Goal: Transaction & Acquisition: Purchase product/service

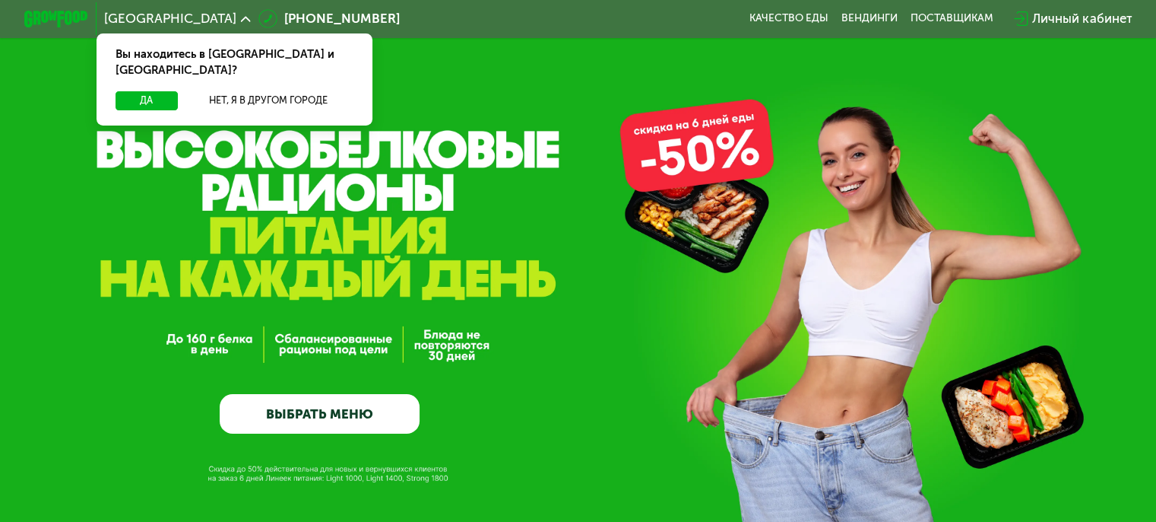
click at [321, 422] on link "ВЫБРАТЬ МЕНЮ" at bounding box center [320, 414] width 200 height 40
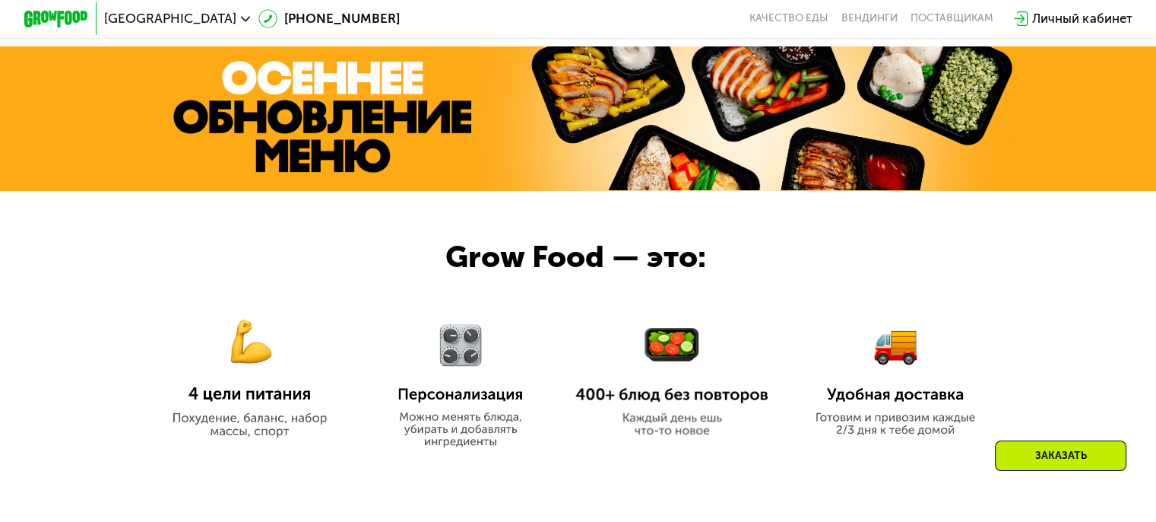
scroll to position [1022, 0]
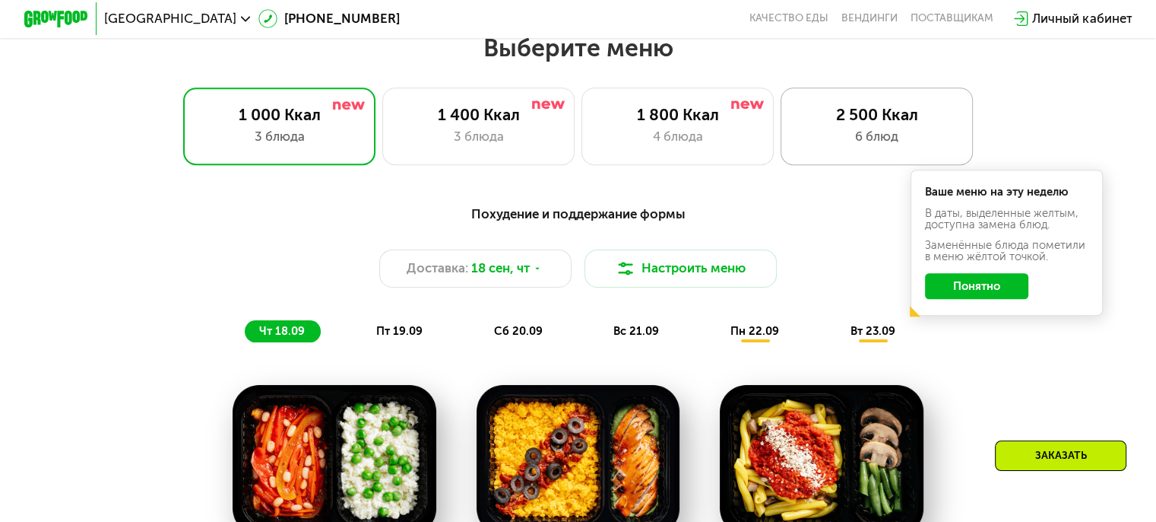
click at [858, 132] on div "6 блюд" at bounding box center [877, 136] width 159 height 19
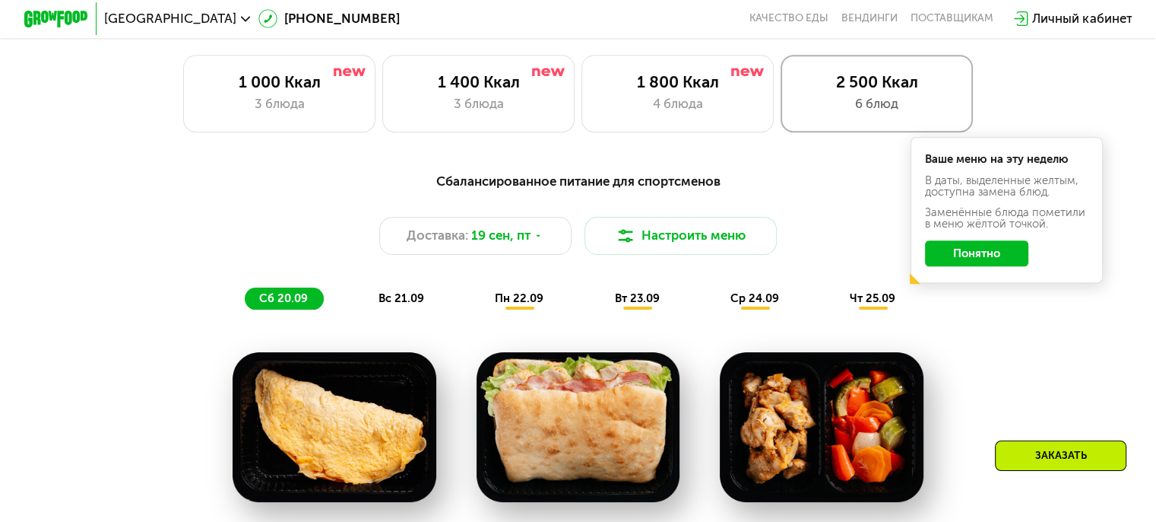
scroll to position [1033, 0]
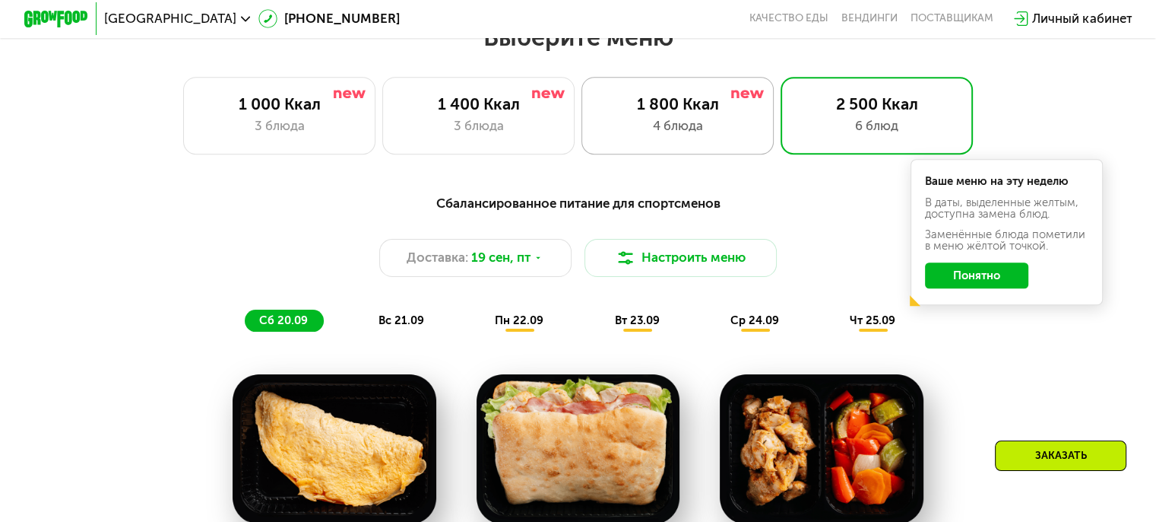
click at [734, 107] on div "1 800 Ккал" at bounding box center [677, 103] width 159 height 19
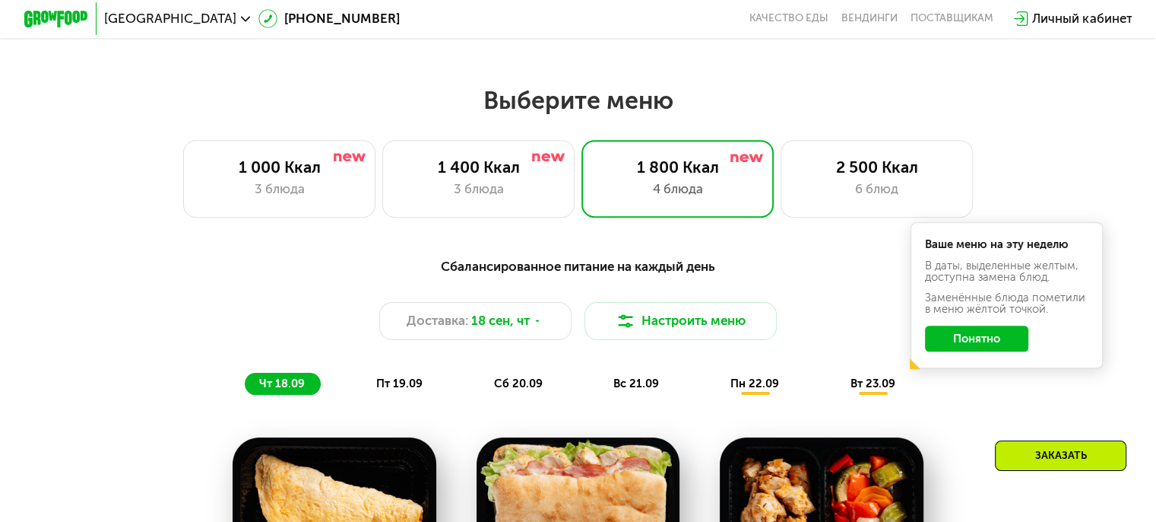
scroll to position [967, 0]
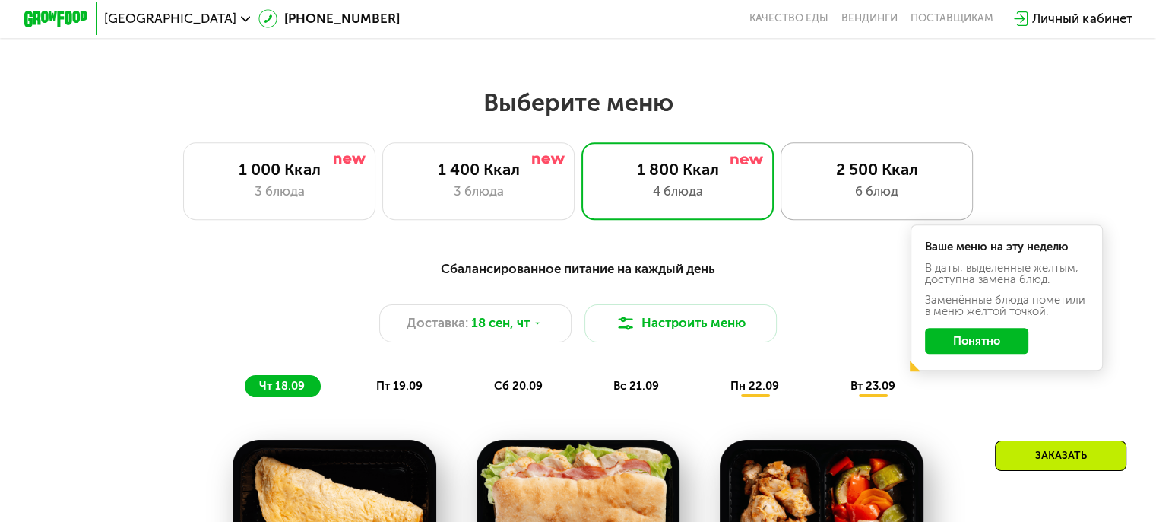
click at [879, 189] on div "6 блюд" at bounding box center [877, 191] width 159 height 19
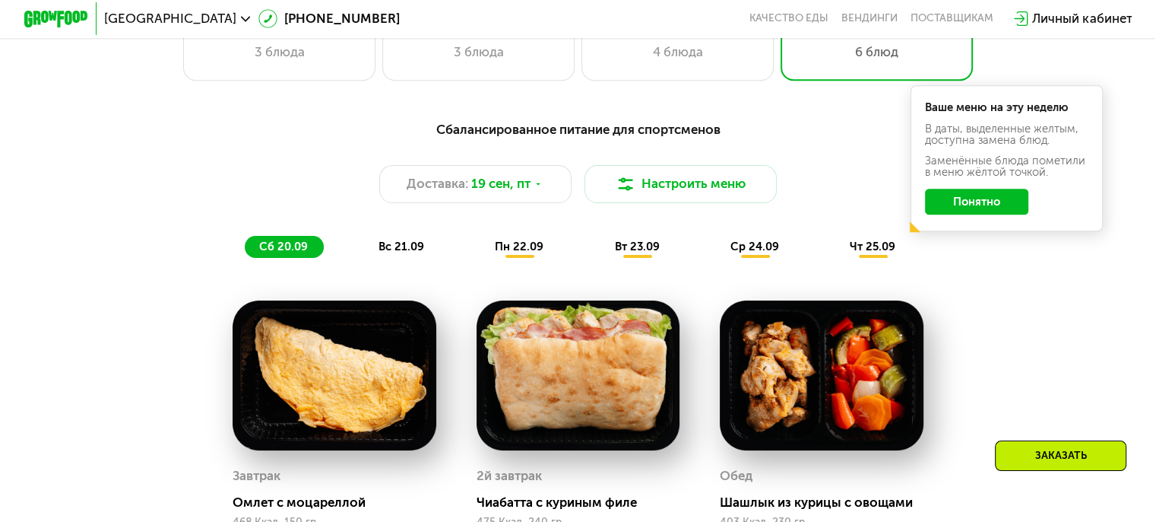
scroll to position [1104, 0]
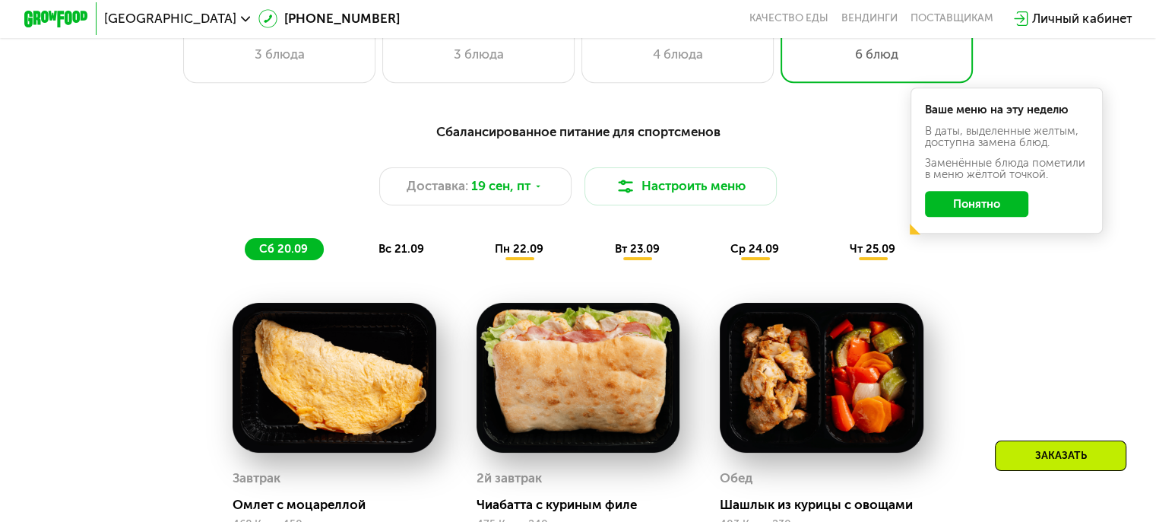
click at [406, 255] on span "вс 21.09" at bounding box center [402, 249] width 46 height 14
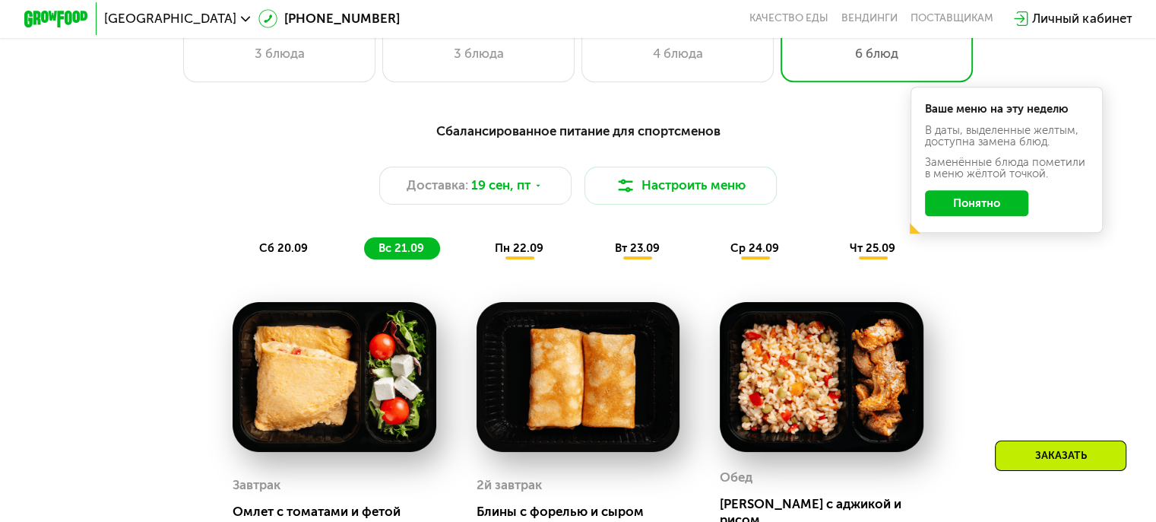
scroll to position [1103, 0]
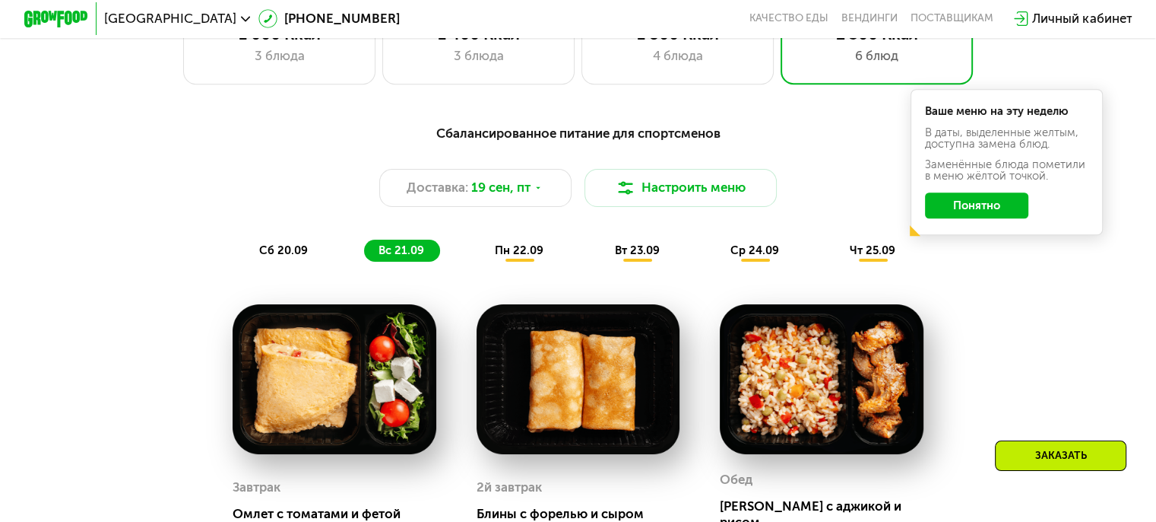
click at [528, 257] on span "пн 22.09" at bounding box center [519, 250] width 49 height 14
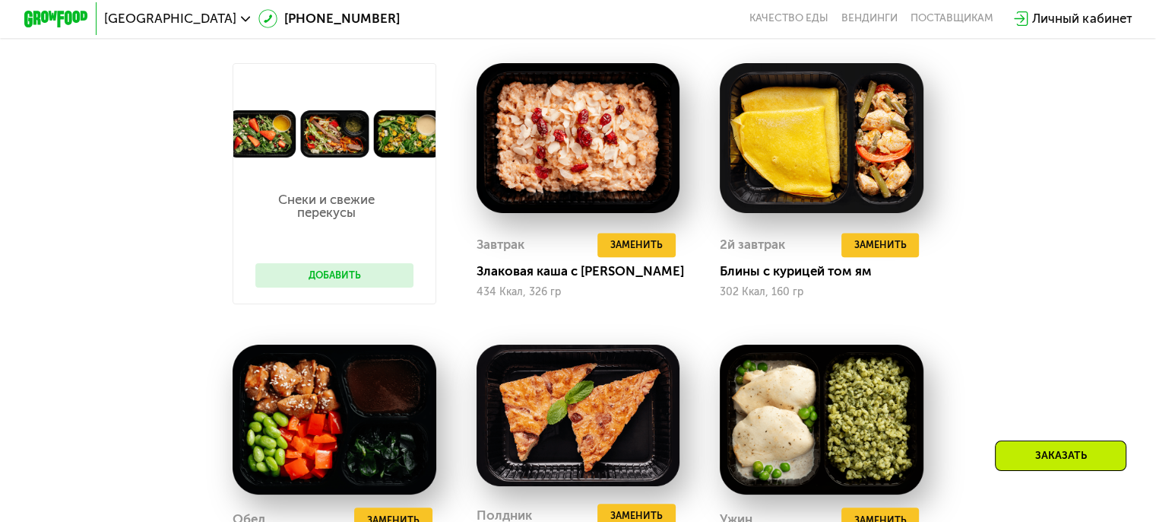
scroll to position [1345, 0]
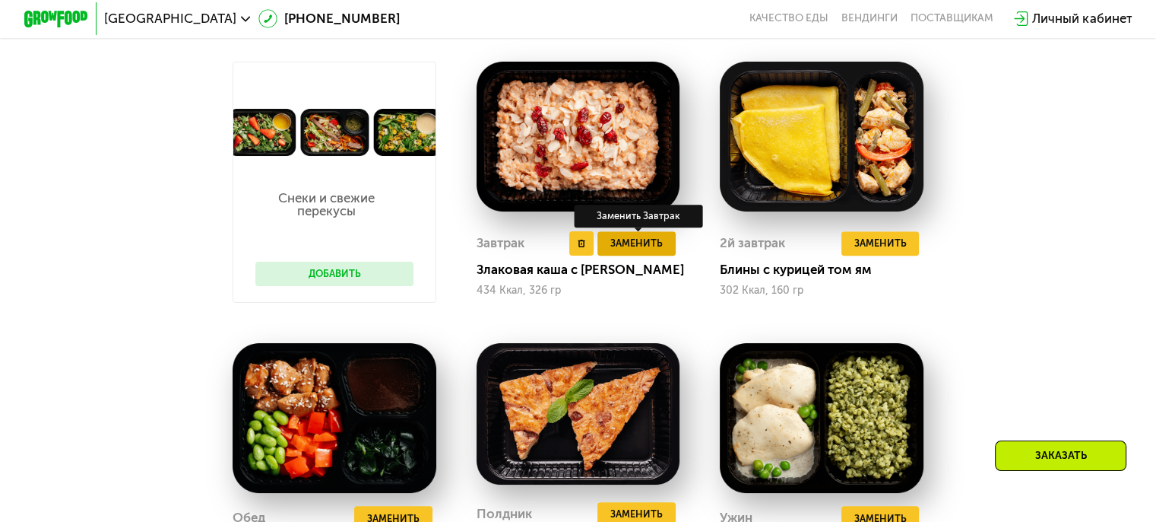
click at [633, 251] on span "Заменить" at bounding box center [637, 243] width 52 height 16
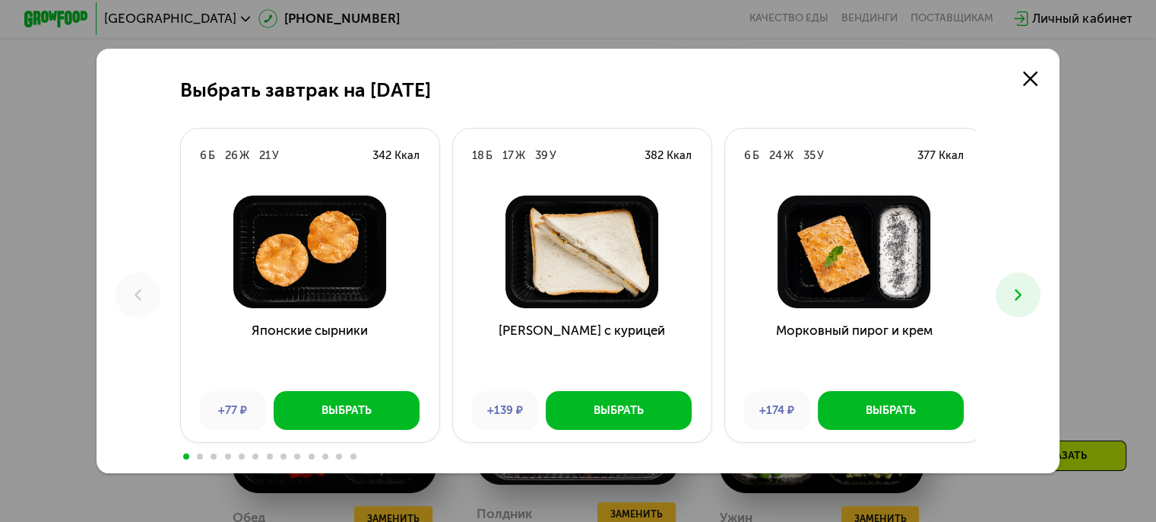
click at [1027, 297] on icon at bounding box center [1018, 294] width 19 height 19
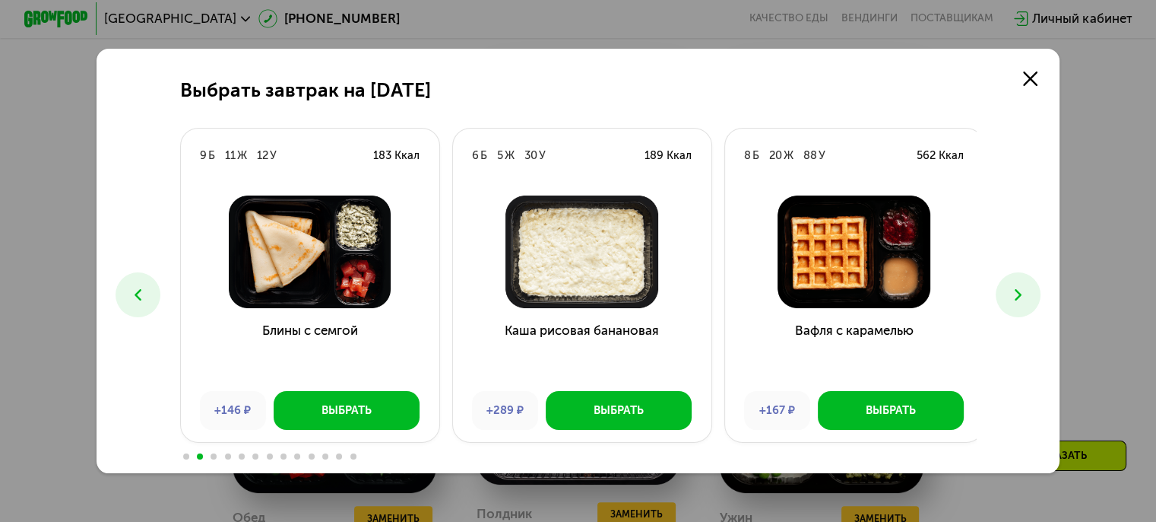
click at [1027, 297] on icon at bounding box center [1018, 294] width 19 height 19
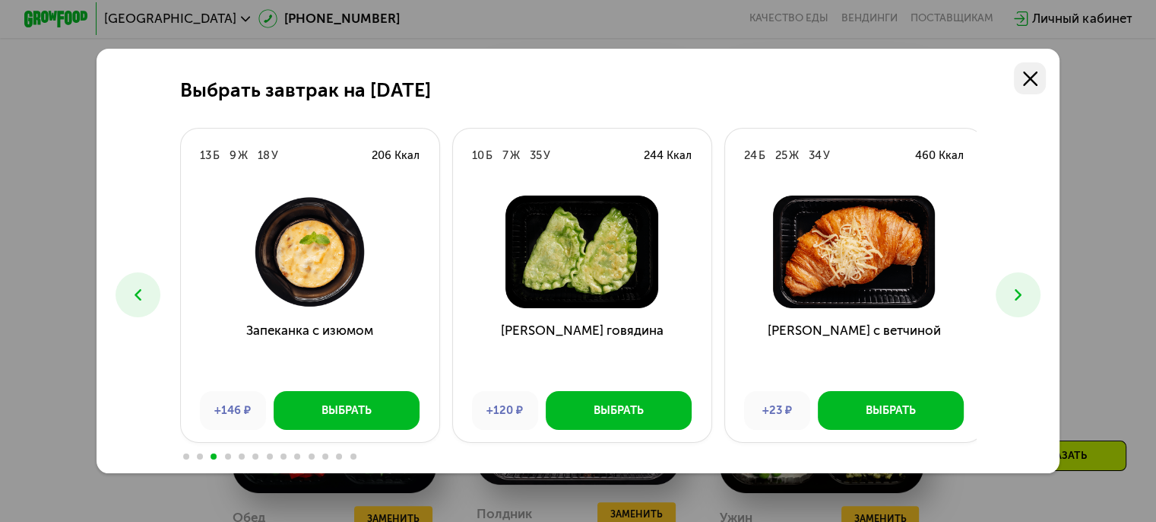
click at [1031, 80] on use at bounding box center [1030, 78] width 14 height 14
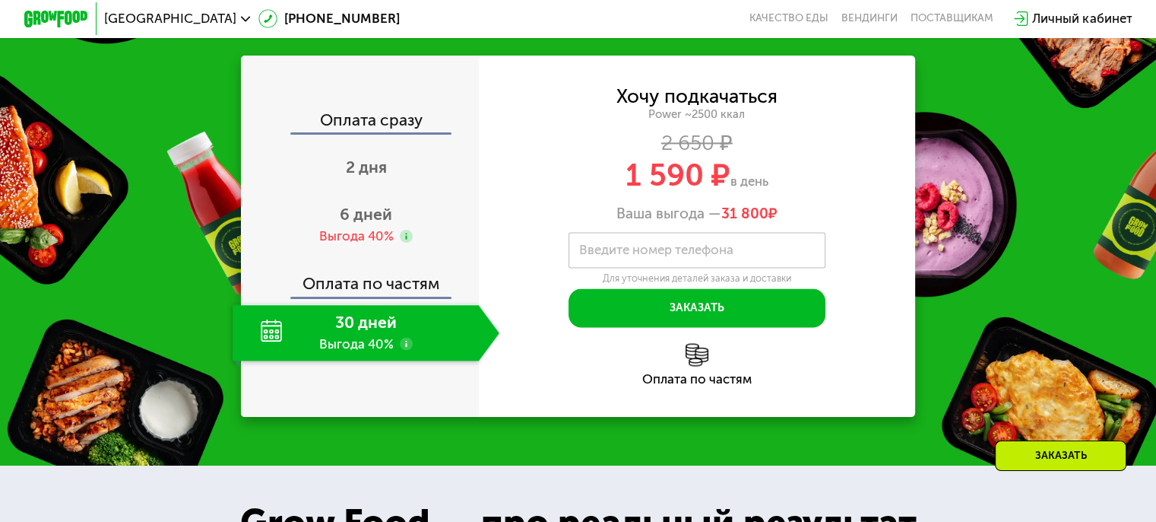
scroll to position [2334, 0]
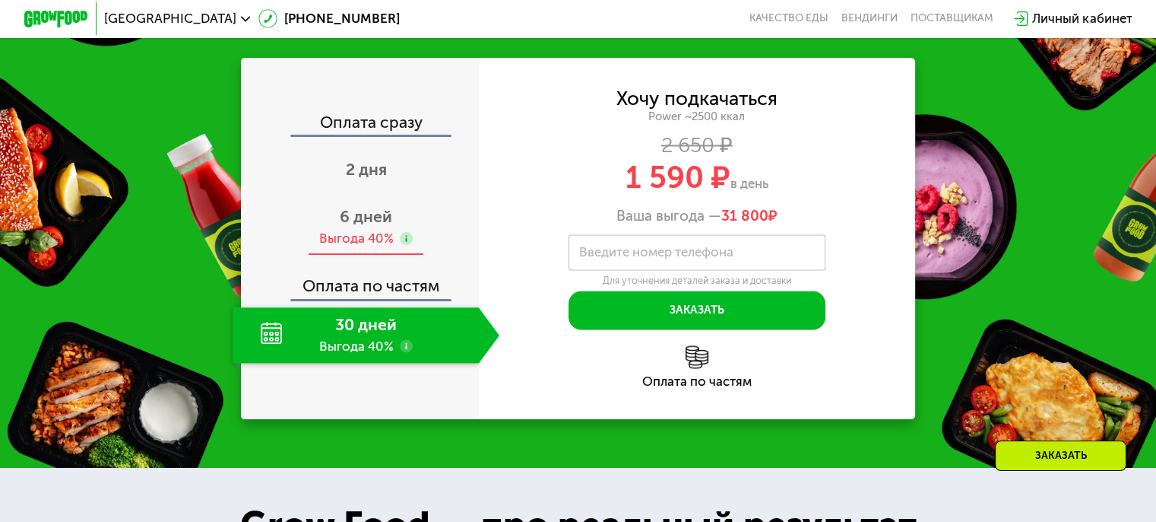
click at [356, 226] on span "6 дней" at bounding box center [366, 216] width 52 height 19
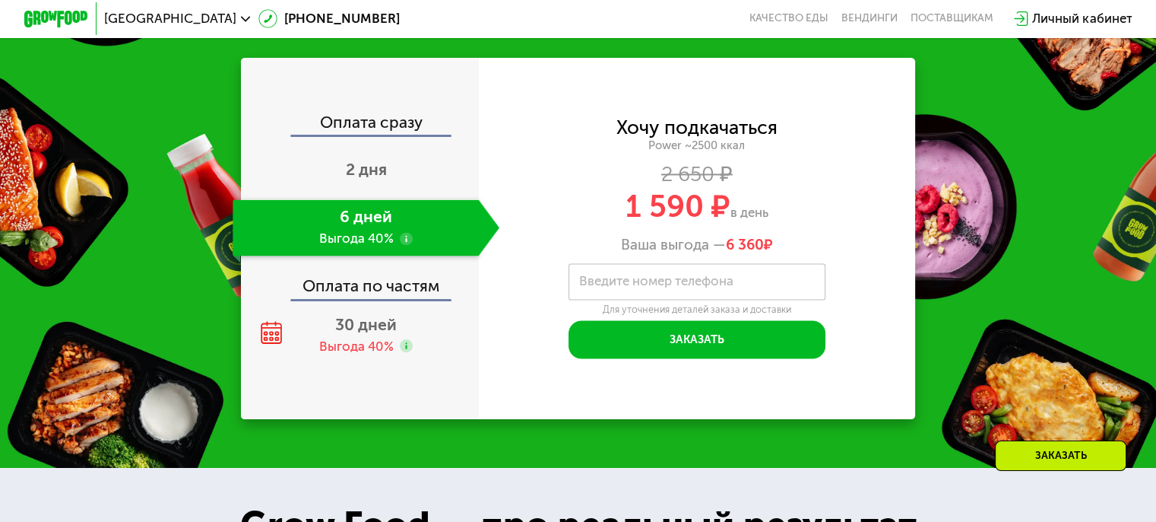
click at [357, 238] on div "6 дней Выгода 40%" at bounding box center [356, 227] width 246 height 56
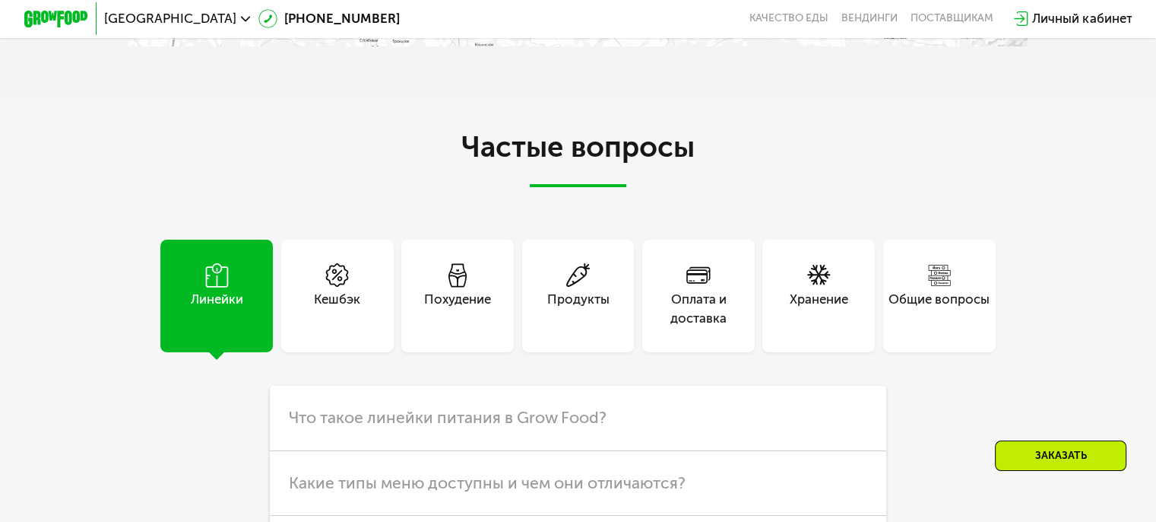
scroll to position [4465, 0]
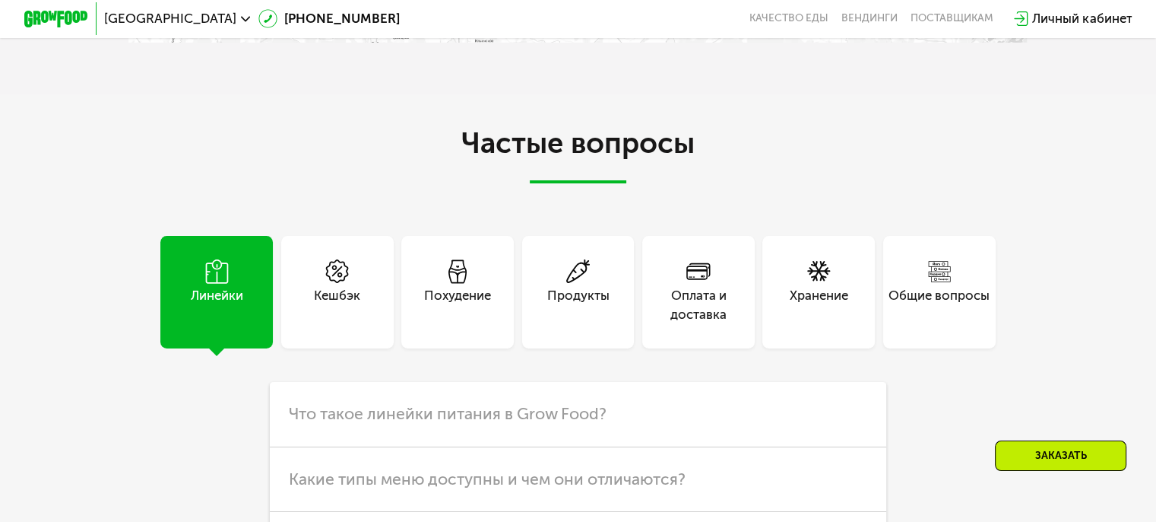
click at [703, 320] on div "Оплата и доставка" at bounding box center [698, 305] width 113 height 39
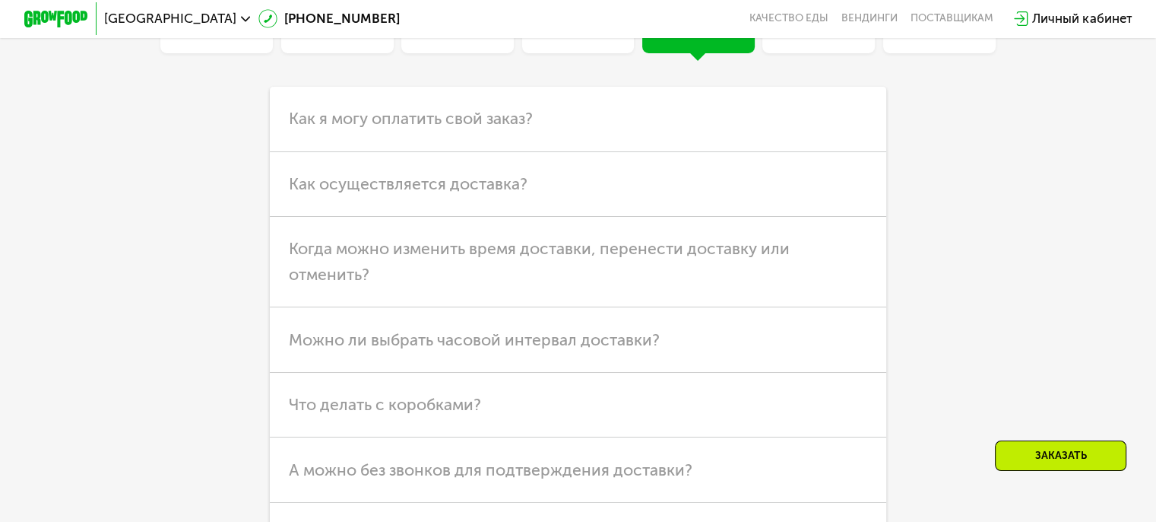
scroll to position [4761, 0]
click at [430, 192] on span "Как осуществляется доставка?" at bounding box center [408, 182] width 239 height 19
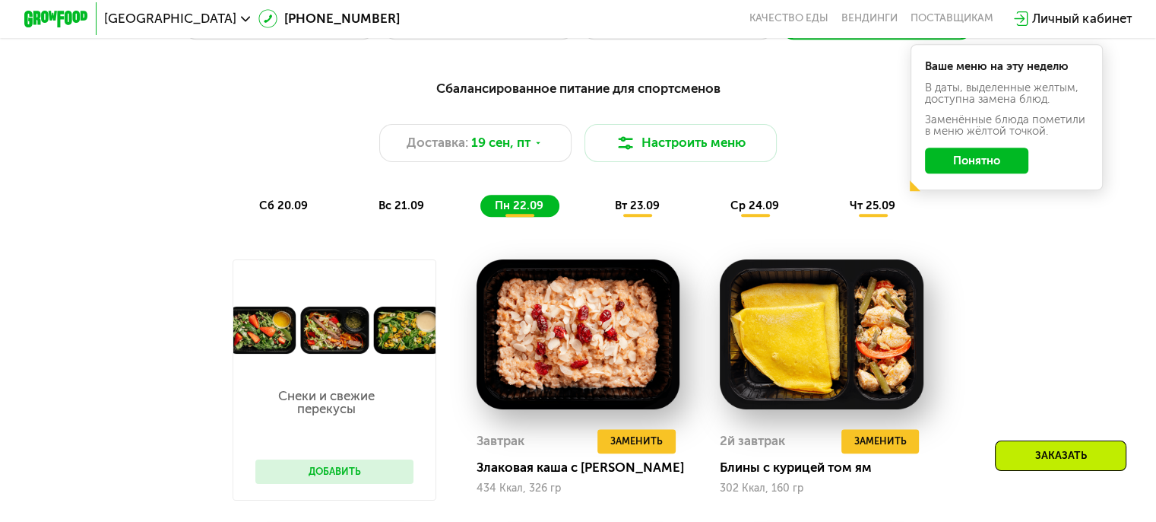
scroll to position [1147, 0]
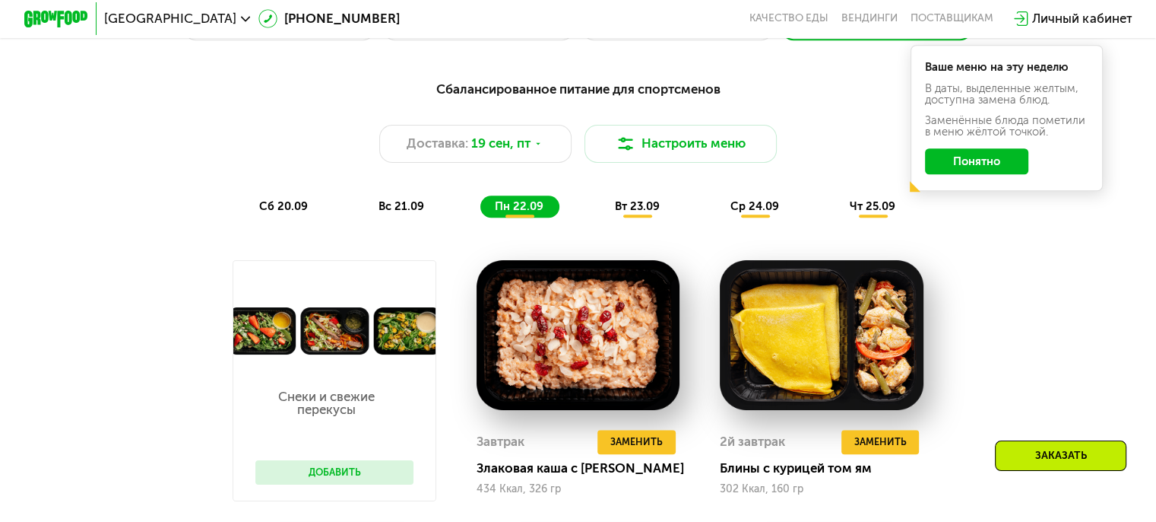
drag, startPoint x: 684, startPoint y: 150, endPoint x: 791, endPoint y: 162, distance: 107.1
click at [791, 162] on div "Доставка: [DATE] Настроить меню" at bounding box center [578, 144] width 951 height 39
click at [434, 147] on span "Доставка:" at bounding box center [438, 143] width 62 height 19
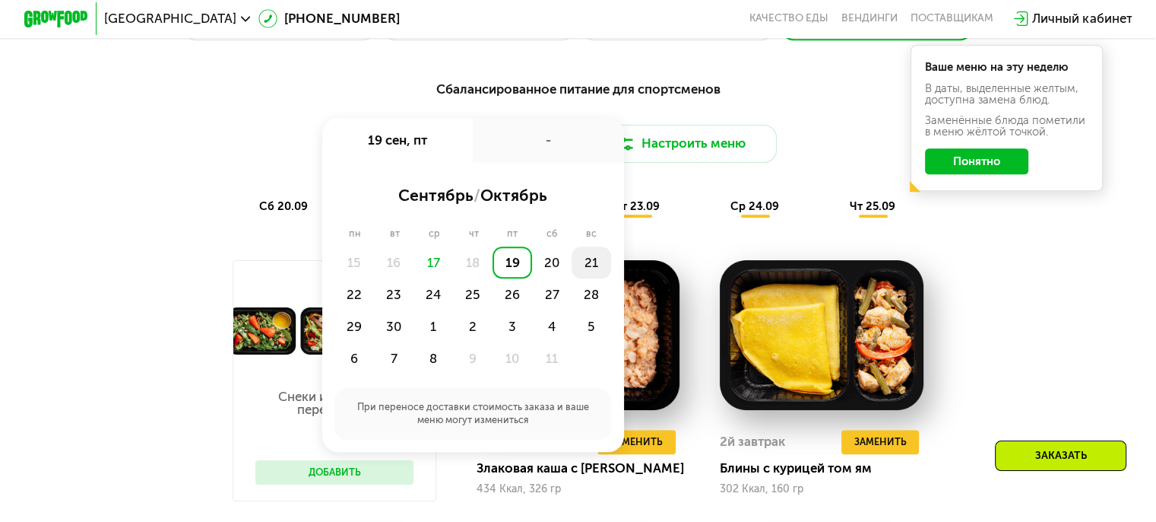
click at [582, 268] on div "21" at bounding box center [592, 262] width 40 height 32
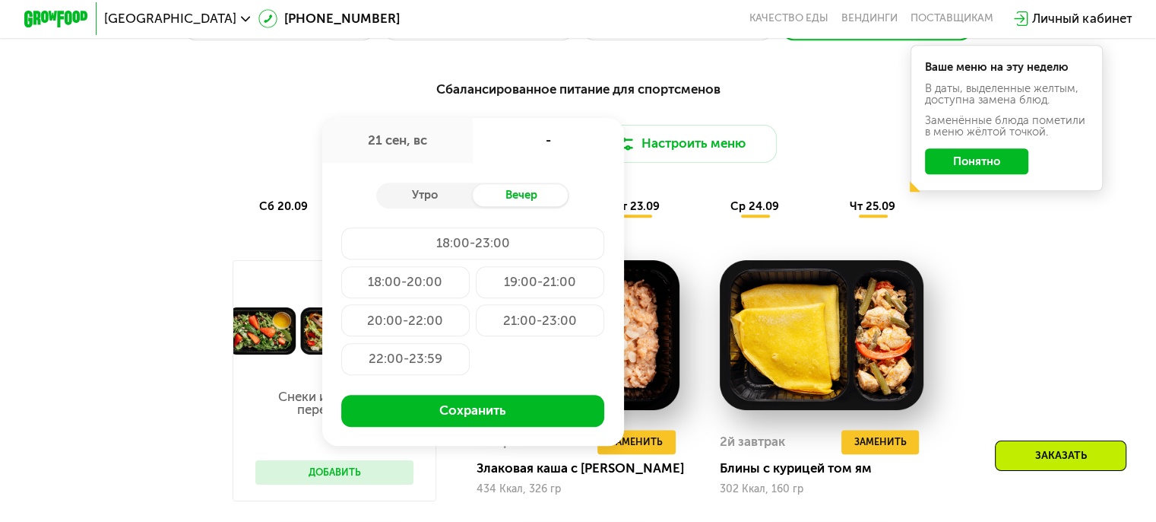
click at [424, 330] on div "20:00-22:00" at bounding box center [405, 320] width 128 height 32
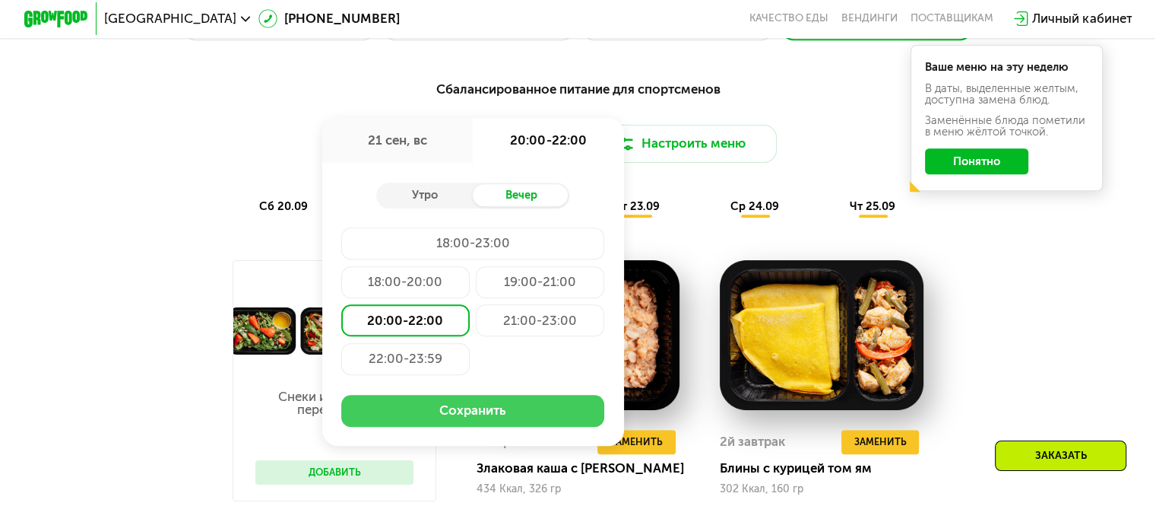
click at [453, 412] on button "Сохранить" at bounding box center [472, 411] width 263 height 32
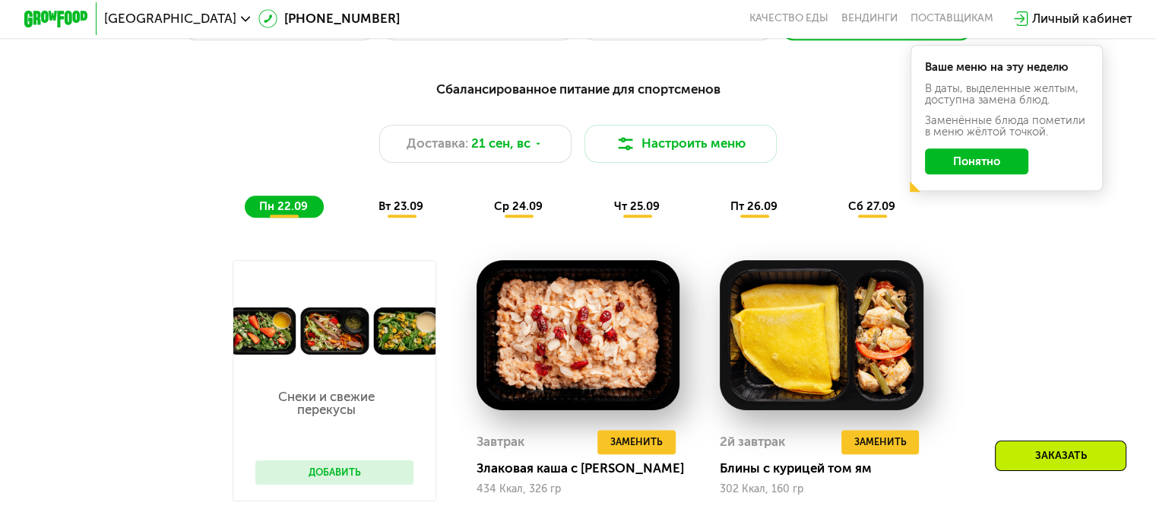
click at [974, 166] on button "Понятно" at bounding box center [976, 161] width 103 height 26
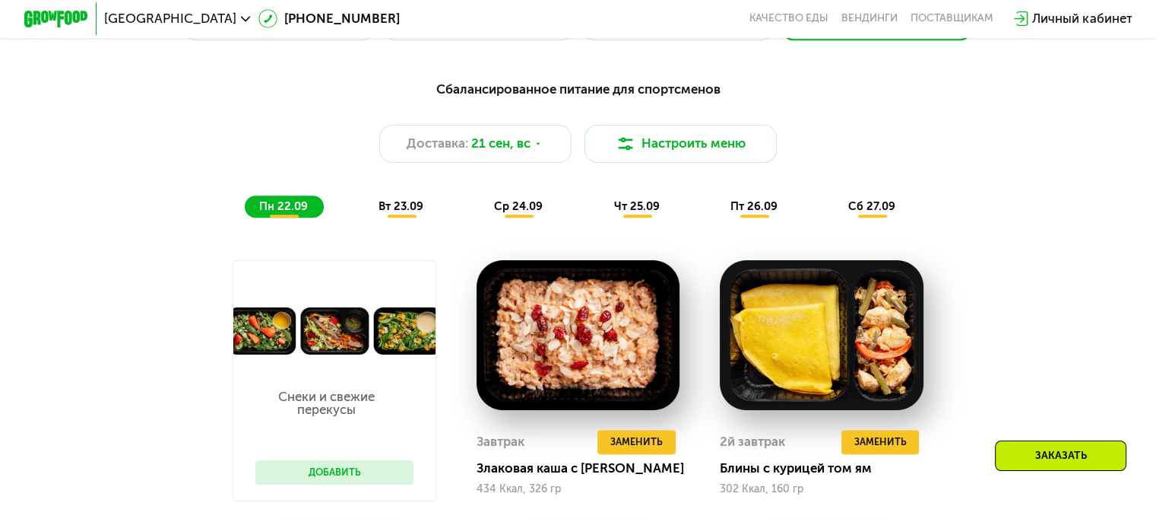
click at [1077, 27] on div "Личный кабинет" at bounding box center [1083, 18] width 100 height 19
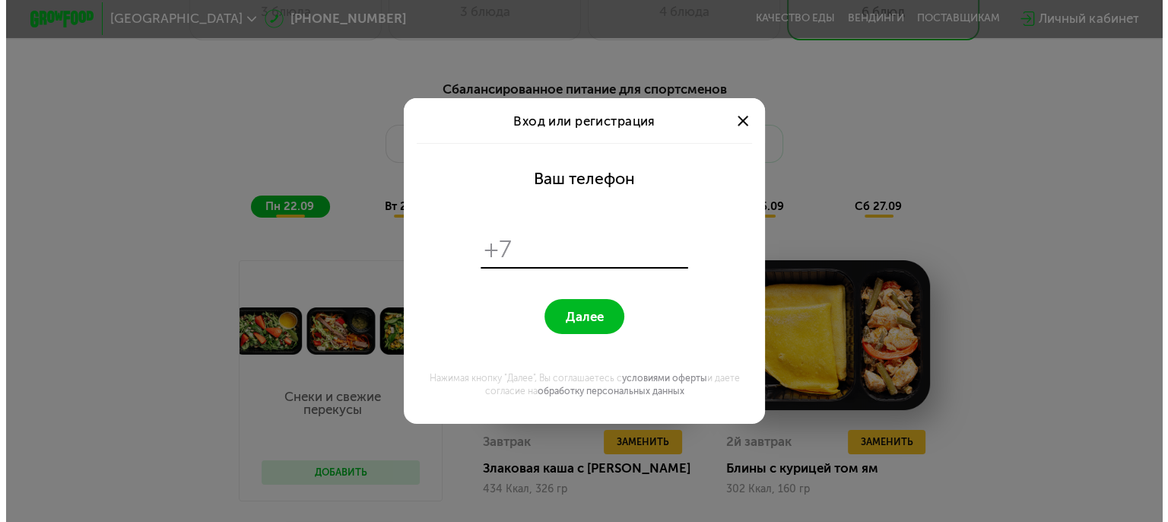
scroll to position [0, 0]
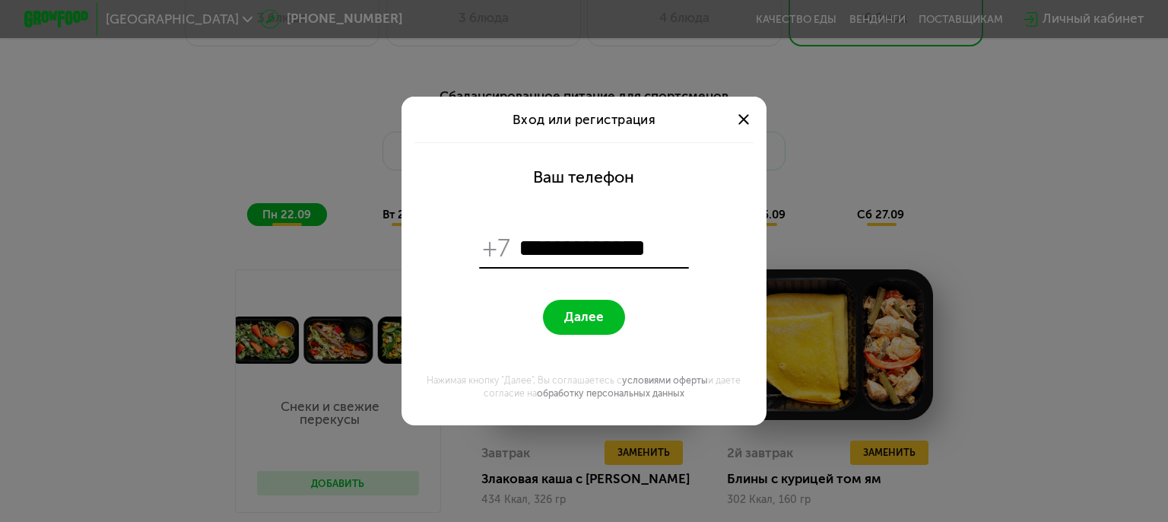
type input "**********"
click at [599, 309] on span "Далее" at bounding box center [584, 316] width 40 height 15
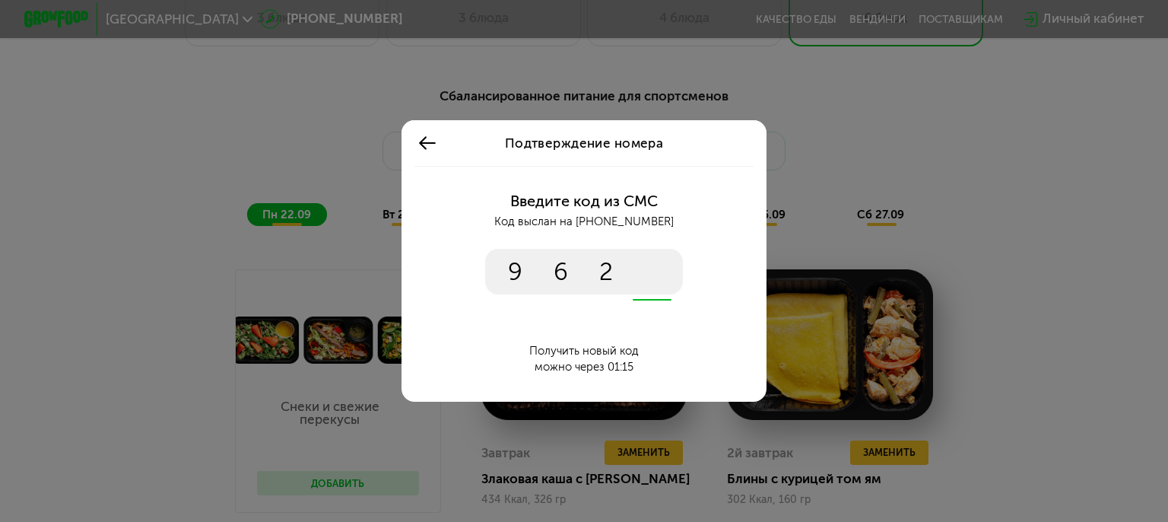
type input "****"
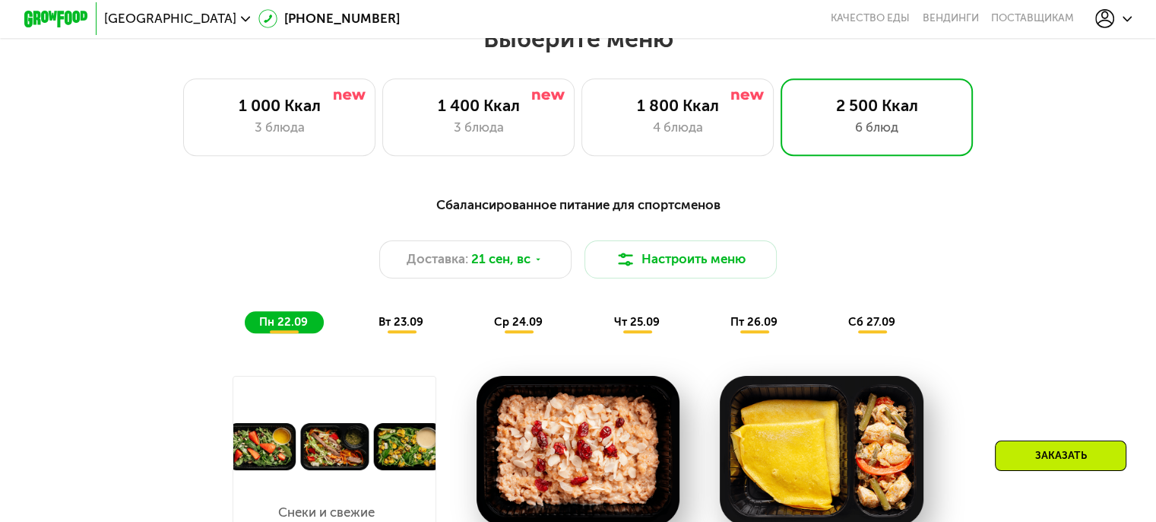
scroll to position [1018, 0]
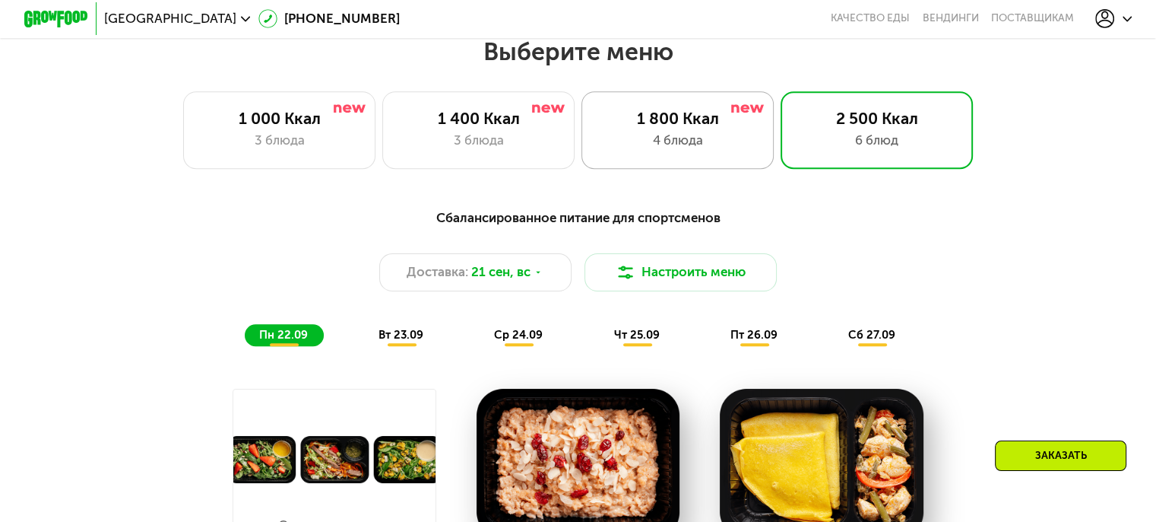
click at [642, 118] on div "1 800 Ккал" at bounding box center [677, 118] width 159 height 19
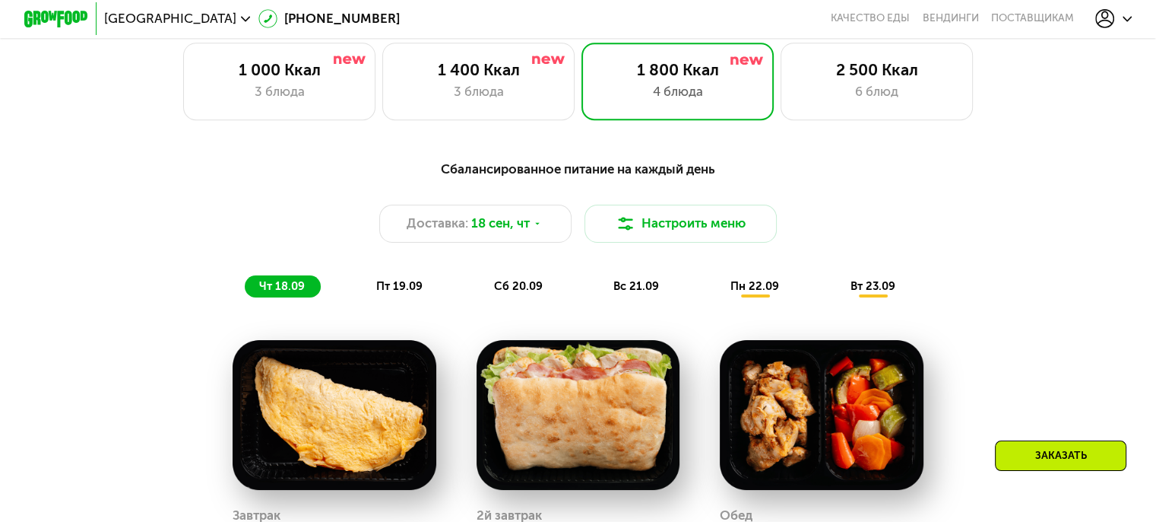
scroll to position [1066, 0]
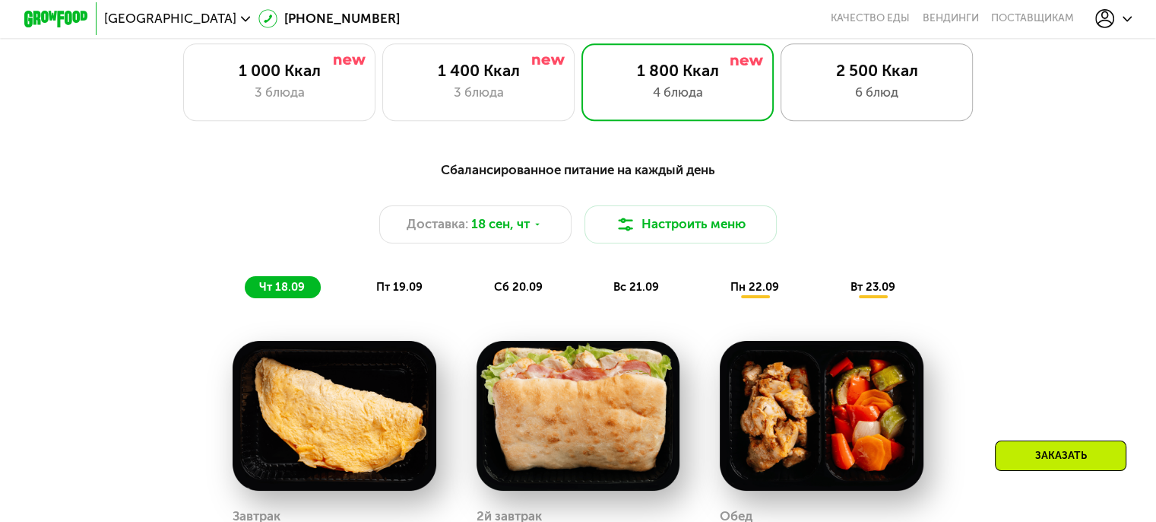
click at [865, 80] on div "2 500 Ккал" at bounding box center [877, 70] width 159 height 19
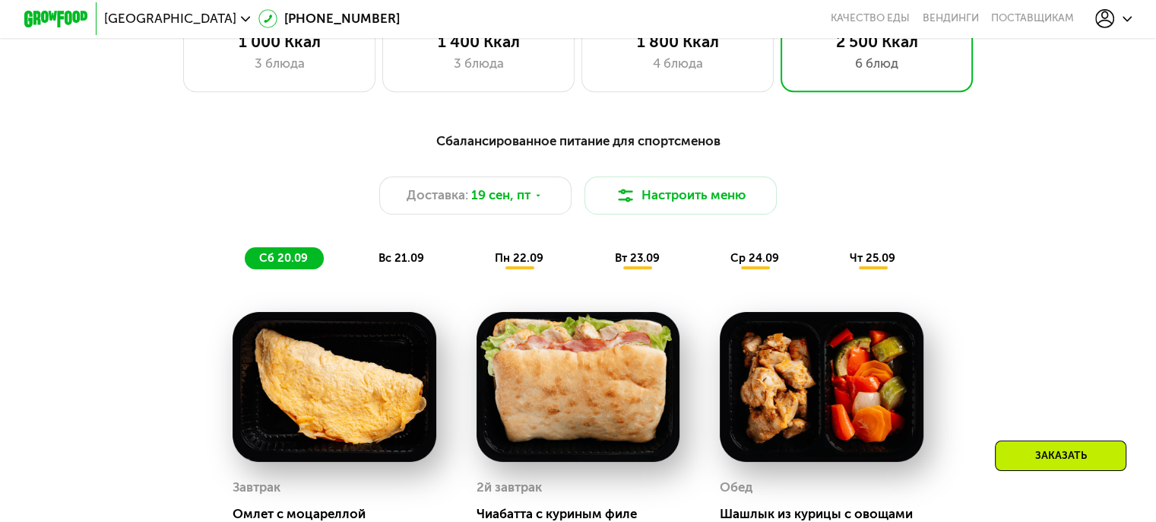
scroll to position [1094, 0]
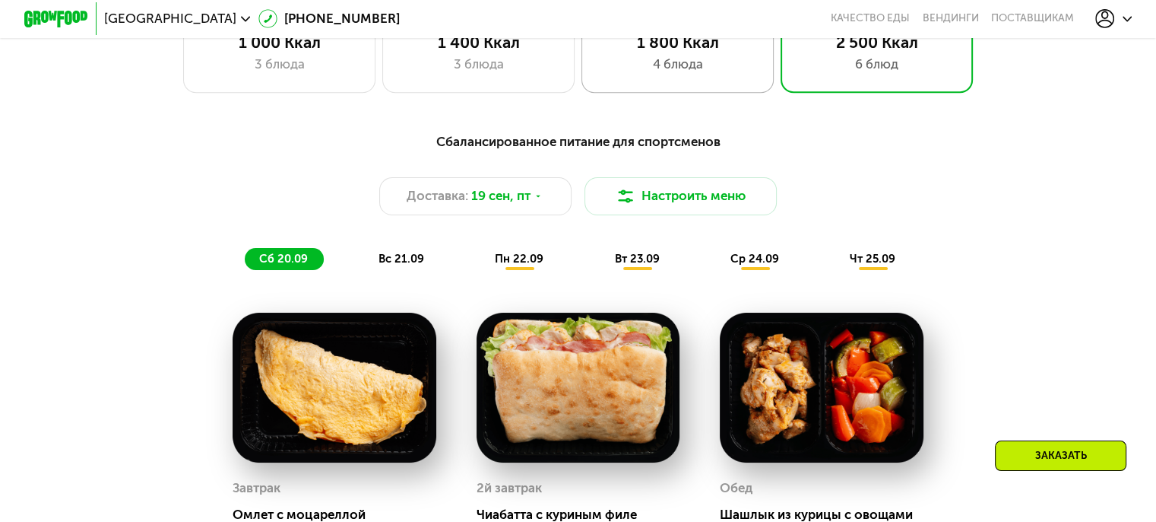
click at [745, 59] on div "1 800 Ккал 4 блюда" at bounding box center [678, 53] width 193 height 77
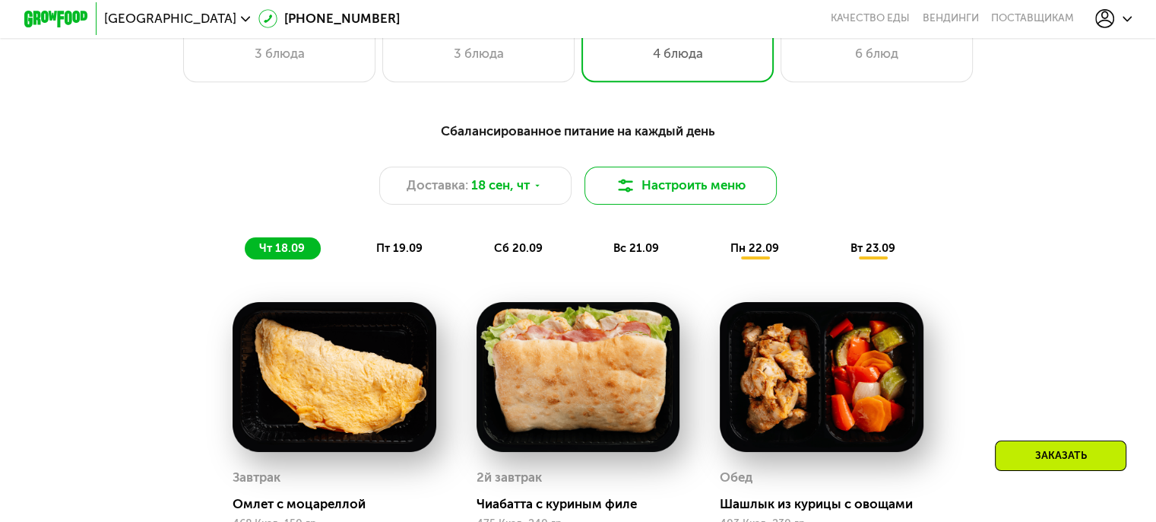
scroll to position [1103, 0]
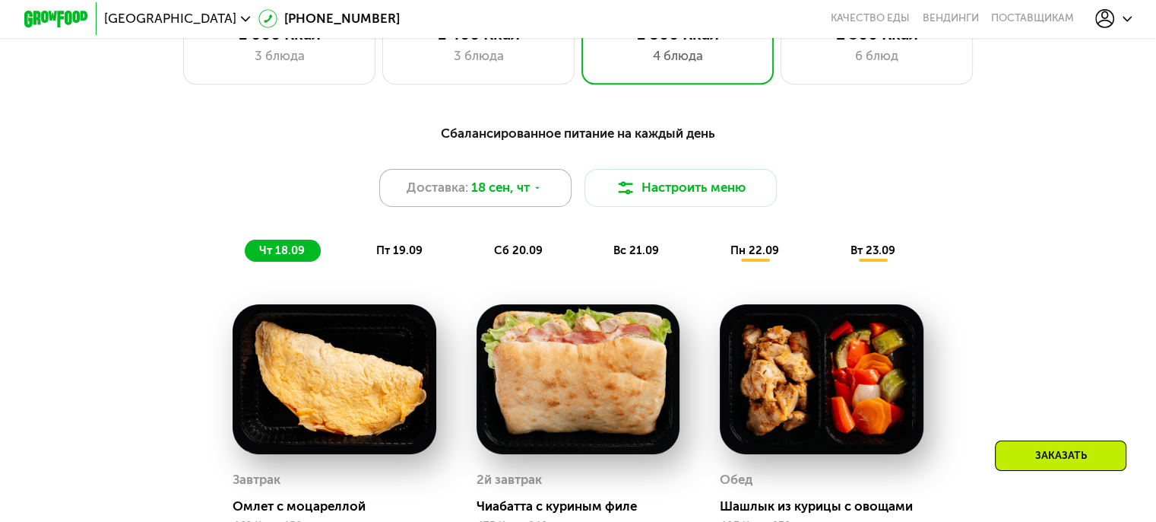
click at [512, 196] on span "18 сен, чт" at bounding box center [500, 187] width 59 height 19
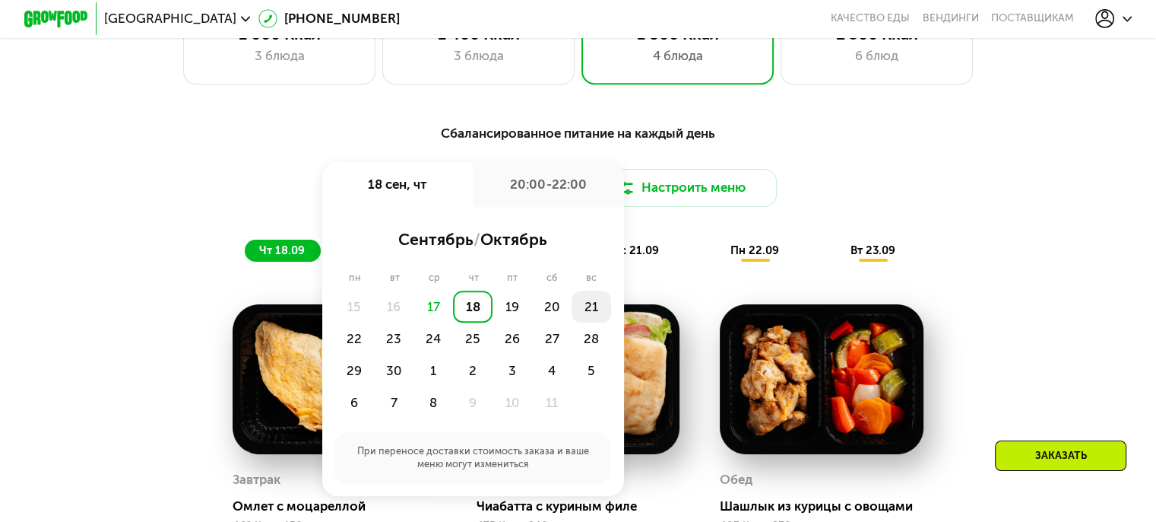
click at [589, 313] on div "21" at bounding box center [592, 306] width 40 height 32
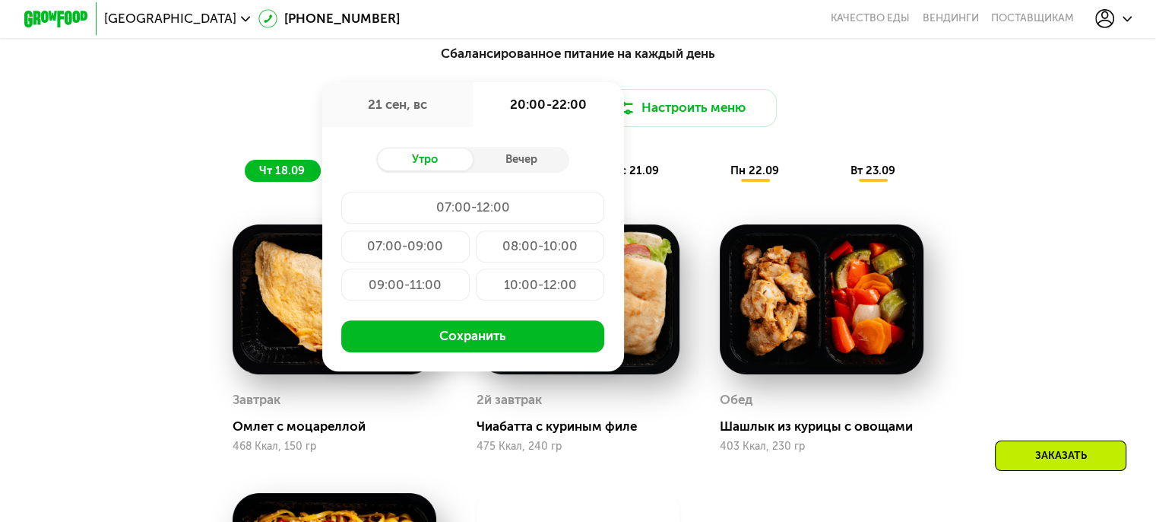
scroll to position [1180, 0]
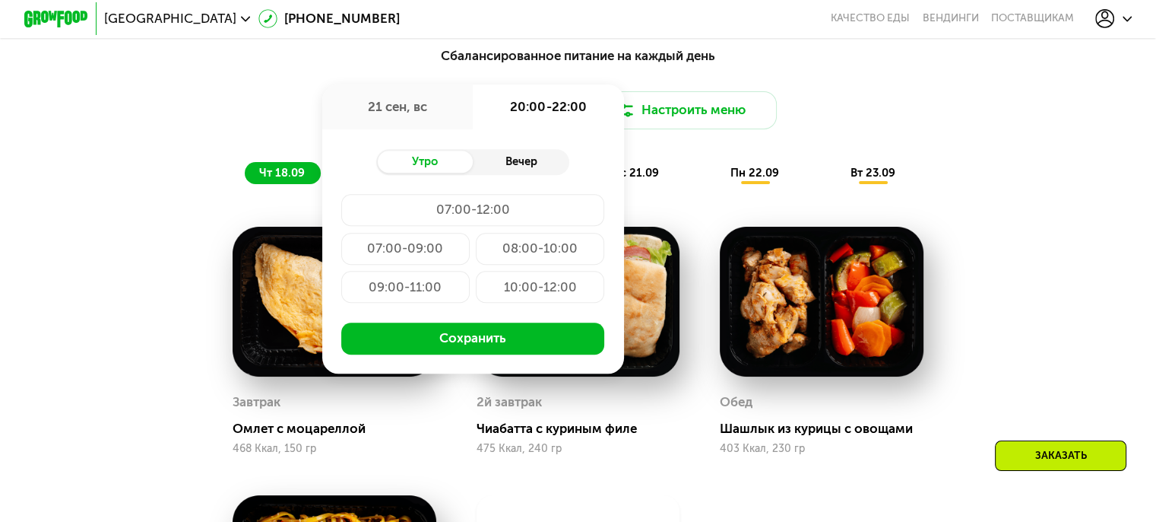
click at [528, 170] on div "Вечер" at bounding box center [521, 162] width 97 height 23
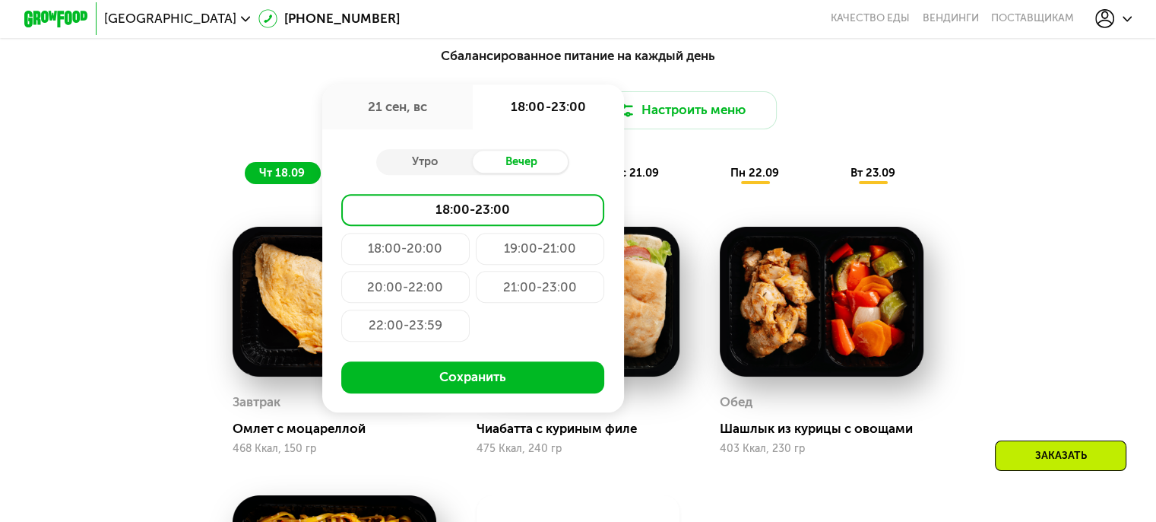
click at [403, 256] on div "18:00-20:00" at bounding box center [405, 249] width 128 height 32
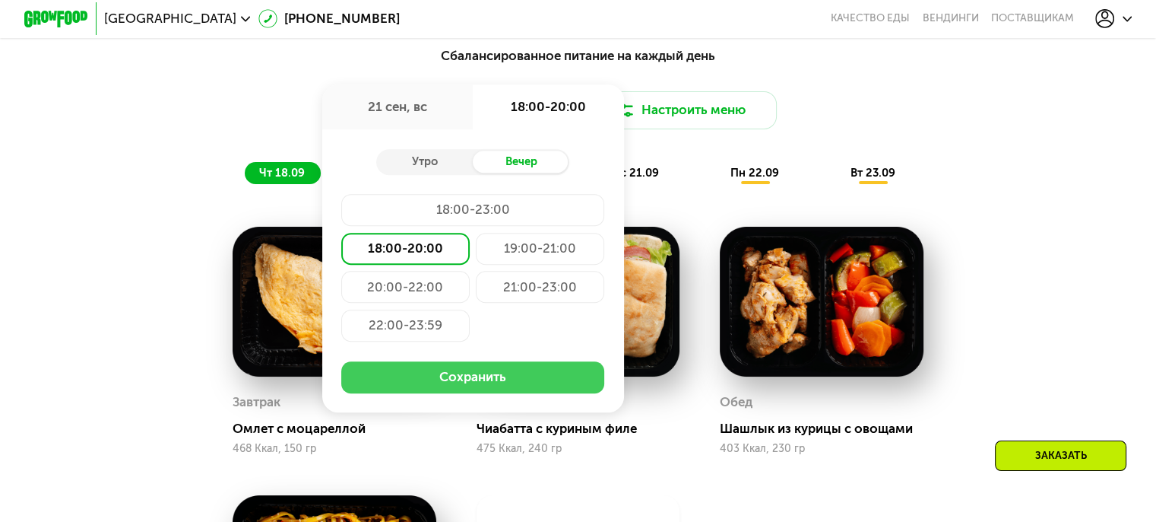
click at [497, 393] on button "Сохранить" at bounding box center [472, 377] width 263 height 32
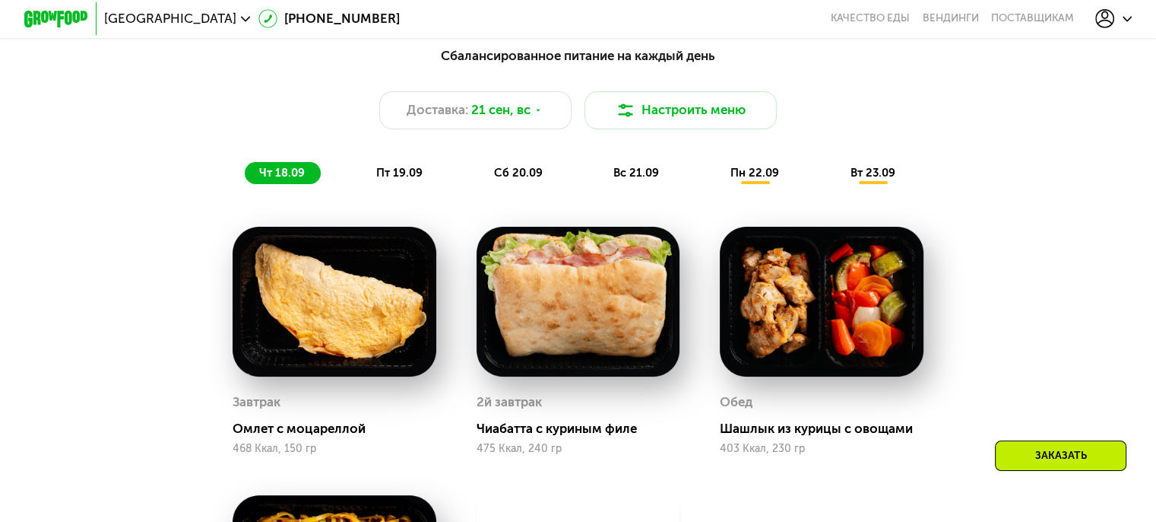
click at [620, 179] on span "вс 21.09" at bounding box center [637, 173] width 46 height 14
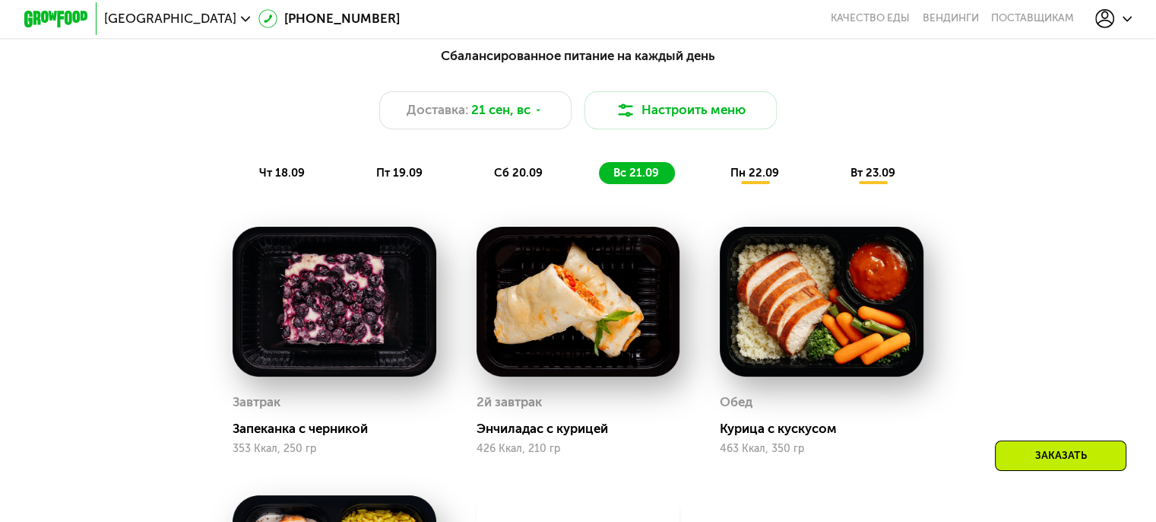
click at [730, 183] on div "пн 22.09" at bounding box center [755, 173] width 79 height 23
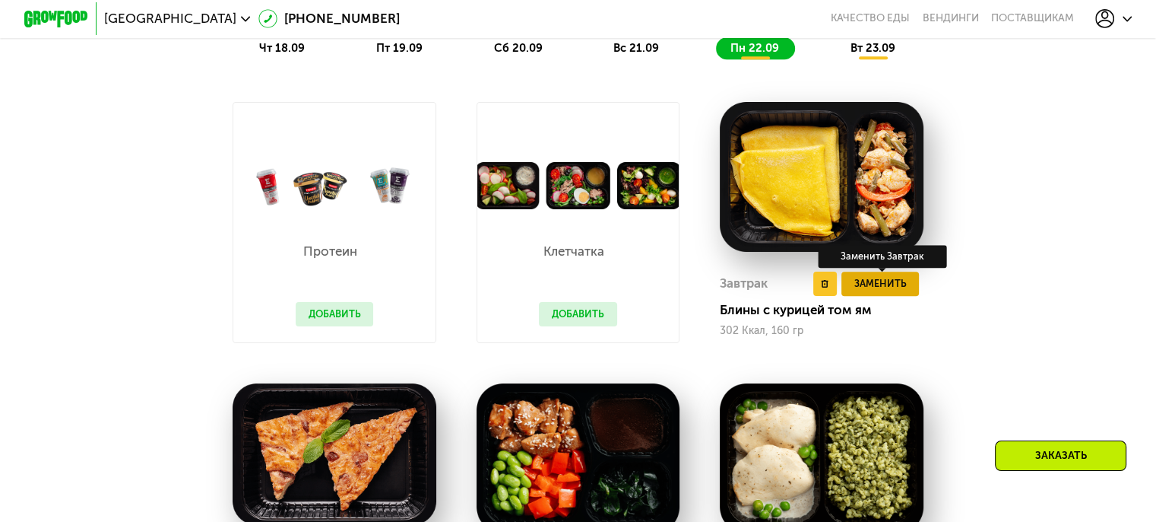
scroll to position [1302, 0]
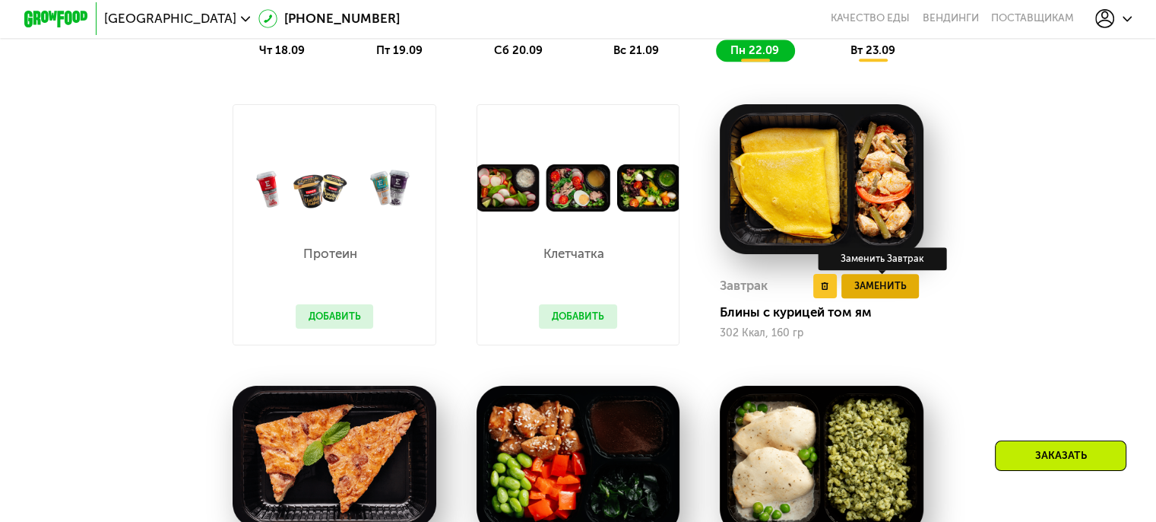
click at [895, 288] on span "Заменить" at bounding box center [880, 286] width 52 height 16
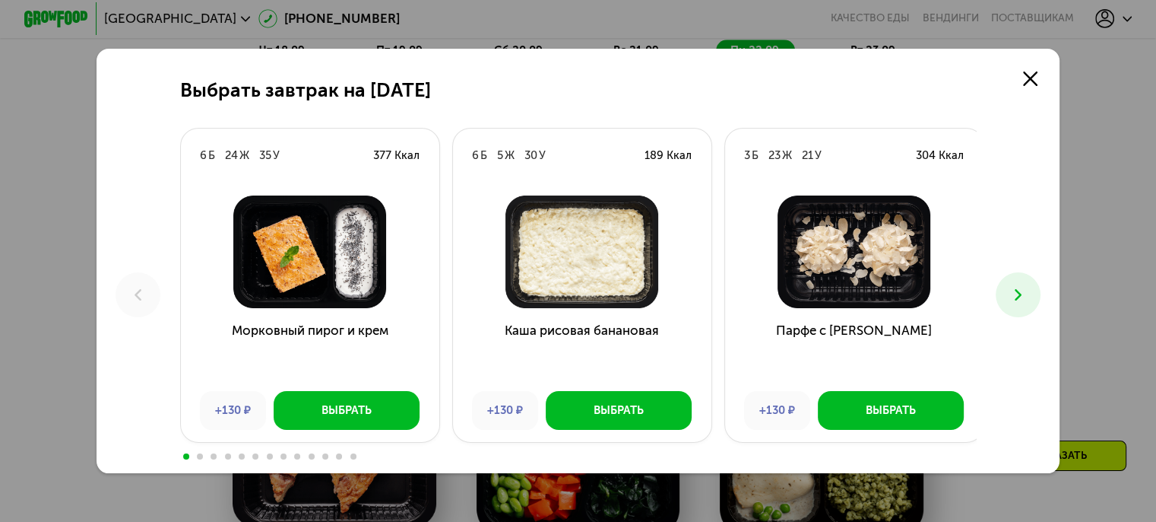
click at [1028, 292] on icon at bounding box center [1018, 294] width 19 height 19
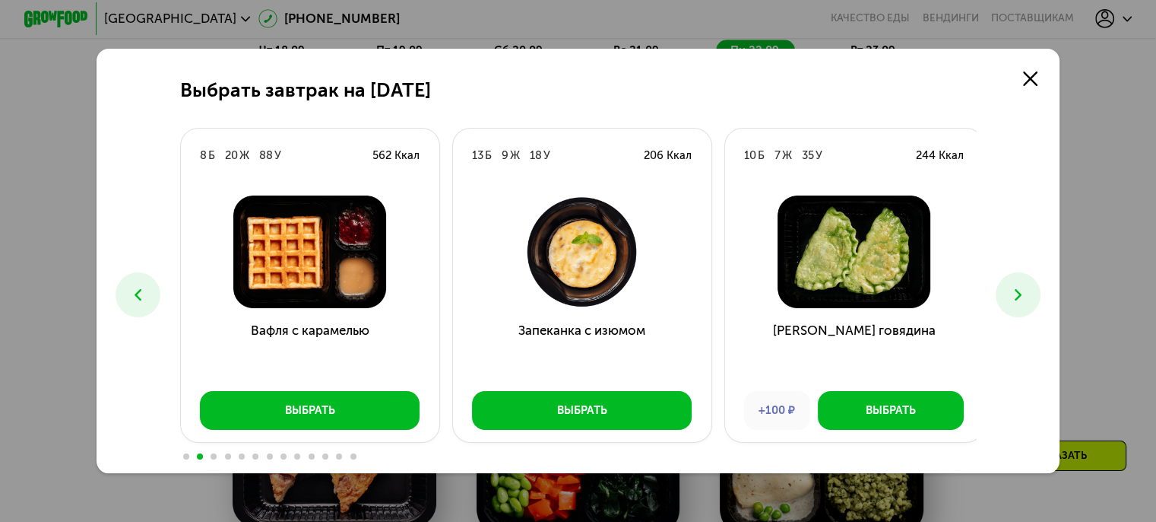
click at [1022, 295] on use at bounding box center [1018, 294] width 7 height 11
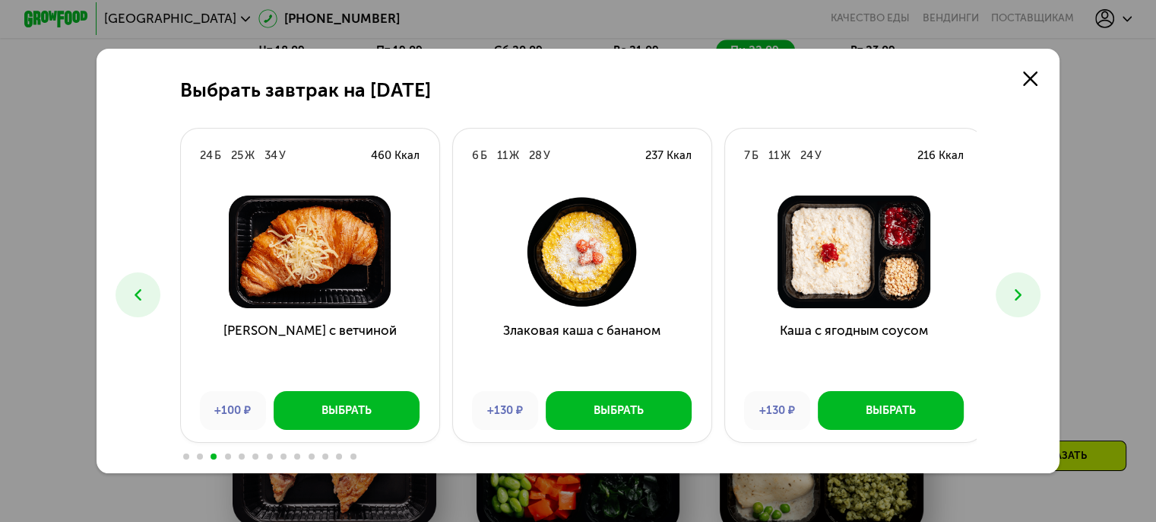
click at [1026, 295] on icon at bounding box center [1018, 294] width 19 height 19
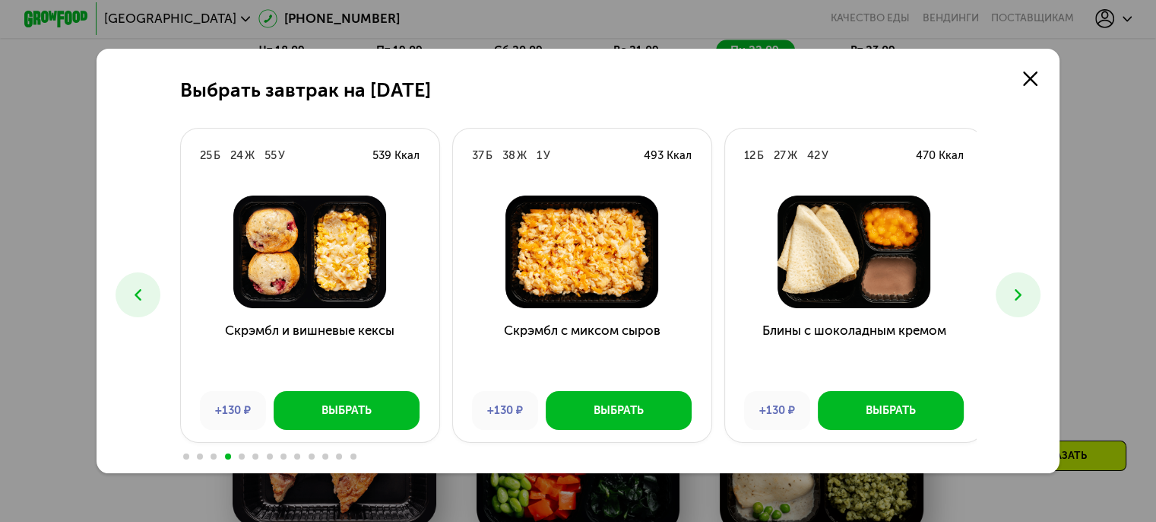
click at [1026, 294] on icon at bounding box center [1018, 294] width 19 height 19
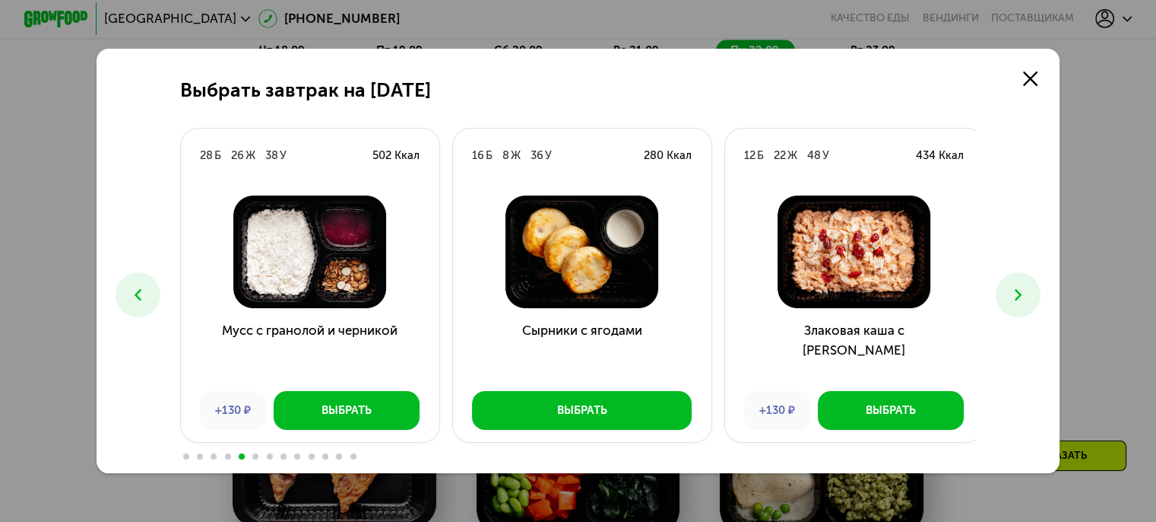
click at [1026, 294] on icon at bounding box center [1018, 294] width 19 height 19
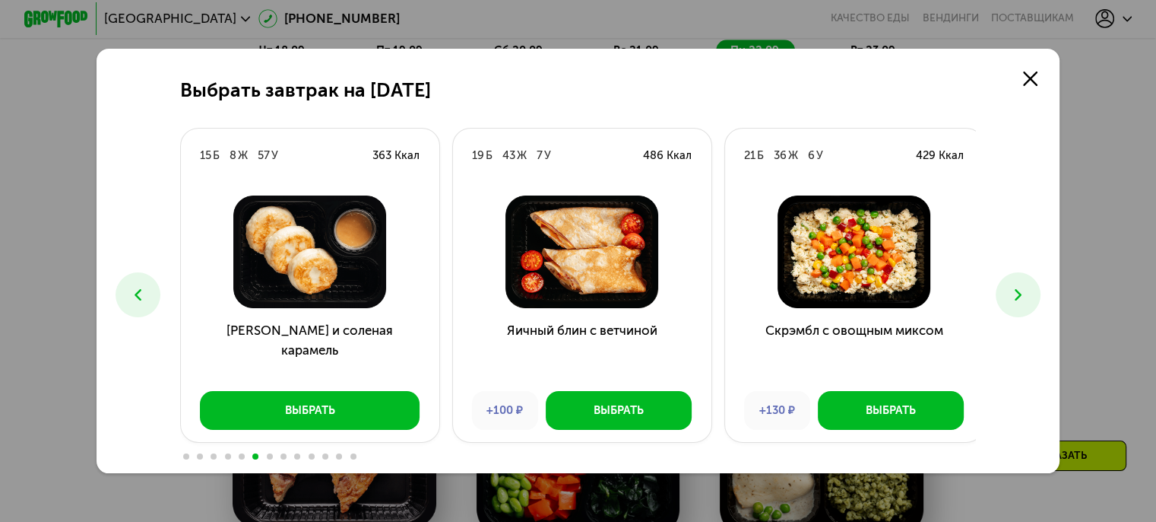
click at [1026, 294] on icon at bounding box center [1018, 294] width 19 height 19
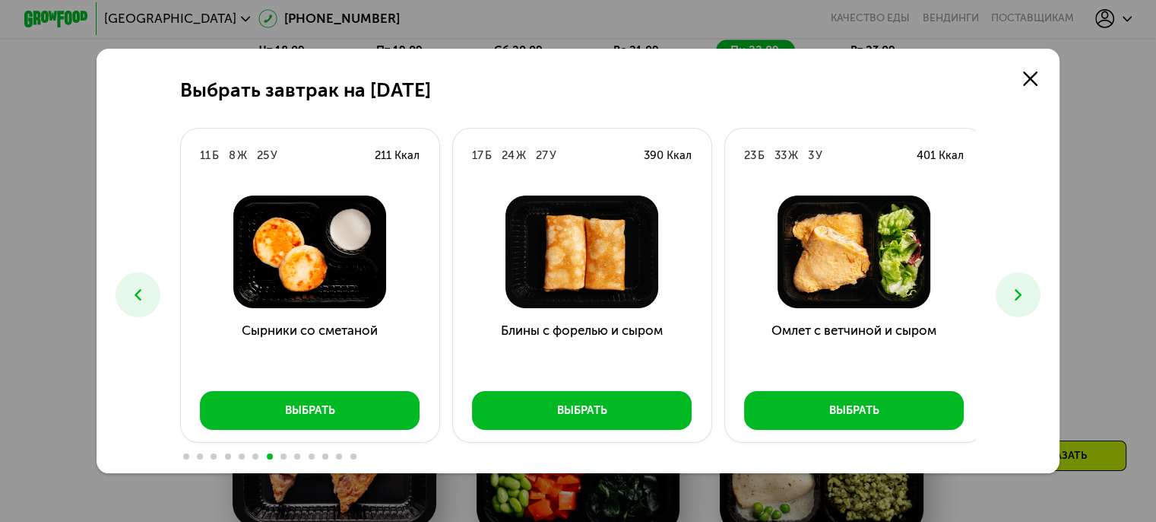
click at [1026, 294] on icon at bounding box center [1018, 294] width 19 height 19
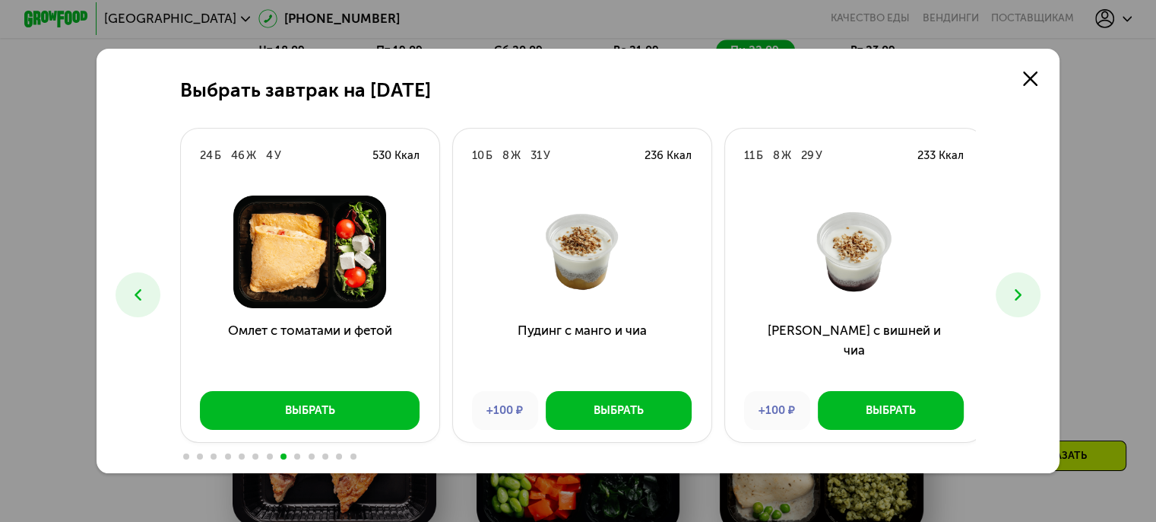
click at [1026, 294] on icon at bounding box center [1018, 294] width 19 height 19
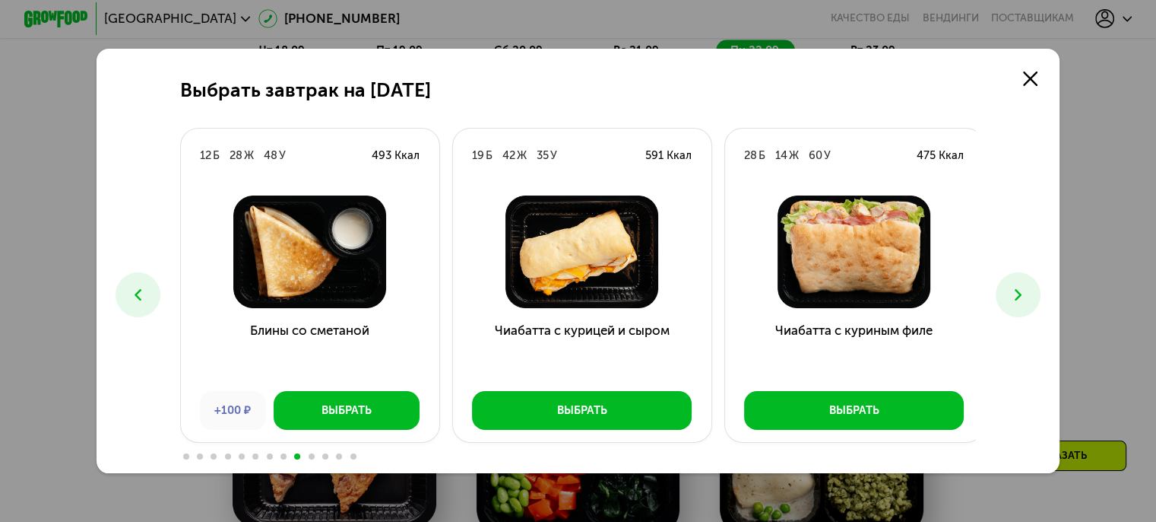
click at [1023, 286] on icon at bounding box center [1018, 294] width 19 height 19
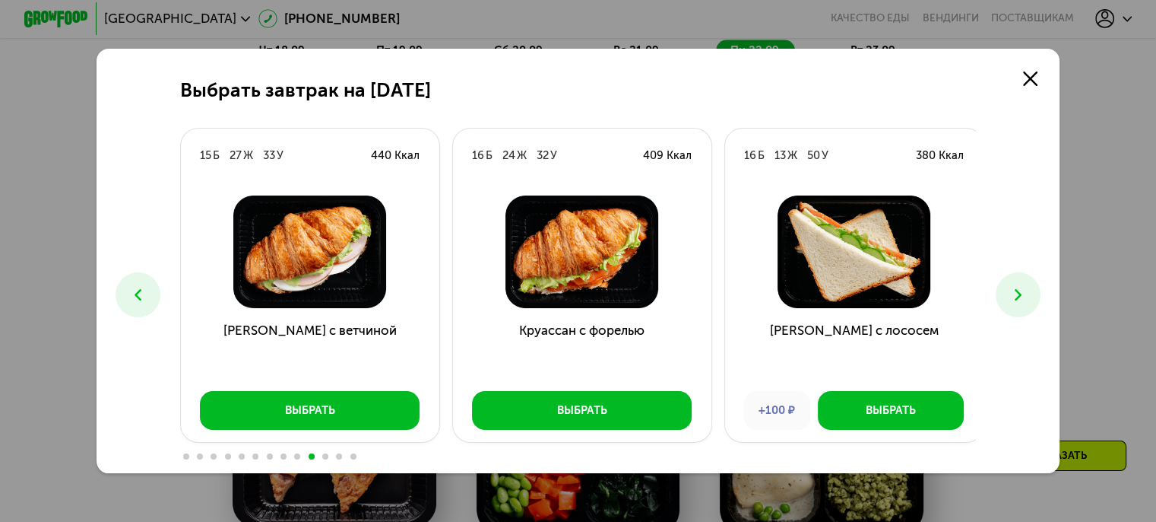
click at [123, 278] on button at bounding box center [138, 294] width 45 height 45
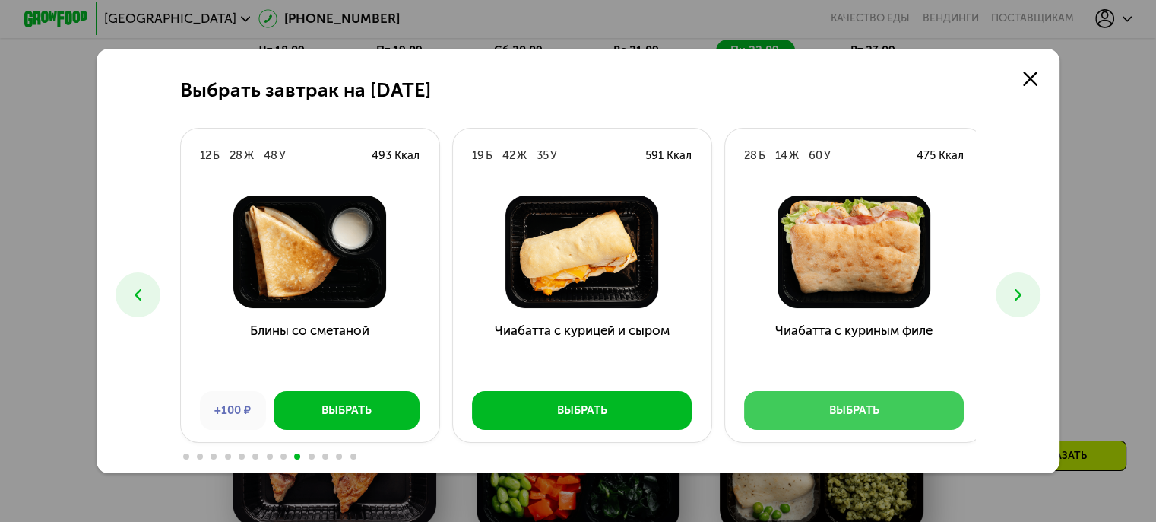
click at [799, 420] on button "Выбрать" at bounding box center [854, 410] width 220 height 39
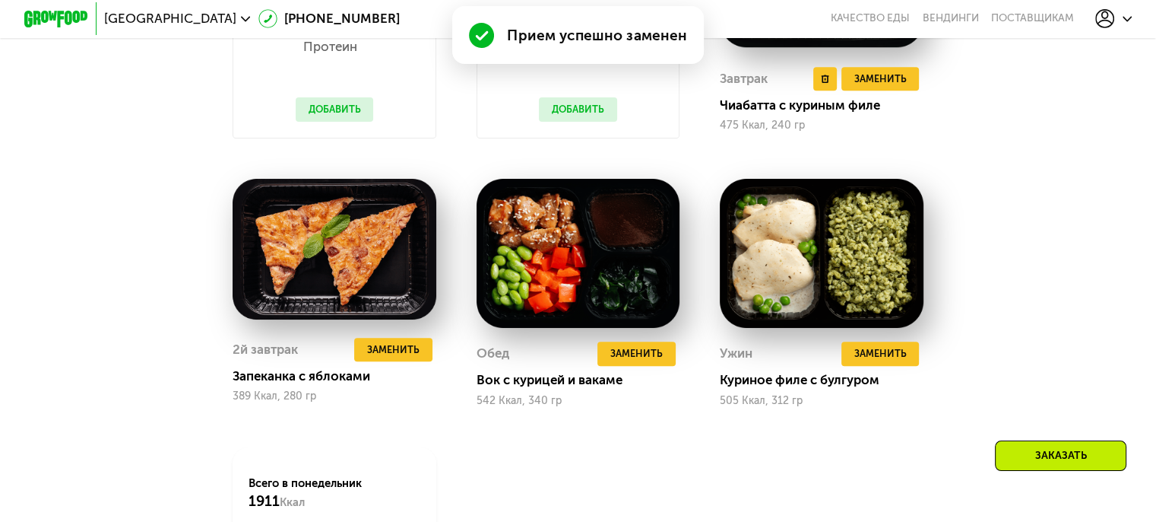
scroll to position [1548, 0]
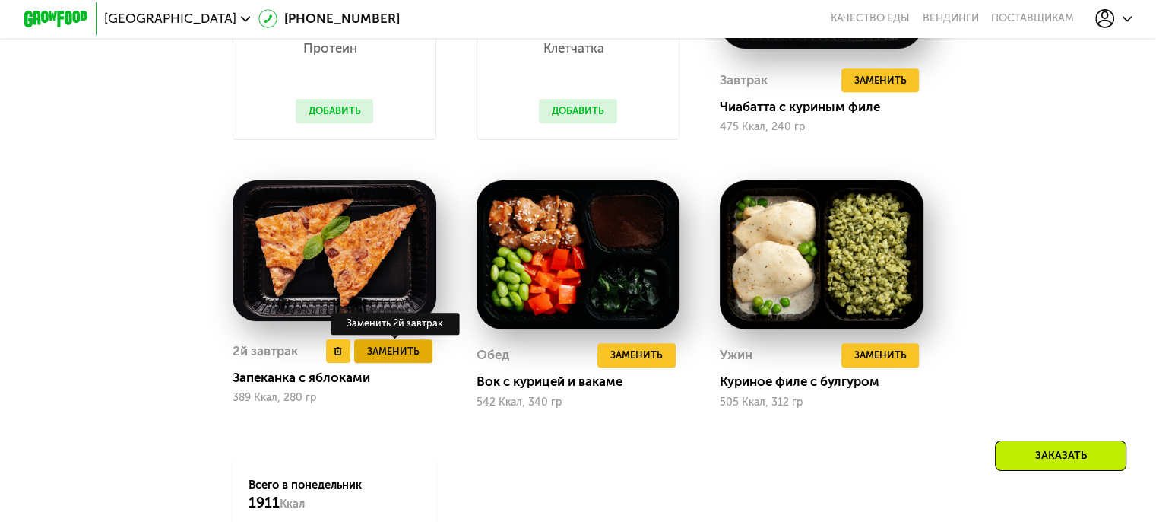
click at [376, 356] on button "Заменить" at bounding box center [393, 351] width 78 height 24
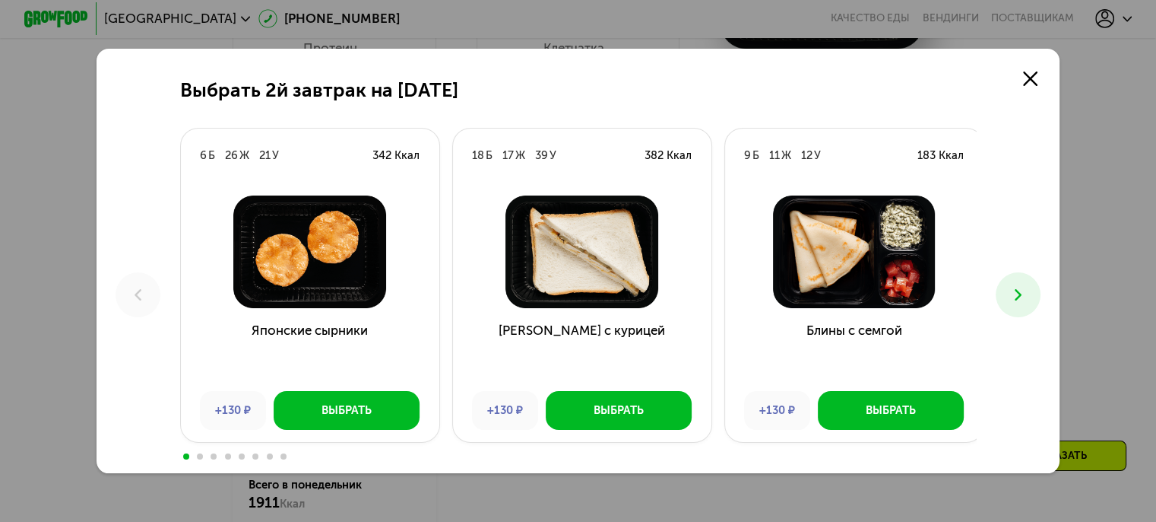
click at [1027, 280] on button at bounding box center [1018, 294] width 45 height 45
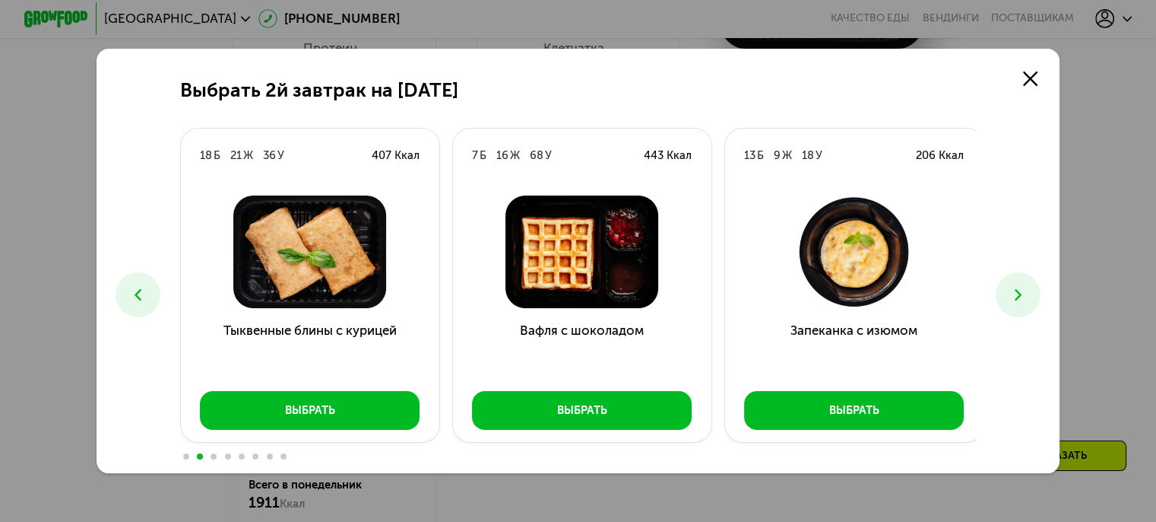
click at [1027, 281] on button at bounding box center [1018, 294] width 45 height 45
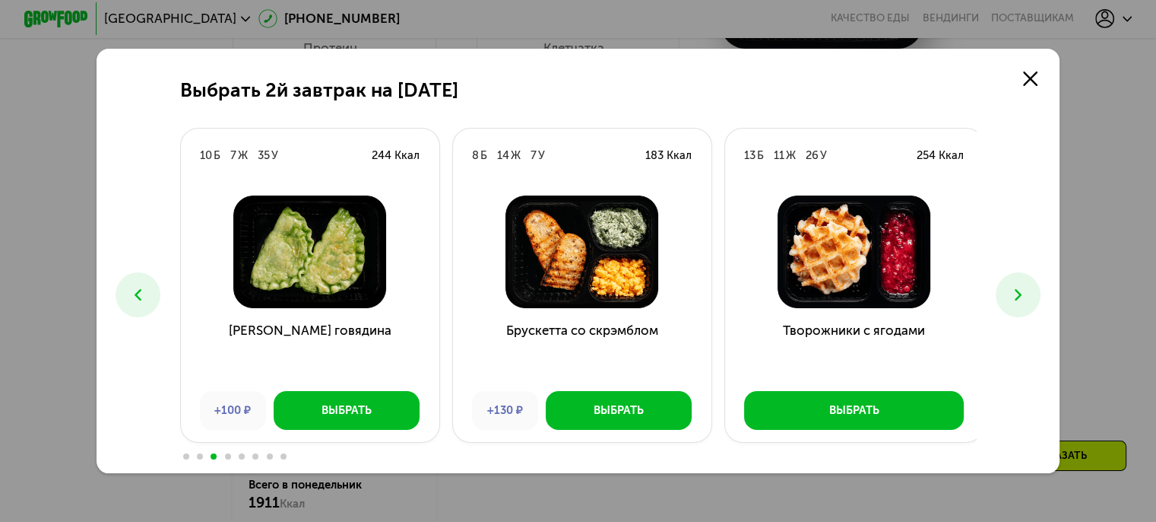
click at [1022, 295] on use at bounding box center [1018, 294] width 7 height 11
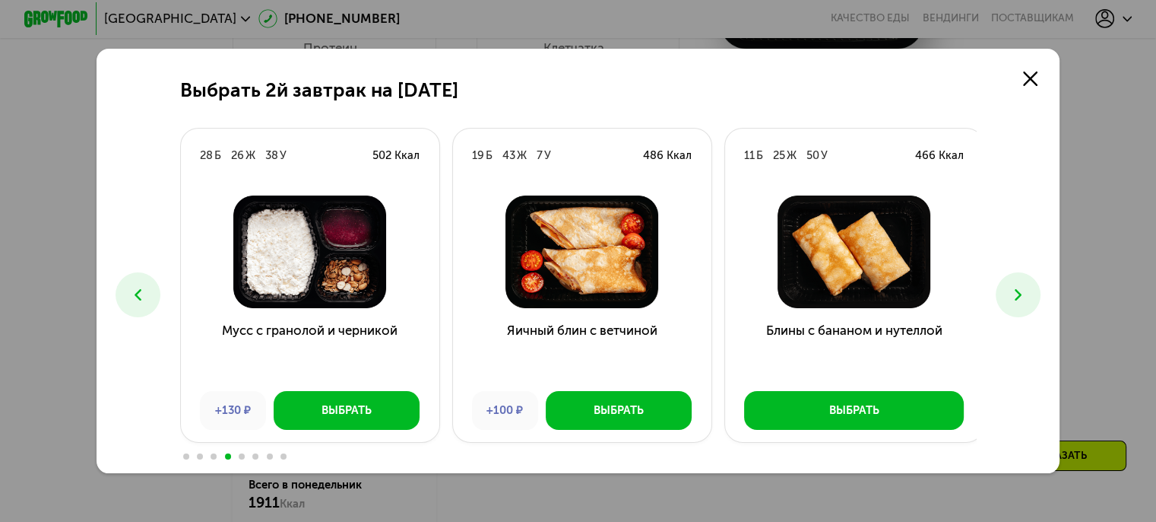
click at [1022, 295] on use at bounding box center [1018, 294] width 7 height 11
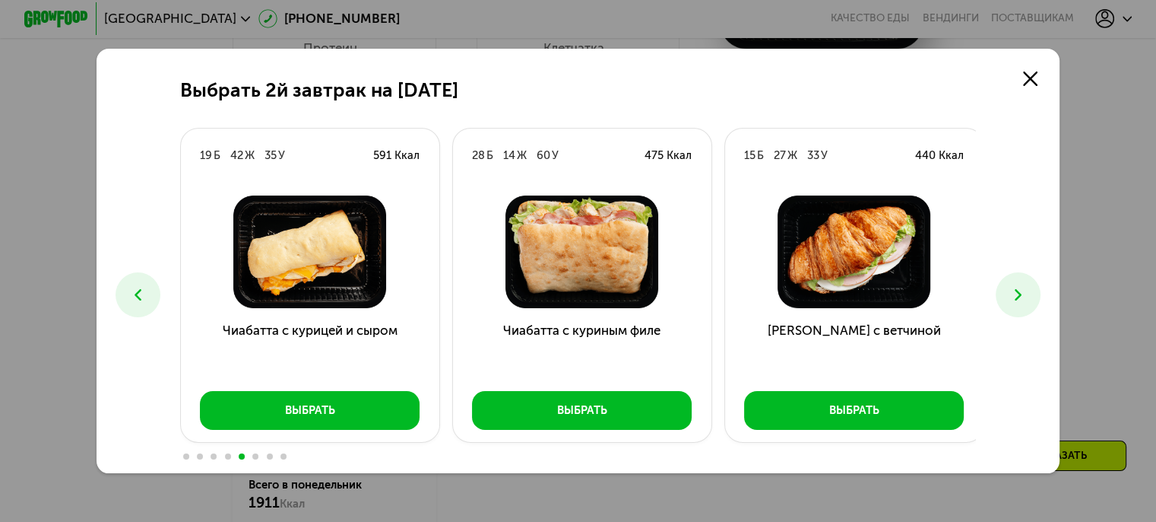
click at [1022, 295] on use at bounding box center [1018, 294] width 7 height 11
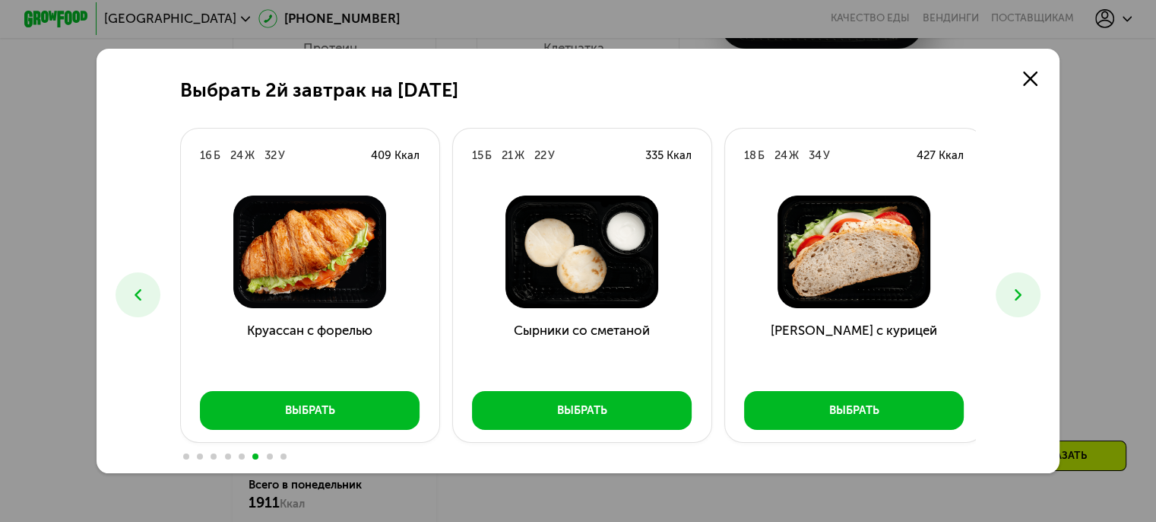
click at [1022, 295] on use at bounding box center [1018, 294] width 7 height 11
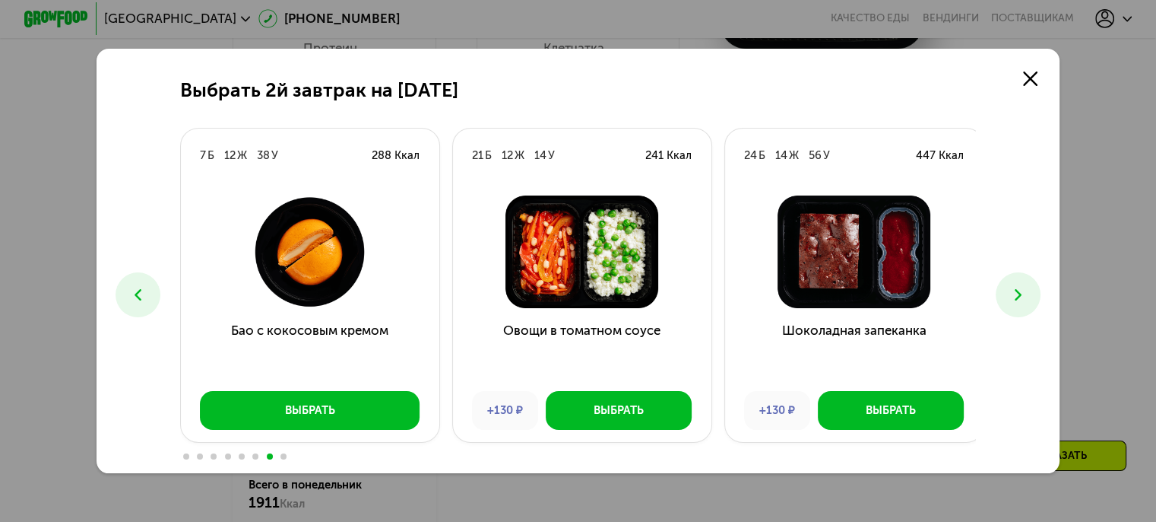
click at [1022, 295] on use at bounding box center [1018, 294] width 7 height 11
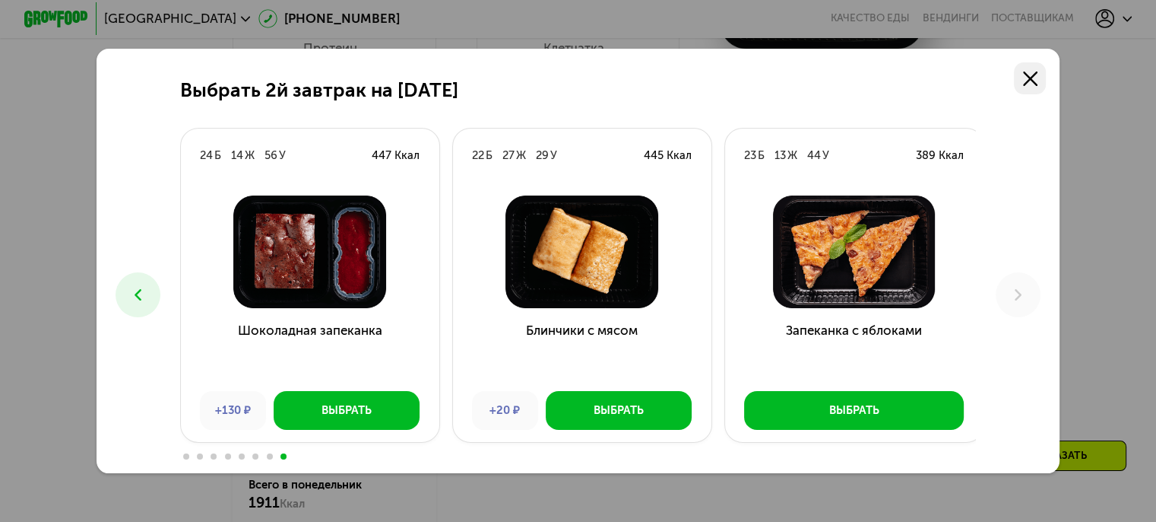
click at [1029, 74] on icon at bounding box center [1030, 78] width 14 height 14
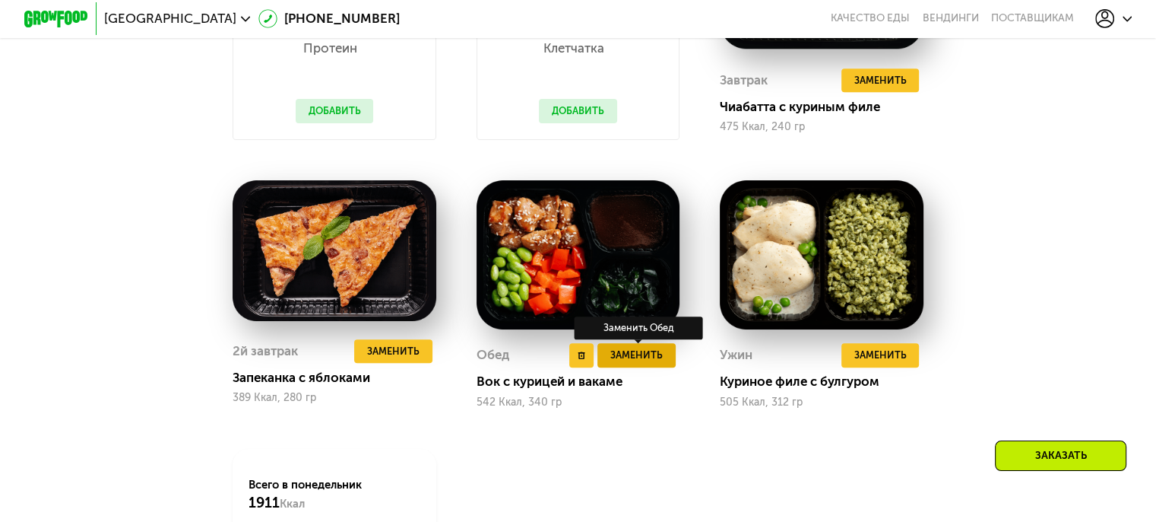
click at [641, 363] on span "Заменить" at bounding box center [637, 355] width 52 height 16
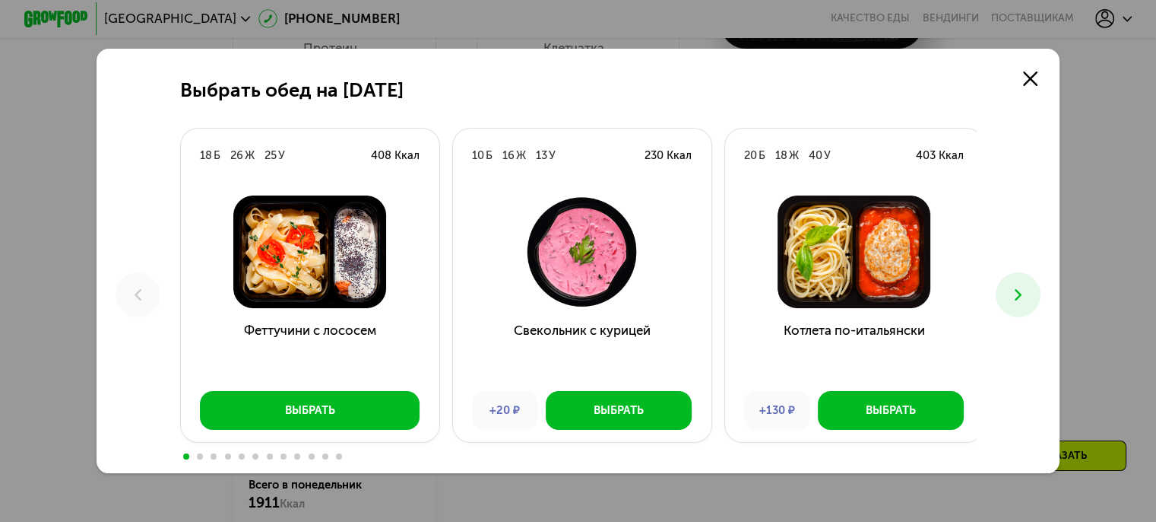
click at [1019, 287] on icon at bounding box center [1018, 294] width 19 height 19
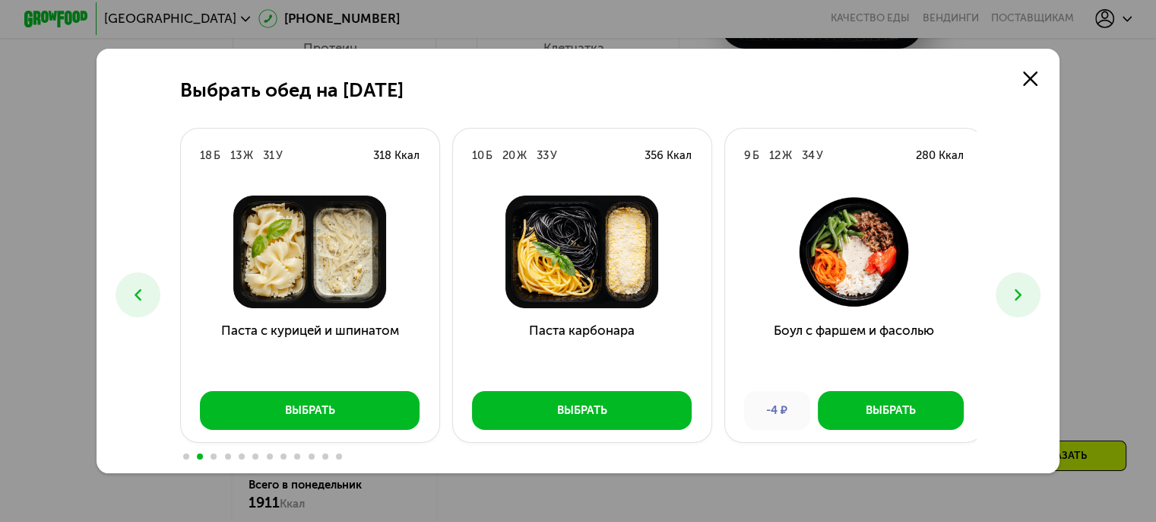
click at [1025, 288] on icon at bounding box center [1018, 294] width 19 height 19
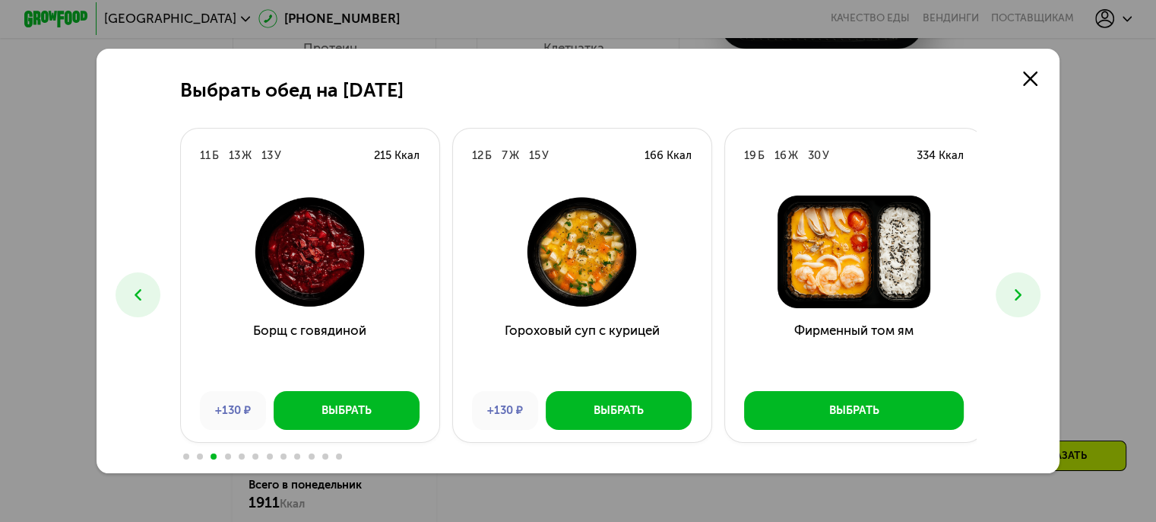
click at [130, 296] on icon at bounding box center [137, 294] width 19 height 19
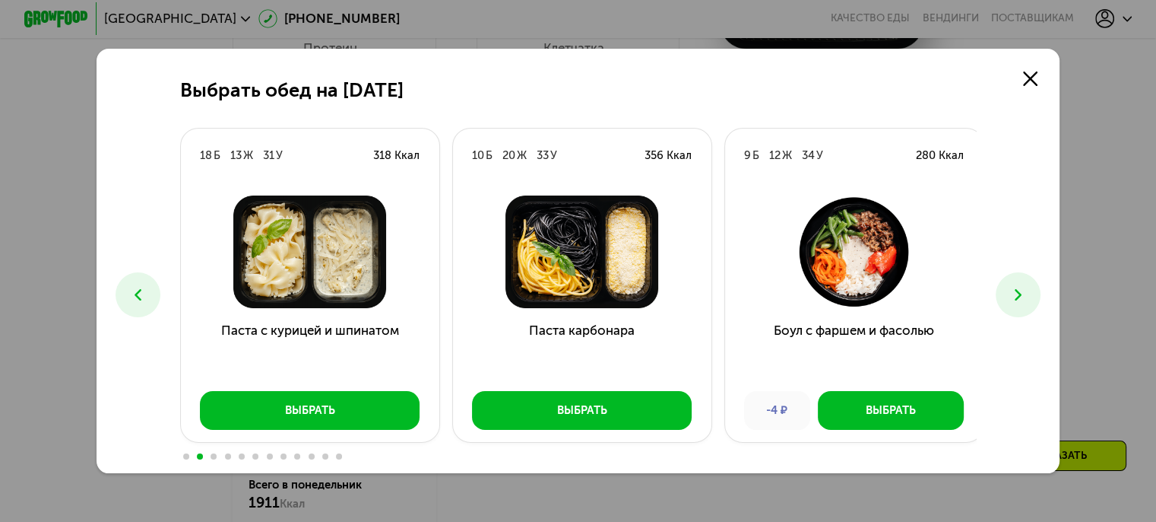
click at [130, 296] on icon at bounding box center [137, 294] width 19 height 19
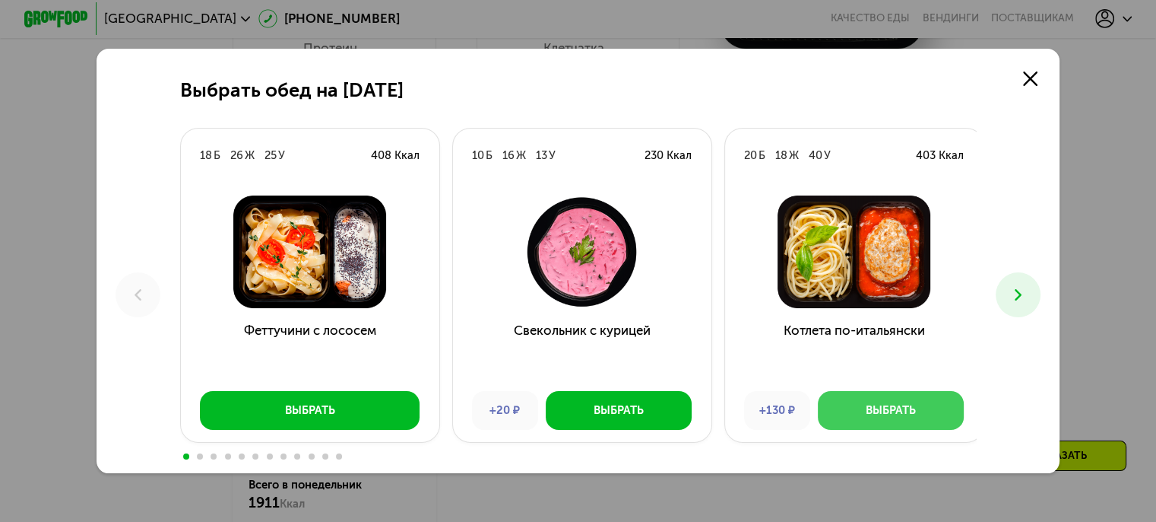
click at [878, 398] on button "Выбрать" at bounding box center [891, 410] width 146 height 39
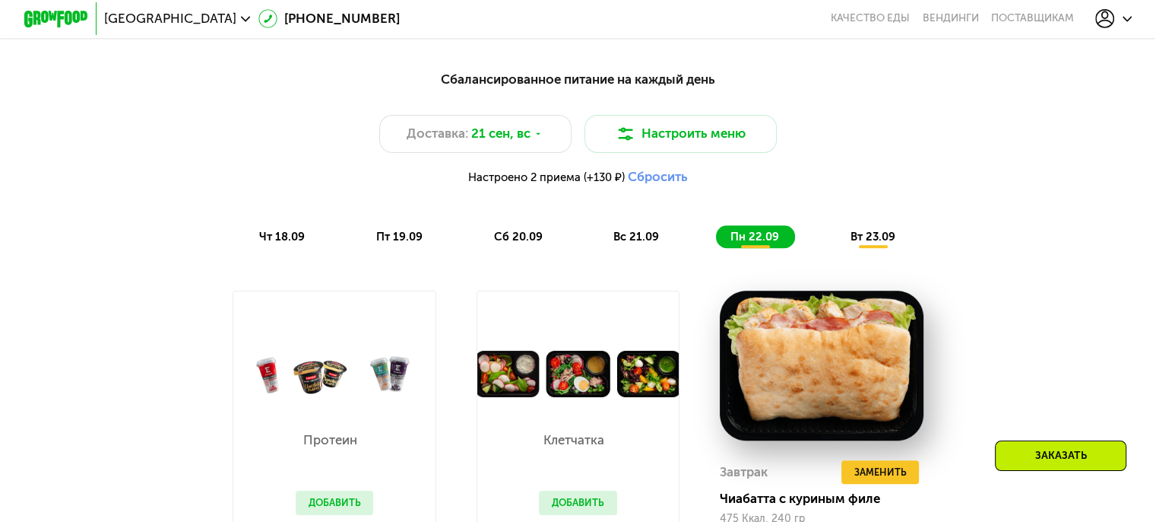
scroll to position [1157, 0]
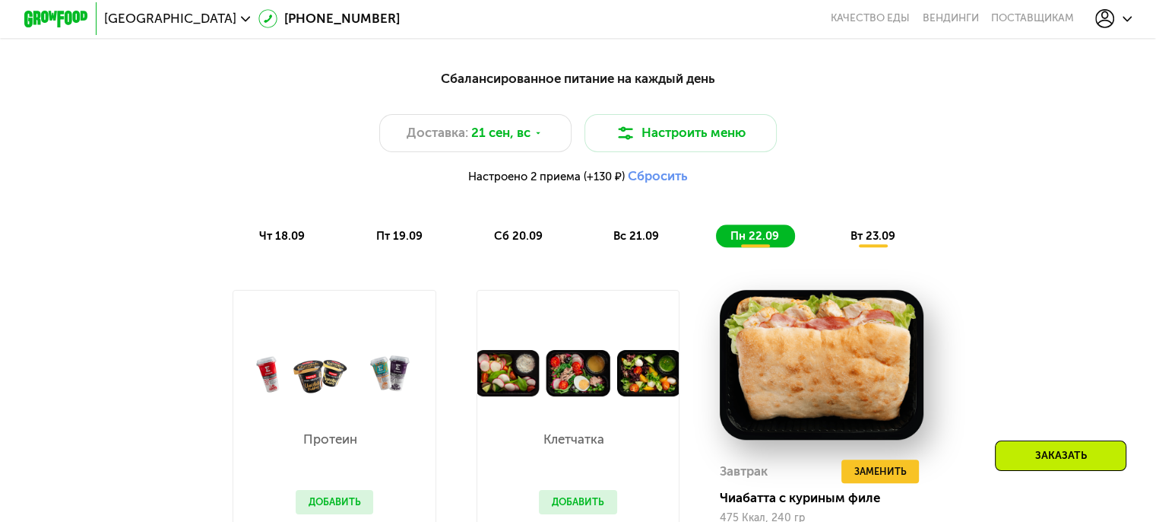
click at [883, 257] on div "Сбалансированное питание на каждый день Доставка: [DATE] Настроить меню Настрое…" at bounding box center [579, 158] width 970 height 198
click at [876, 235] on div "вт 23.09" at bounding box center [873, 235] width 75 height 23
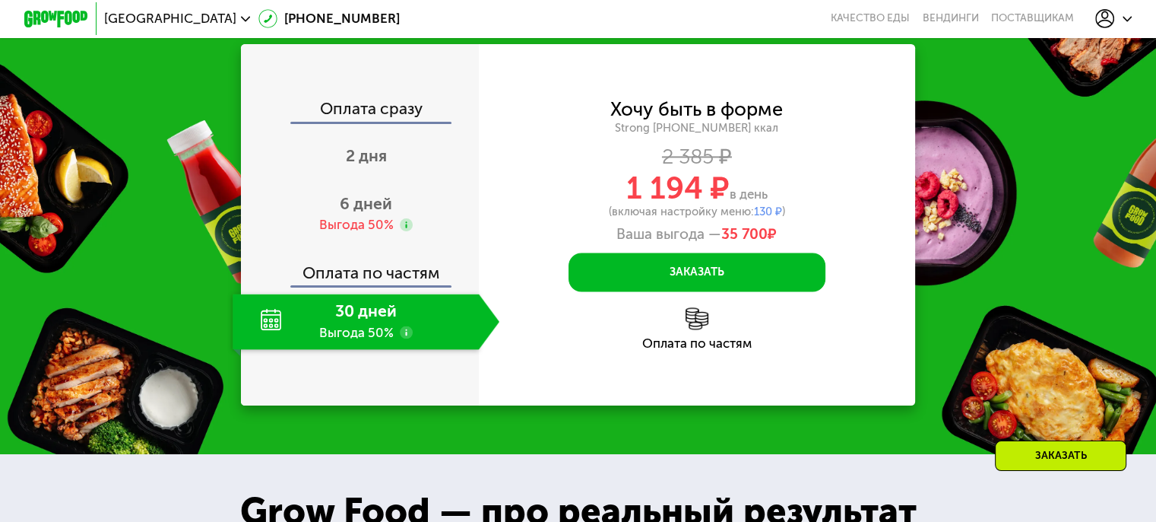
scroll to position [2330, 0]
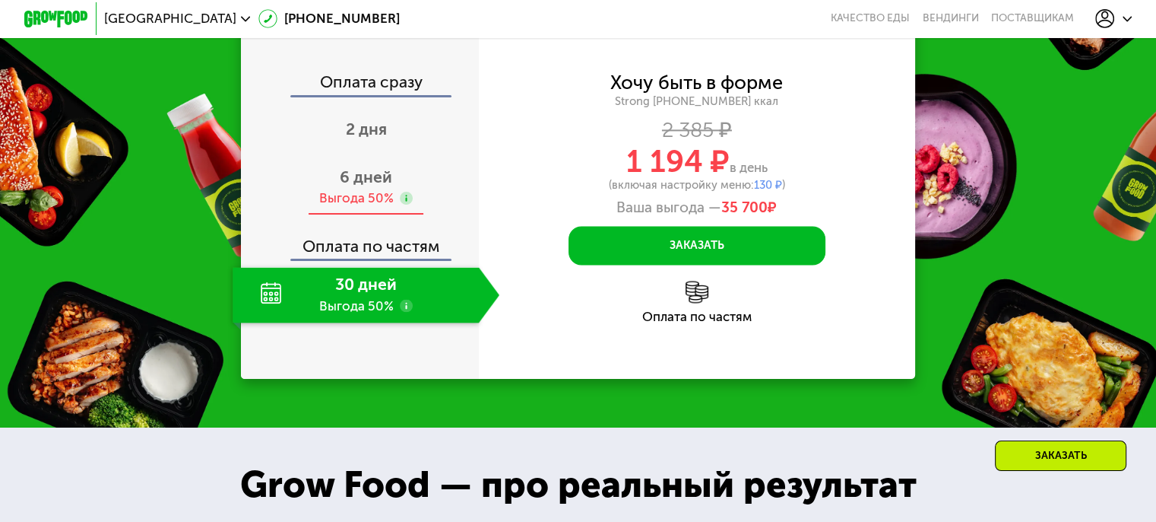
click at [344, 186] on span "6 дней" at bounding box center [366, 176] width 52 height 19
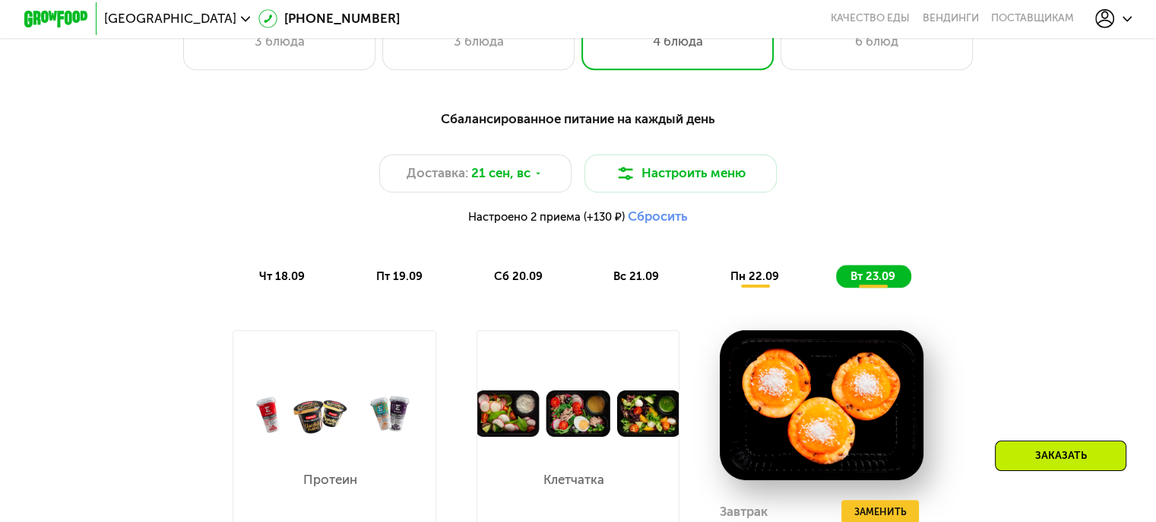
scroll to position [1113, 0]
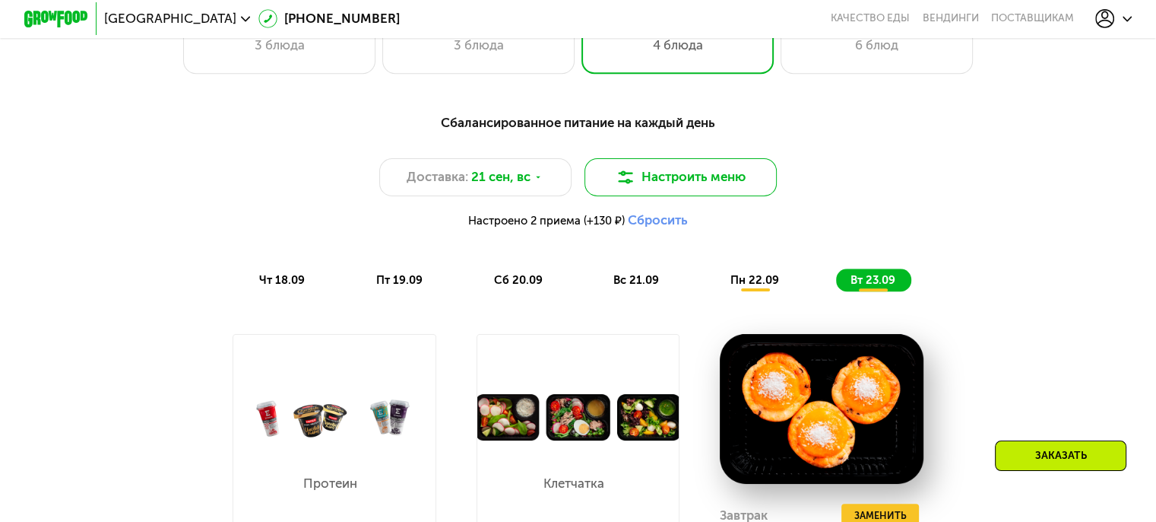
click at [661, 195] on button "Настроить меню" at bounding box center [681, 177] width 193 height 39
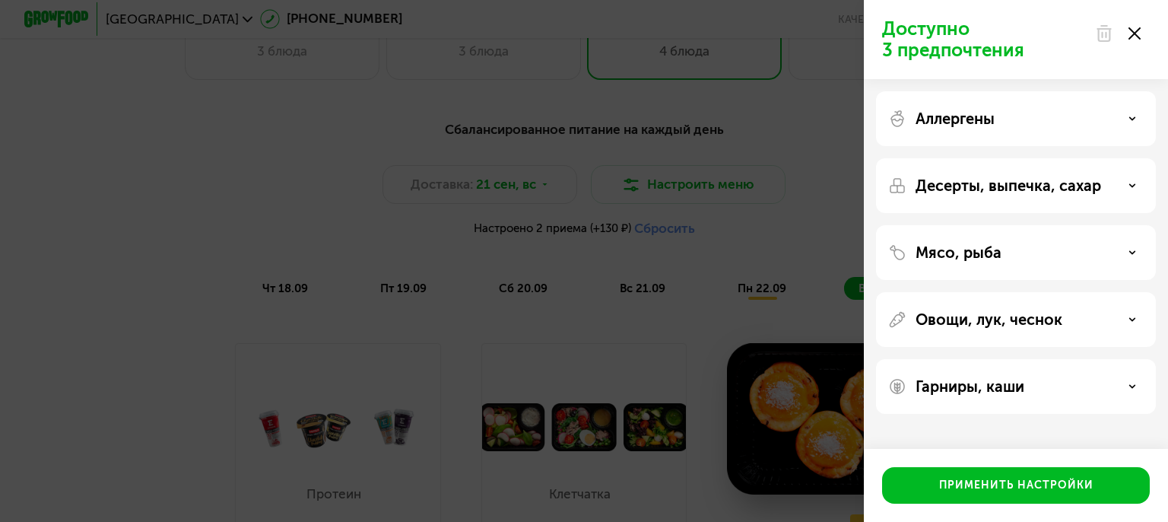
click at [1136, 35] on use at bounding box center [1134, 33] width 12 height 12
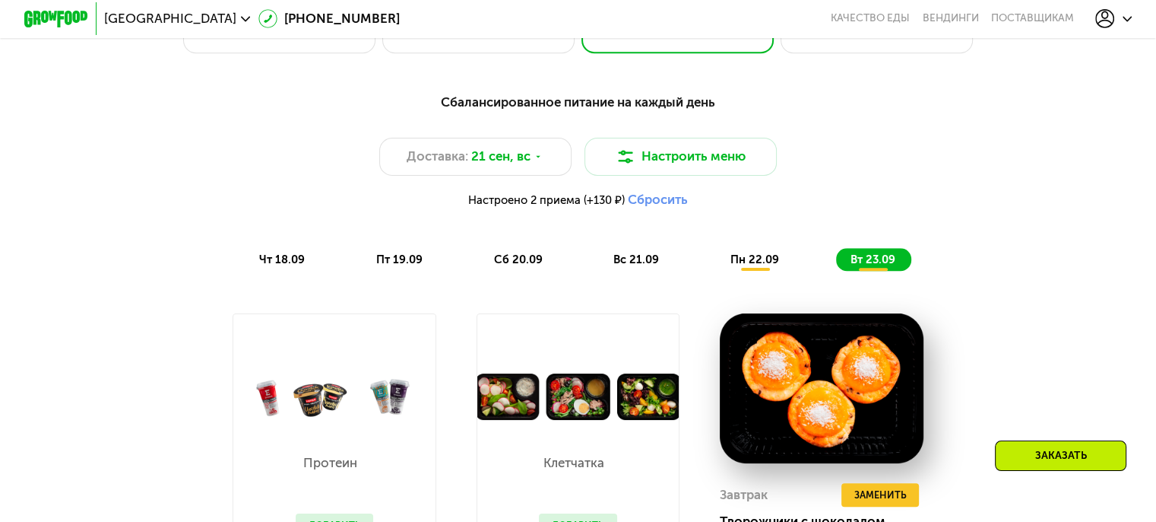
scroll to position [1049, 0]
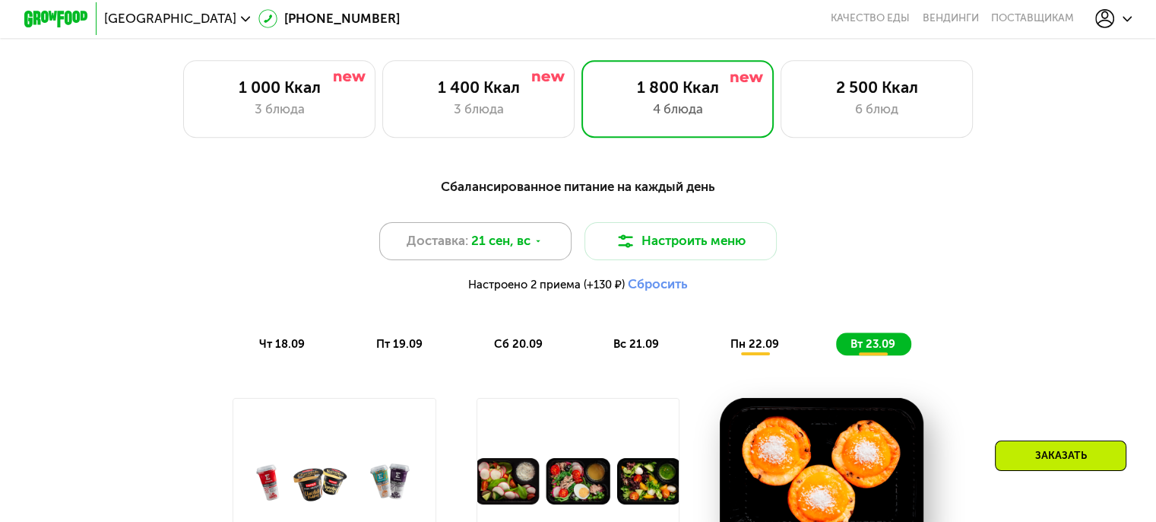
click at [487, 250] on span "21 сен, вс" at bounding box center [500, 240] width 59 height 19
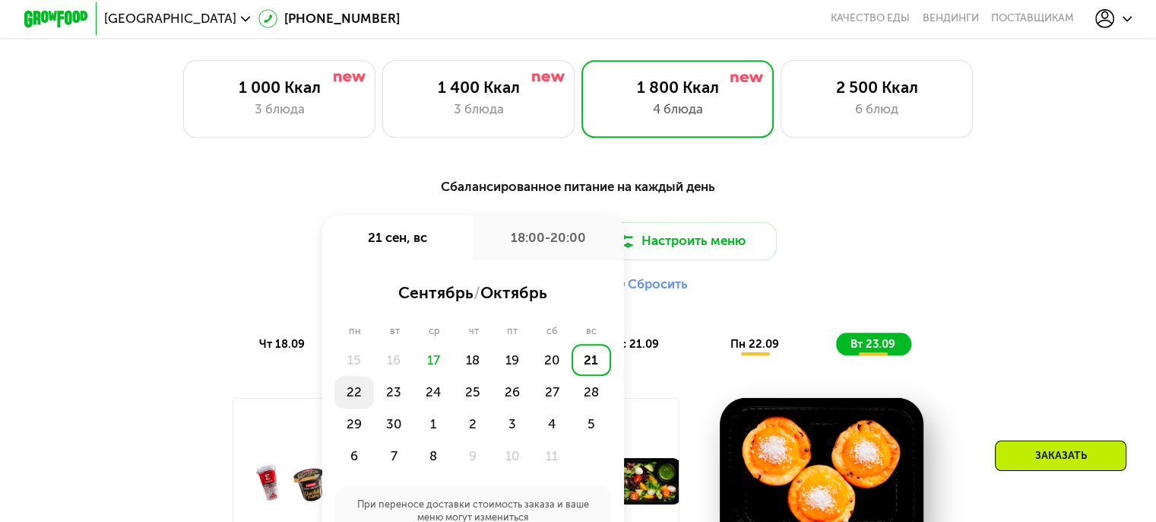
click at [362, 402] on div "22" at bounding box center [355, 392] width 40 height 32
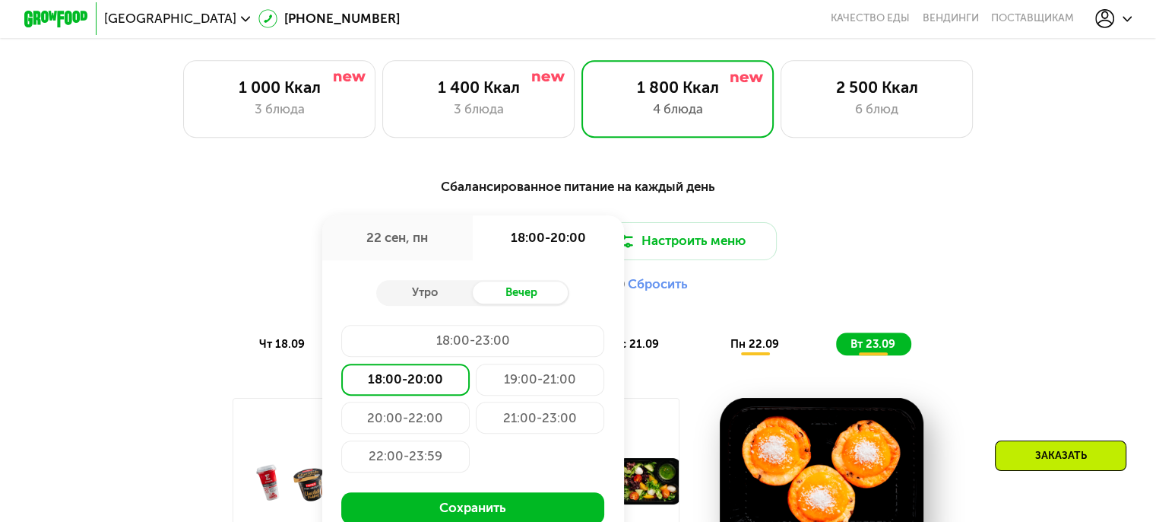
click at [424, 384] on div "18:00-20:00" at bounding box center [405, 379] width 128 height 32
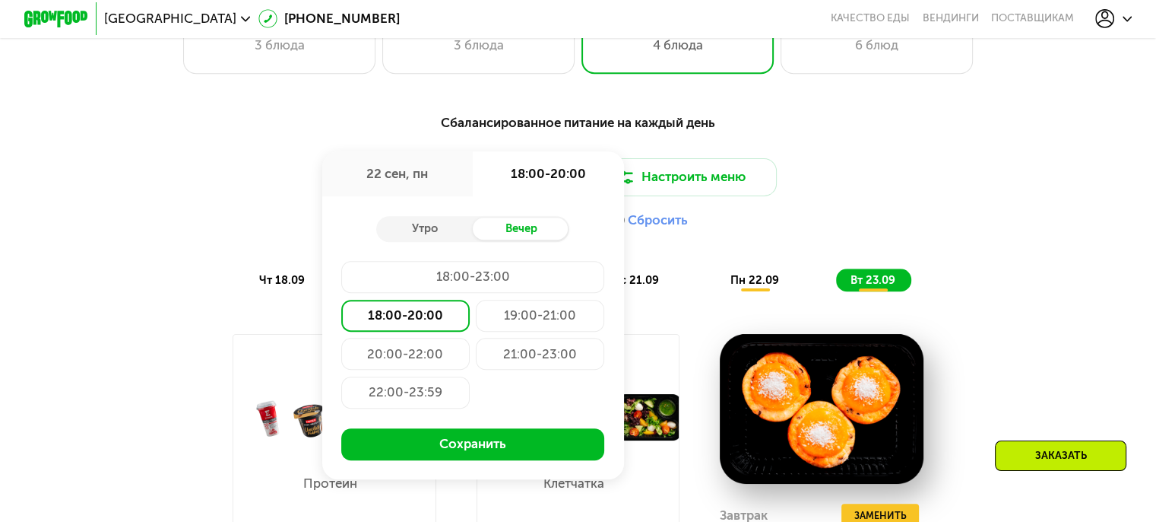
scroll to position [1128, 0]
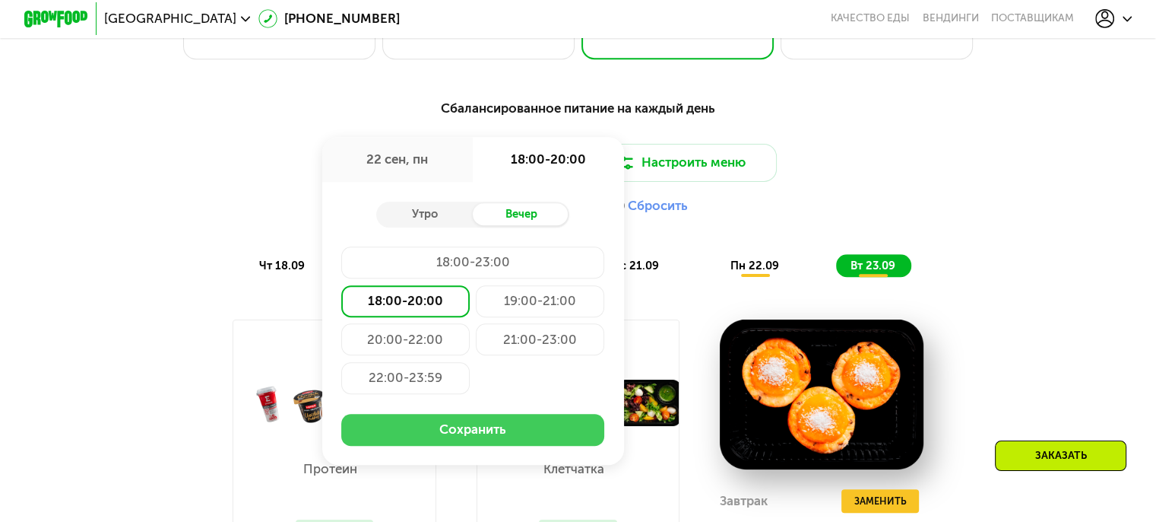
click at [456, 445] on button "Сохранить" at bounding box center [472, 430] width 263 height 32
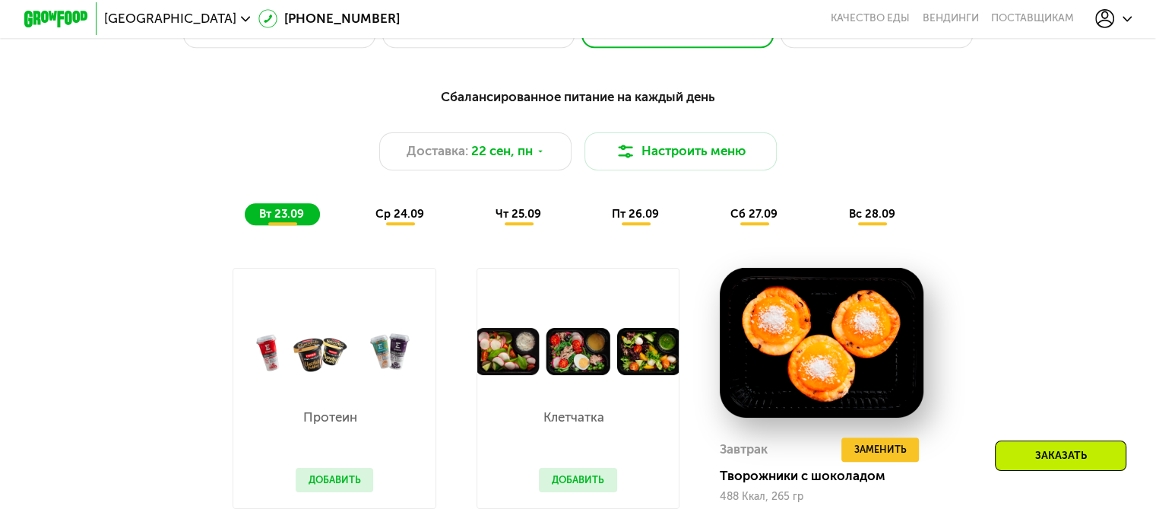
scroll to position [1026, 0]
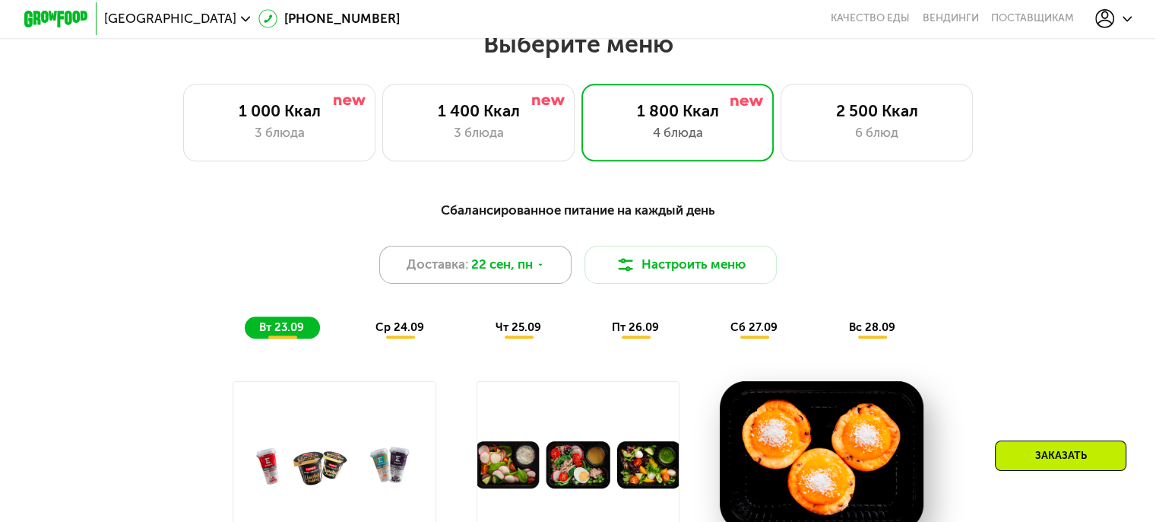
click at [441, 274] on span "Доставка:" at bounding box center [438, 264] width 62 height 19
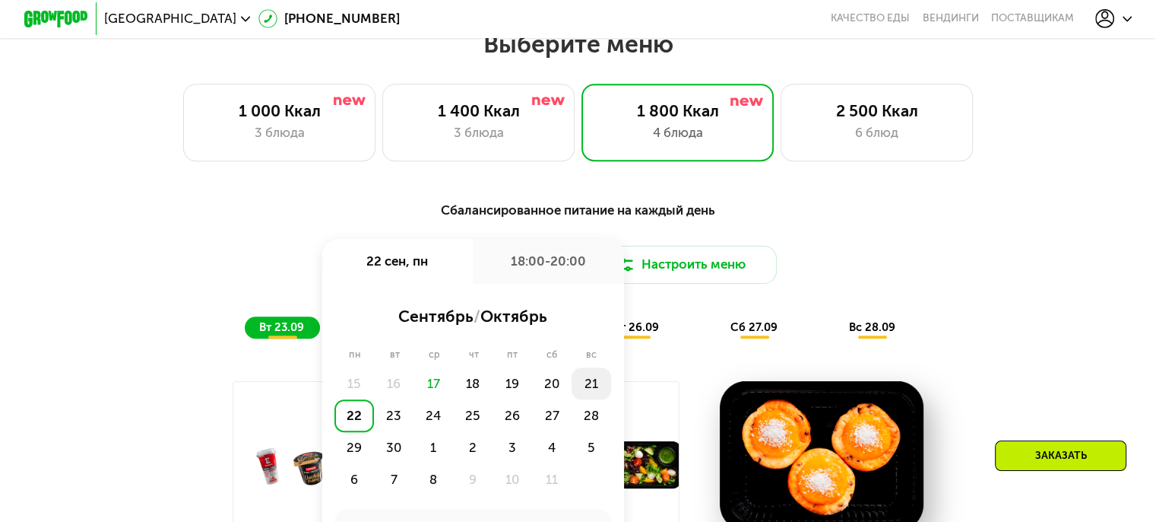
click at [589, 397] on div "21" at bounding box center [592, 383] width 40 height 32
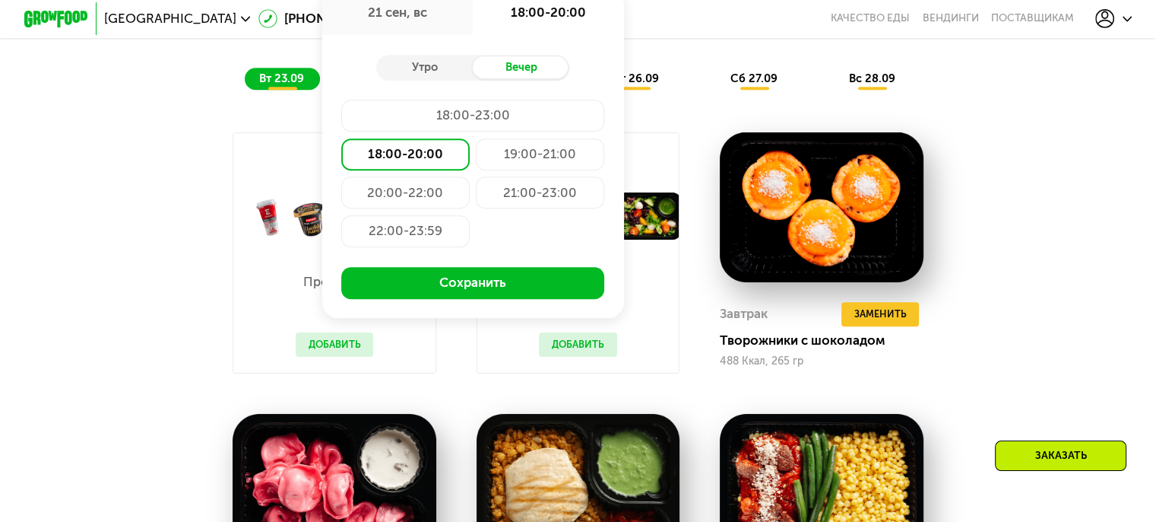
scroll to position [1274, 0]
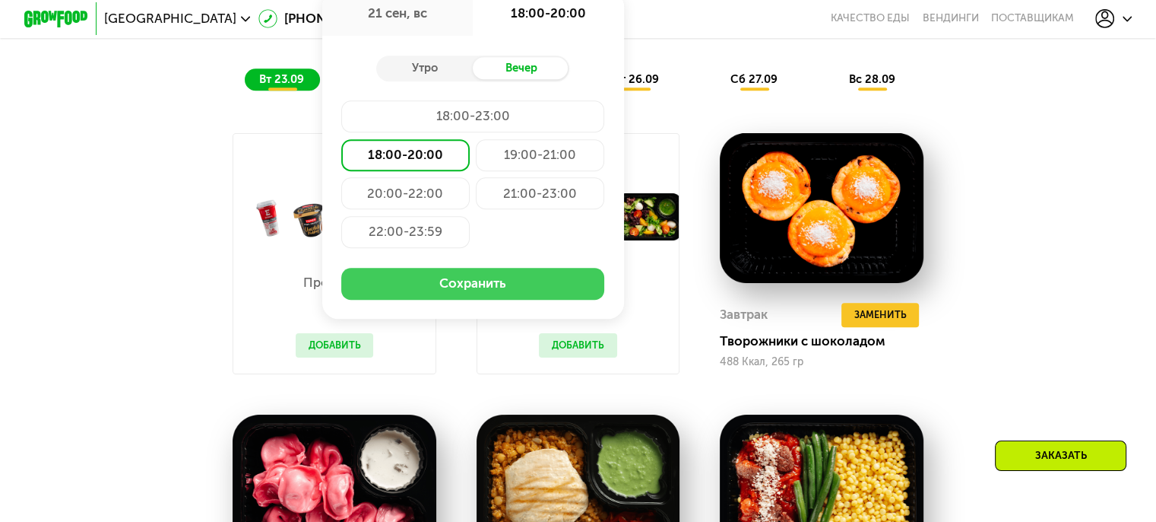
click at [484, 278] on button "Сохранить" at bounding box center [472, 284] width 263 height 32
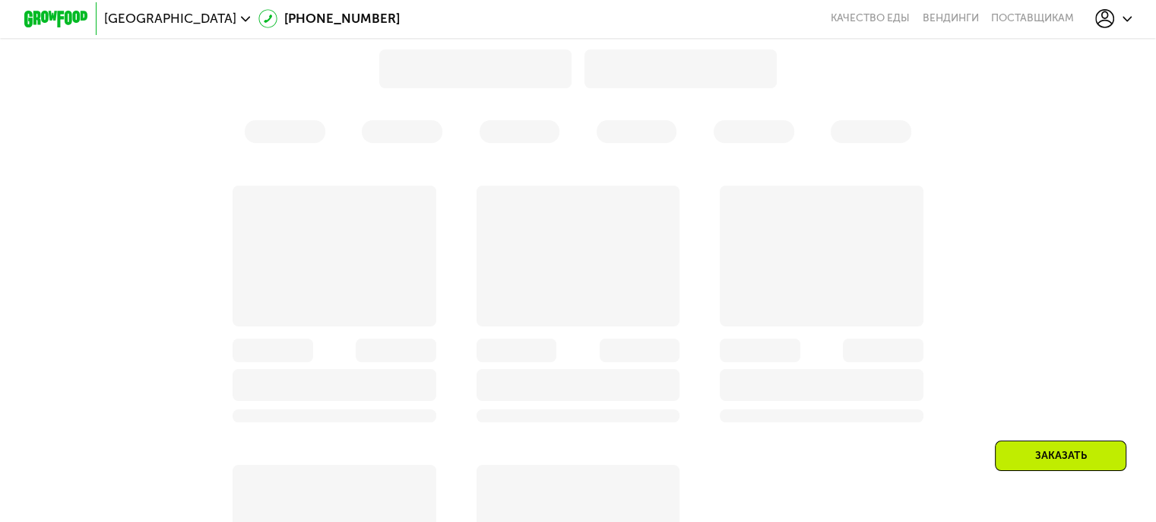
scroll to position [1326, 0]
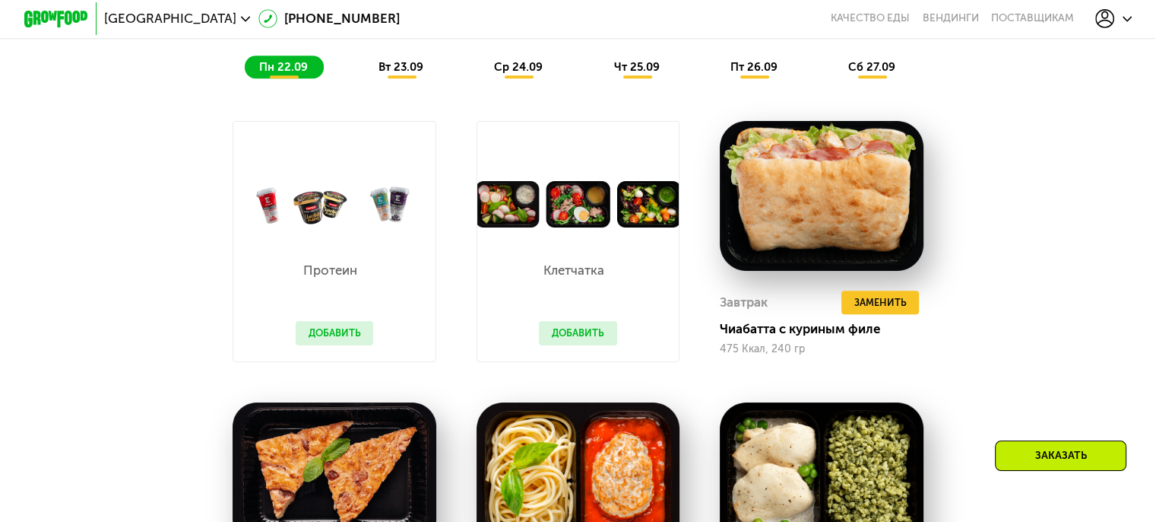
click at [388, 74] on span "вт 23.09" at bounding box center [401, 67] width 45 height 14
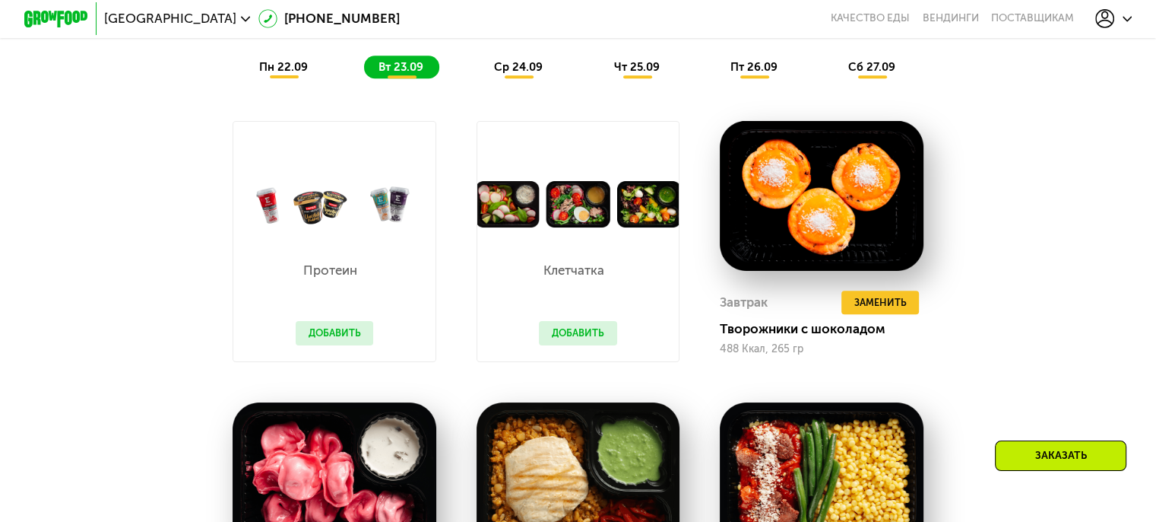
click at [522, 78] on div "ср 24.09" at bounding box center [519, 67] width 79 height 23
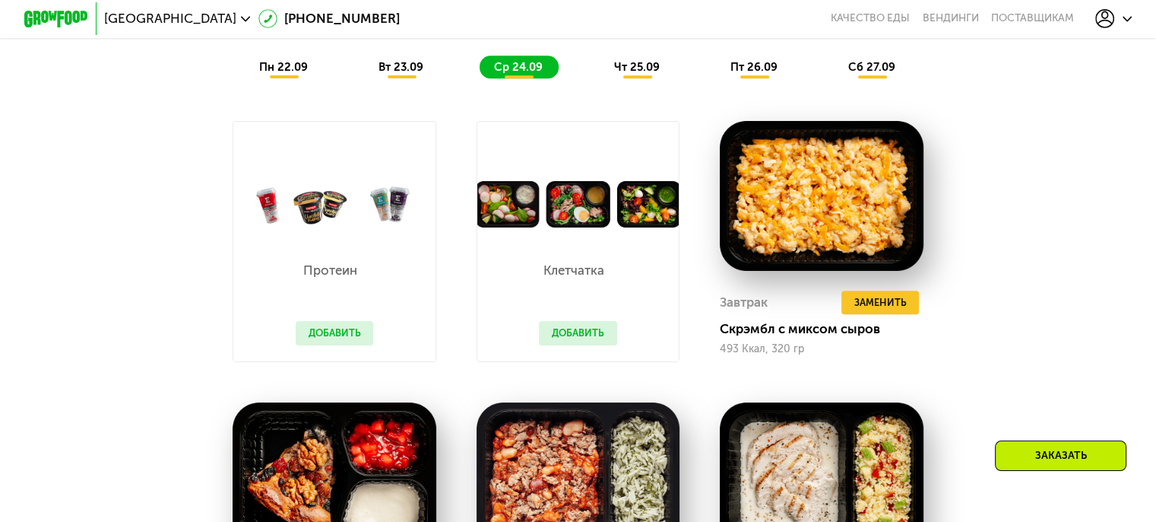
click at [652, 78] on div "чт 25.09" at bounding box center [637, 67] width 76 height 23
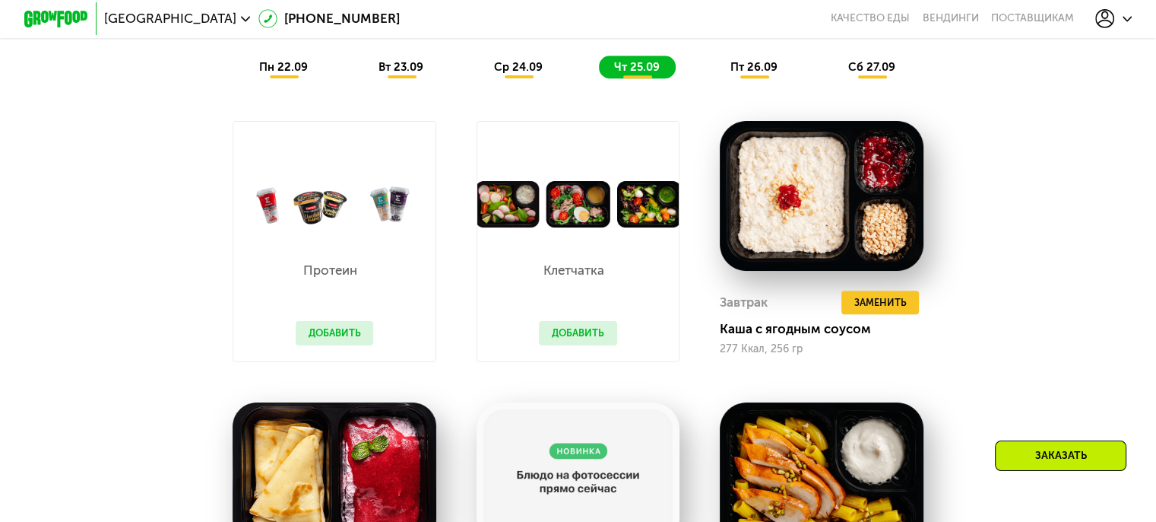
click at [763, 78] on div "пт 26.09" at bounding box center [755, 67] width 78 height 23
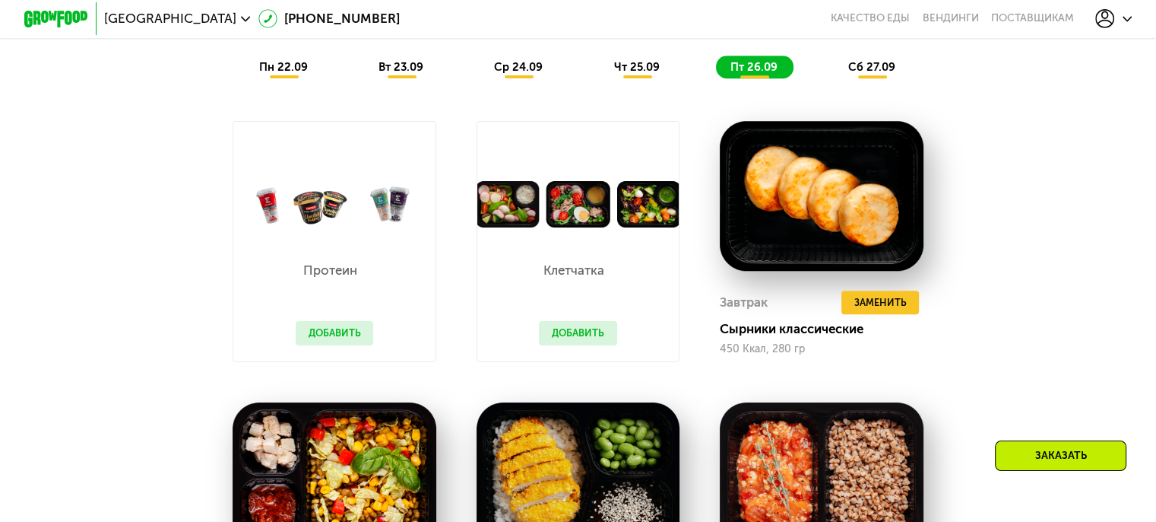
click at [887, 74] on span "сб 27.09" at bounding box center [872, 67] width 47 height 14
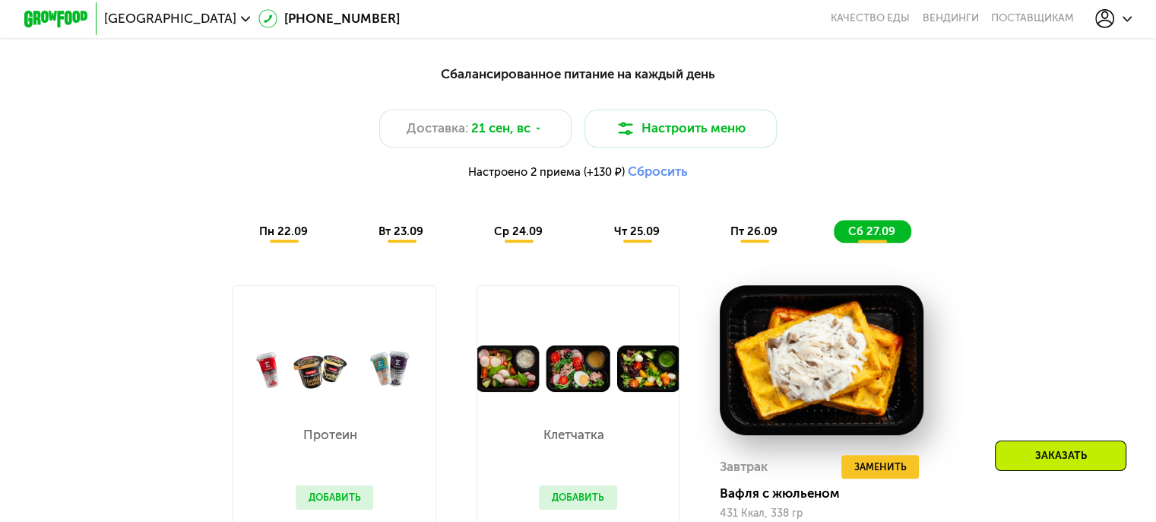
scroll to position [1180, 0]
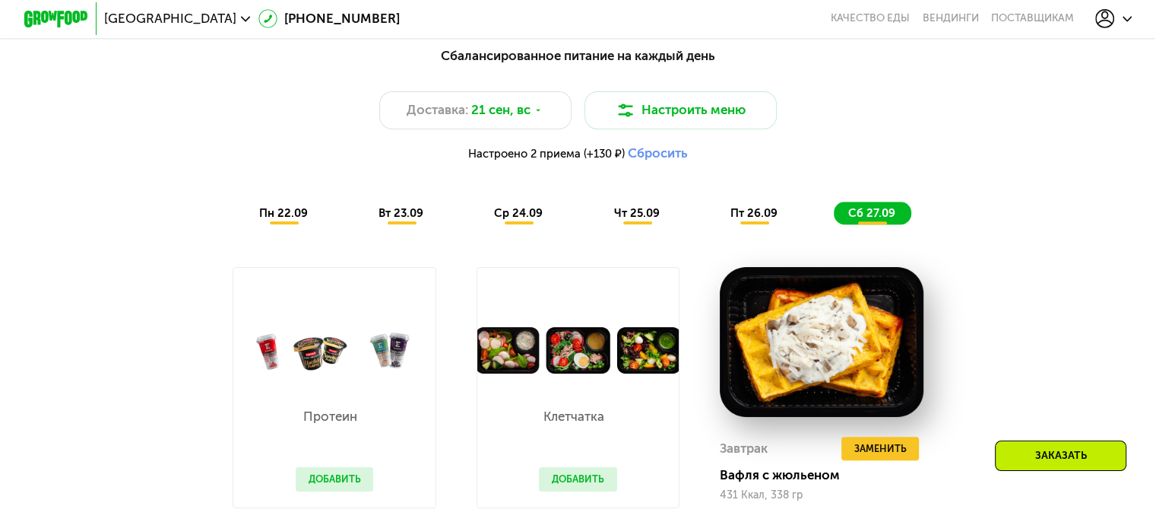
click at [249, 224] on div "пн 22.09" at bounding box center [284, 212] width 79 height 23
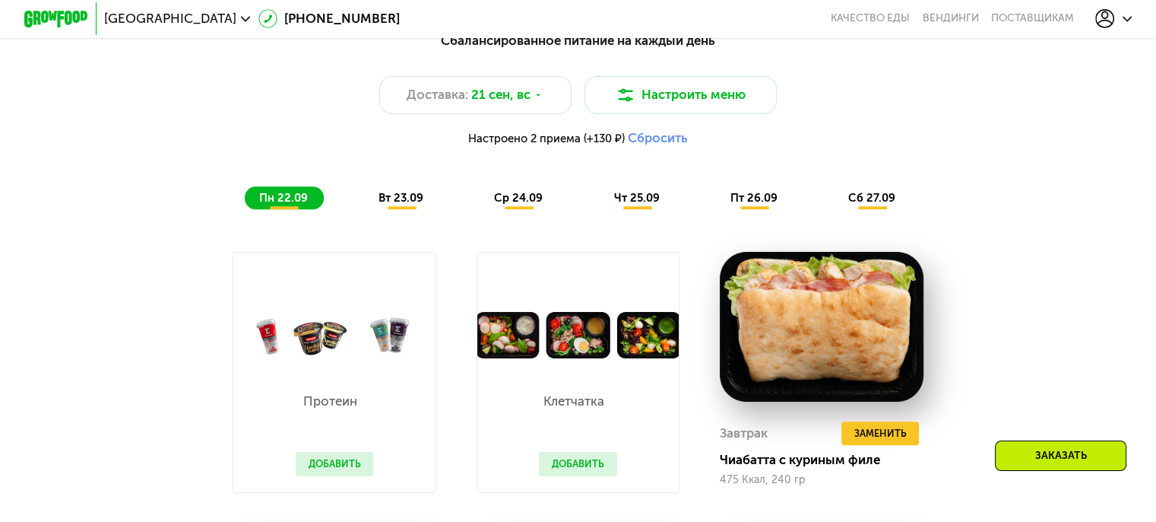
scroll to position [1195, 0]
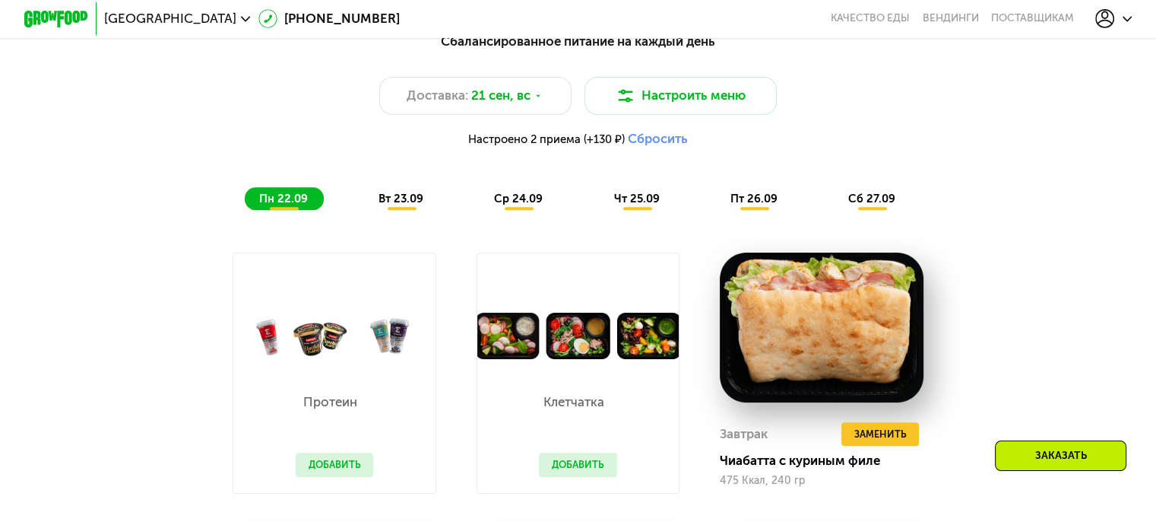
click at [408, 205] on span "вт 23.09" at bounding box center [401, 199] width 45 height 14
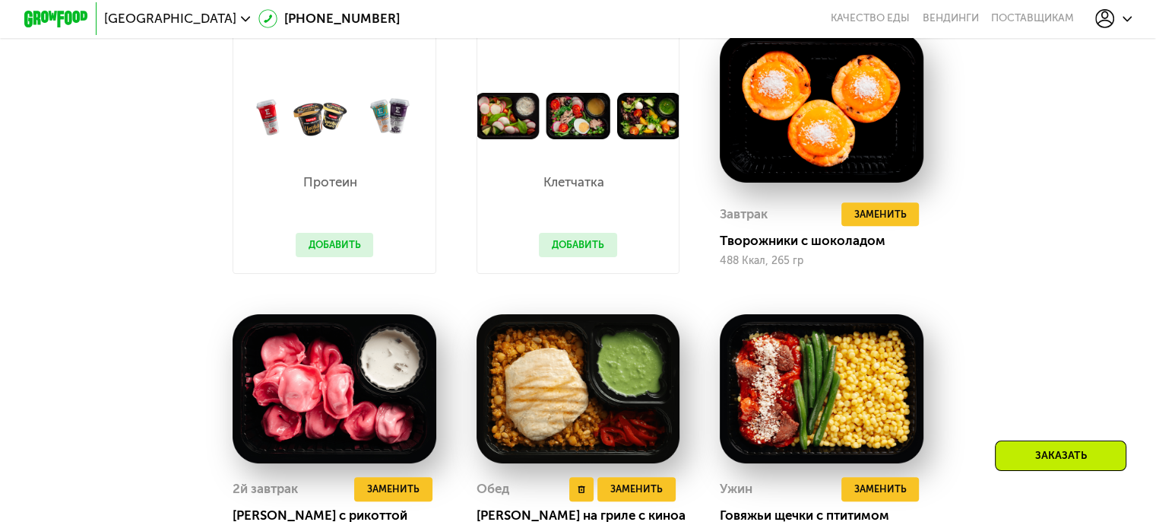
scroll to position [1408, 0]
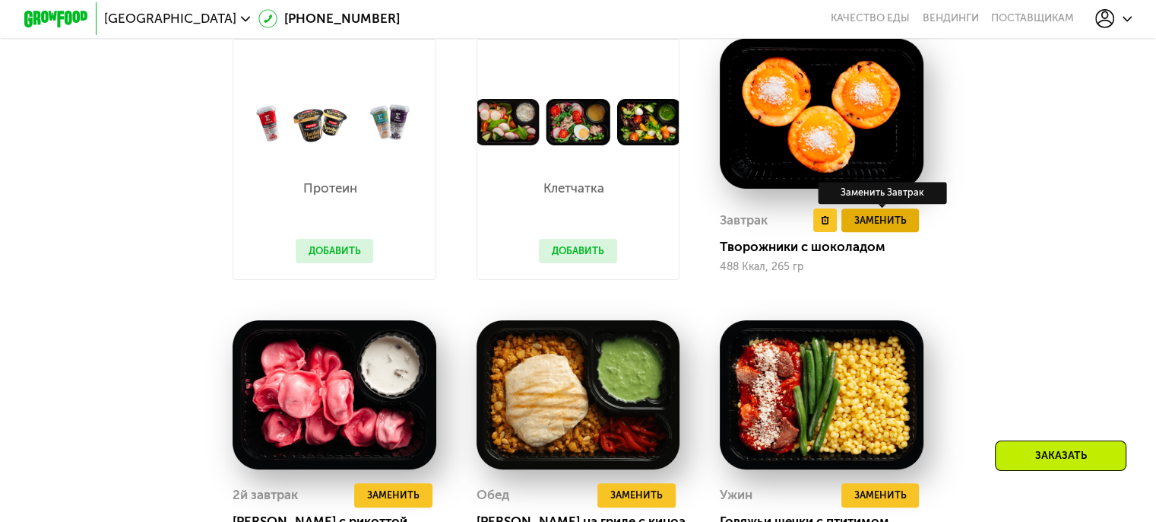
click at [906, 226] on span "Заменить" at bounding box center [880, 220] width 52 height 16
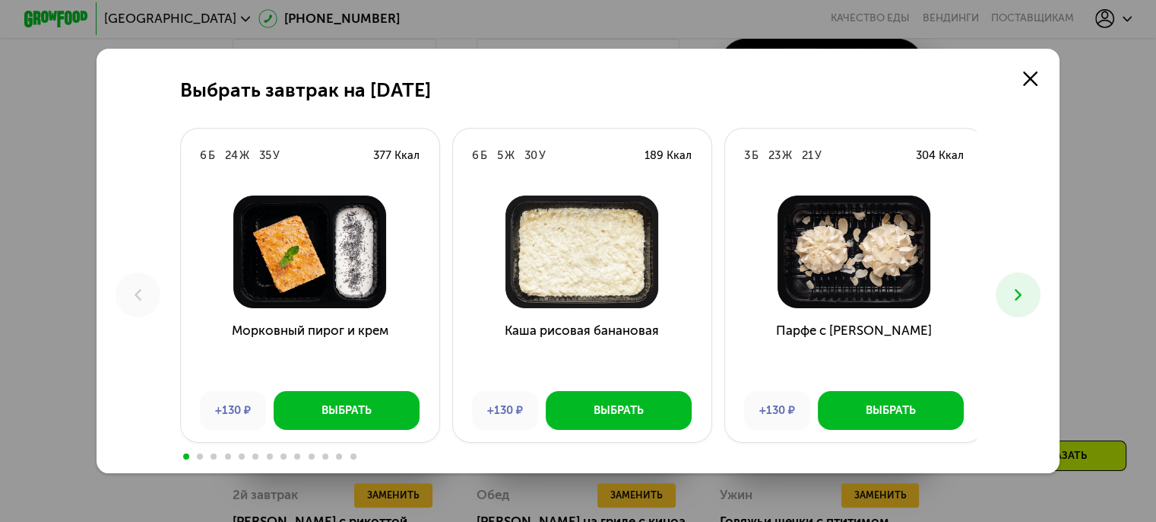
click at [1017, 295] on icon at bounding box center [1018, 294] width 19 height 19
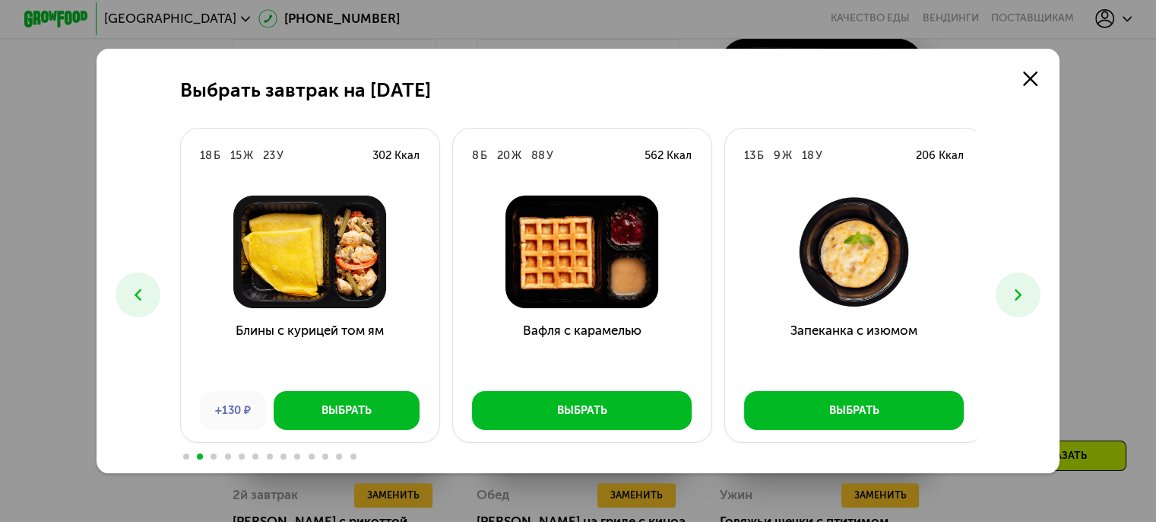
click at [1017, 295] on icon at bounding box center [1018, 294] width 19 height 19
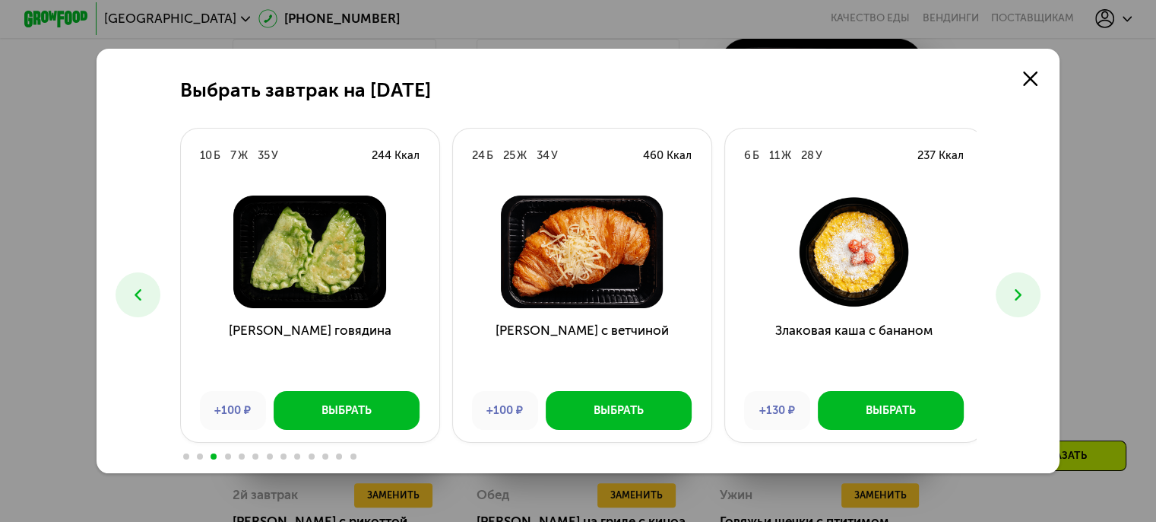
click at [1017, 295] on icon at bounding box center [1018, 294] width 19 height 19
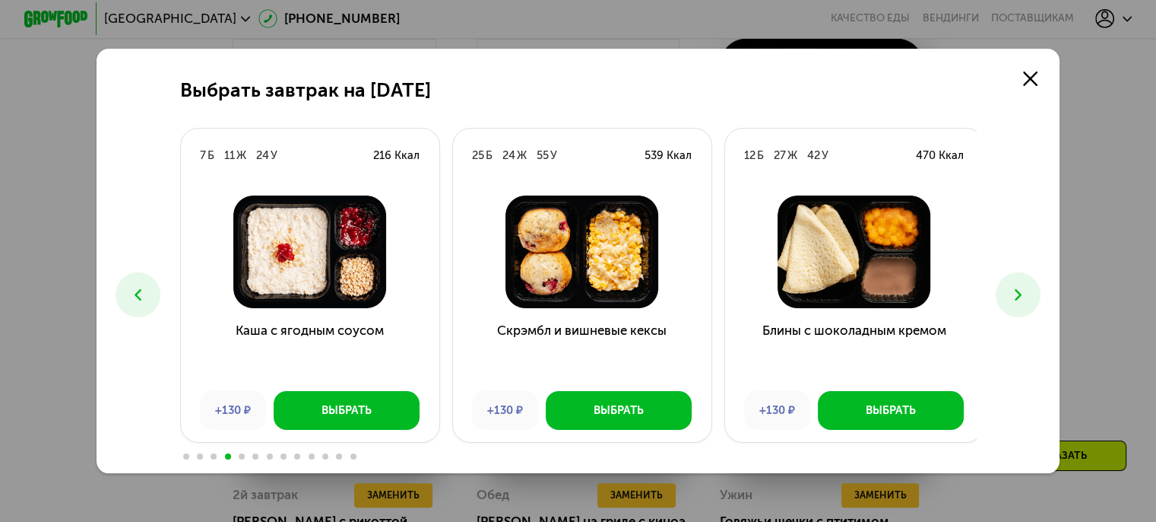
click at [1017, 295] on icon at bounding box center [1018, 294] width 19 height 19
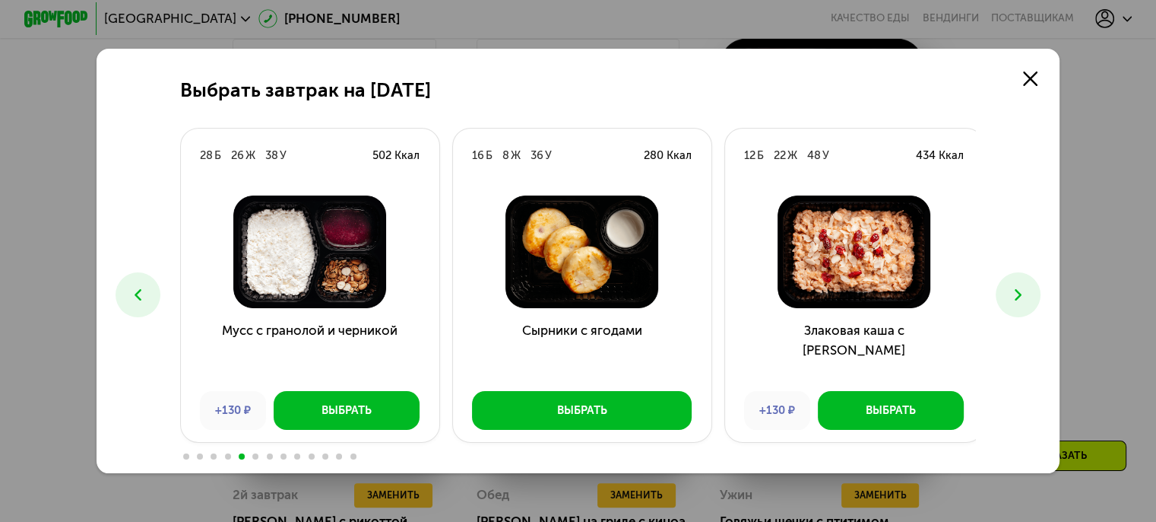
click at [1017, 295] on icon at bounding box center [1018, 294] width 19 height 19
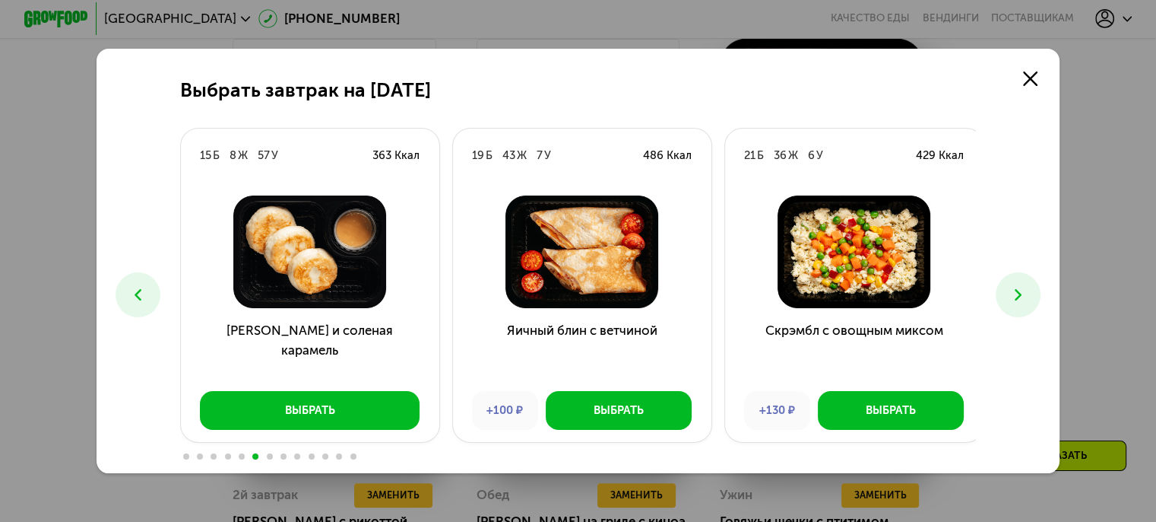
click at [1017, 295] on icon at bounding box center [1018, 294] width 19 height 19
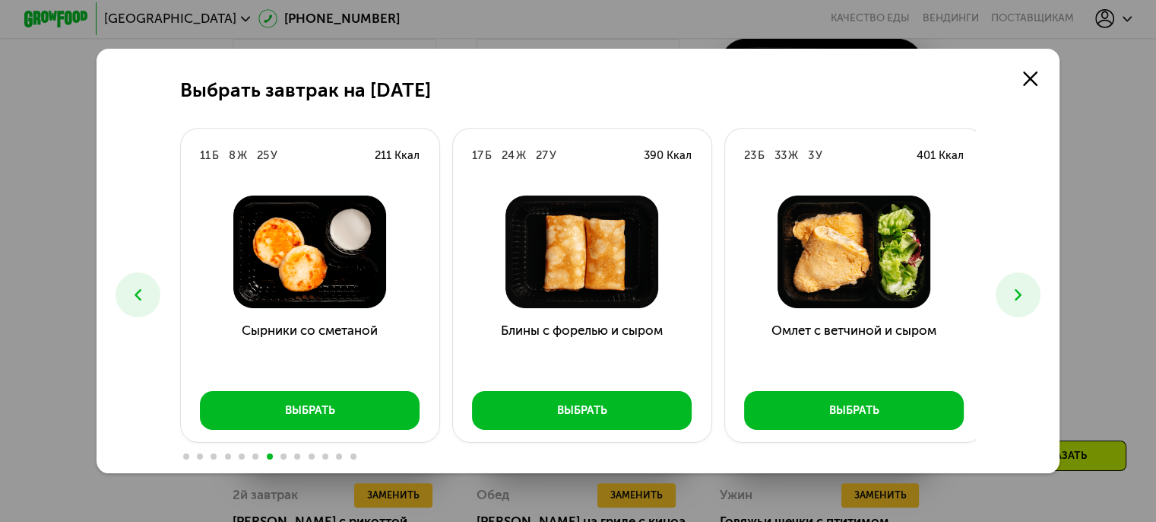
click at [1017, 295] on icon at bounding box center [1018, 294] width 19 height 19
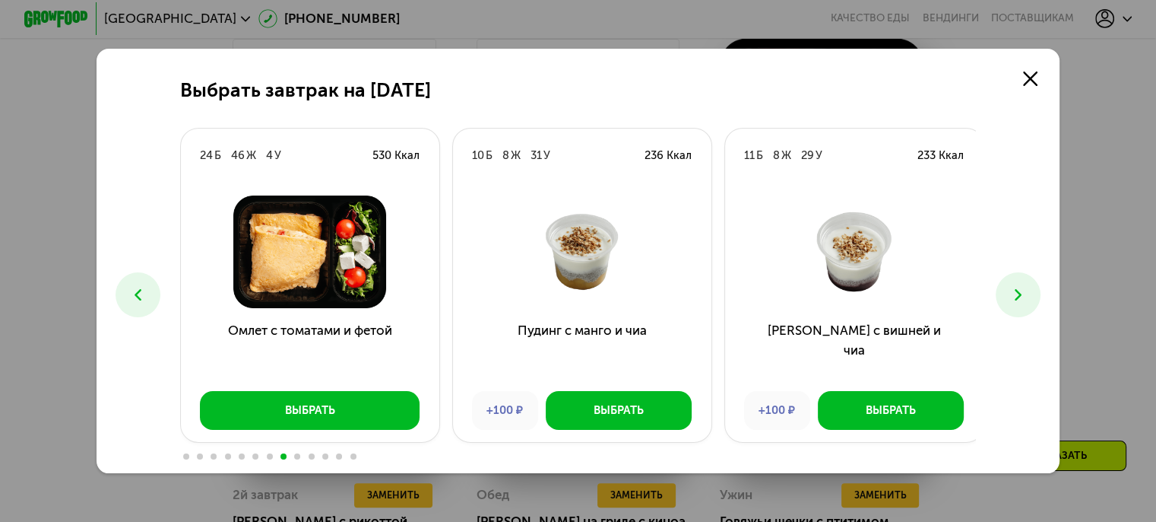
click at [1017, 295] on icon at bounding box center [1018, 294] width 19 height 19
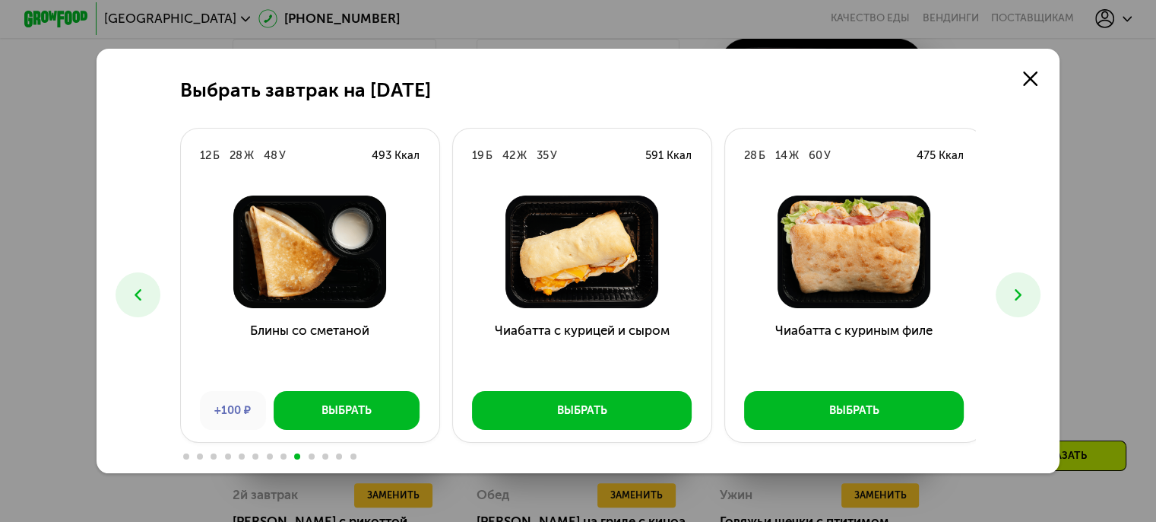
click at [1017, 295] on icon at bounding box center [1018, 294] width 19 height 19
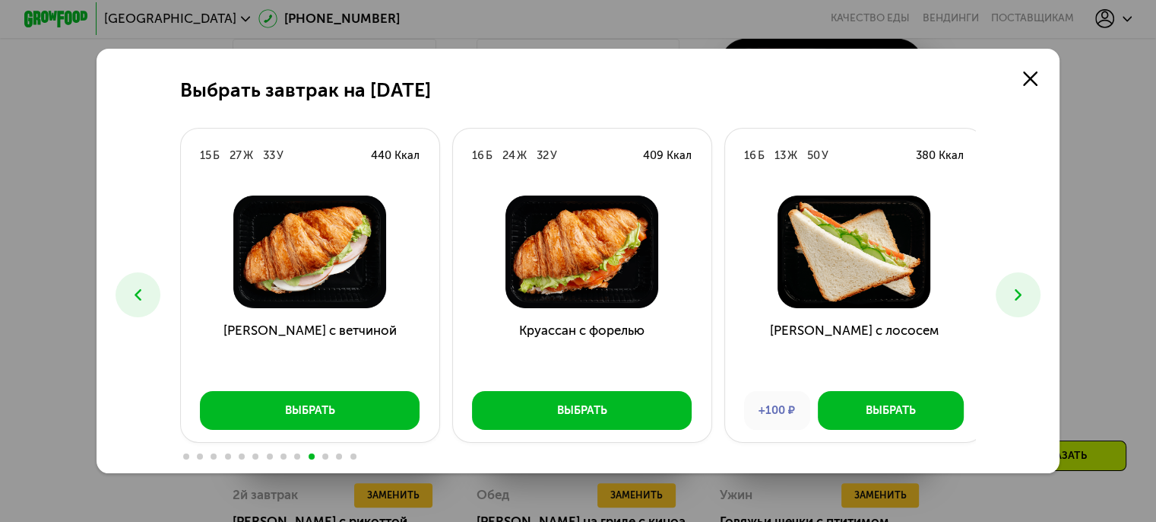
click at [1017, 295] on icon at bounding box center [1018, 294] width 19 height 19
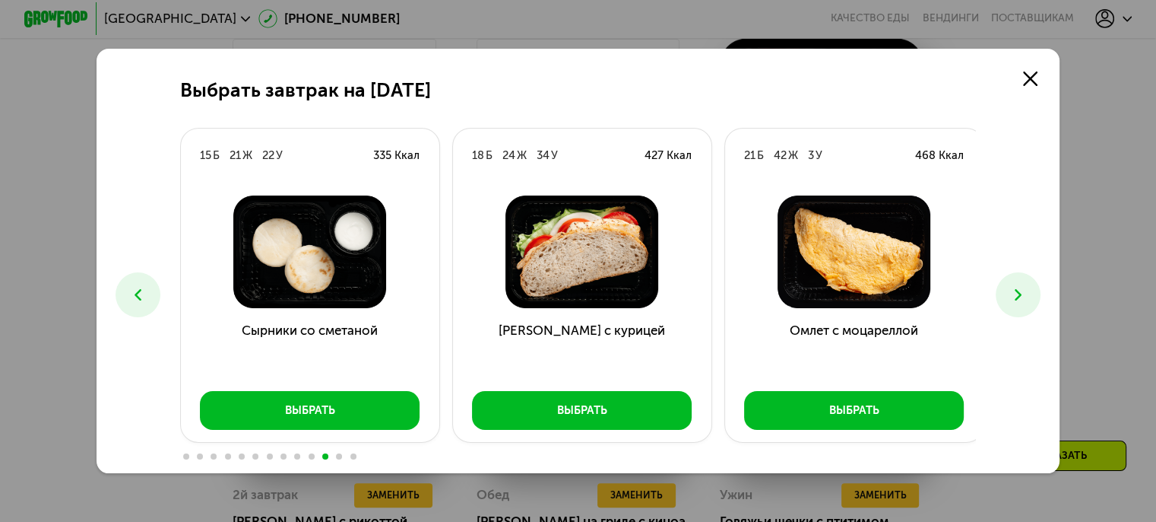
click at [1017, 295] on icon at bounding box center [1018, 294] width 19 height 19
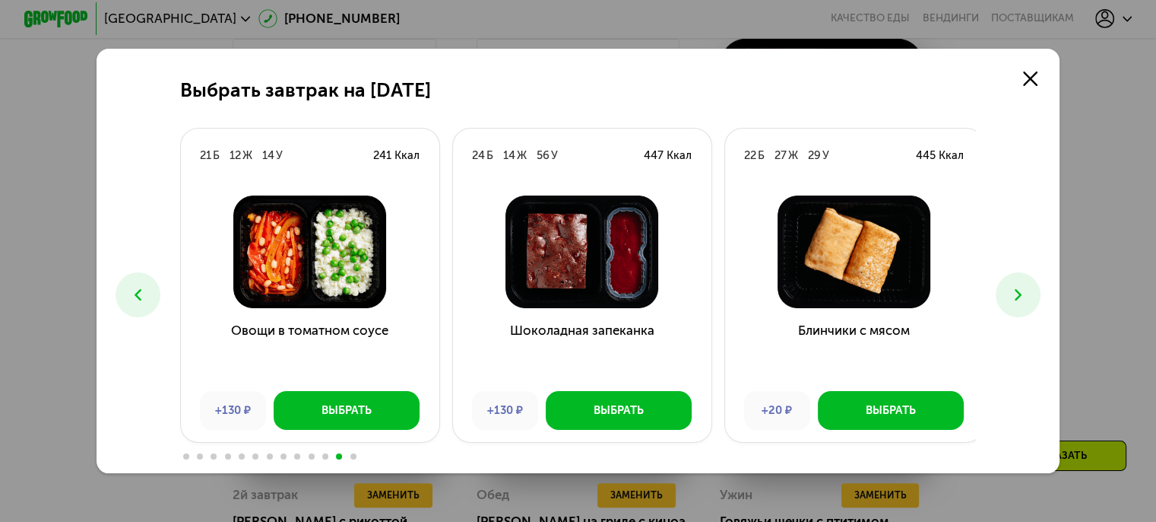
click at [1017, 295] on icon at bounding box center [1018, 294] width 19 height 19
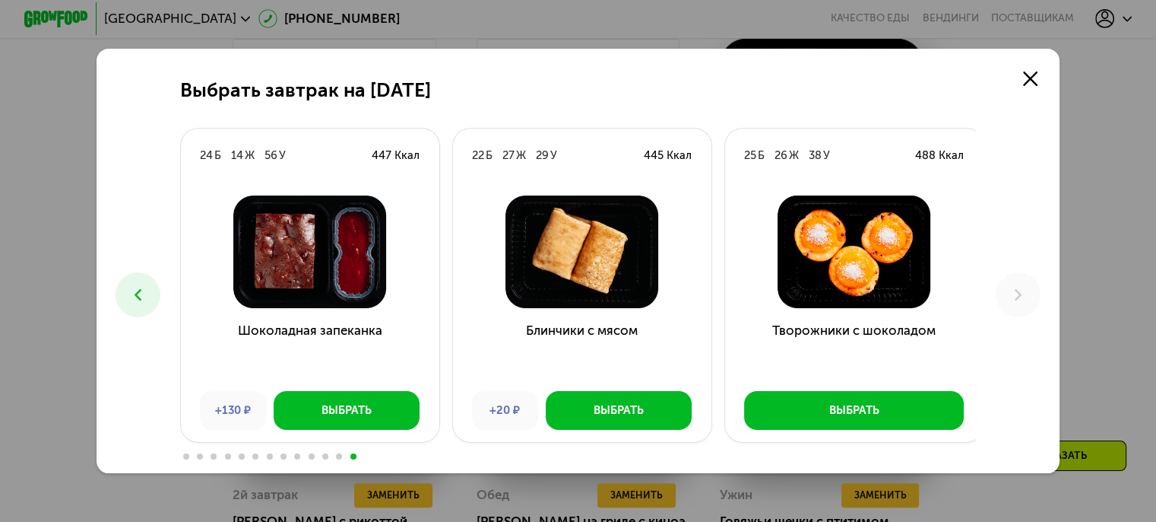
click at [128, 294] on icon at bounding box center [137, 294] width 19 height 19
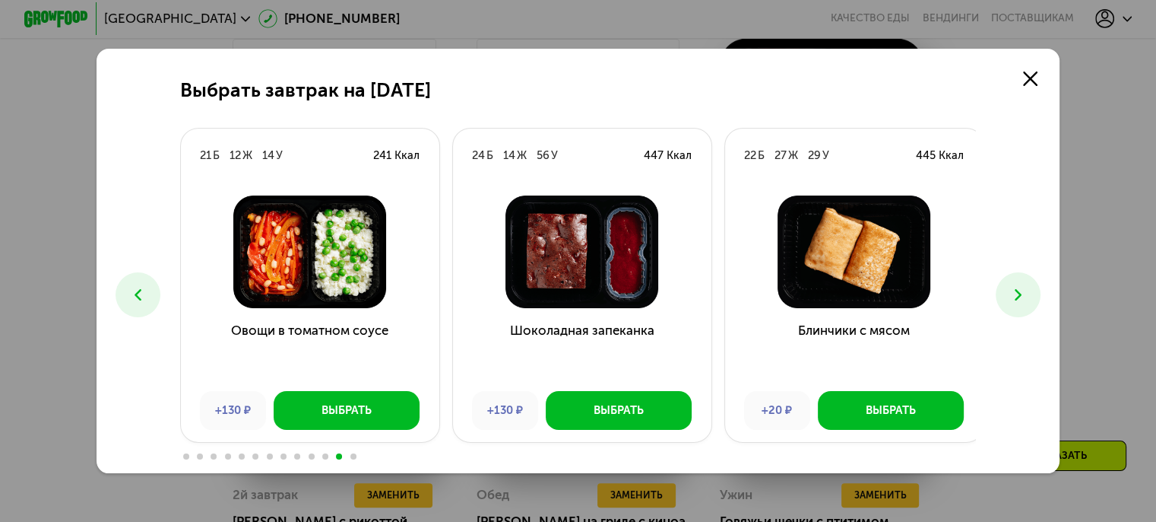
click at [128, 294] on icon at bounding box center [137, 294] width 19 height 19
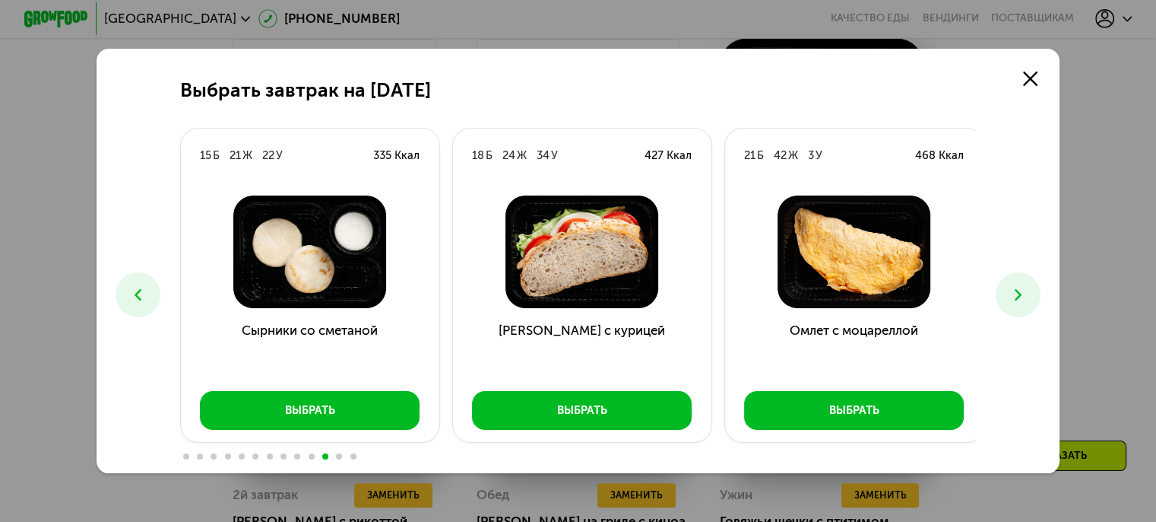
click at [128, 294] on icon at bounding box center [137, 294] width 19 height 19
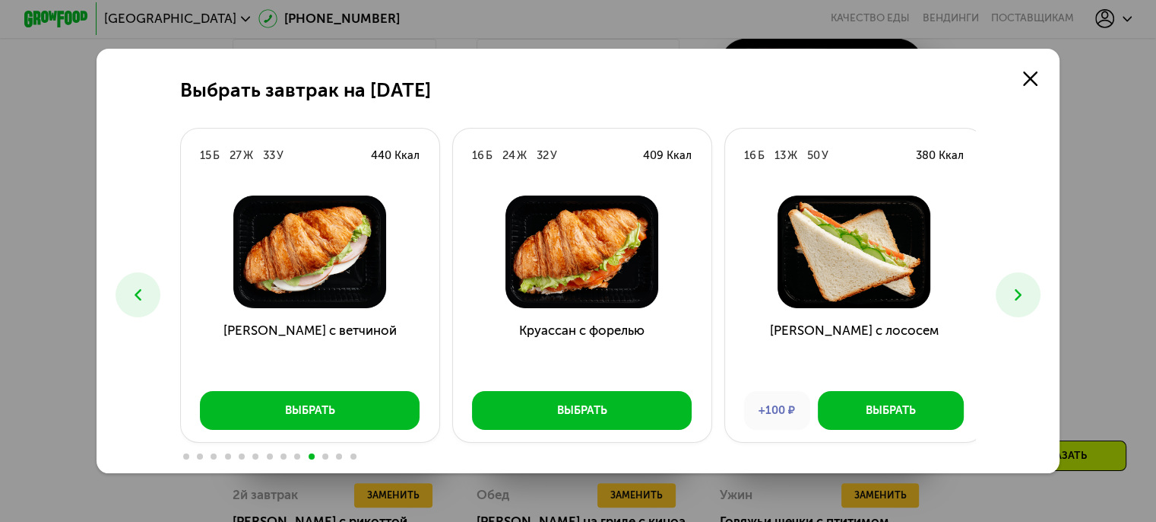
click at [128, 294] on icon at bounding box center [137, 294] width 19 height 19
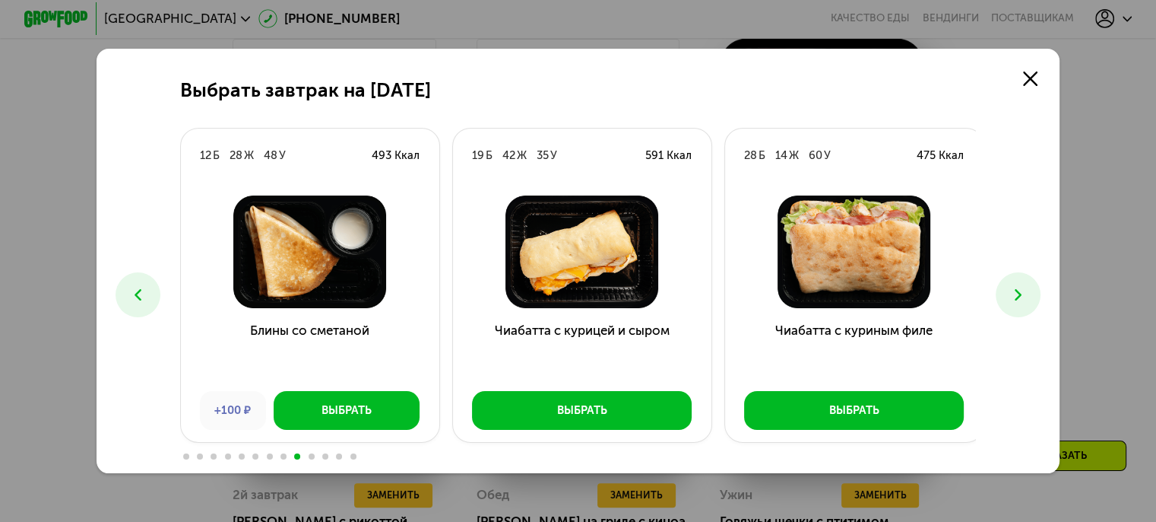
click at [128, 293] on icon at bounding box center [137, 294] width 19 height 19
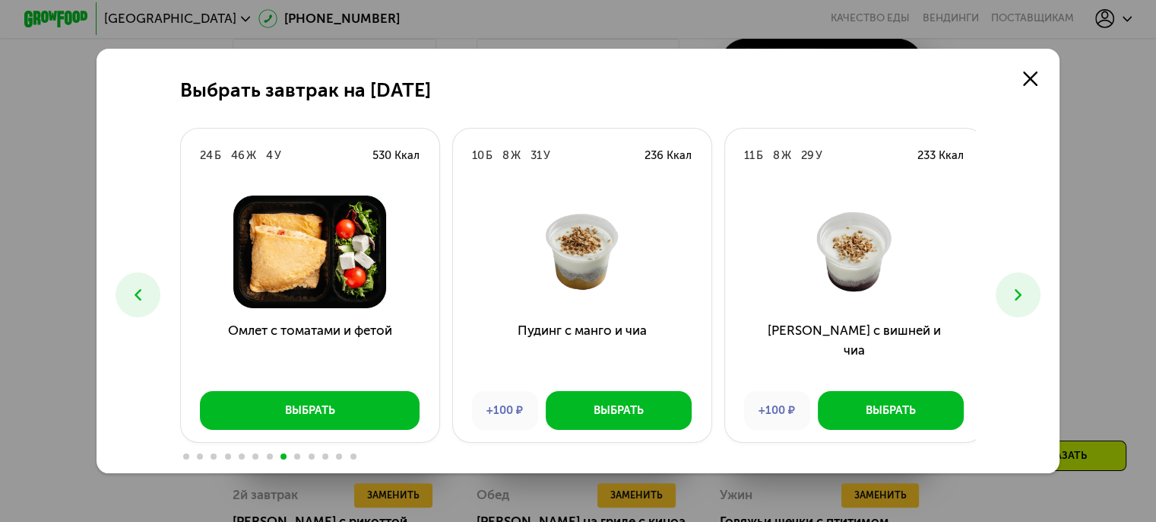
click at [128, 293] on icon at bounding box center [137, 294] width 19 height 19
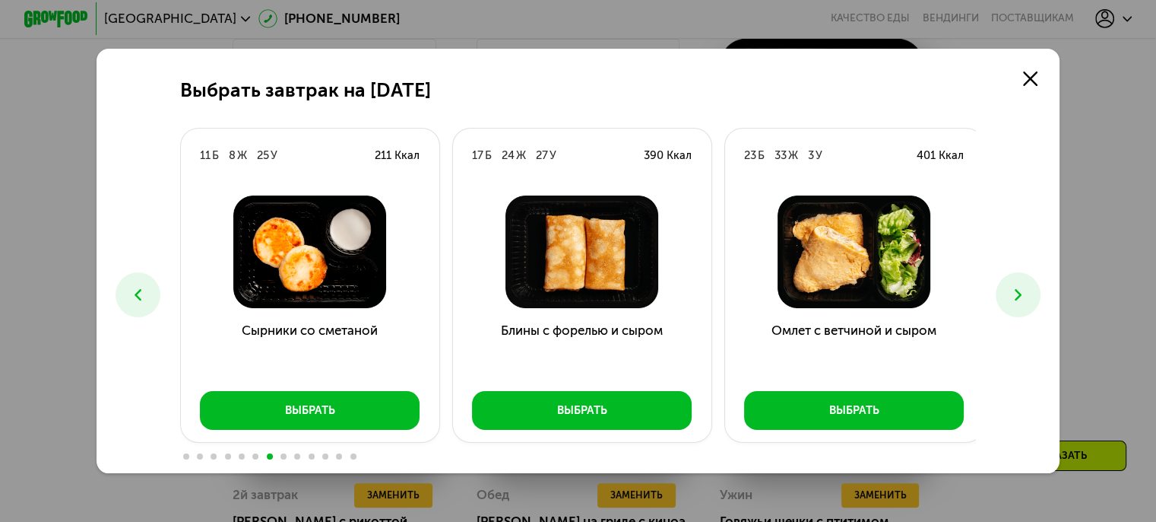
click at [128, 293] on icon at bounding box center [137, 294] width 19 height 19
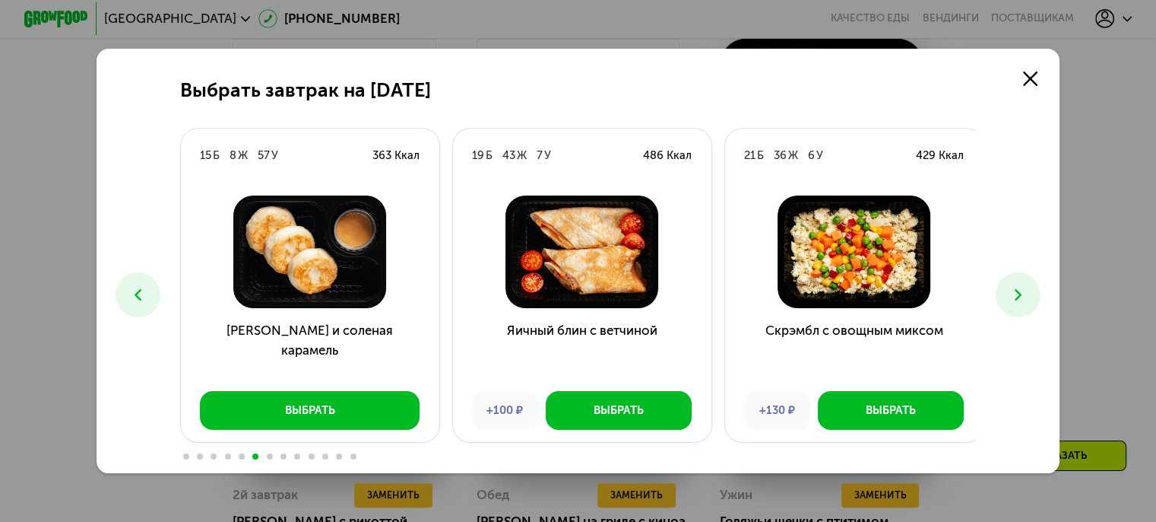
click at [128, 293] on icon at bounding box center [137, 294] width 19 height 19
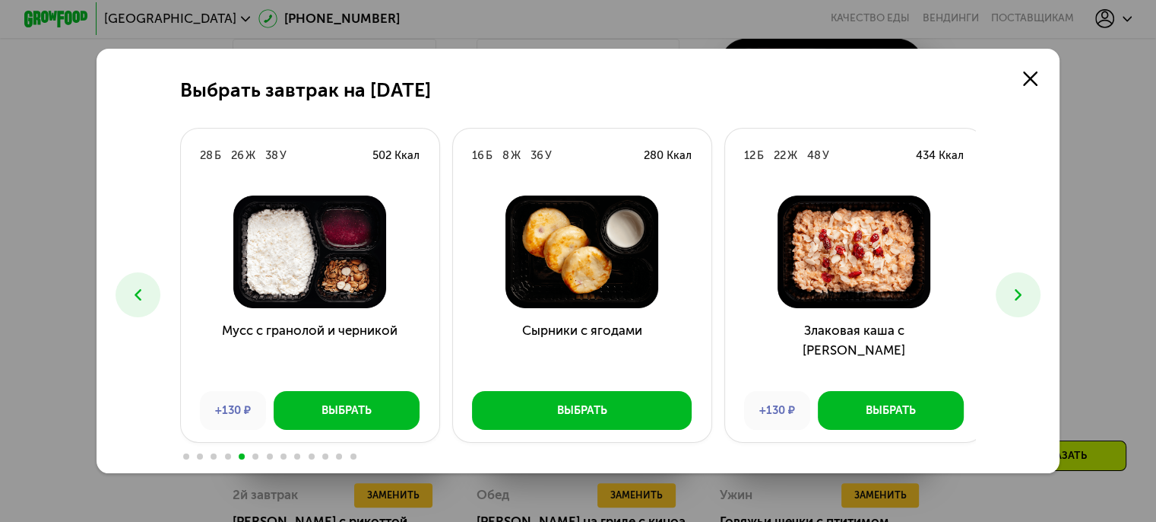
click at [128, 293] on icon at bounding box center [137, 294] width 19 height 19
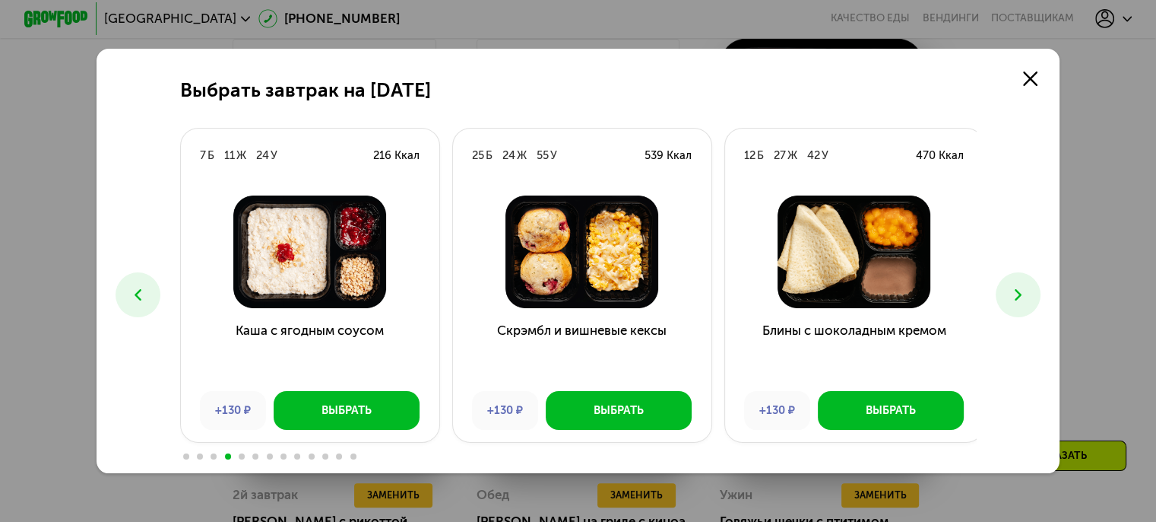
click at [128, 292] on icon at bounding box center [137, 294] width 19 height 19
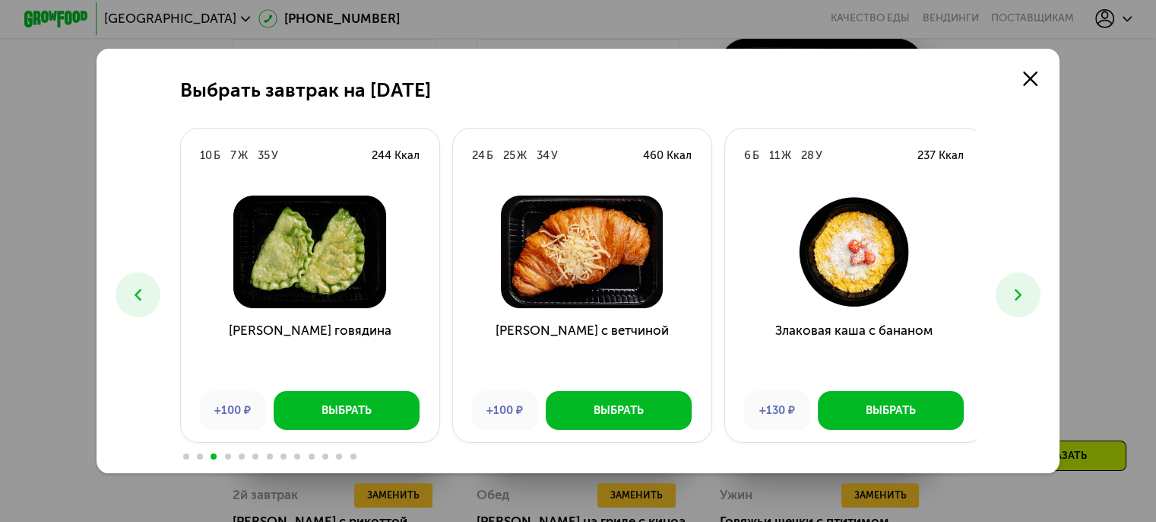
click at [1017, 306] on button at bounding box center [1018, 294] width 45 height 45
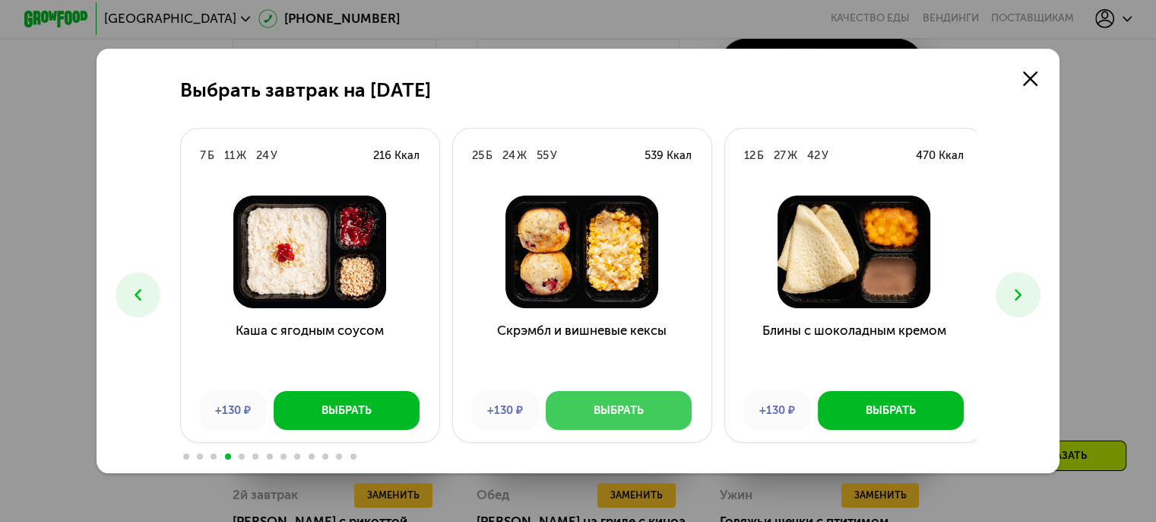
click at [627, 401] on button "Выбрать" at bounding box center [619, 410] width 146 height 39
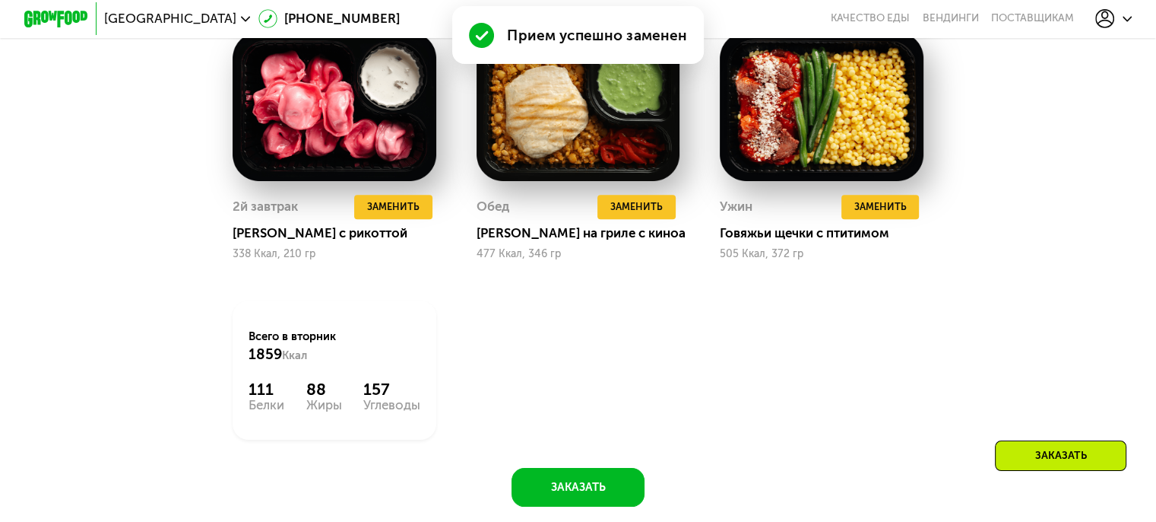
scroll to position [1702, 0]
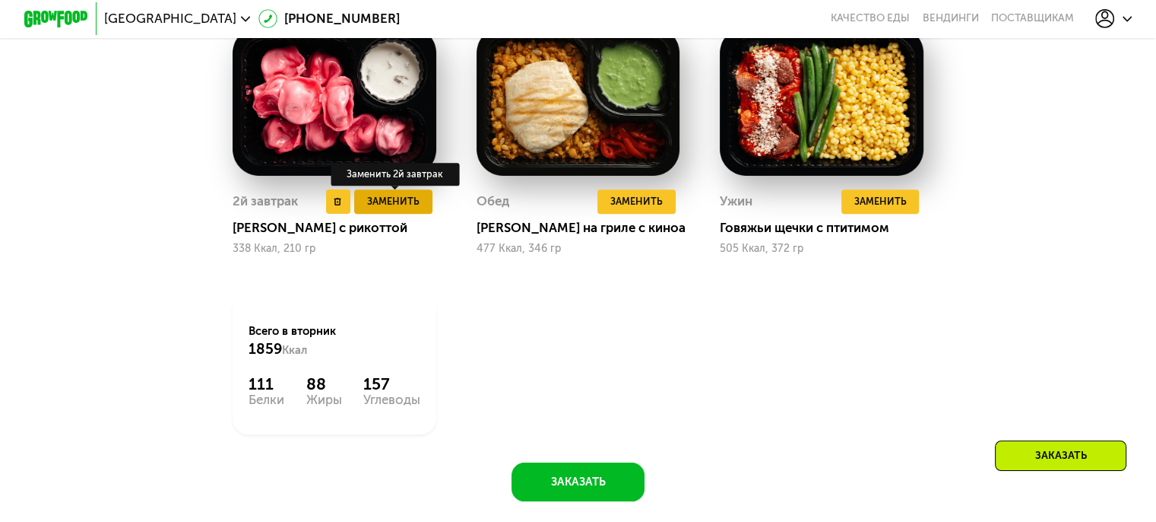
click at [398, 209] on span "Заменить" at bounding box center [393, 201] width 52 height 16
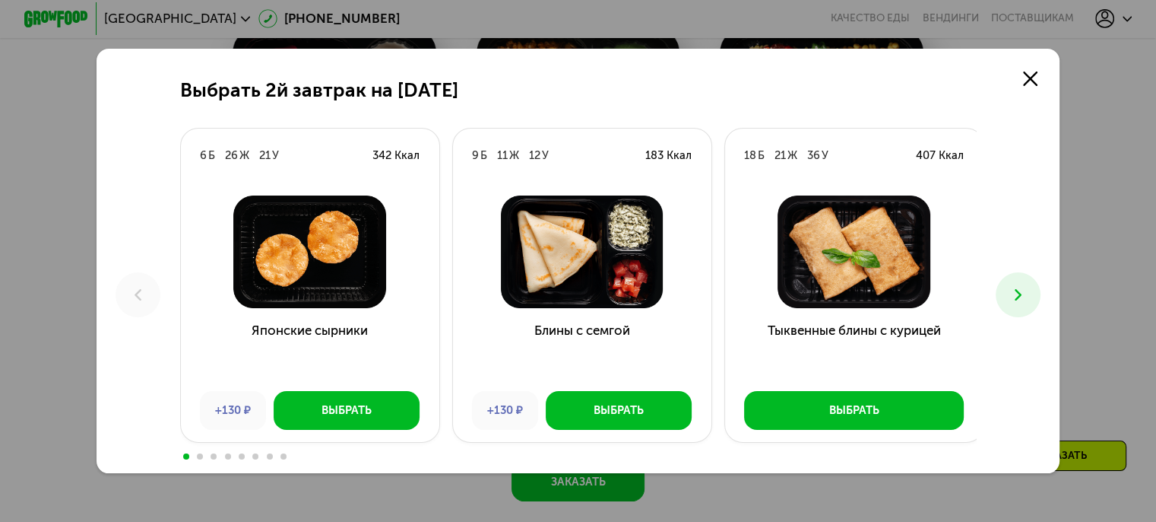
click at [1002, 275] on div "Выбрать 2й завтрак на [DATE] 6 Б 26 Ж 21 У 342 Ккал Японские сырники +130 ₽ Выб…" at bounding box center [579, 261] width 964 height 424
click at [1016, 279] on button at bounding box center [1018, 294] width 45 height 45
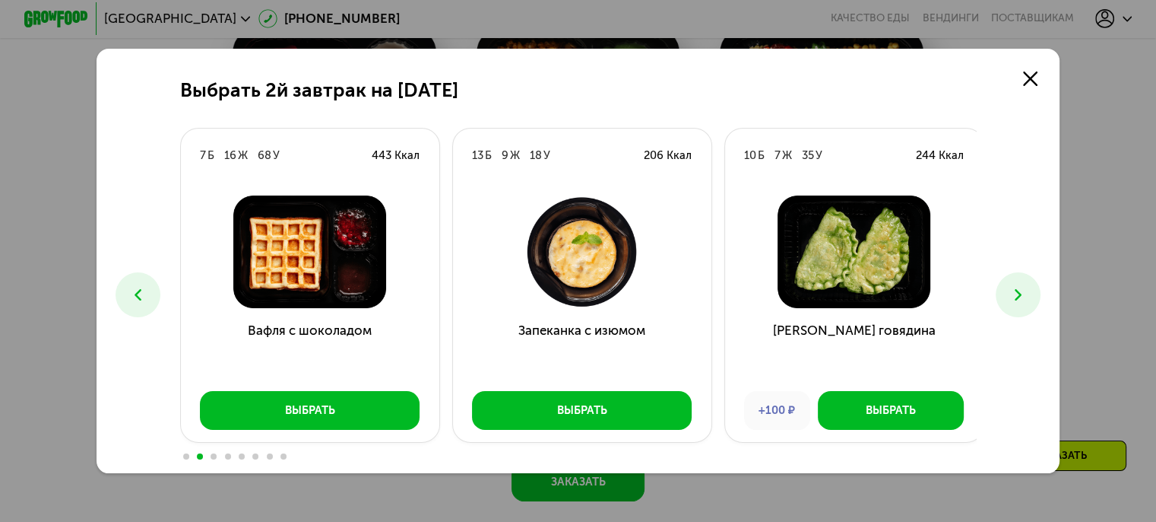
click at [1016, 278] on button at bounding box center [1018, 294] width 45 height 45
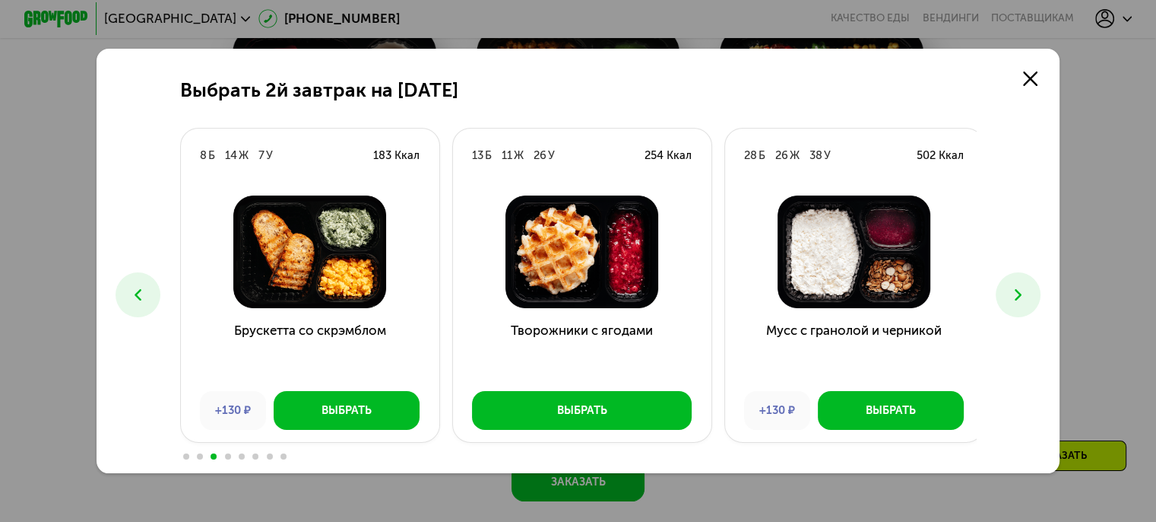
click at [1016, 278] on button at bounding box center [1018, 294] width 45 height 45
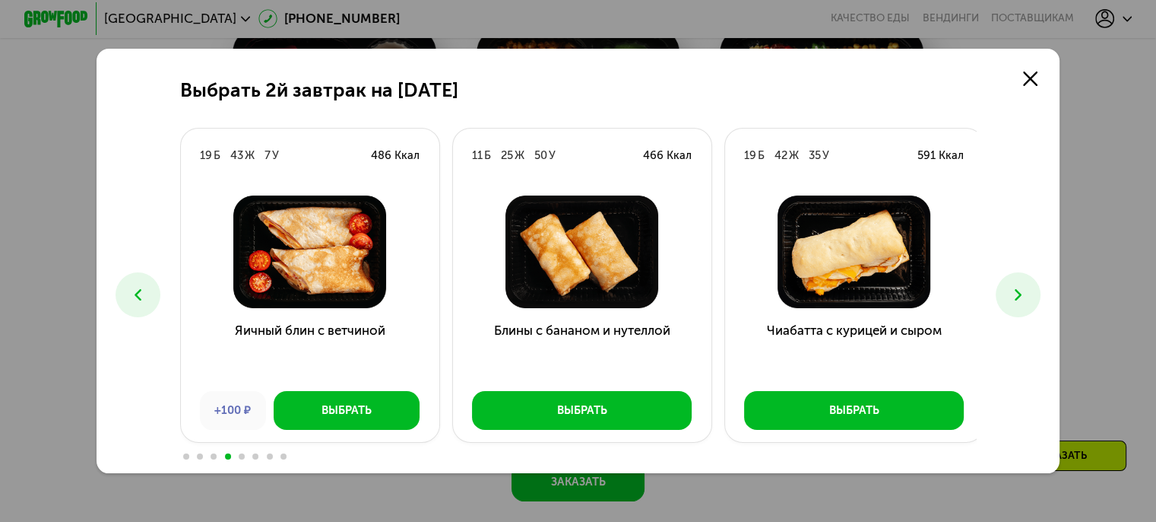
click at [1016, 278] on button at bounding box center [1018, 294] width 45 height 45
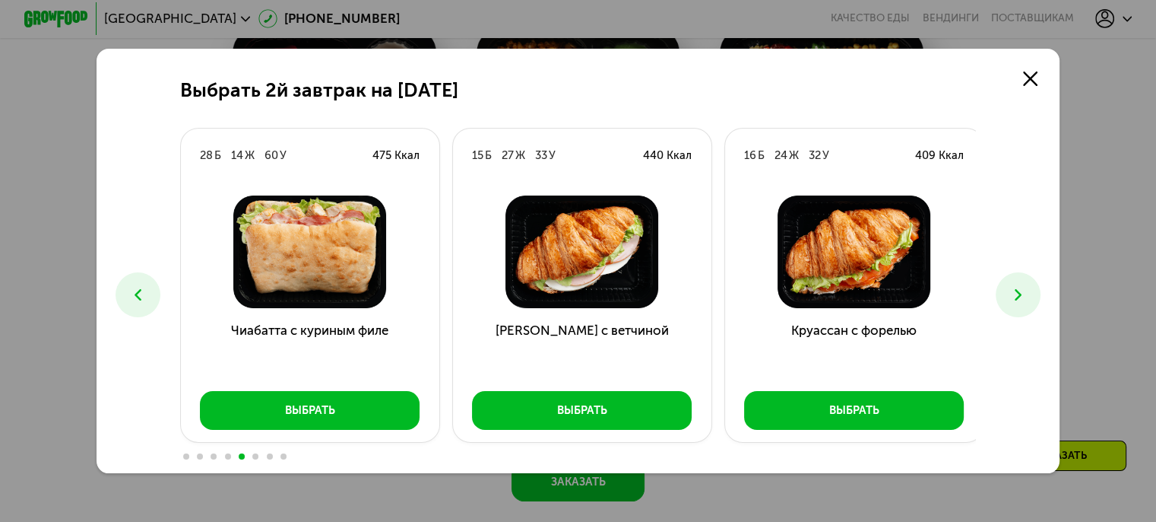
click at [1016, 278] on button at bounding box center [1018, 294] width 45 height 45
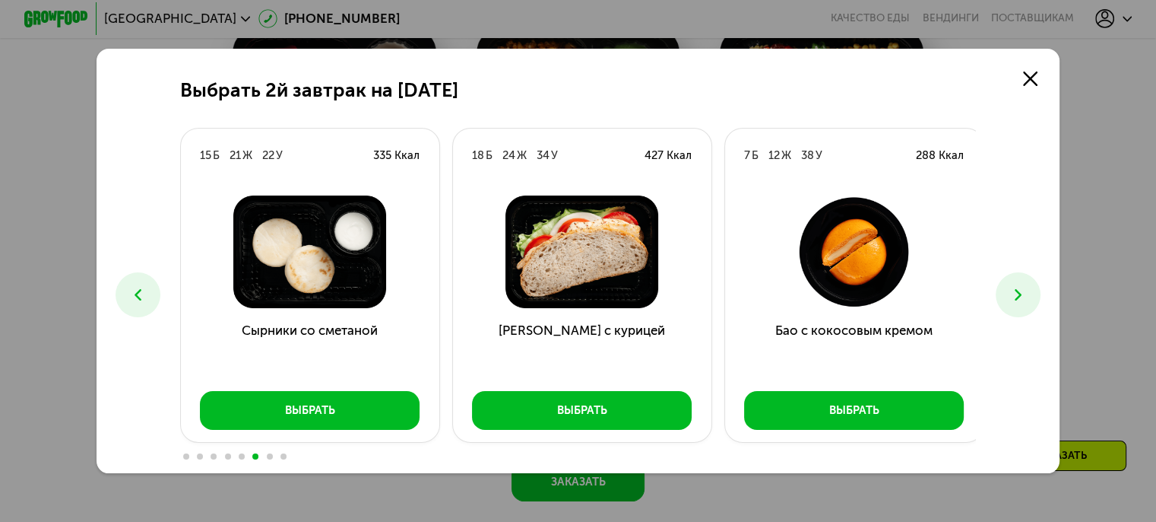
click at [1016, 278] on button at bounding box center [1018, 294] width 45 height 45
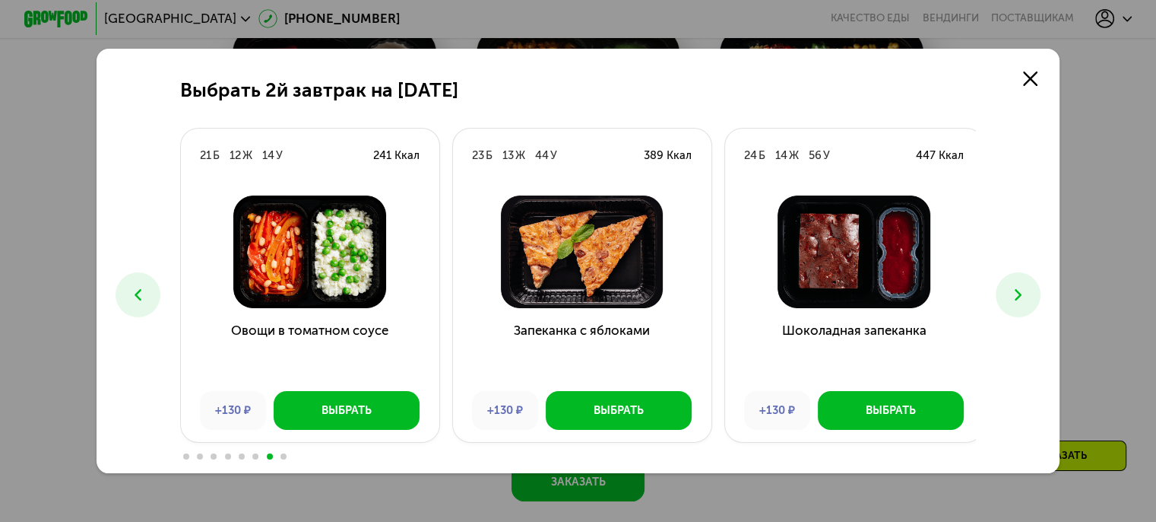
click at [1016, 278] on button at bounding box center [1018, 294] width 45 height 45
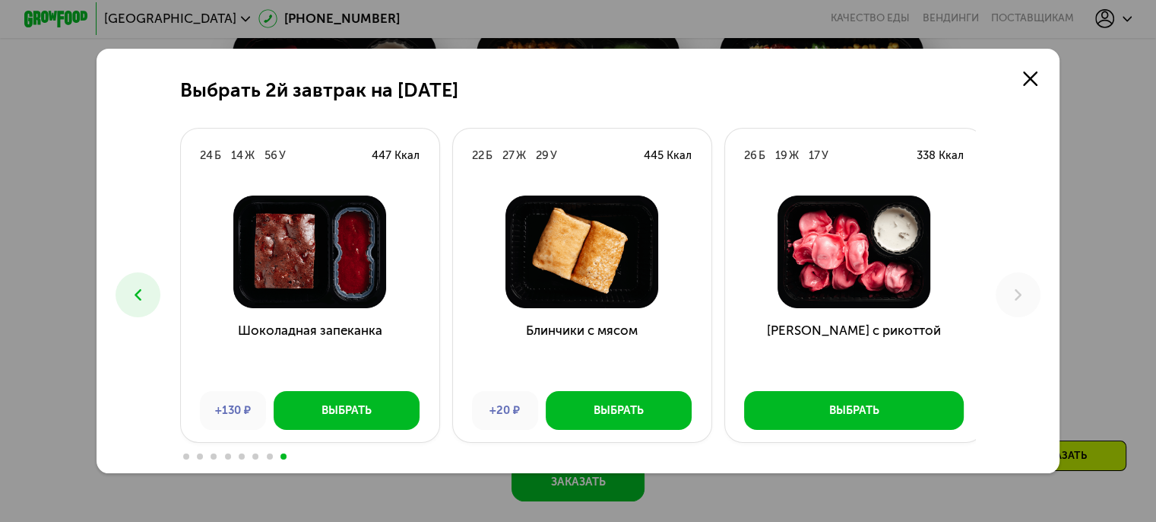
click at [116, 293] on button at bounding box center [138, 294] width 45 height 45
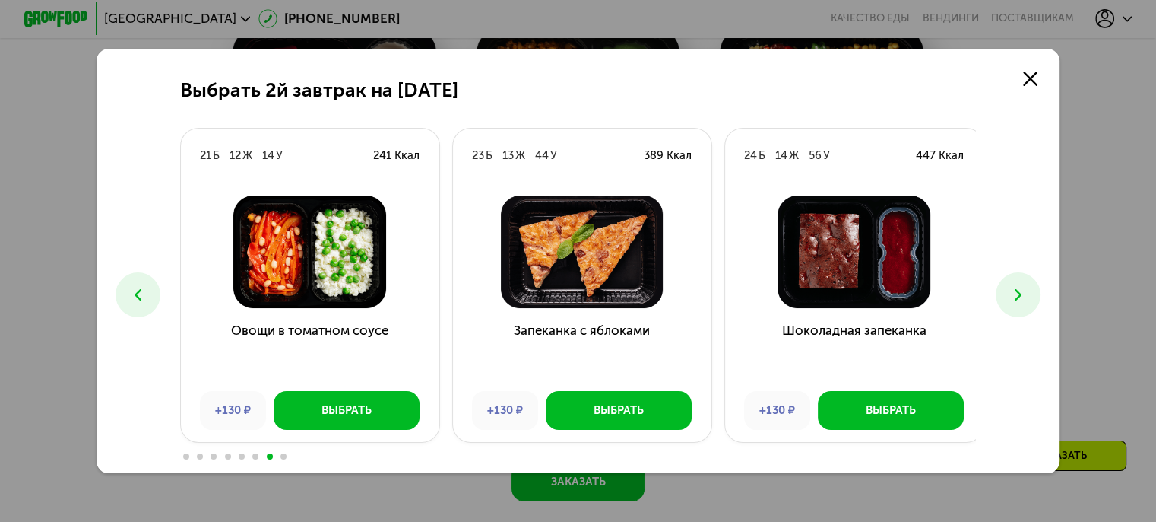
click at [120, 294] on button at bounding box center [138, 294] width 45 height 45
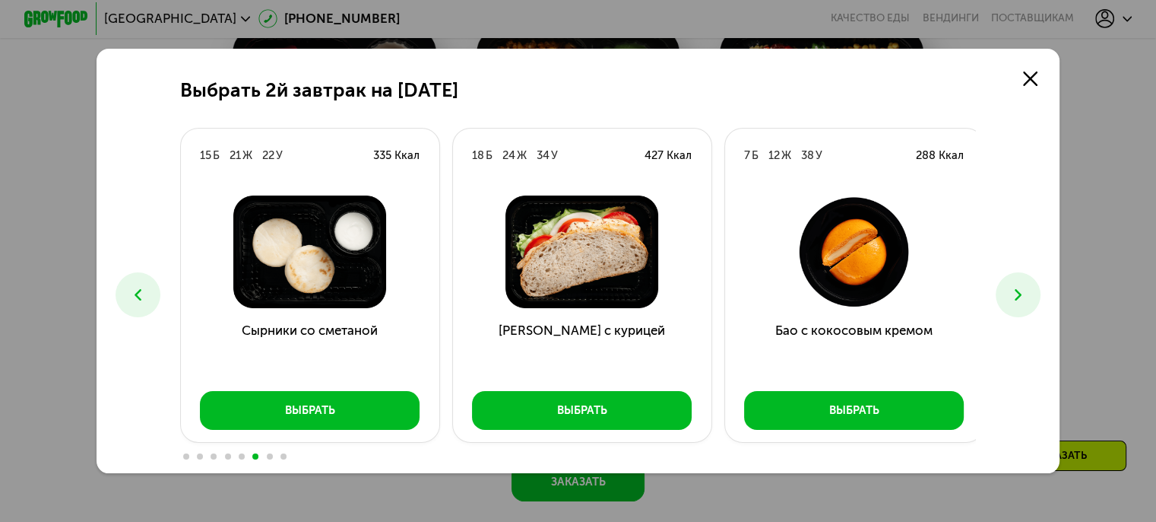
click at [120, 294] on button at bounding box center [138, 294] width 45 height 45
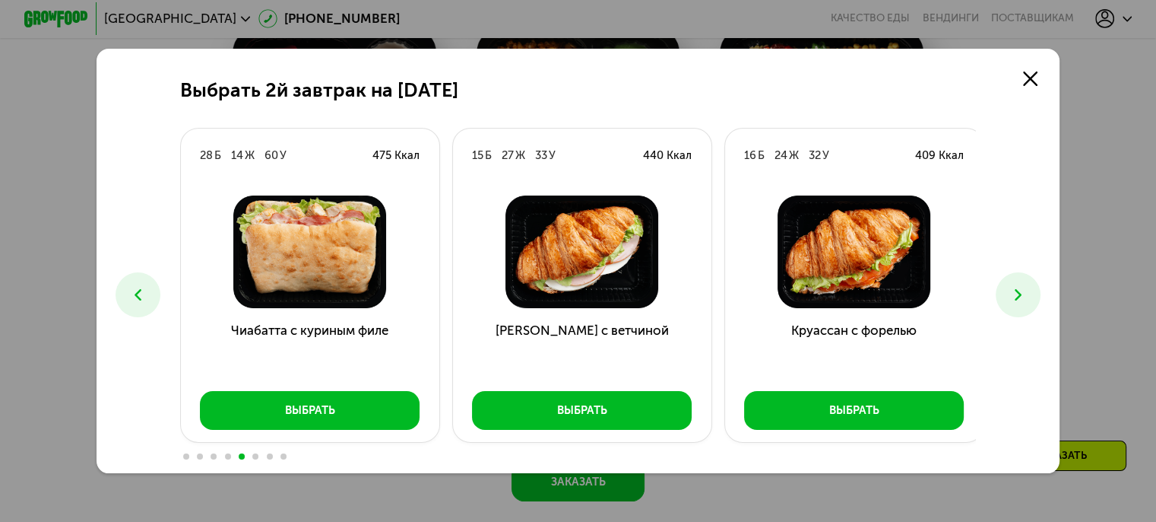
click at [120, 294] on button at bounding box center [138, 294] width 45 height 45
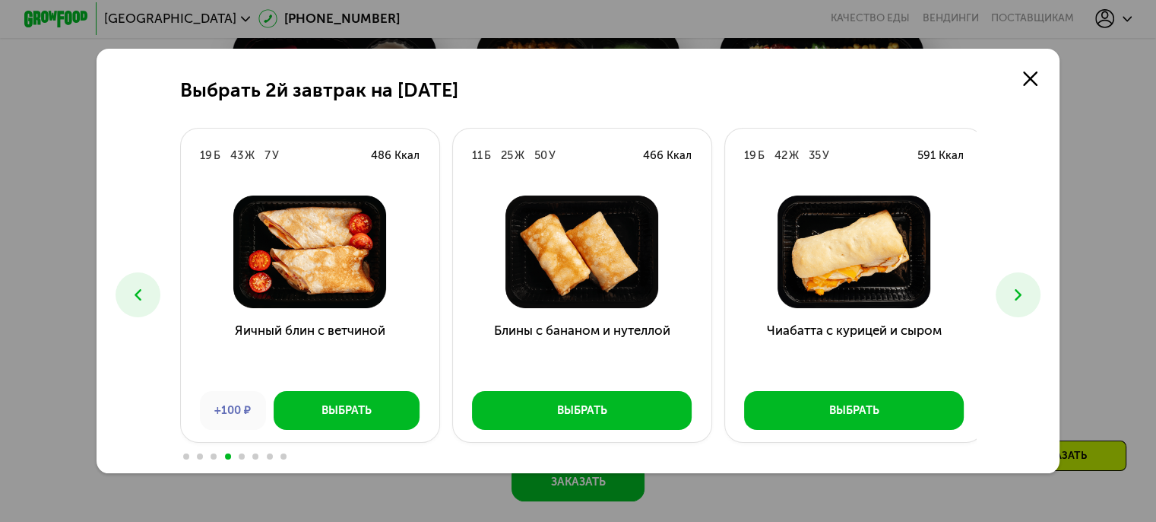
click at [120, 294] on button at bounding box center [138, 294] width 45 height 45
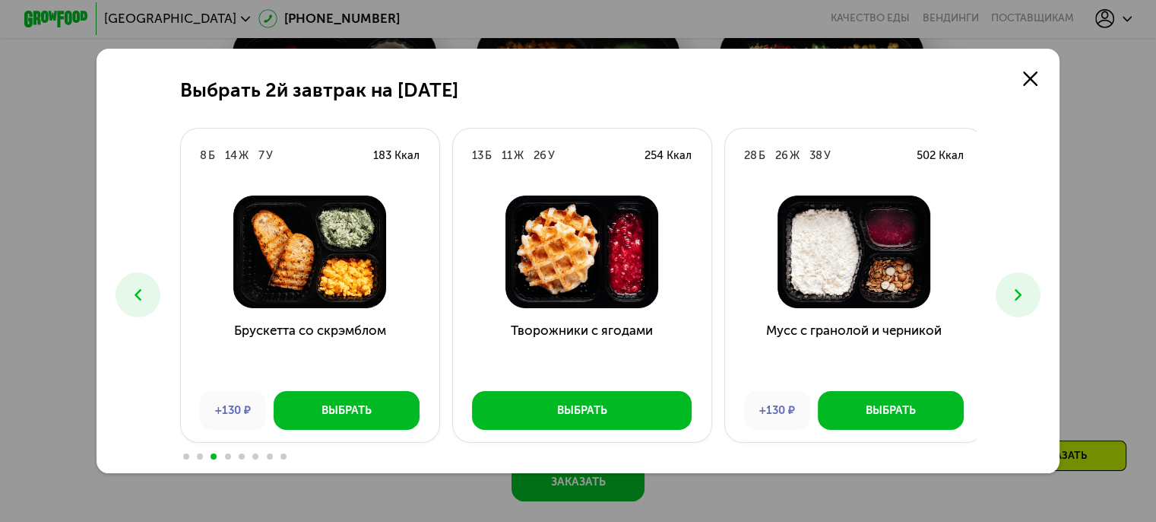
click at [128, 293] on icon at bounding box center [137, 294] width 19 height 19
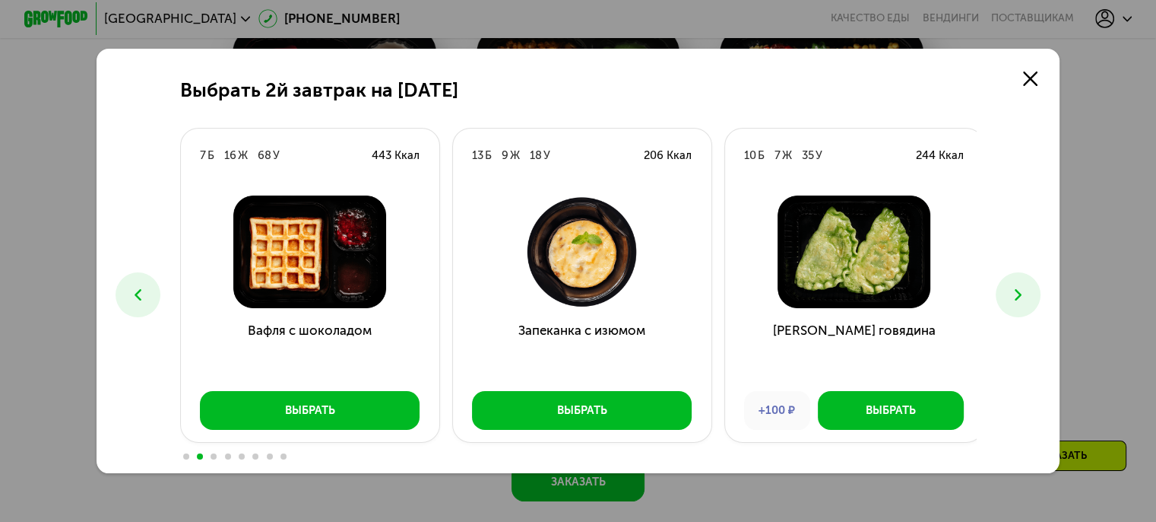
click at [128, 293] on icon at bounding box center [137, 294] width 19 height 19
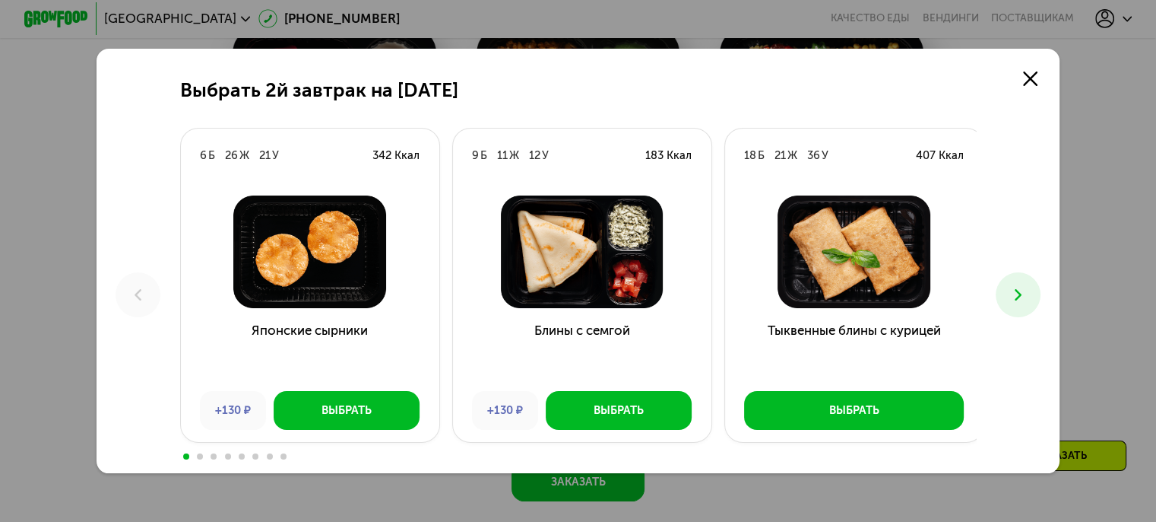
click at [1022, 293] on use at bounding box center [1018, 294] width 7 height 11
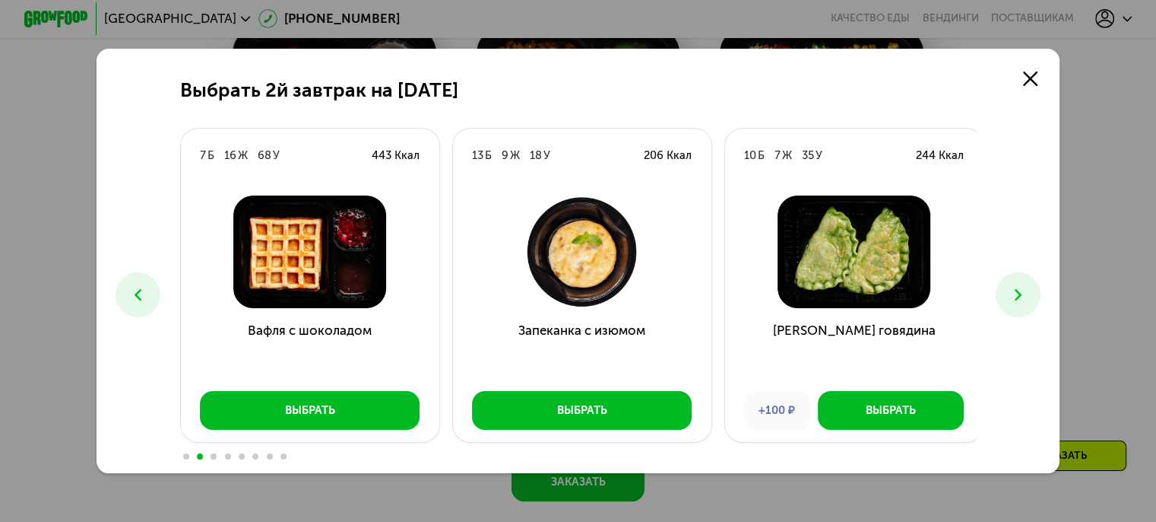
click at [1020, 278] on button at bounding box center [1018, 294] width 45 height 45
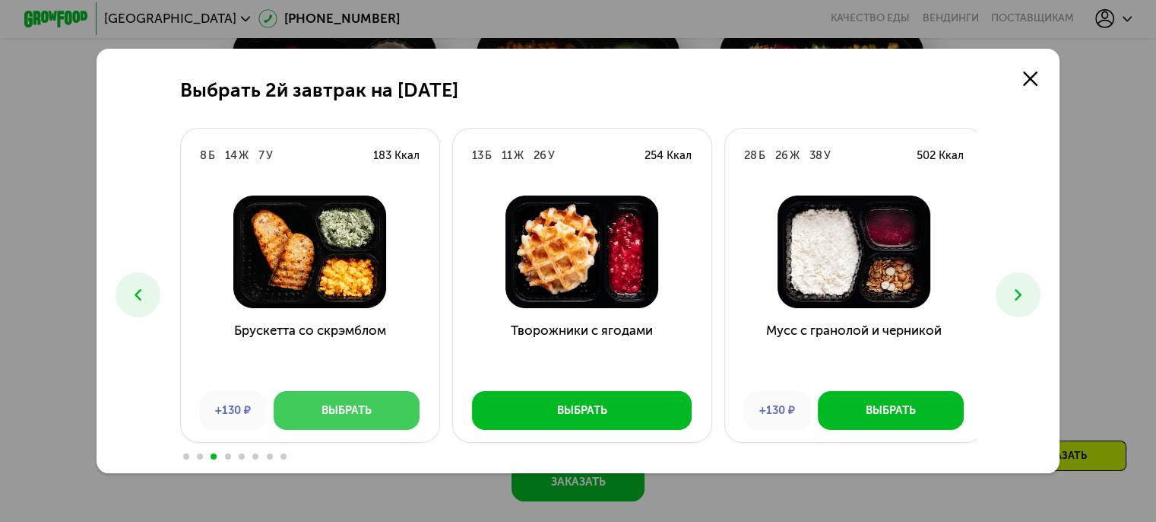
click at [312, 395] on button "Выбрать" at bounding box center [347, 410] width 146 height 39
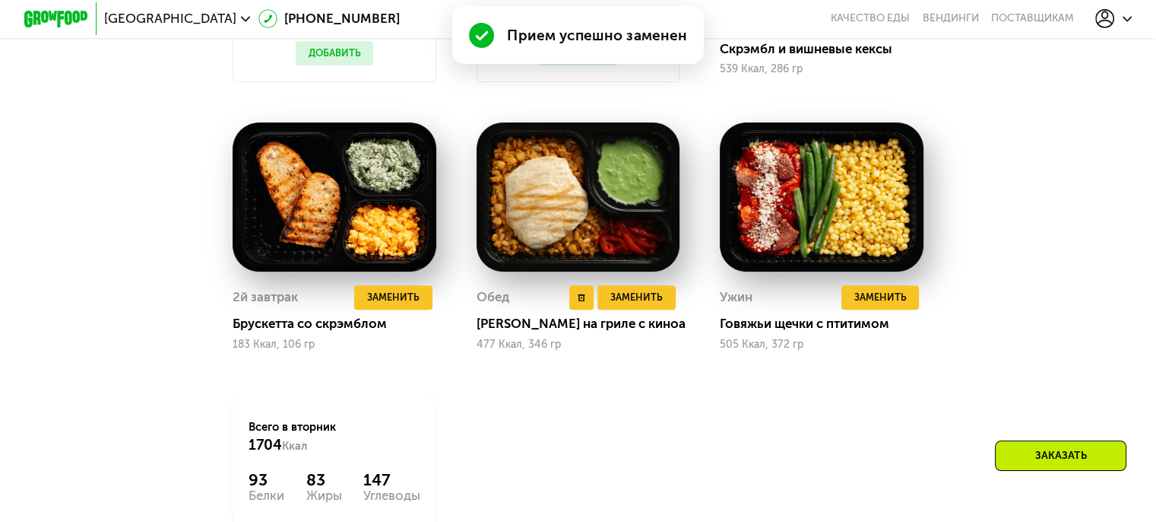
scroll to position [1604, 0]
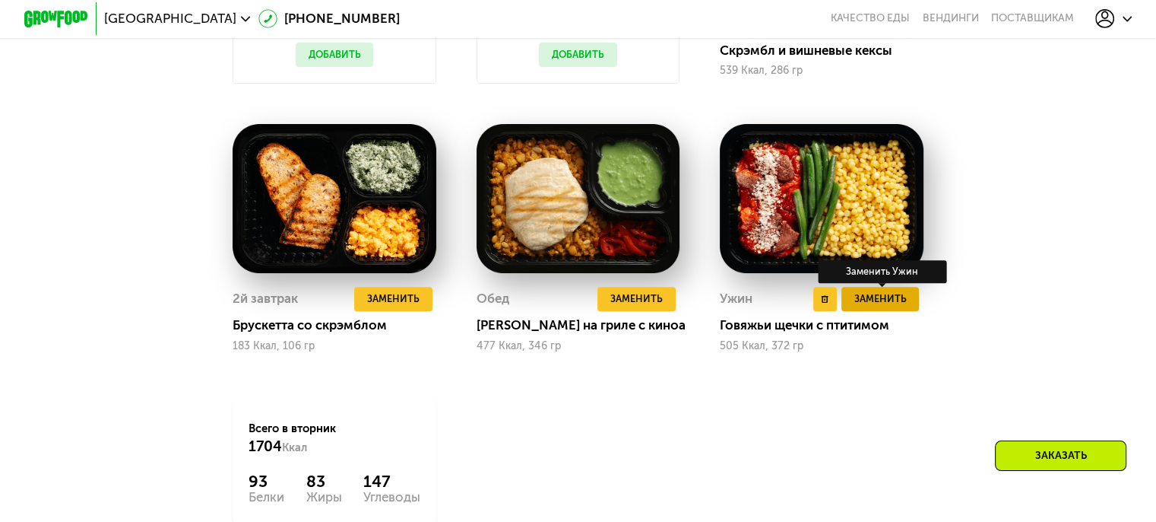
click at [899, 306] on span "Заменить" at bounding box center [880, 298] width 52 height 16
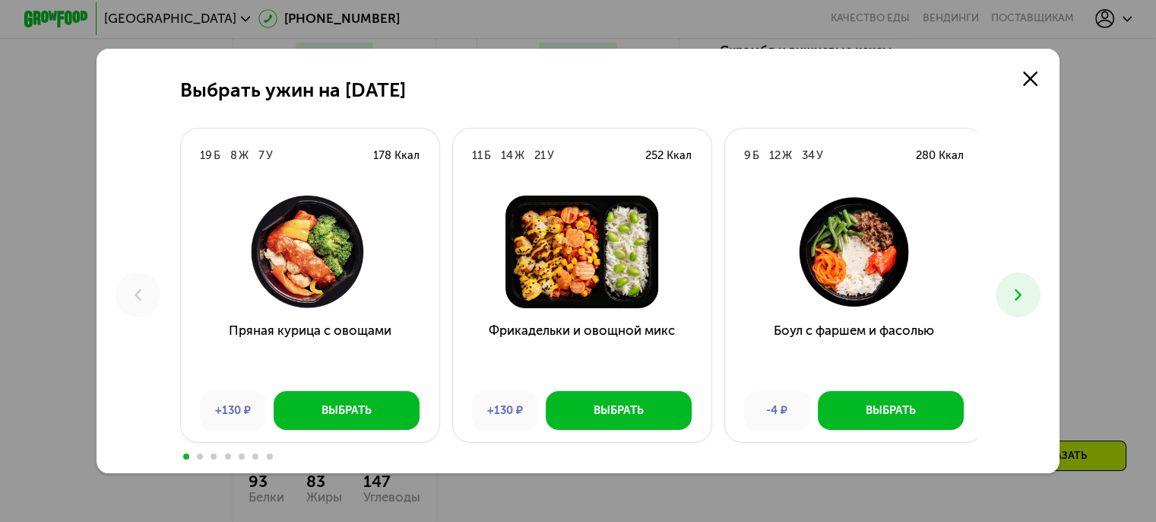
click at [1007, 290] on button at bounding box center [1018, 294] width 45 height 45
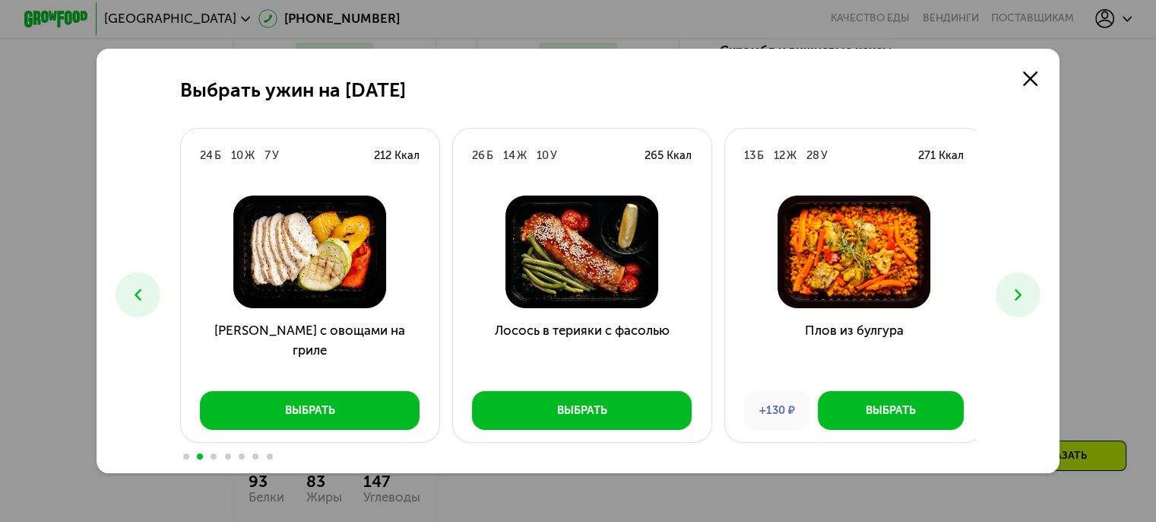
click at [1007, 290] on button at bounding box center [1018, 294] width 45 height 45
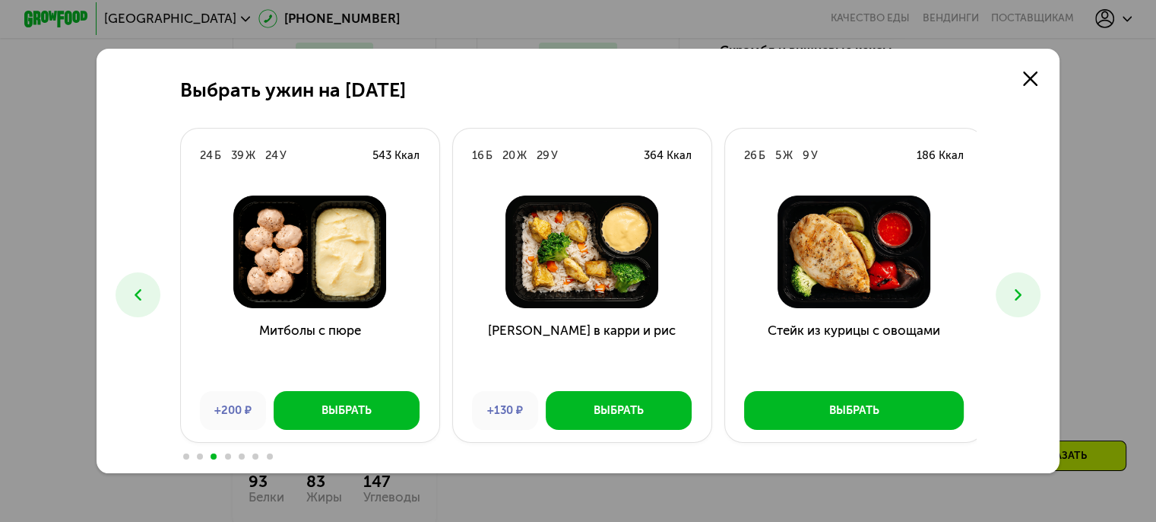
click at [1007, 290] on button at bounding box center [1018, 294] width 45 height 45
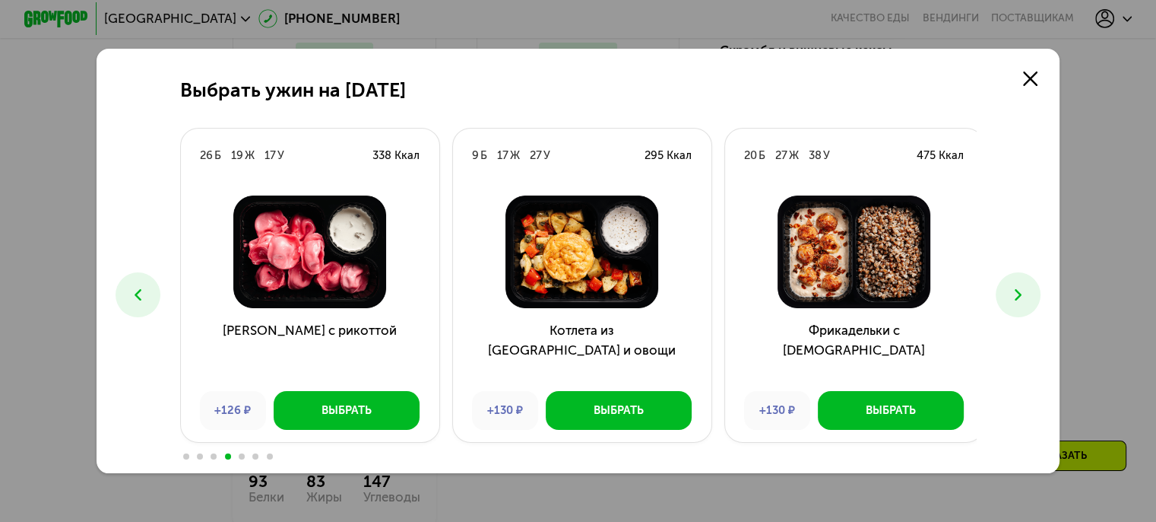
click at [1007, 290] on button at bounding box center [1018, 294] width 45 height 45
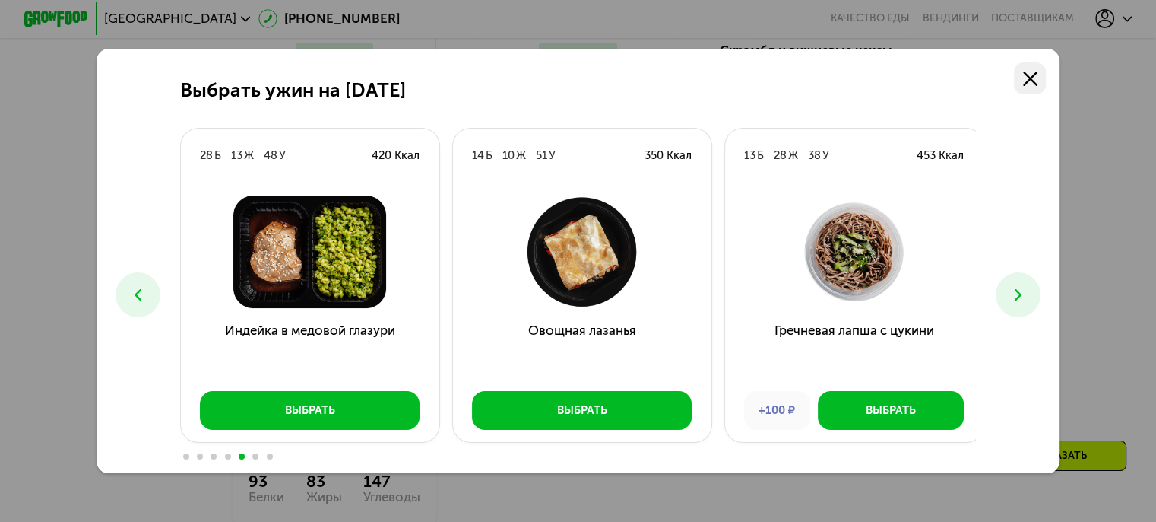
click at [1040, 65] on link at bounding box center [1030, 78] width 32 height 32
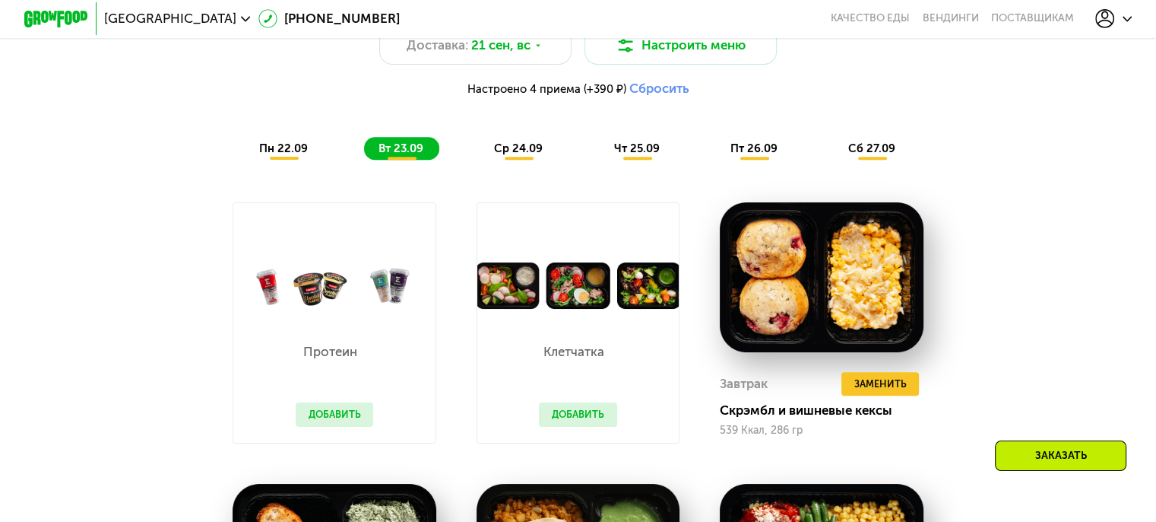
scroll to position [1262, 0]
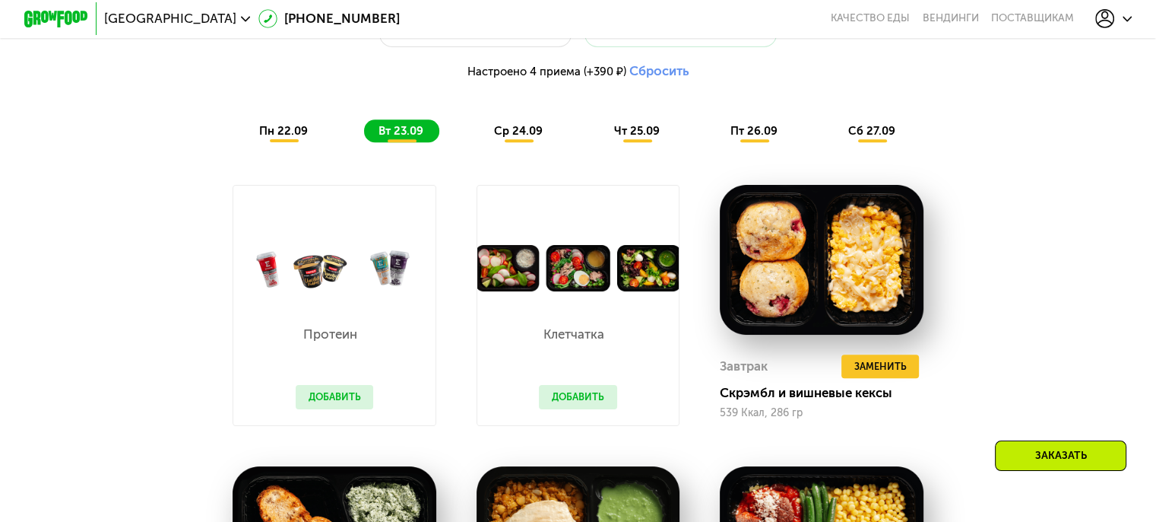
click at [504, 138] on span "ср 24.09" at bounding box center [518, 131] width 49 height 14
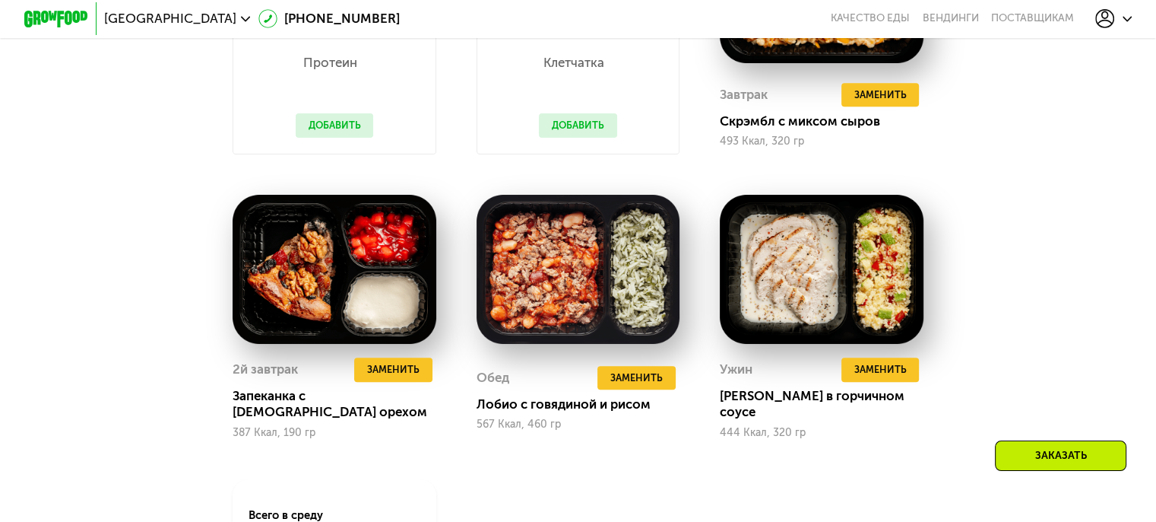
scroll to position [1534, 0]
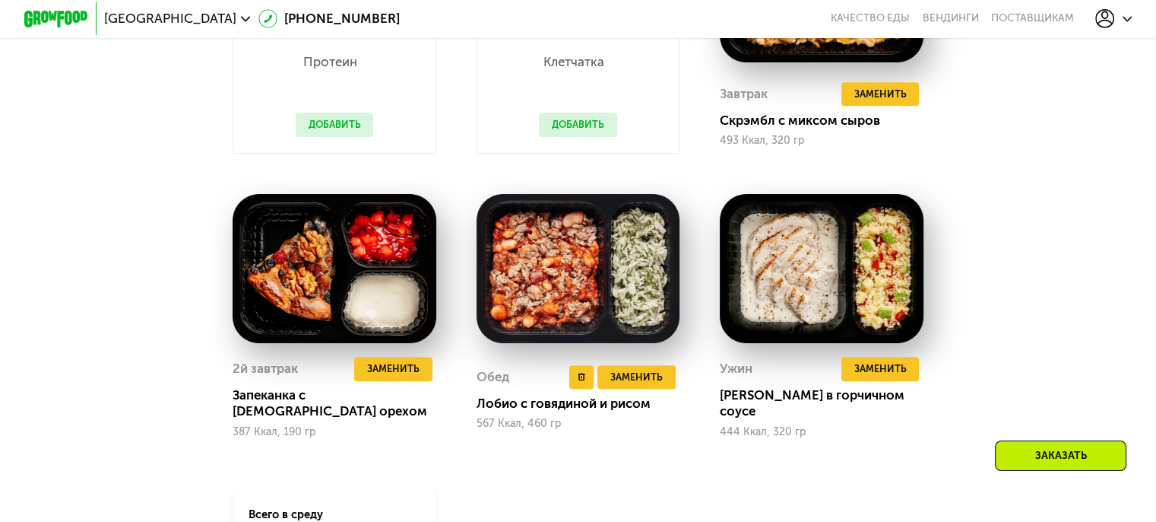
click at [523, 293] on img at bounding box center [579, 269] width 204 height 150
click at [622, 381] on span "Заменить" at bounding box center [637, 377] width 52 height 16
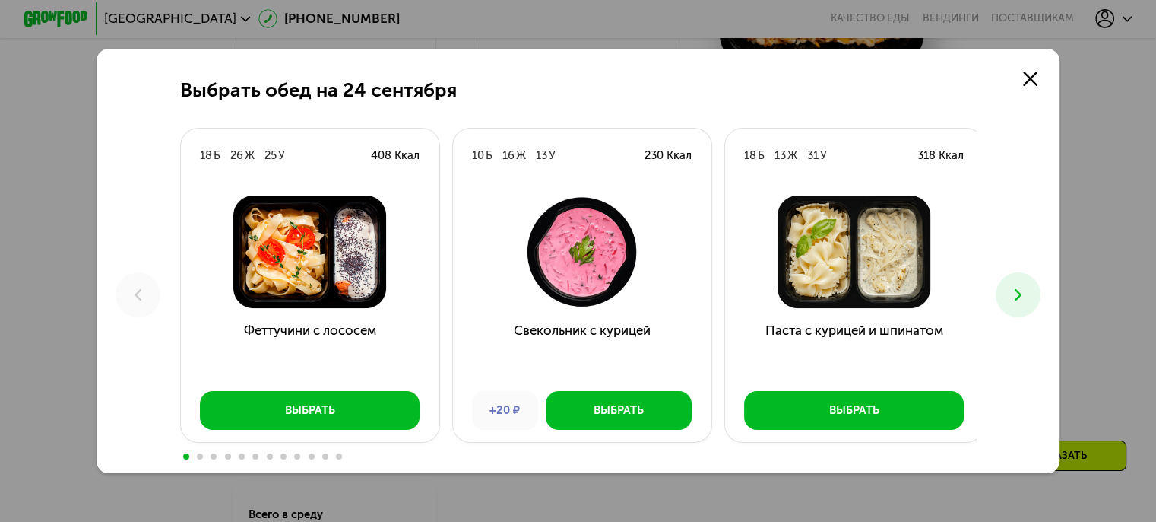
click at [1011, 298] on button at bounding box center [1018, 294] width 45 height 45
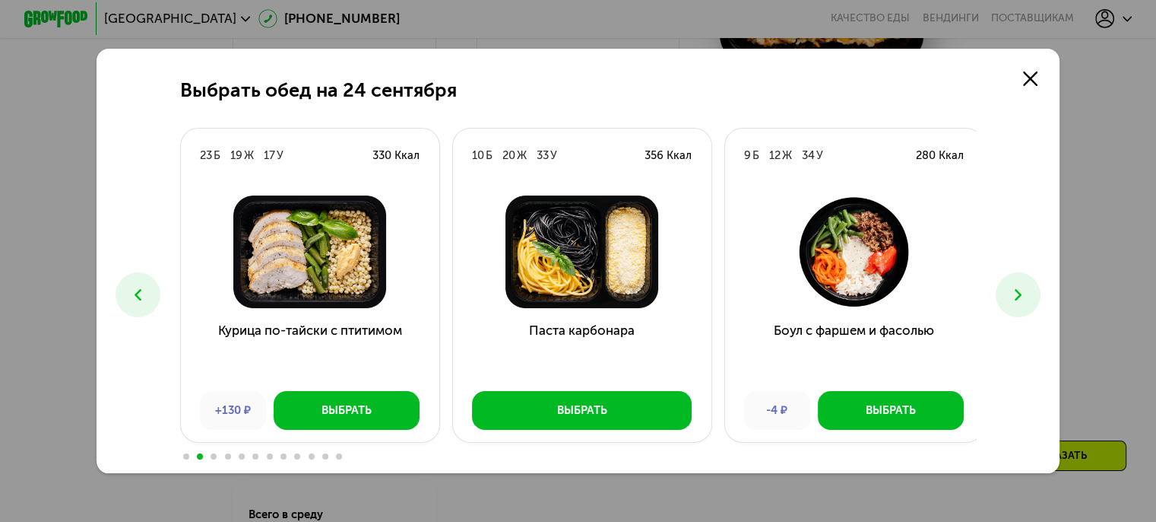
click at [1011, 298] on button at bounding box center [1018, 294] width 45 height 45
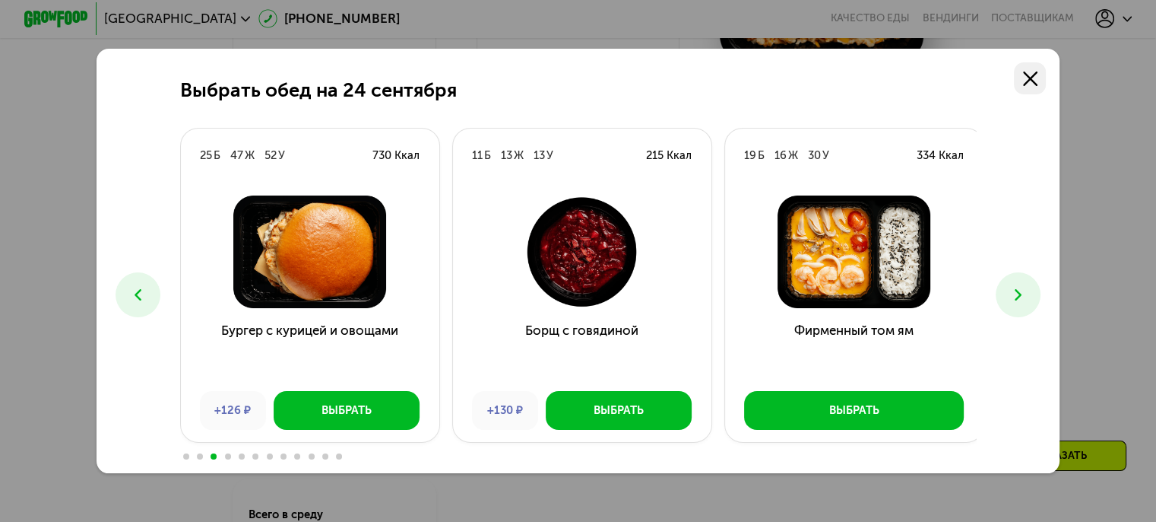
click at [1022, 65] on link at bounding box center [1030, 78] width 32 height 32
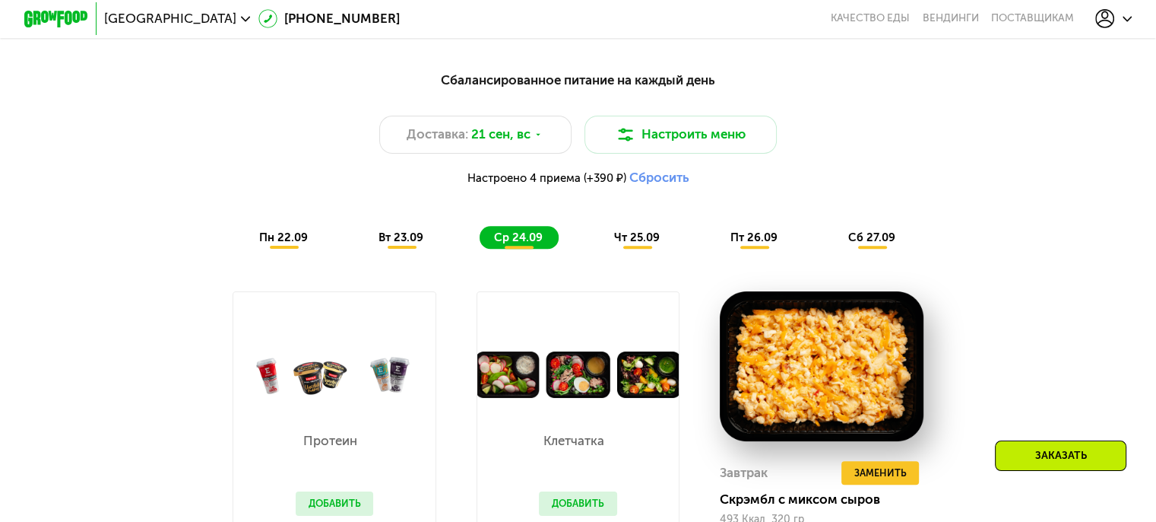
scroll to position [1129, 0]
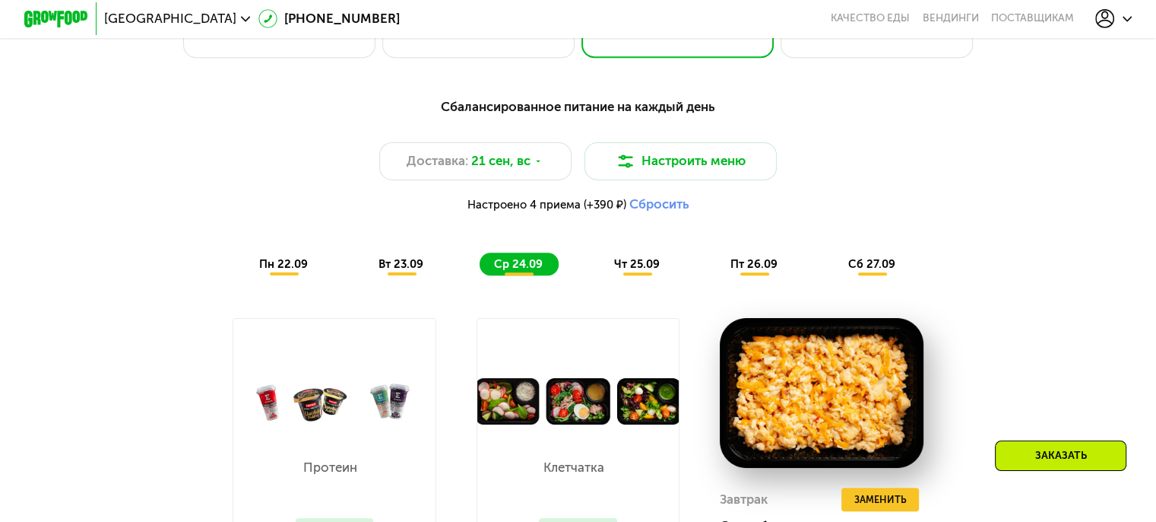
click at [630, 261] on div "чт 25.09" at bounding box center [637, 263] width 76 height 23
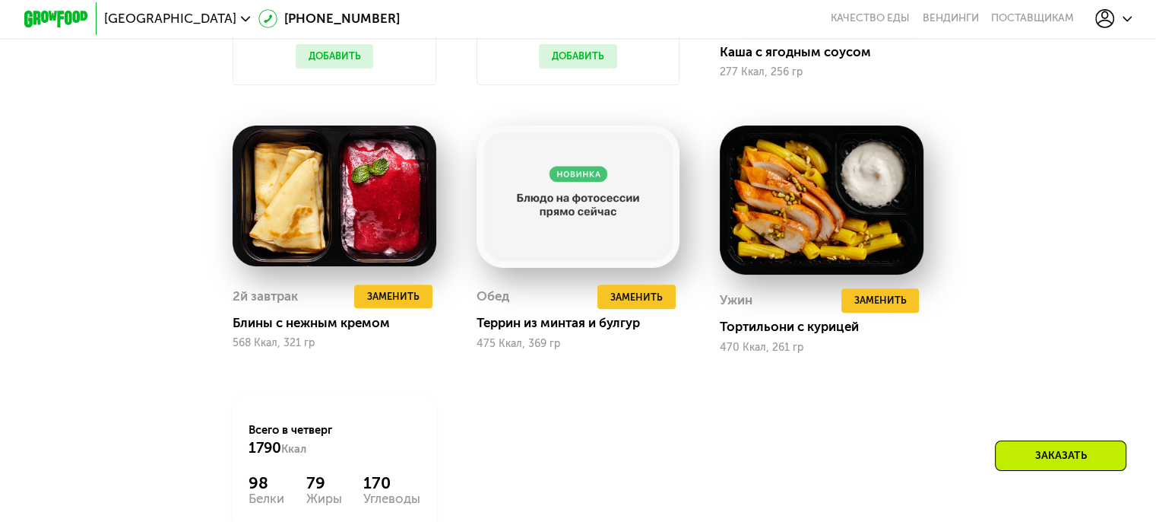
scroll to position [1630, 0]
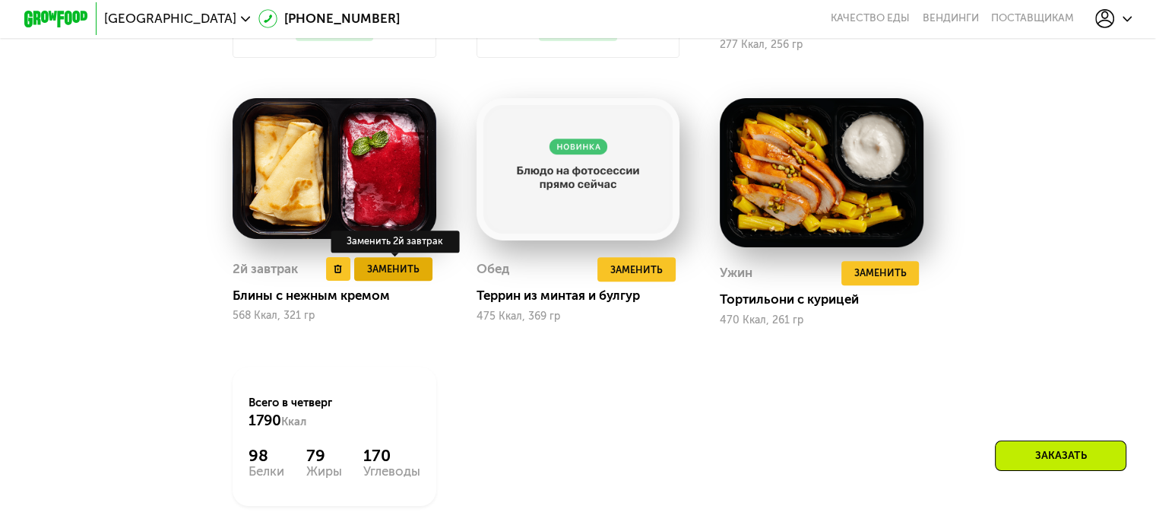
click at [391, 277] on span "Заменить" at bounding box center [393, 269] width 52 height 16
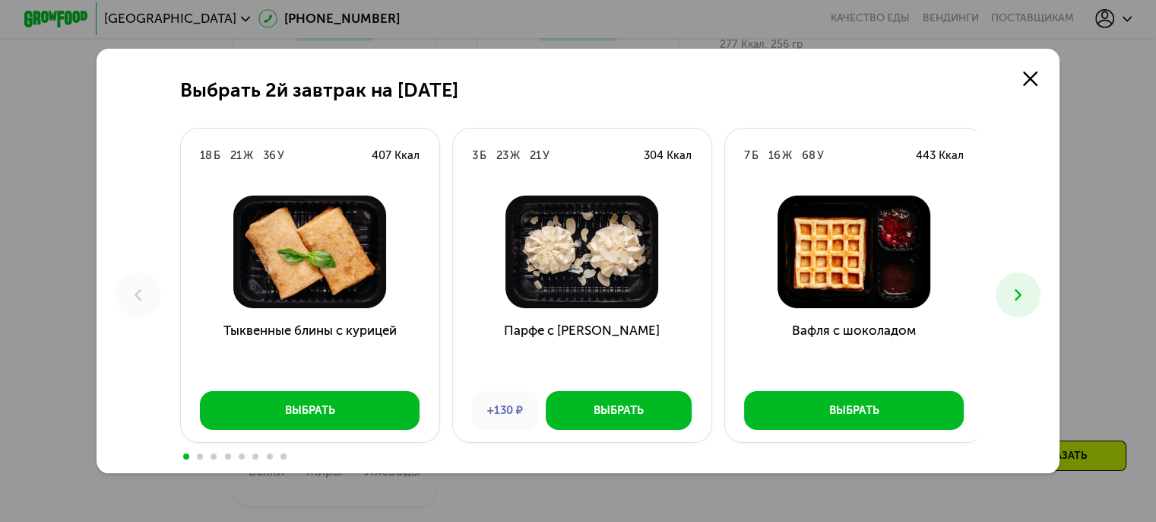
click at [1026, 290] on icon at bounding box center [1018, 294] width 19 height 19
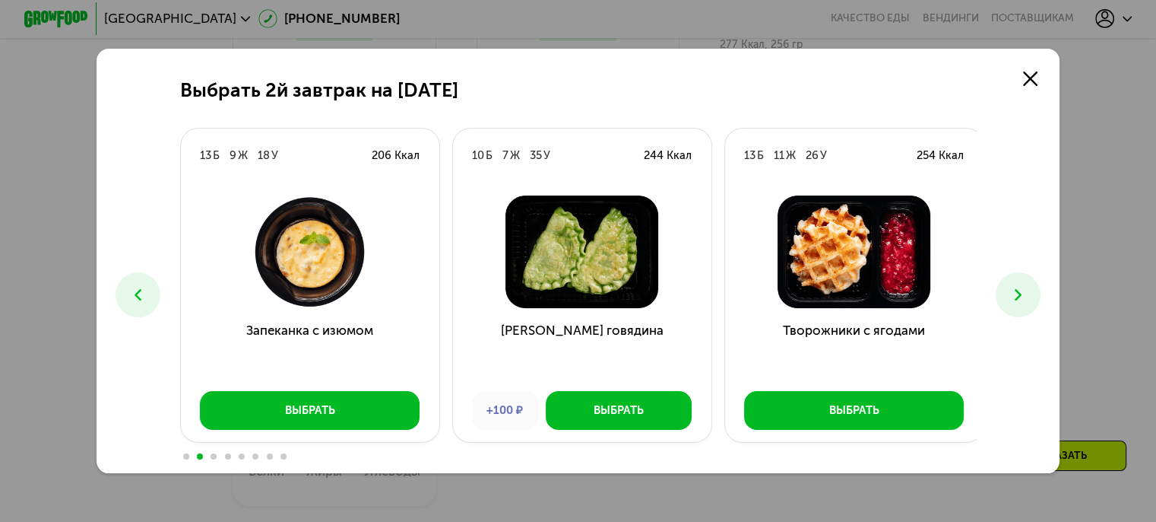
click at [1026, 290] on icon at bounding box center [1018, 294] width 19 height 19
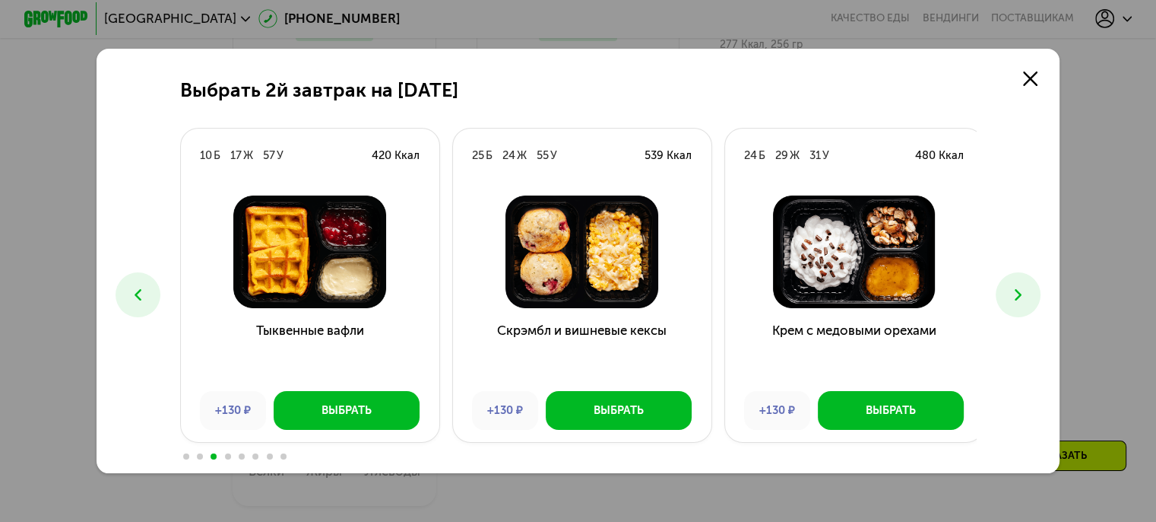
click at [1026, 288] on icon at bounding box center [1018, 294] width 19 height 19
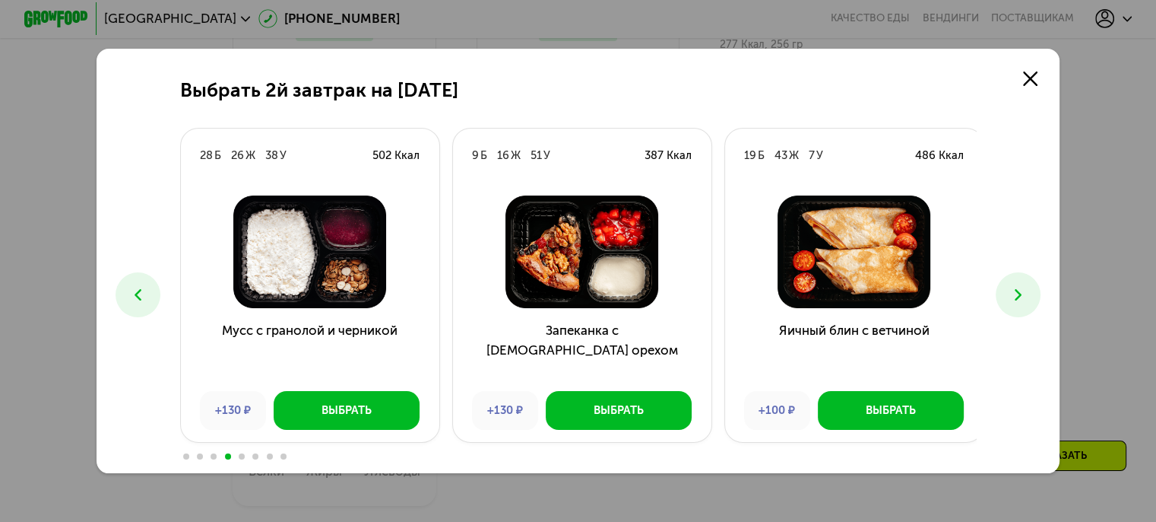
click at [1026, 288] on icon at bounding box center [1018, 294] width 19 height 19
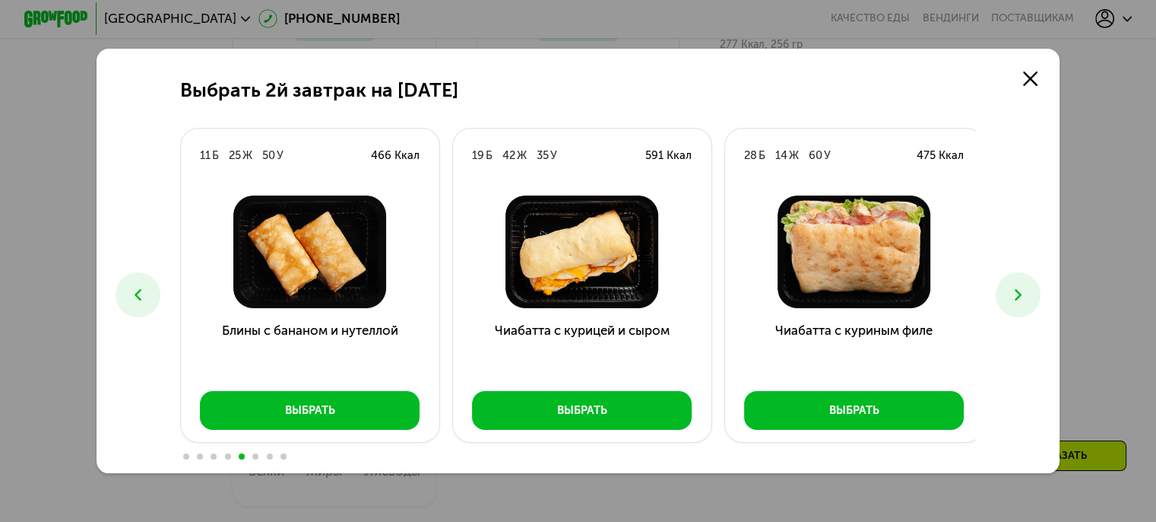
click at [1026, 288] on icon at bounding box center [1018, 294] width 19 height 19
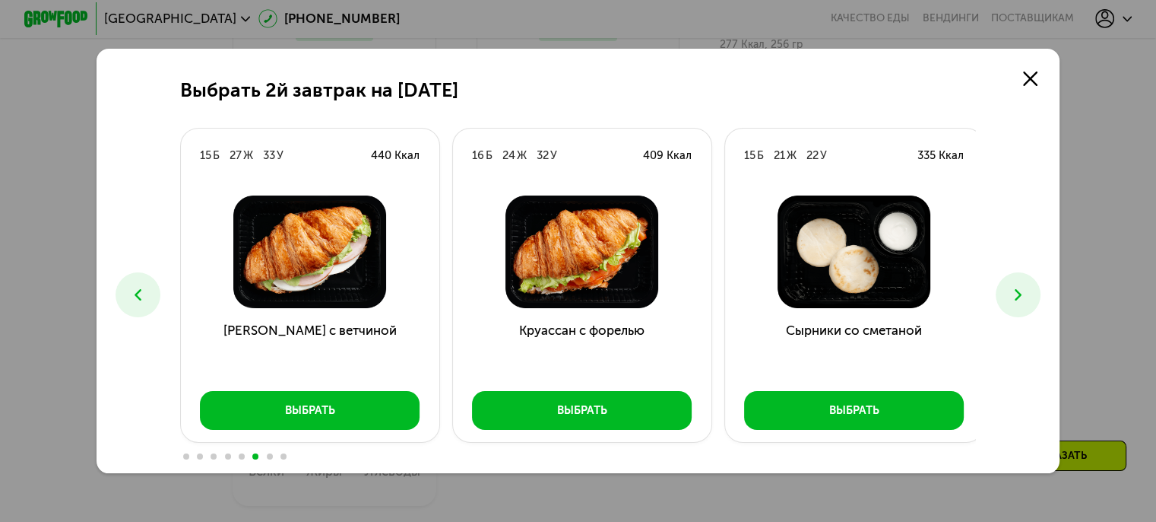
click at [1026, 288] on icon at bounding box center [1018, 294] width 19 height 19
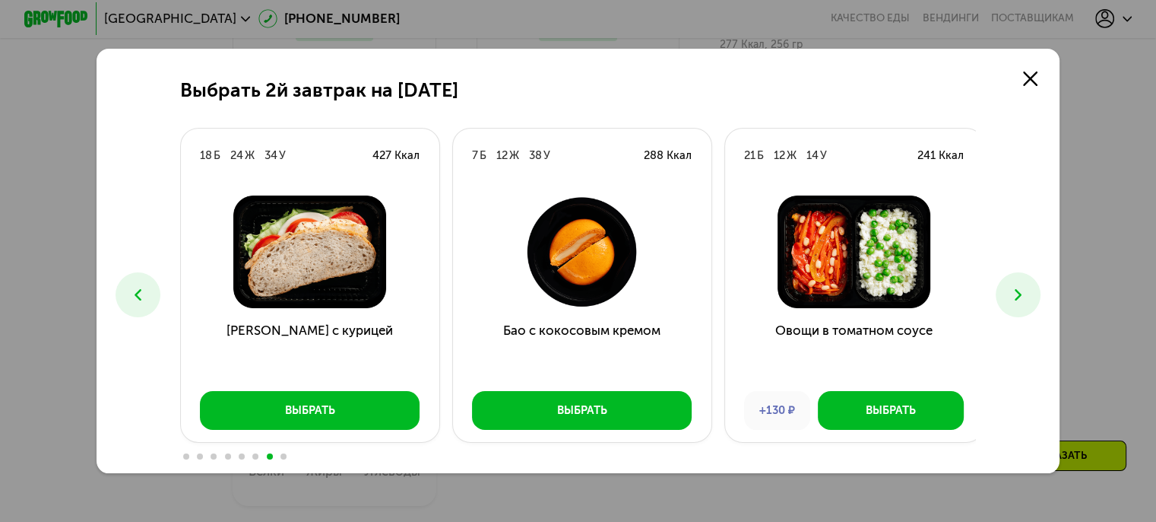
click at [1026, 288] on icon at bounding box center [1018, 294] width 19 height 19
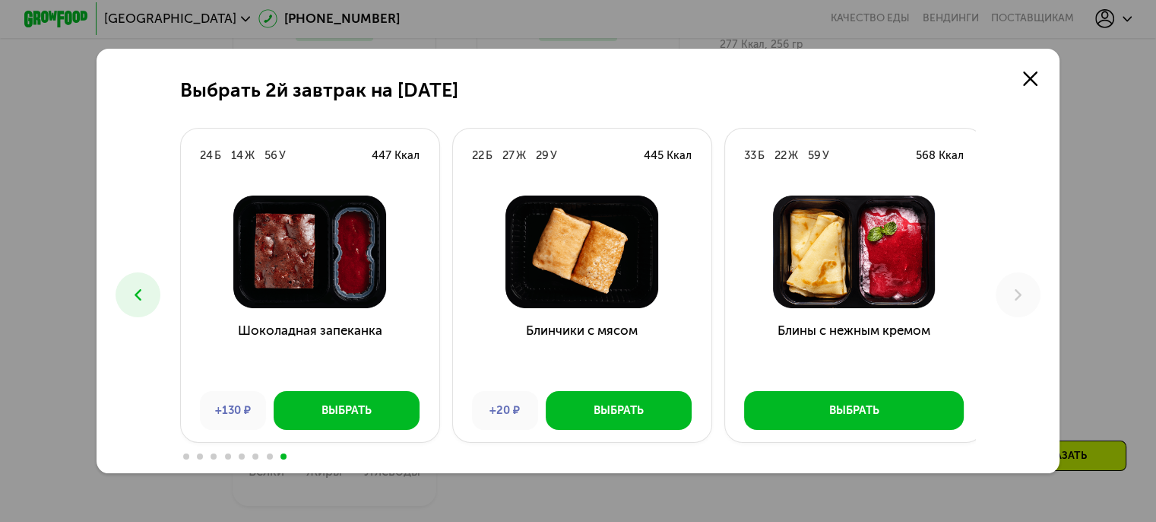
click at [131, 290] on icon at bounding box center [137, 294] width 19 height 19
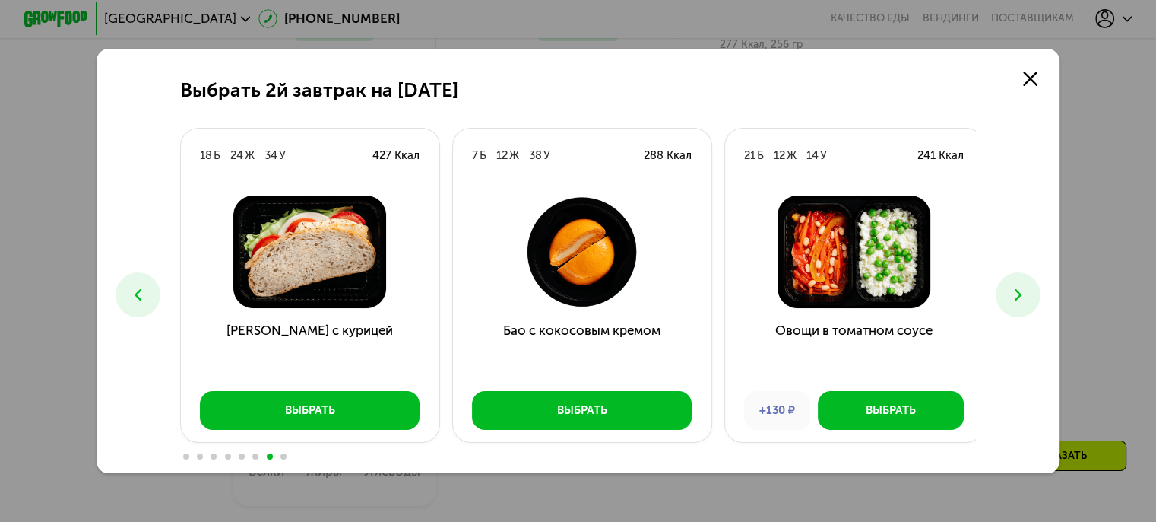
click at [131, 290] on icon at bounding box center [137, 294] width 19 height 19
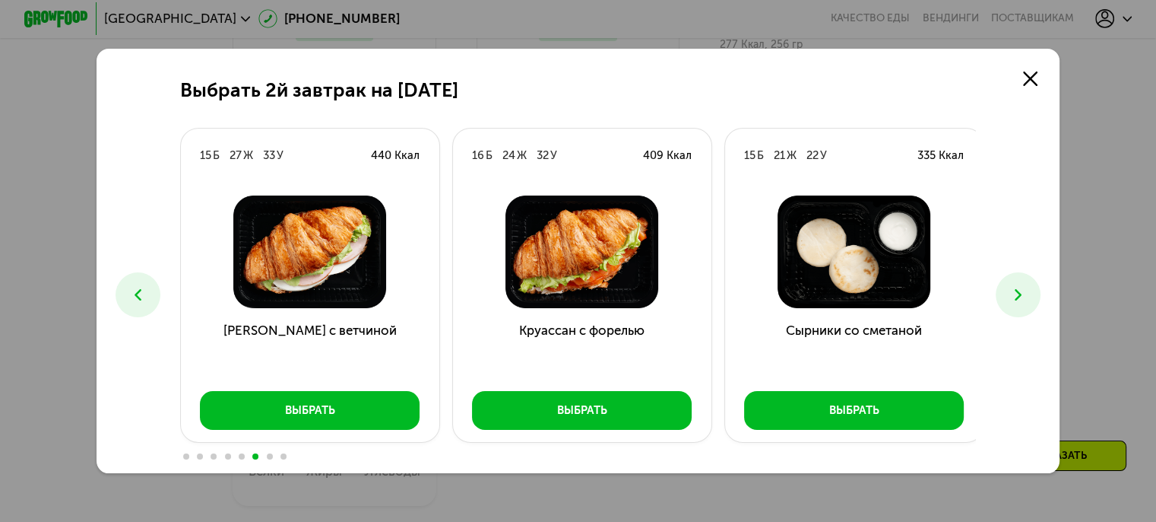
click at [131, 290] on icon at bounding box center [137, 294] width 19 height 19
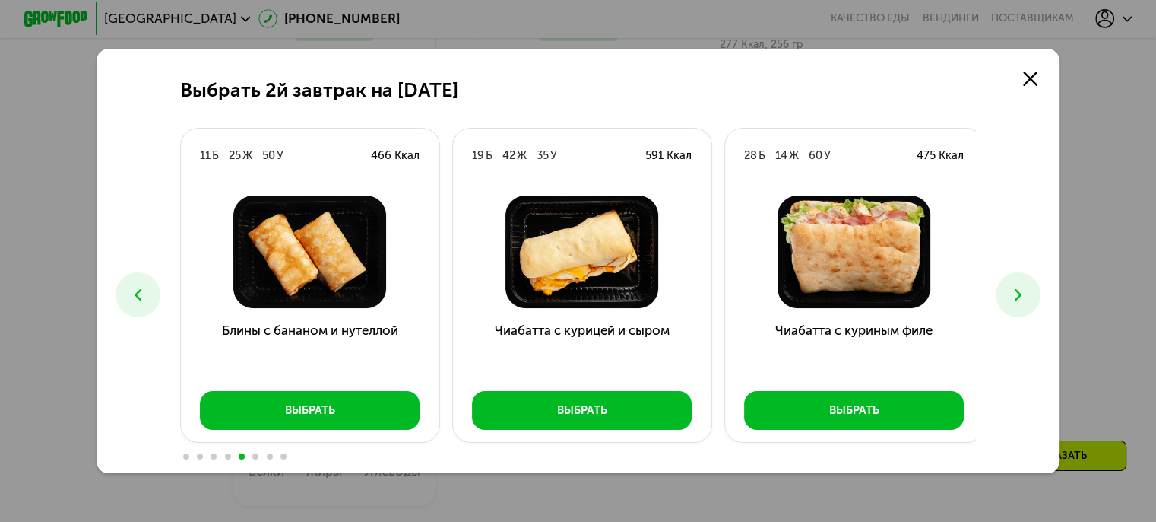
click at [132, 290] on icon at bounding box center [137, 294] width 19 height 19
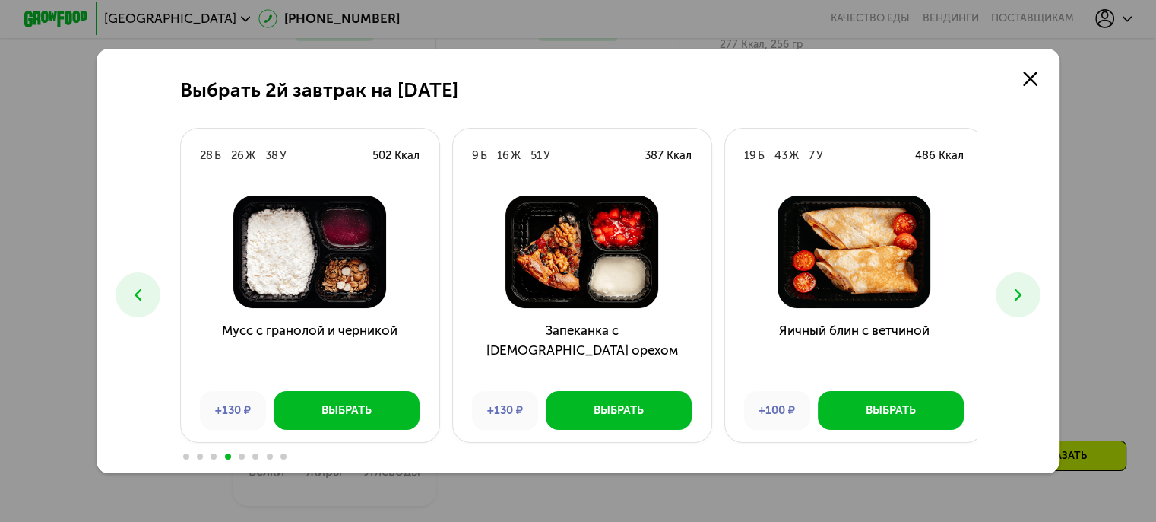
click at [132, 290] on icon at bounding box center [137, 294] width 19 height 19
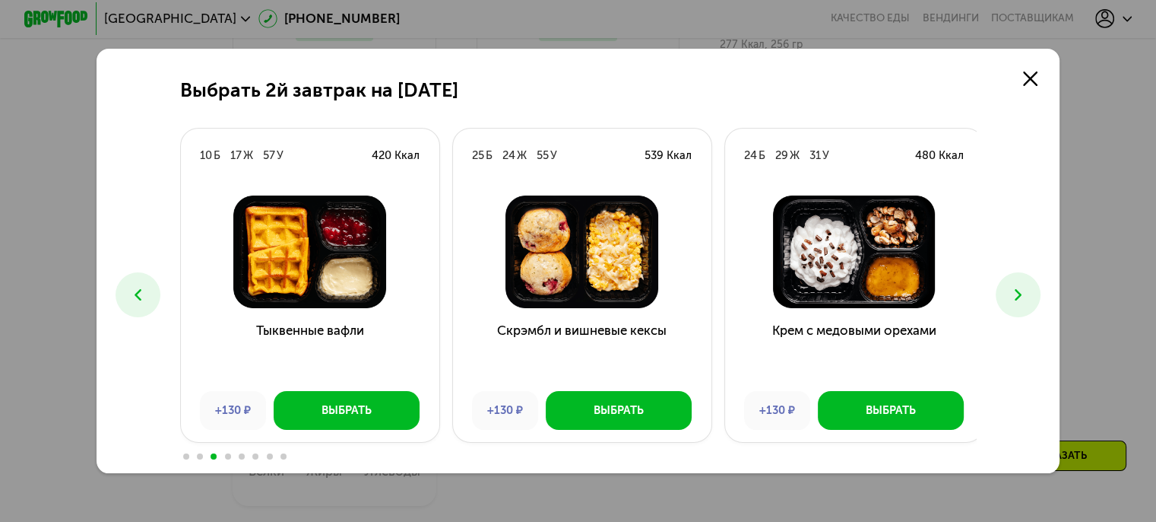
click at [132, 290] on icon at bounding box center [137, 294] width 19 height 19
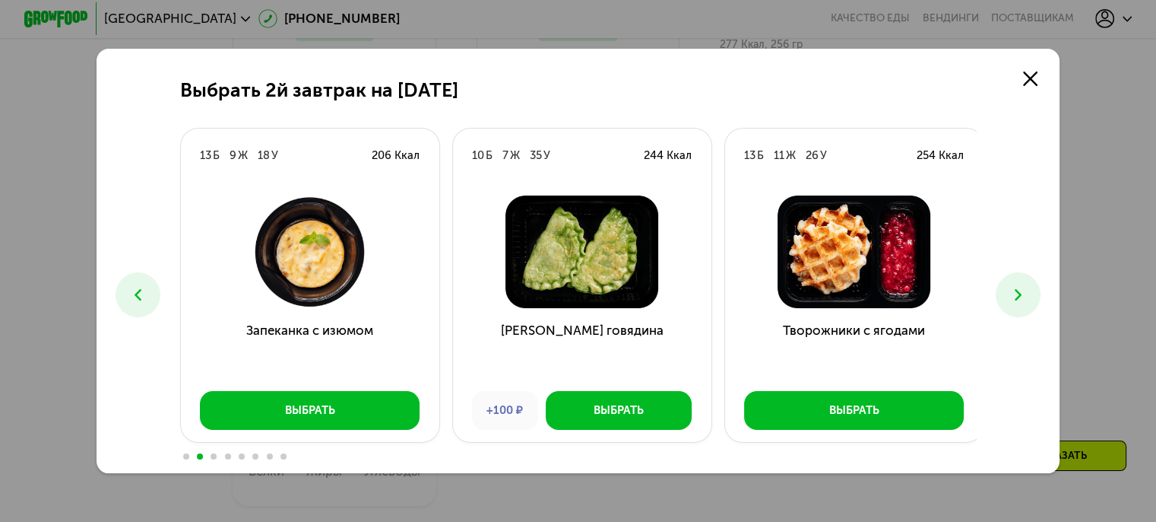
click at [138, 293] on icon at bounding box center [137, 294] width 19 height 19
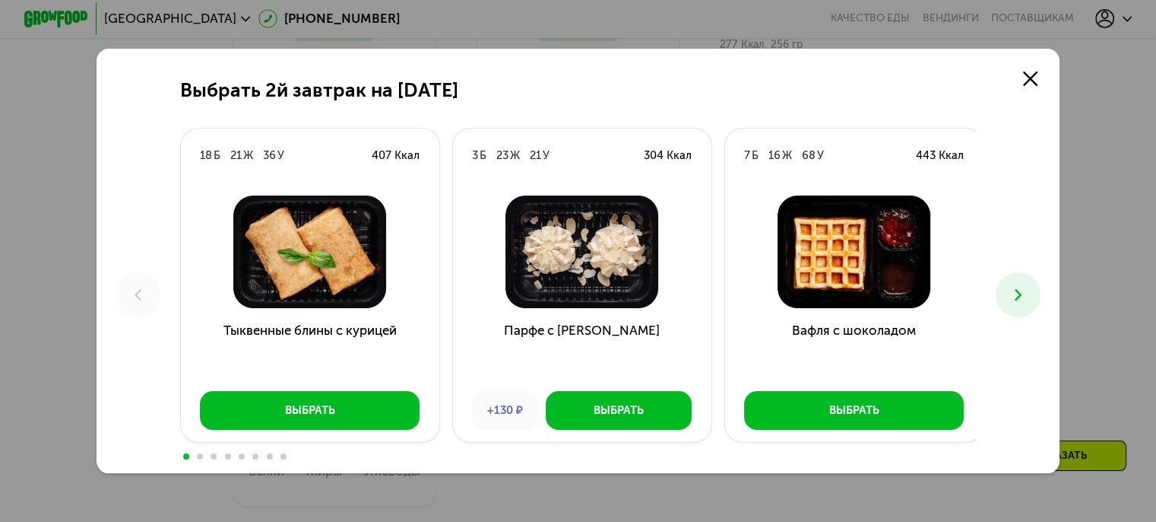
click at [1026, 304] on icon at bounding box center [1018, 294] width 19 height 19
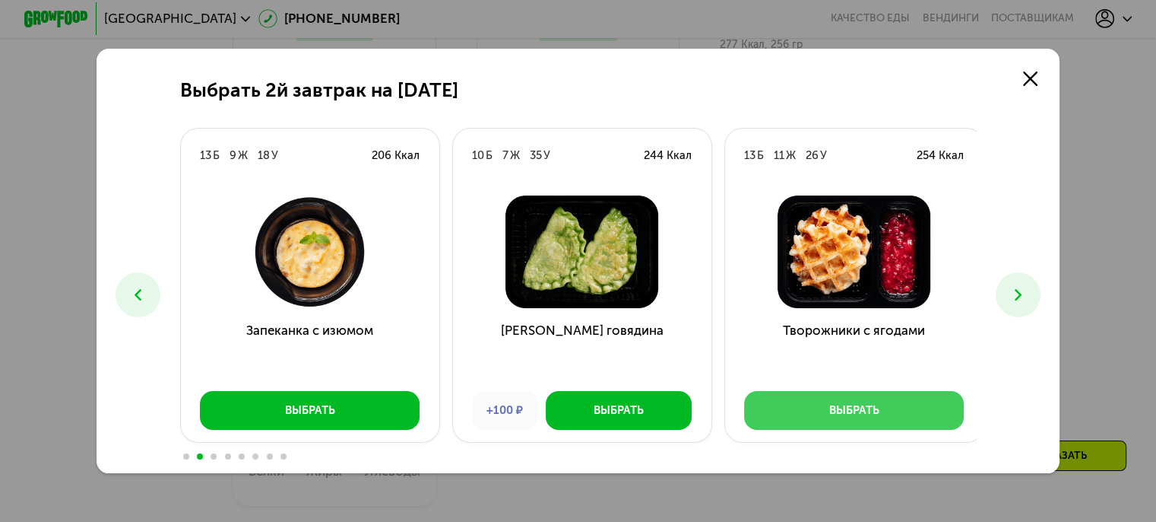
click at [853, 410] on div "Выбрать" at bounding box center [855, 410] width 50 height 16
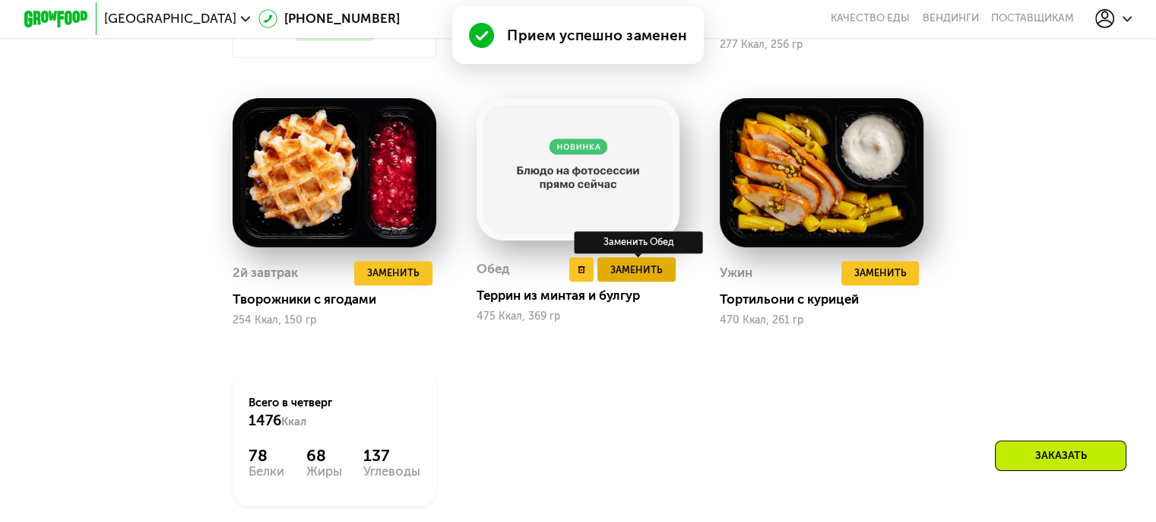
click at [624, 278] on span "Заменить" at bounding box center [637, 270] width 52 height 16
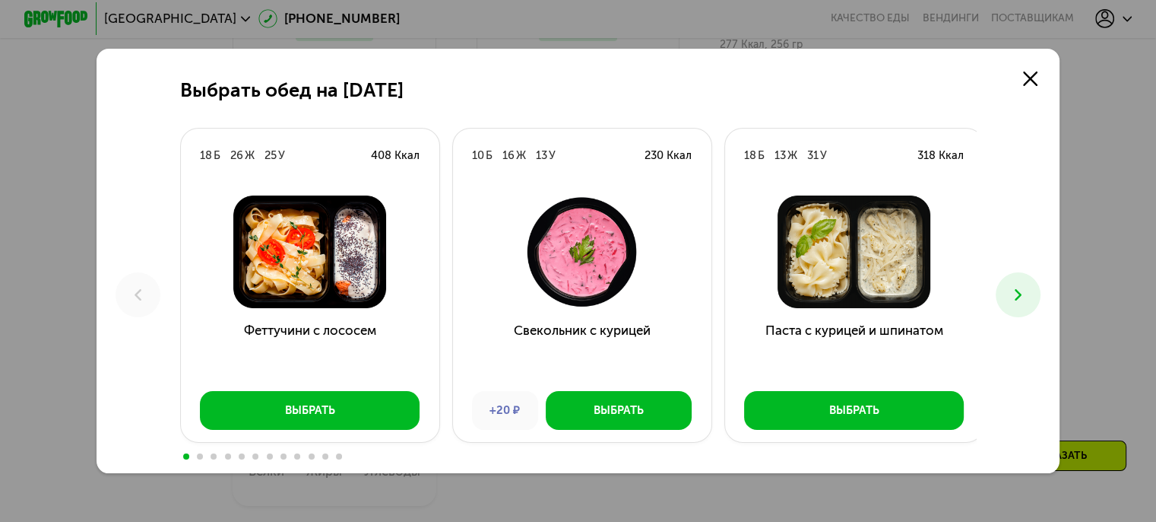
click at [1028, 299] on icon at bounding box center [1018, 294] width 19 height 19
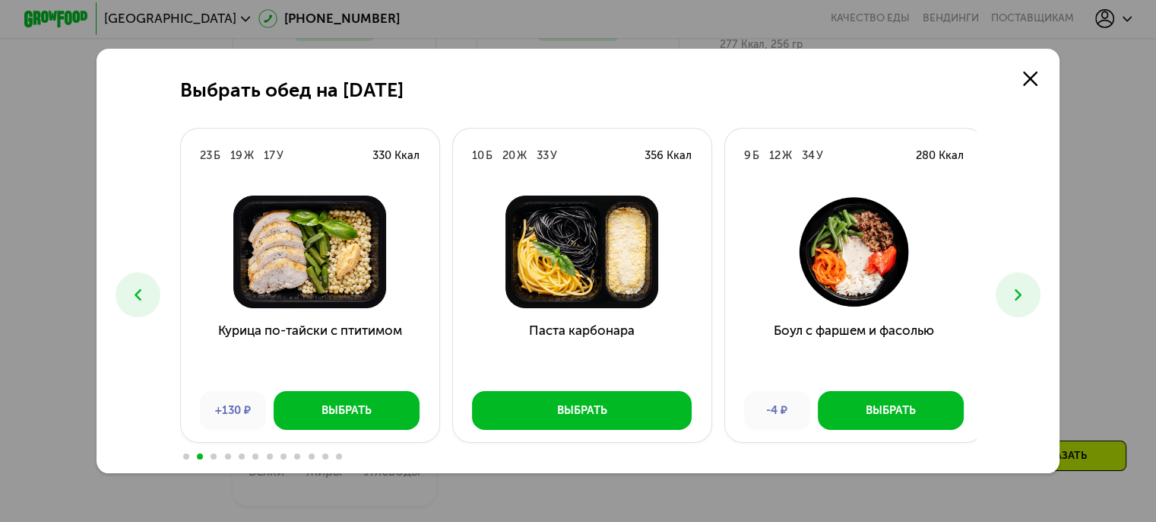
click at [1027, 299] on icon at bounding box center [1018, 294] width 19 height 19
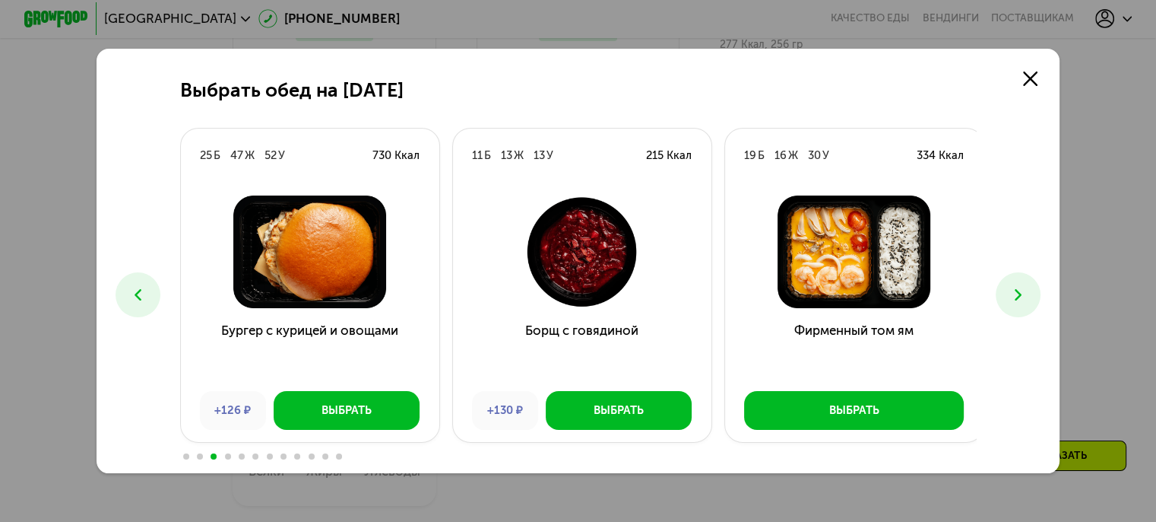
click at [1027, 299] on icon at bounding box center [1018, 294] width 19 height 19
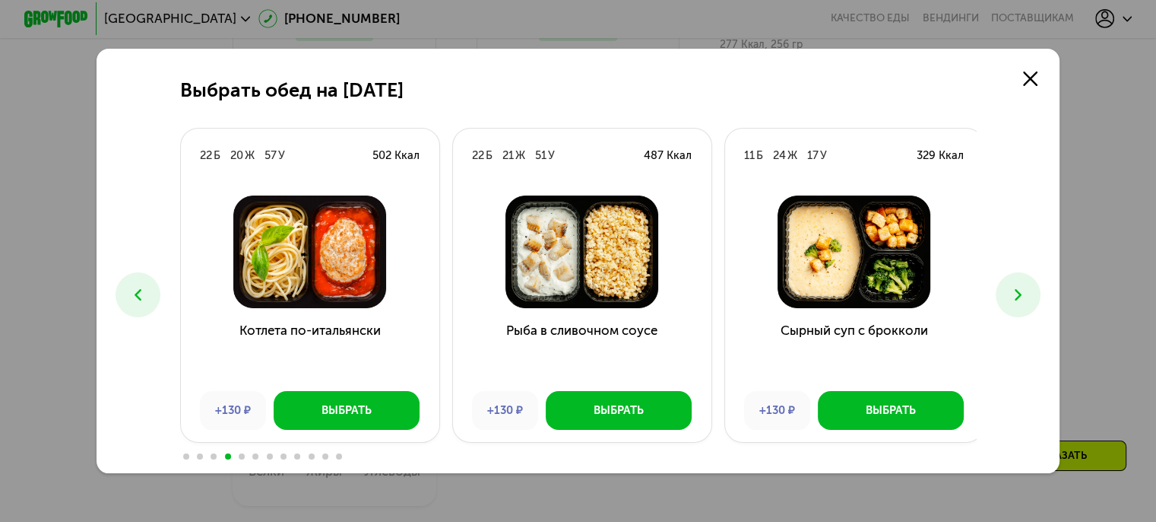
click at [1027, 299] on icon at bounding box center [1018, 294] width 19 height 19
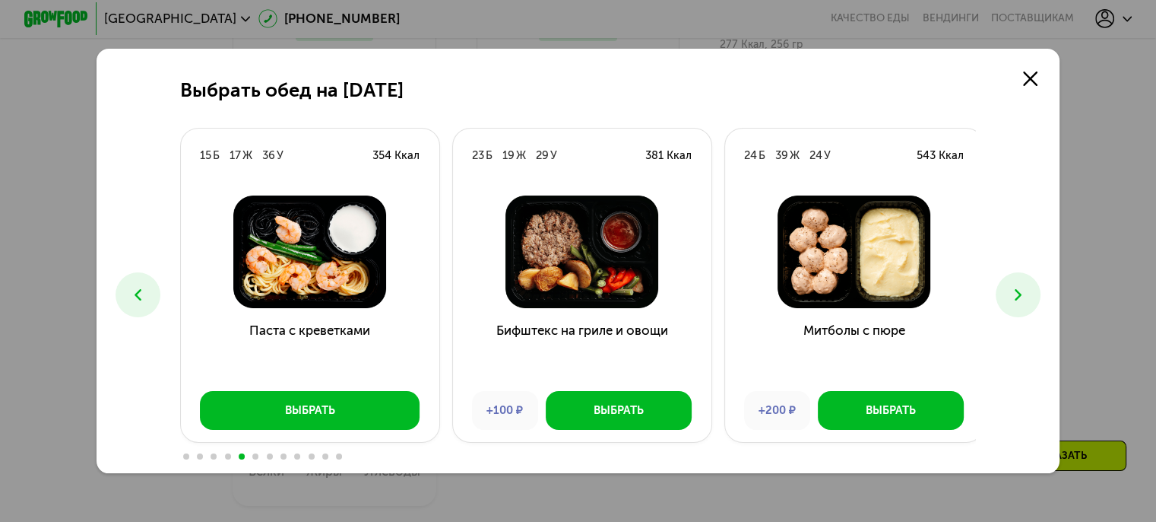
click at [1027, 299] on icon at bounding box center [1018, 294] width 19 height 19
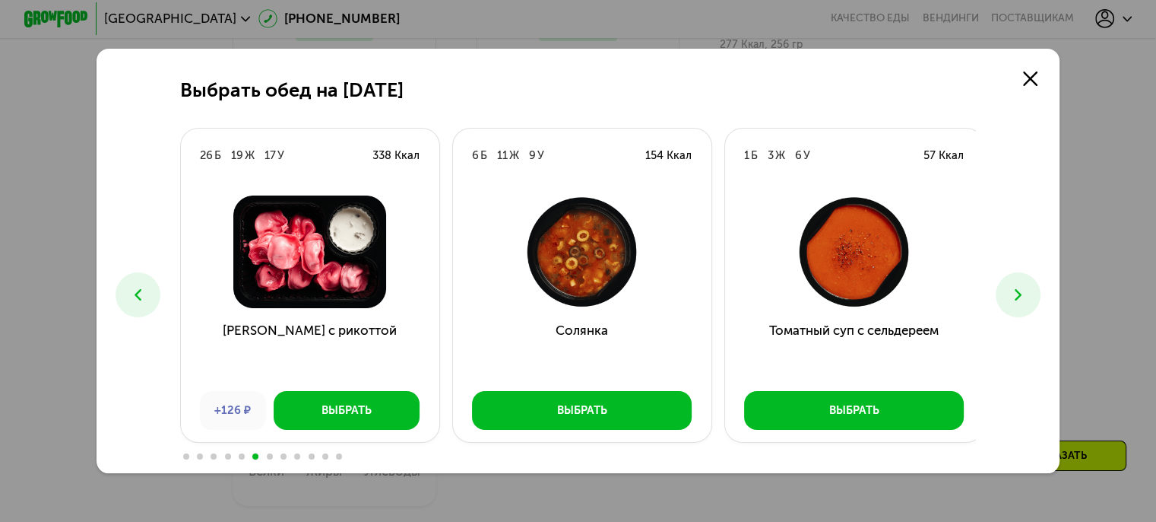
click at [1027, 299] on icon at bounding box center [1018, 294] width 19 height 19
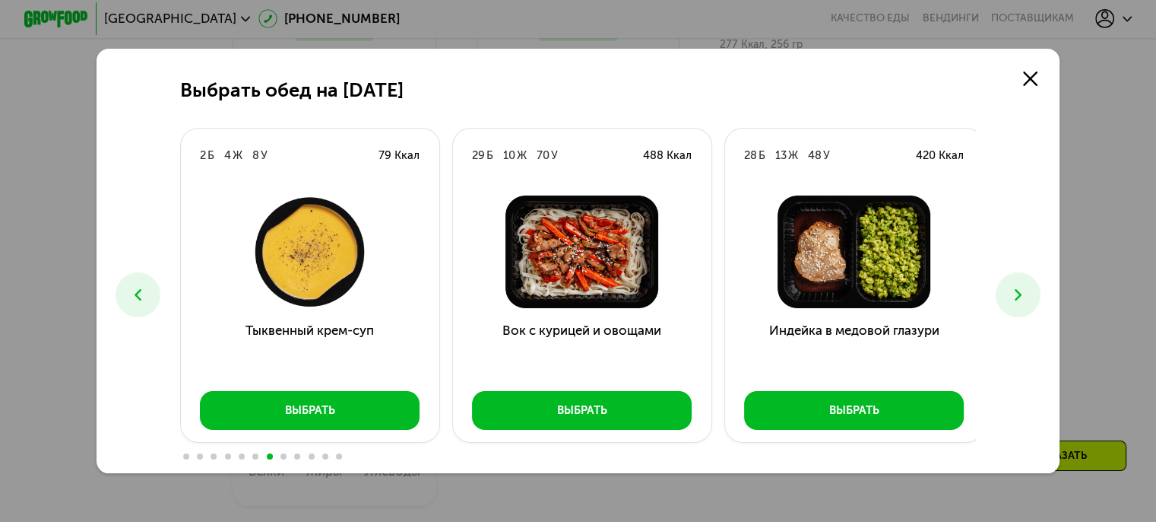
click at [139, 301] on icon at bounding box center [137, 294] width 19 height 19
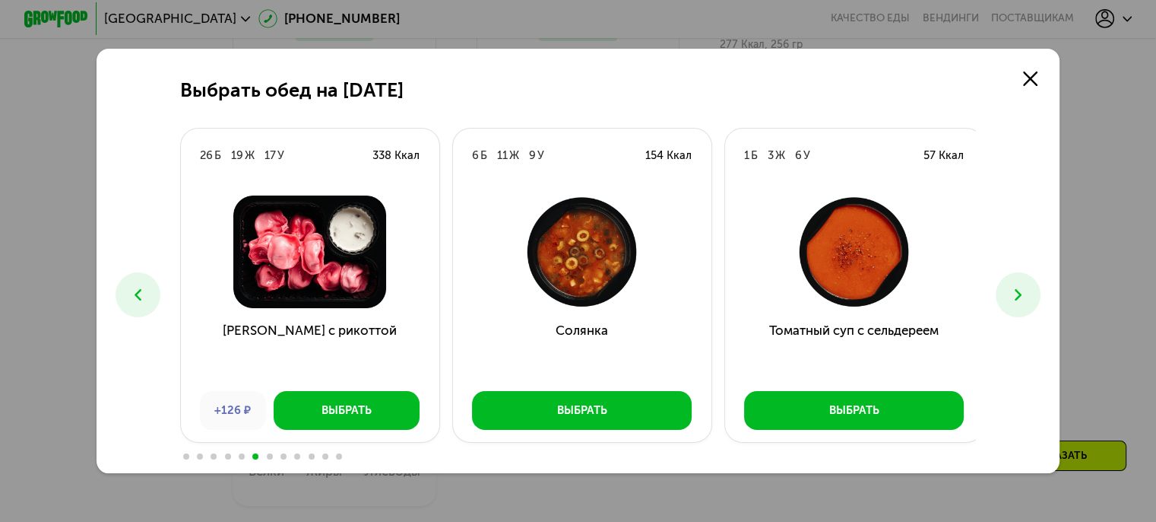
click at [139, 301] on icon at bounding box center [137, 294] width 19 height 19
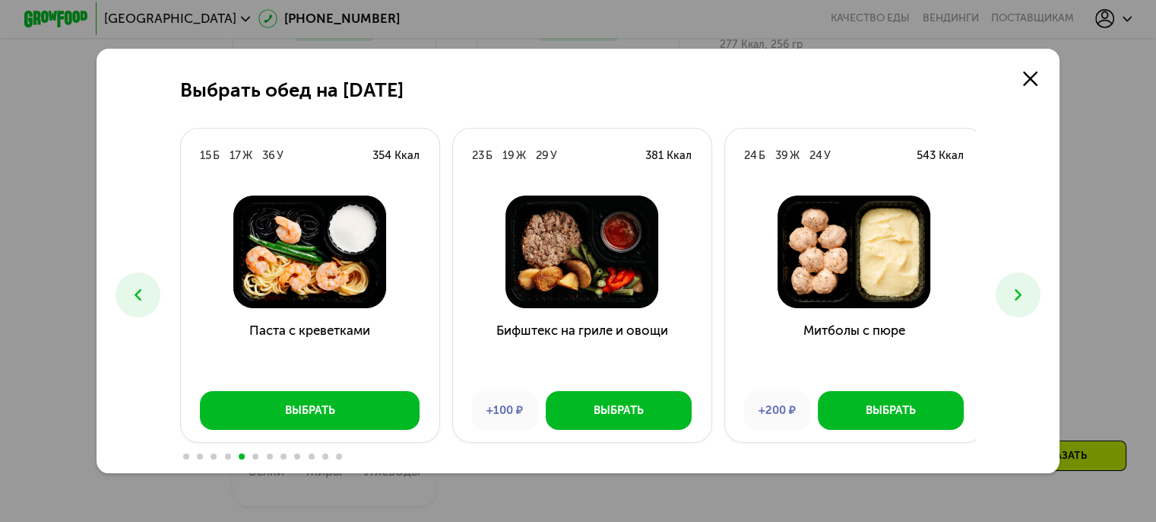
click at [139, 301] on icon at bounding box center [137, 294] width 19 height 19
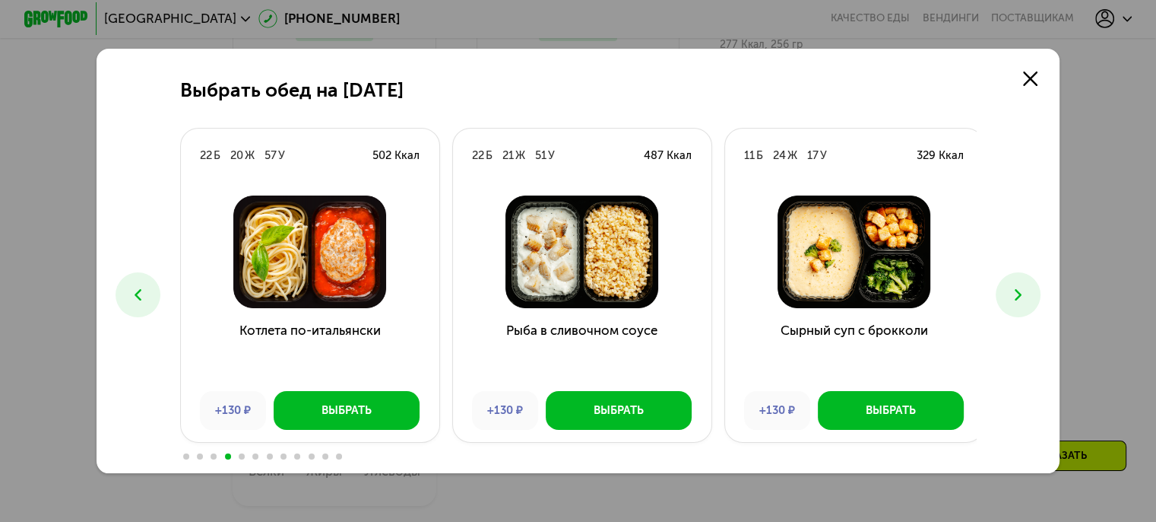
click at [139, 301] on icon at bounding box center [137, 294] width 19 height 19
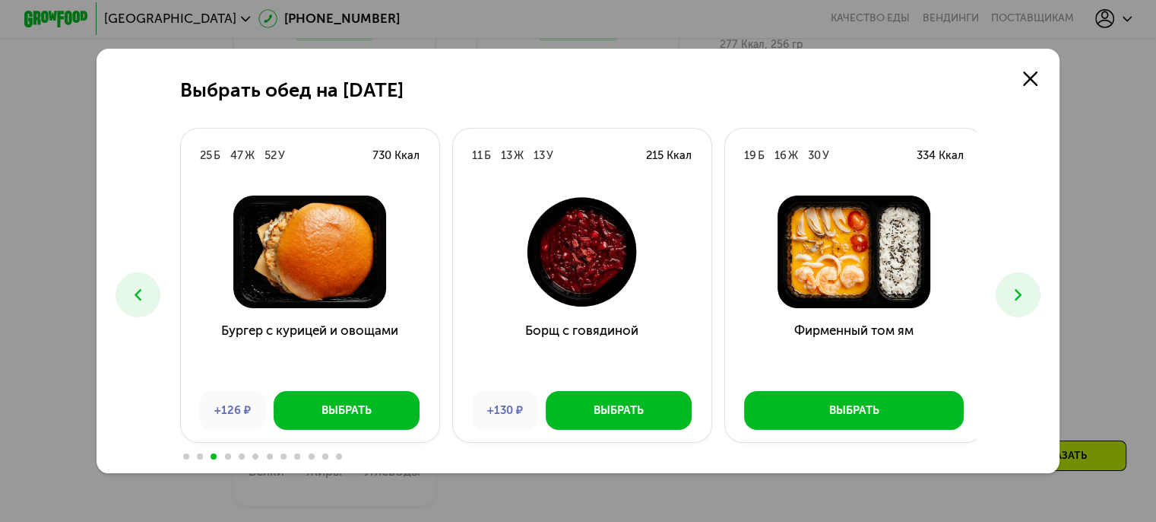
click at [139, 301] on icon at bounding box center [137, 294] width 19 height 19
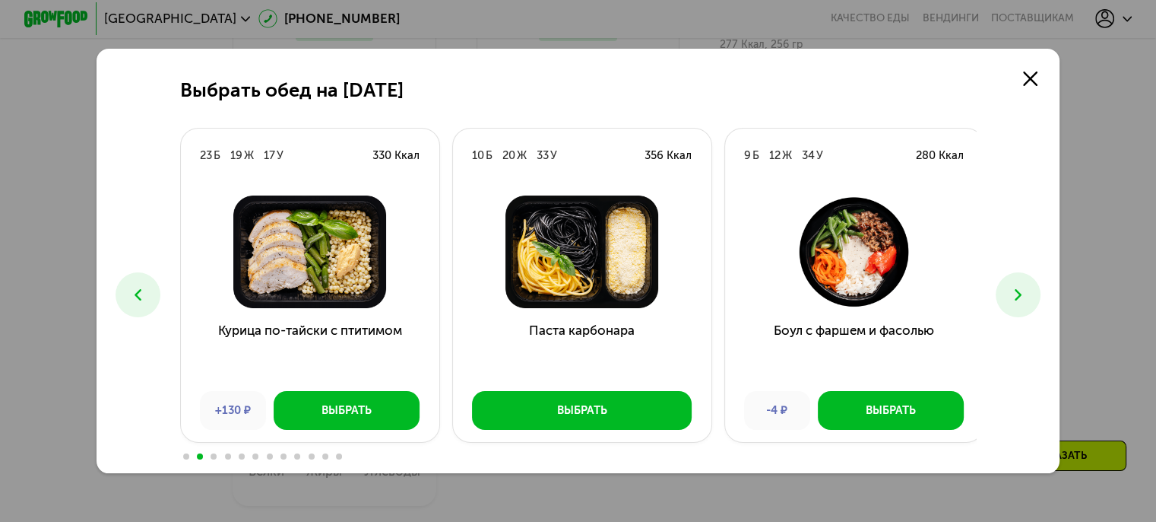
click at [139, 301] on icon at bounding box center [137, 294] width 19 height 19
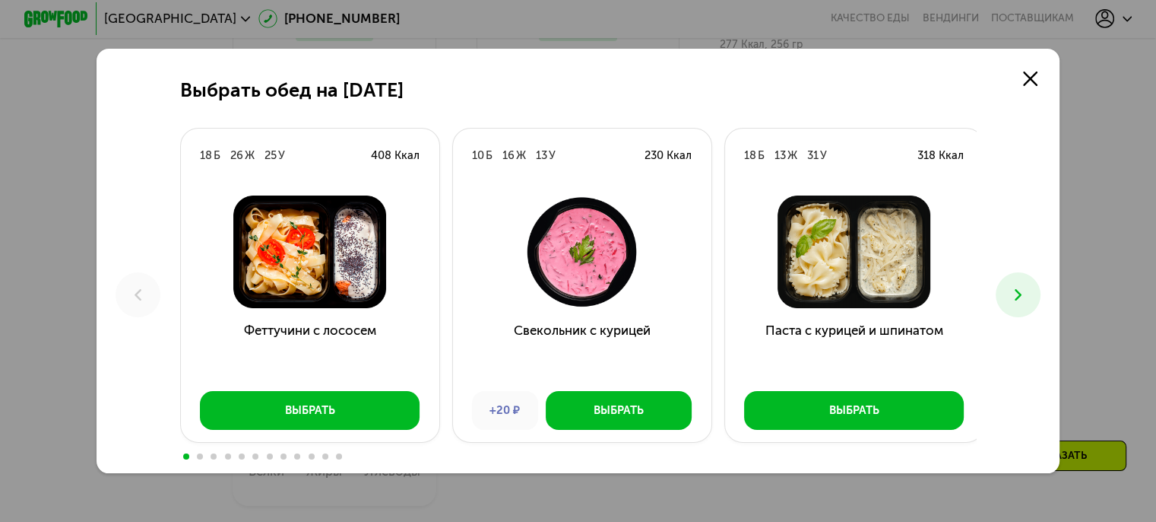
click at [1006, 311] on div "Выбрать обед на [DATE] Б 26 Ж 25 У 408 Ккал Феттучини с лососем Выбрать 10 Б 16…" at bounding box center [579, 261] width 964 height 424
click at [1016, 307] on button at bounding box center [1018, 294] width 45 height 45
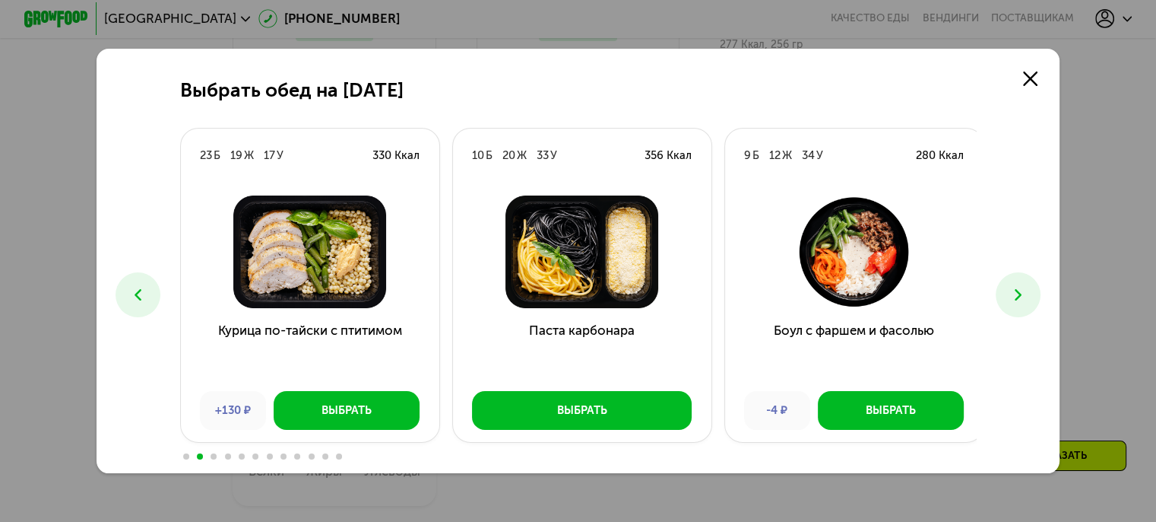
click at [1018, 306] on button at bounding box center [1018, 294] width 45 height 45
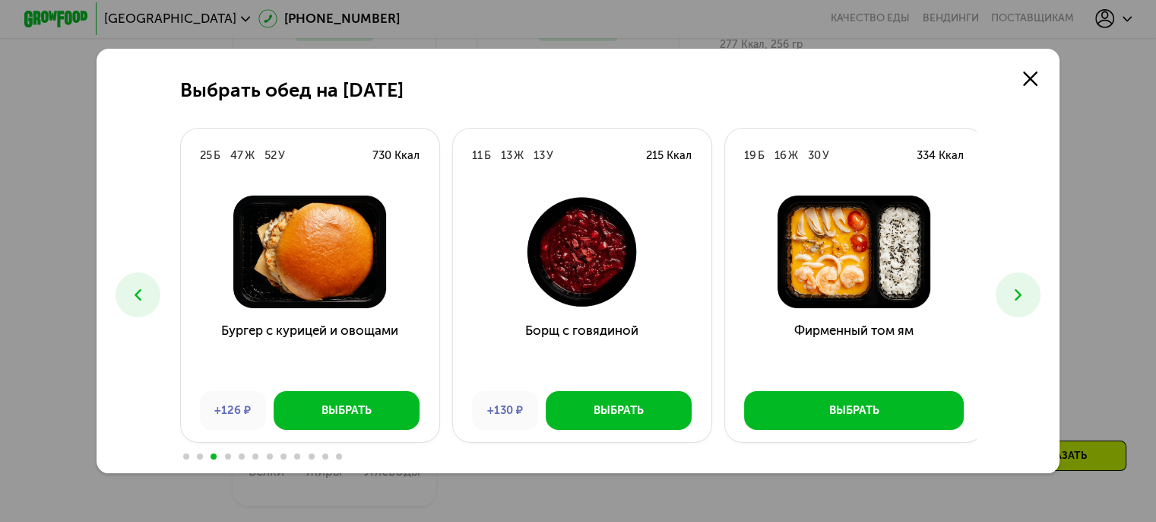
click at [1018, 306] on button at bounding box center [1018, 294] width 45 height 45
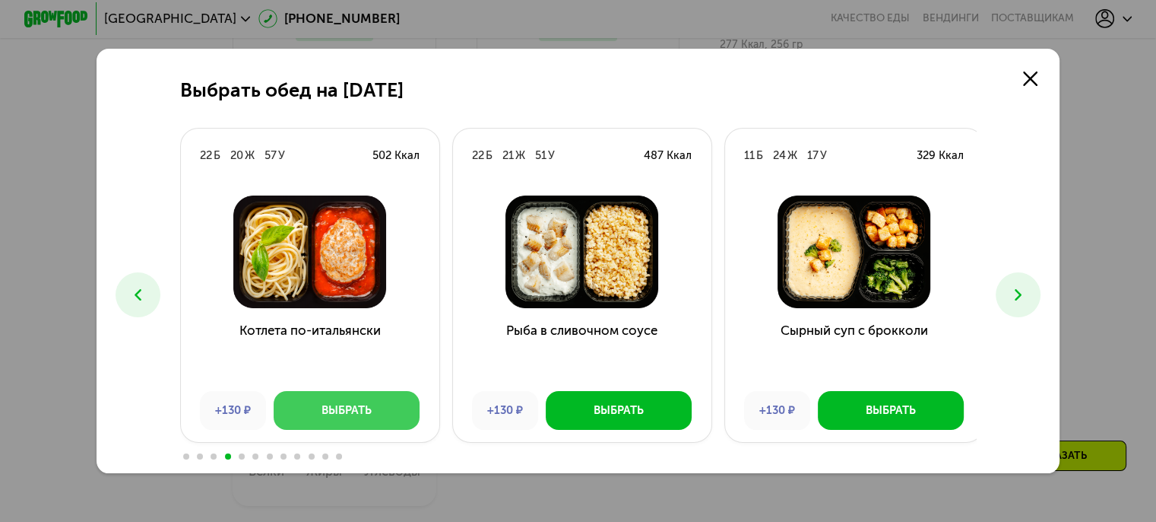
click at [334, 409] on div "Выбрать" at bounding box center [347, 410] width 50 height 16
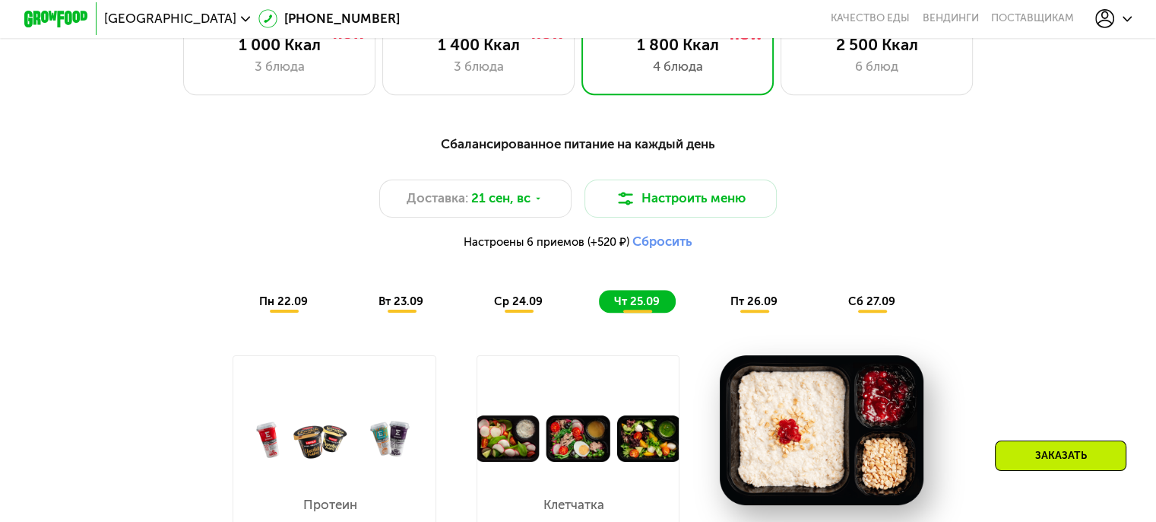
scroll to position [1112, 0]
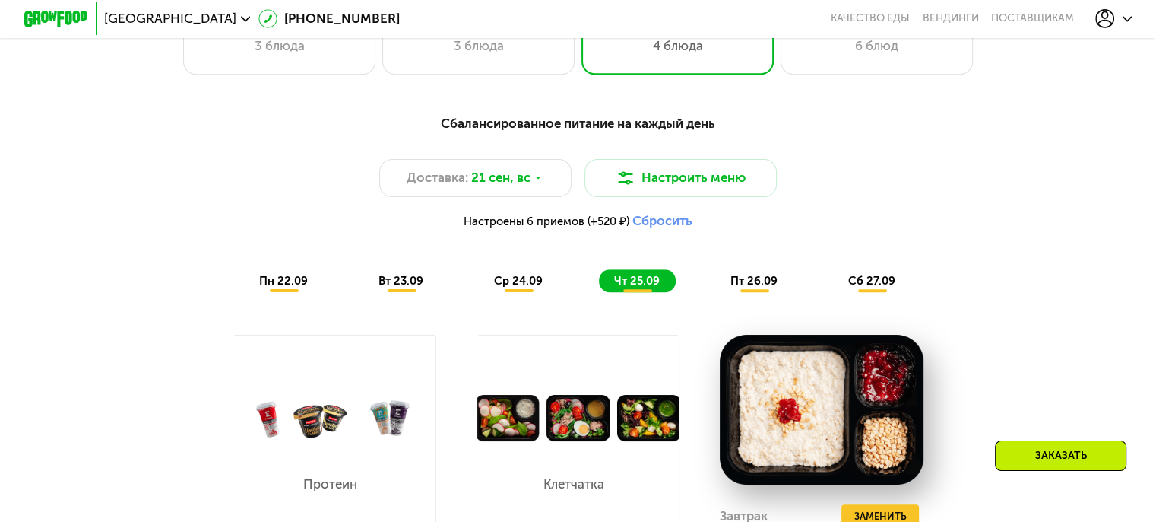
click at [773, 283] on span "пт 26.09" at bounding box center [754, 281] width 47 height 14
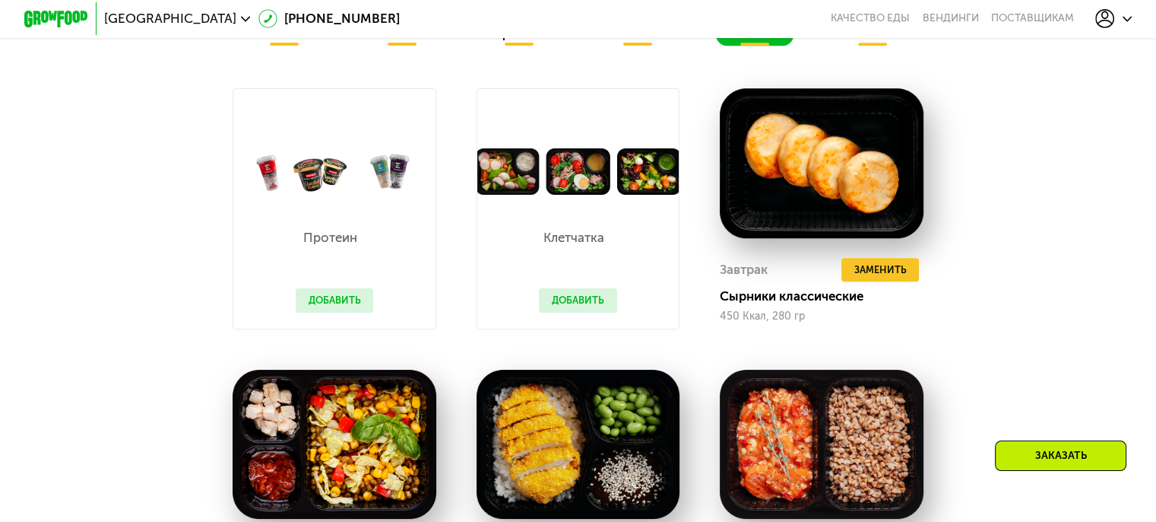
scroll to position [1273, 0]
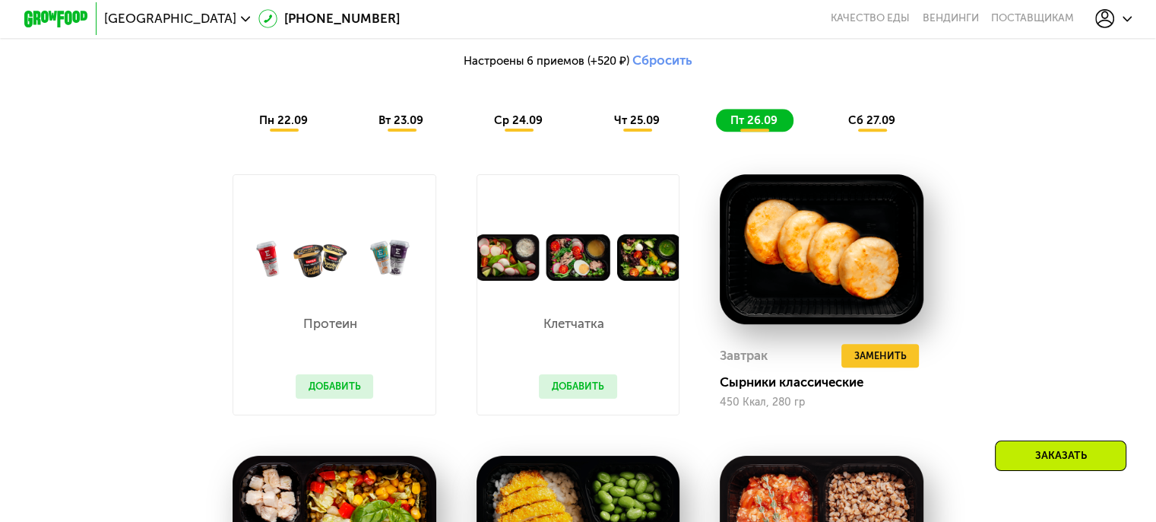
click at [871, 141] on div "Сбалансированное питание на каждый день Доставка: [DATE] Настроить меню Настрое…" at bounding box center [579, 42] width 970 height 198
click at [856, 120] on span "сб 27.09" at bounding box center [872, 120] width 47 height 14
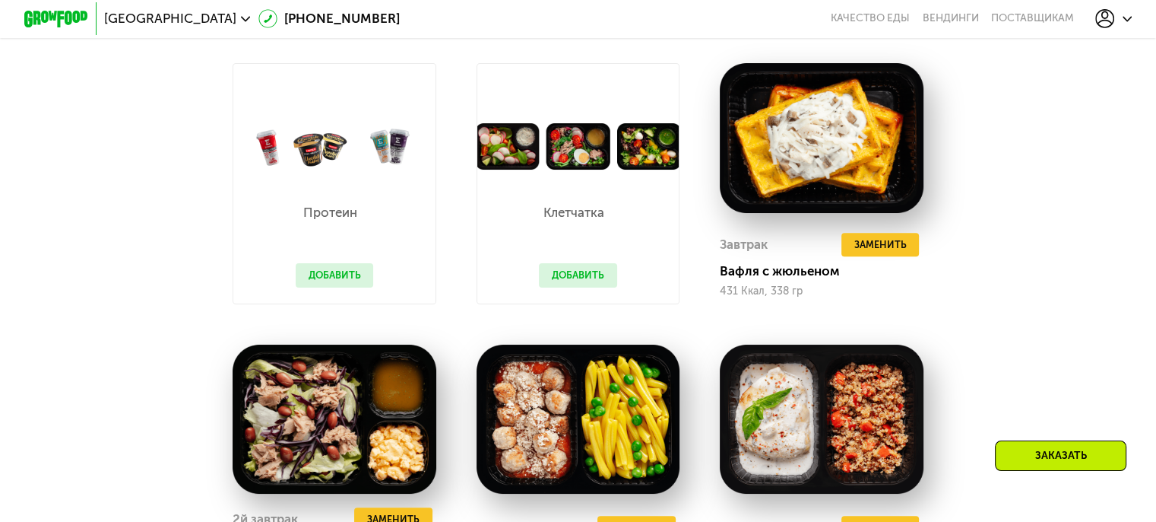
scroll to position [1382, 0]
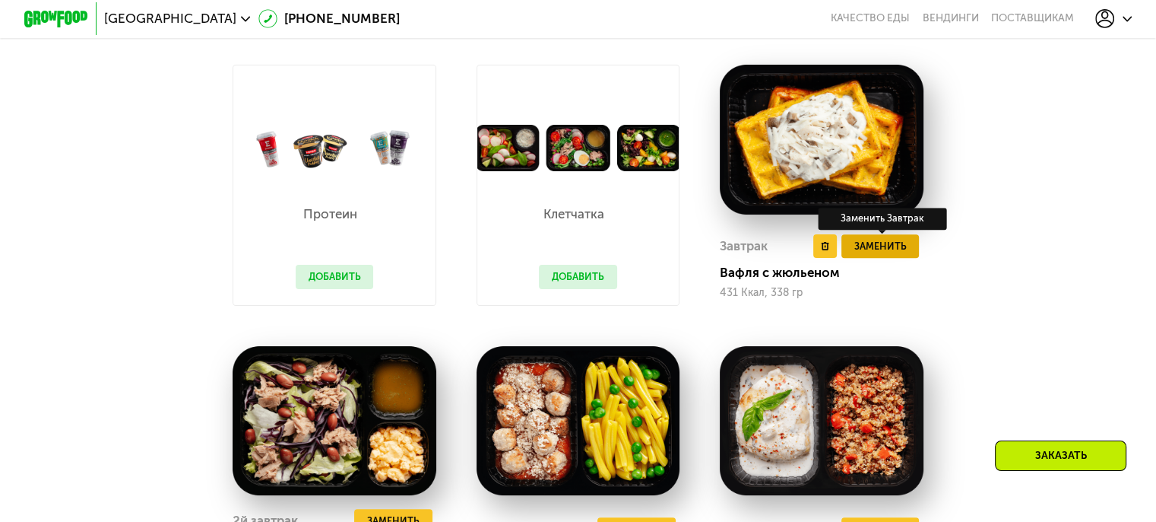
click at [864, 254] on span "Заменить" at bounding box center [880, 246] width 52 height 16
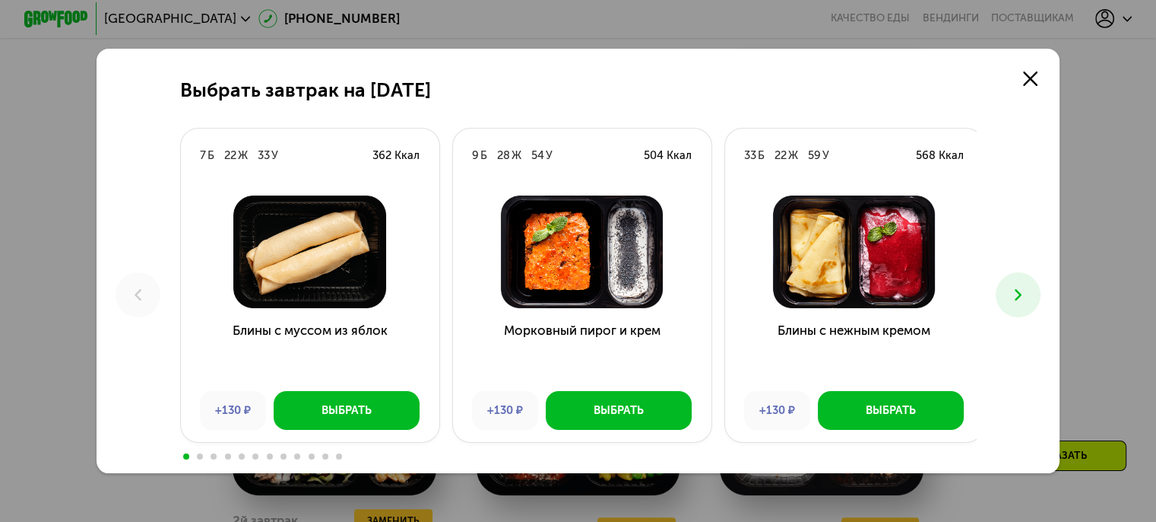
click at [1017, 290] on icon at bounding box center [1018, 294] width 19 height 19
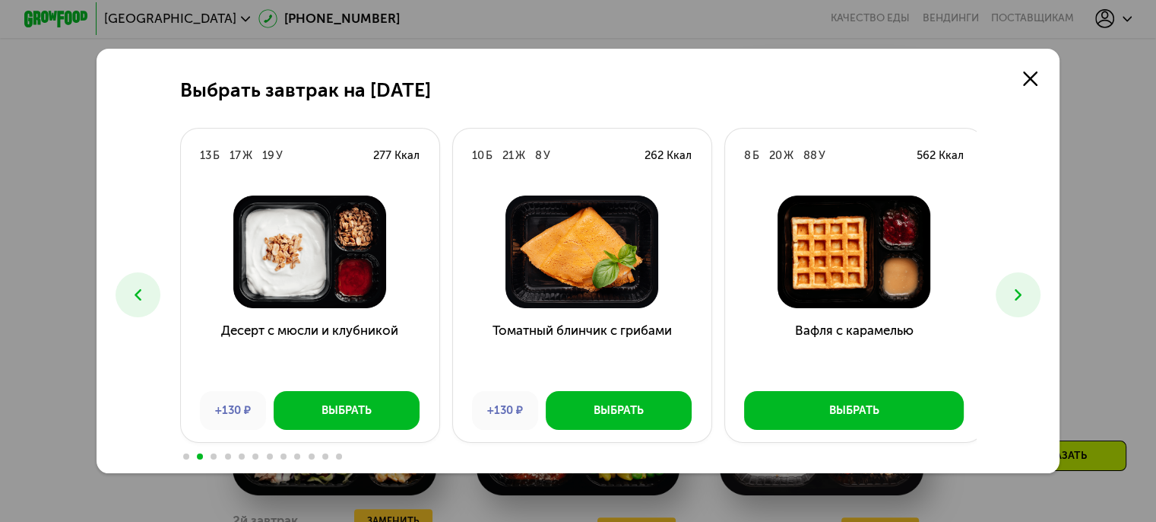
click at [1015, 290] on icon at bounding box center [1018, 294] width 19 height 19
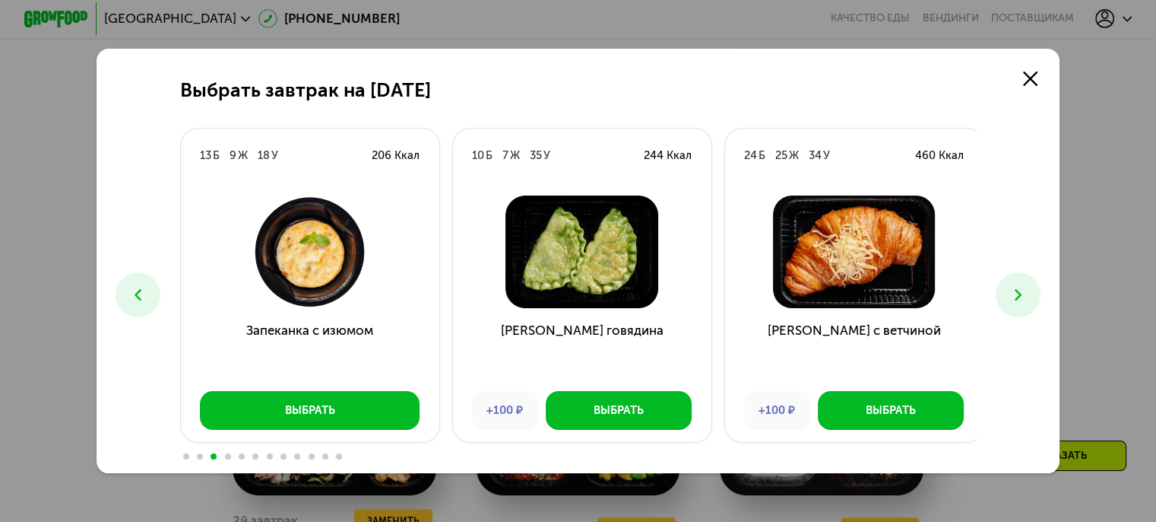
click at [1015, 290] on icon at bounding box center [1018, 294] width 19 height 19
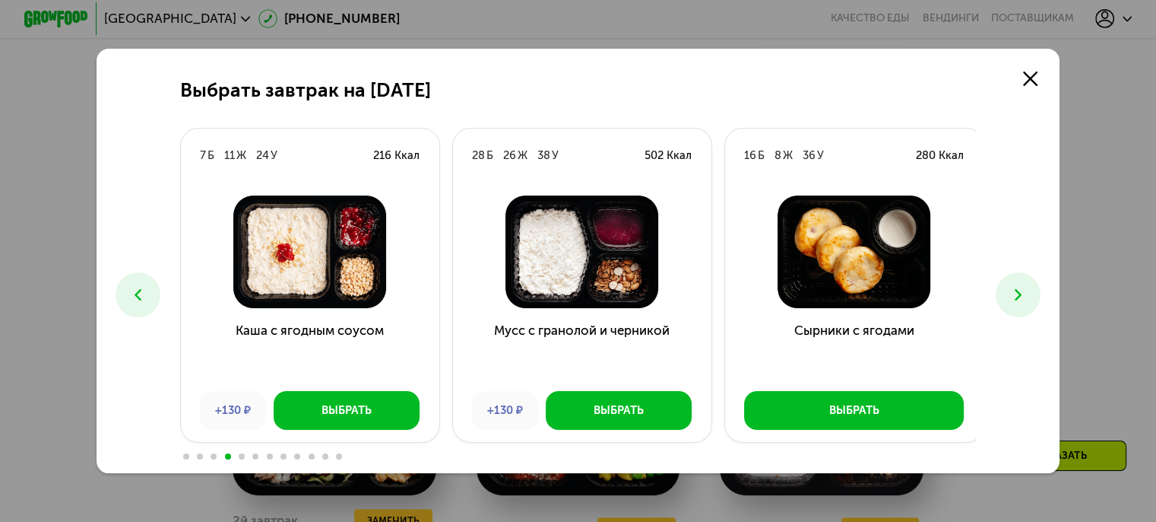
click at [1027, 292] on icon at bounding box center [1018, 294] width 19 height 19
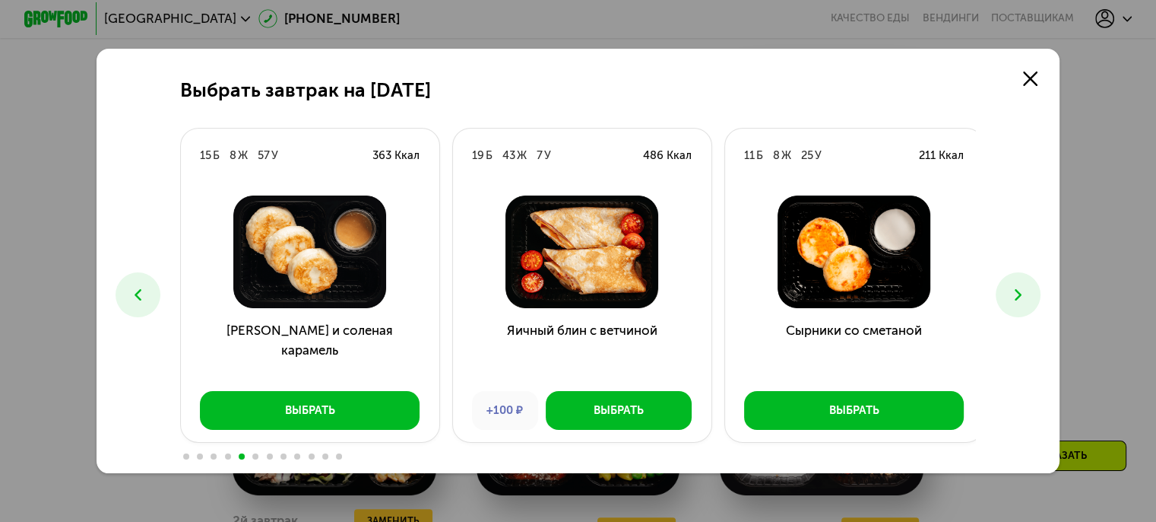
click at [1027, 291] on icon at bounding box center [1018, 294] width 19 height 19
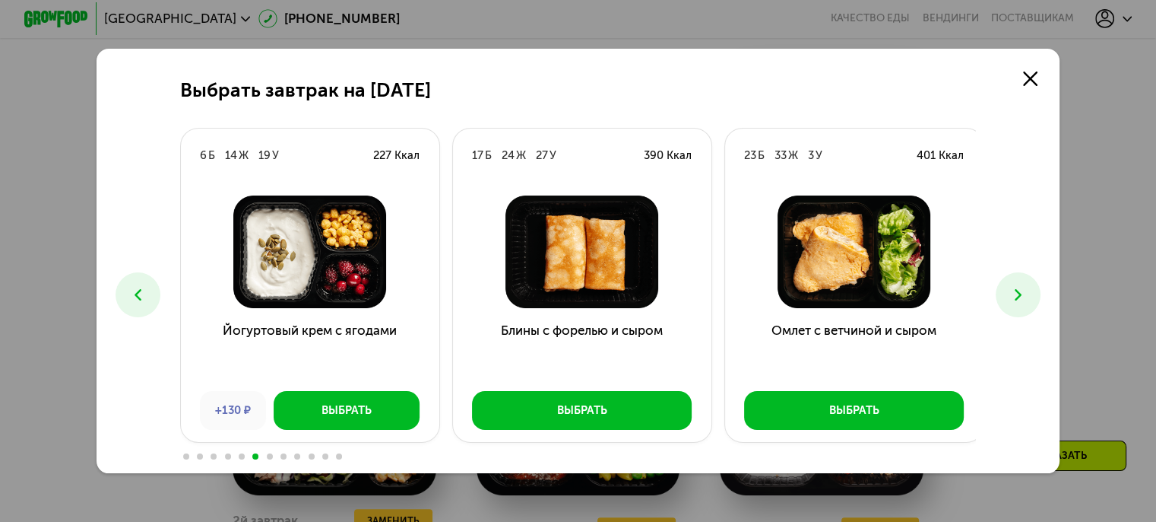
click at [1027, 291] on icon at bounding box center [1018, 294] width 19 height 19
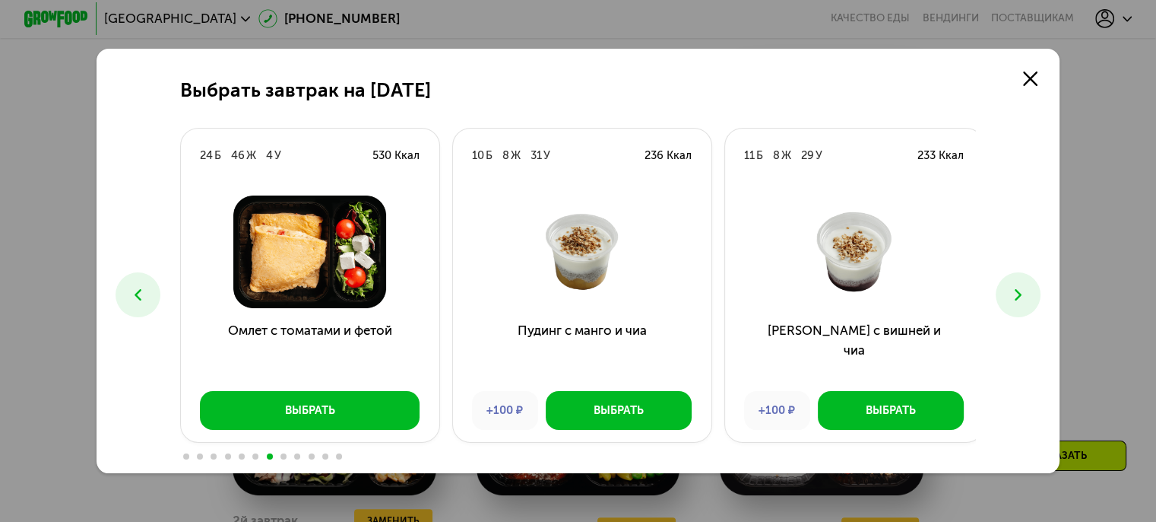
click at [1027, 290] on icon at bounding box center [1018, 294] width 19 height 19
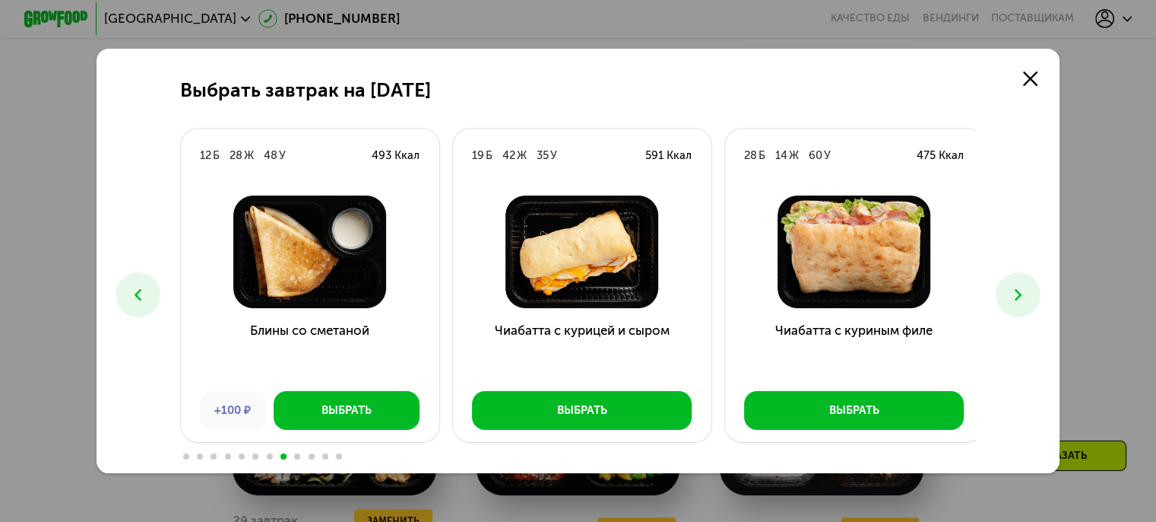
click at [1027, 290] on icon at bounding box center [1018, 294] width 19 height 19
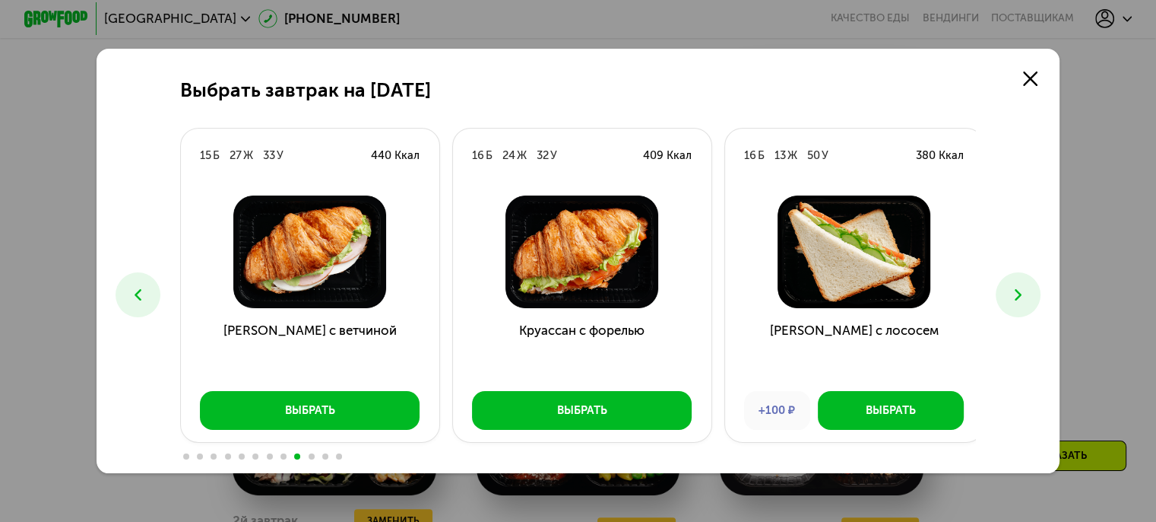
click at [132, 280] on button at bounding box center [138, 294] width 45 height 45
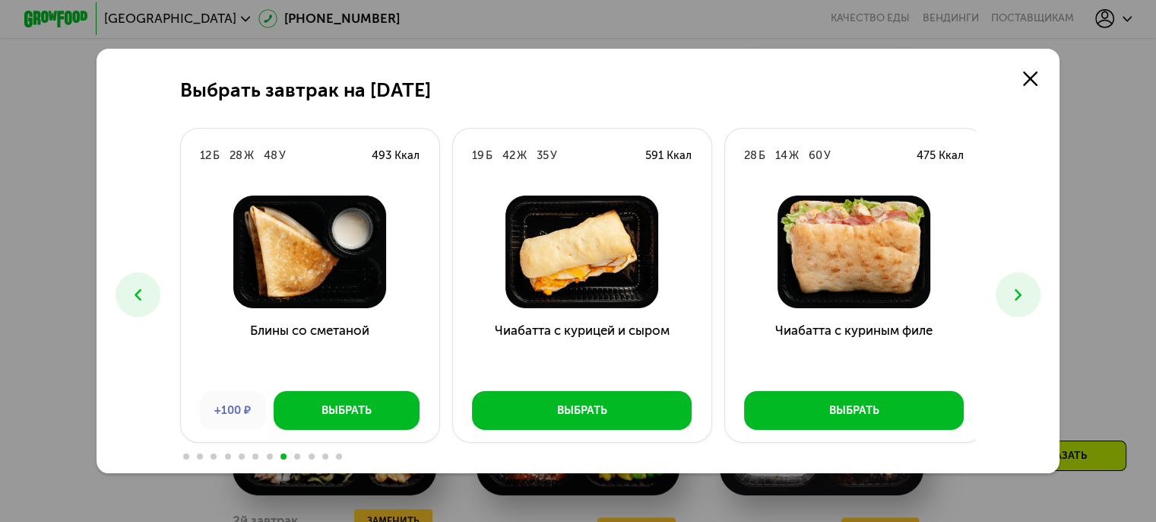
click at [1019, 297] on icon at bounding box center [1018, 294] width 19 height 19
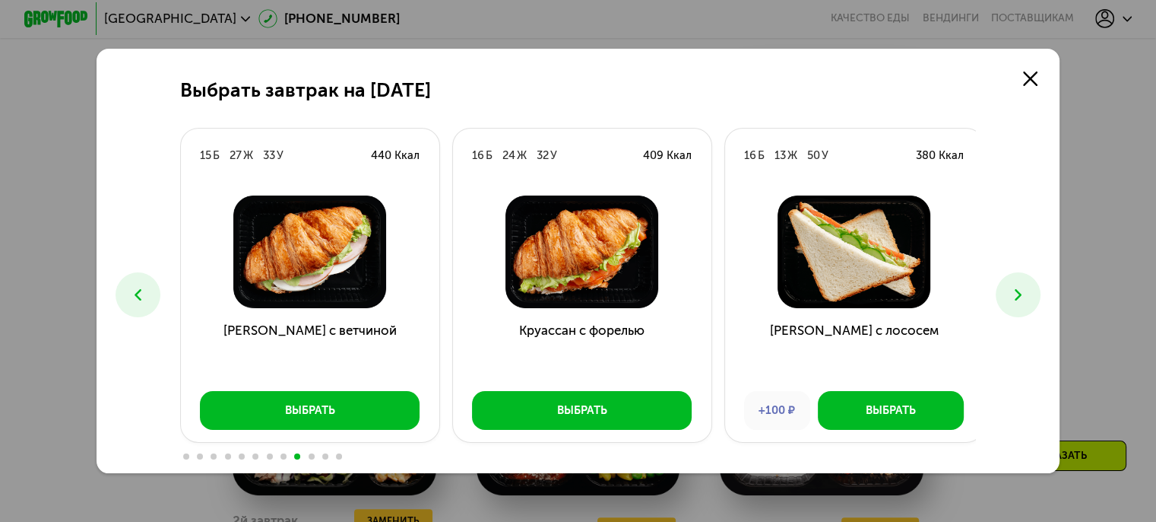
click at [1019, 297] on icon at bounding box center [1018, 294] width 19 height 19
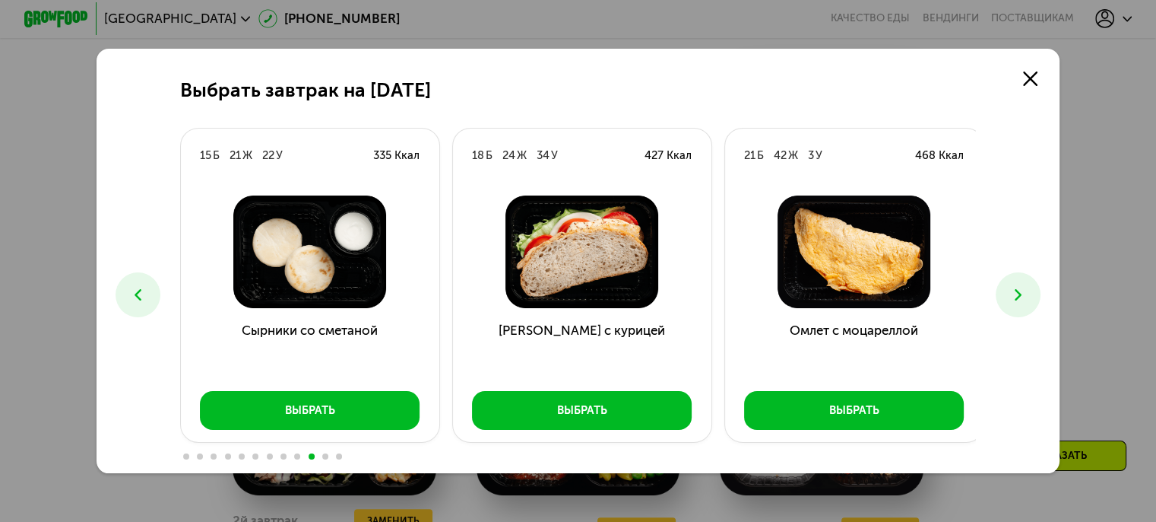
click at [1013, 307] on button at bounding box center [1018, 294] width 45 height 45
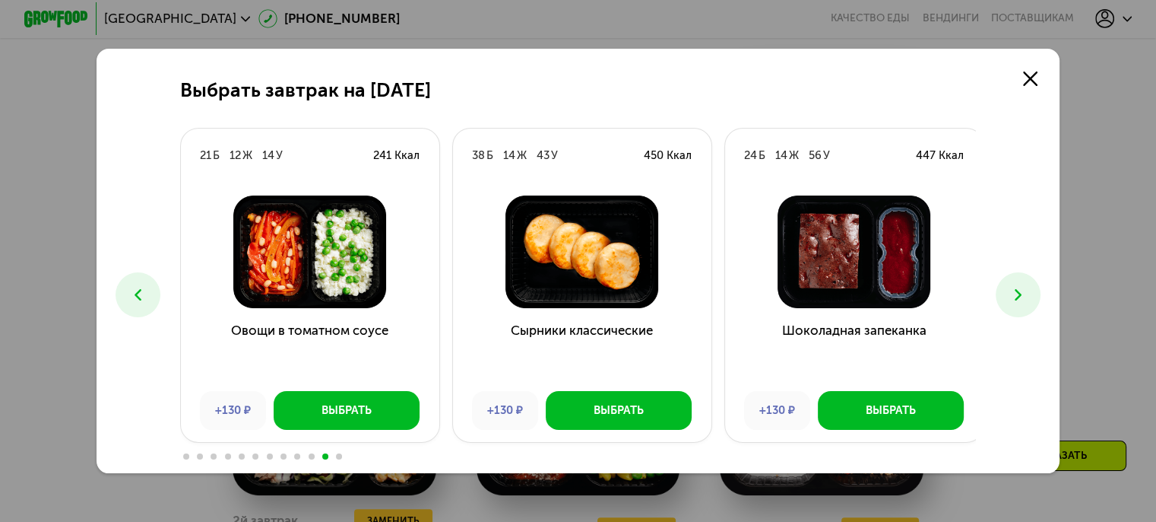
click at [1012, 307] on button at bounding box center [1018, 294] width 45 height 45
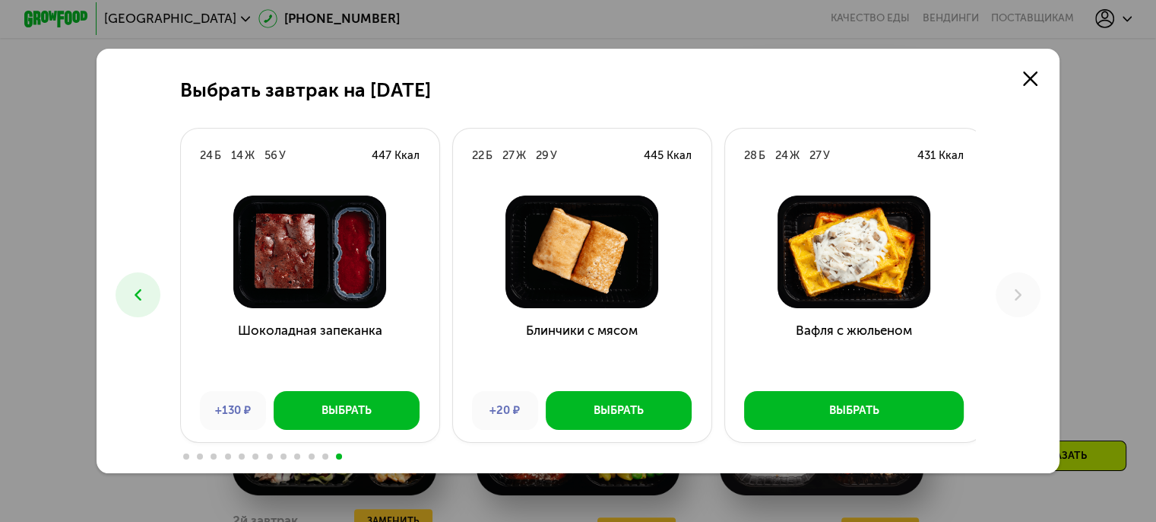
click at [122, 287] on button at bounding box center [138, 294] width 45 height 45
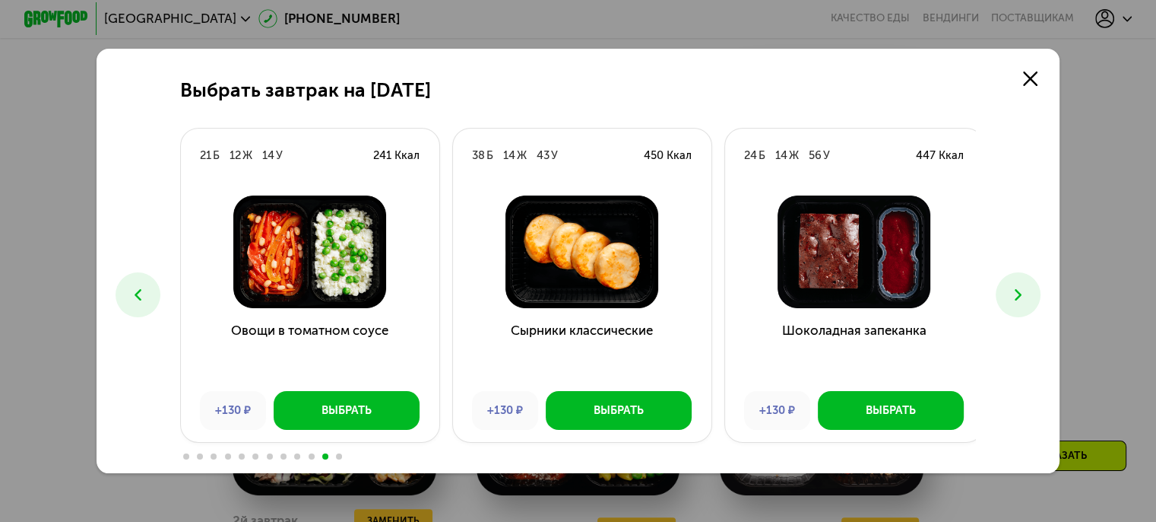
click at [130, 287] on icon at bounding box center [137, 294] width 19 height 19
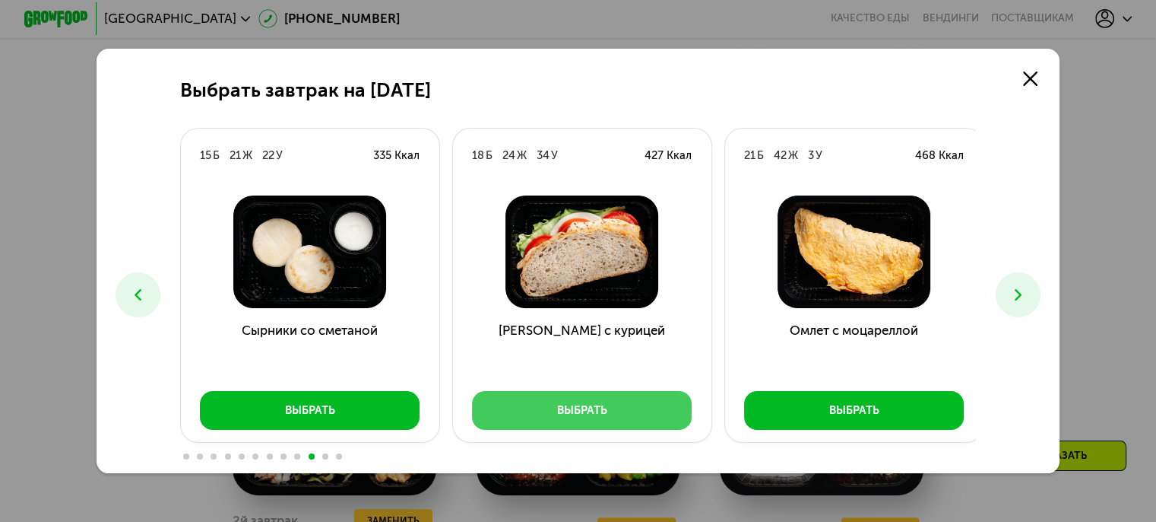
click at [563, 392] on button "Выбрать" at bounding box center [582, 410] width 220 height 39
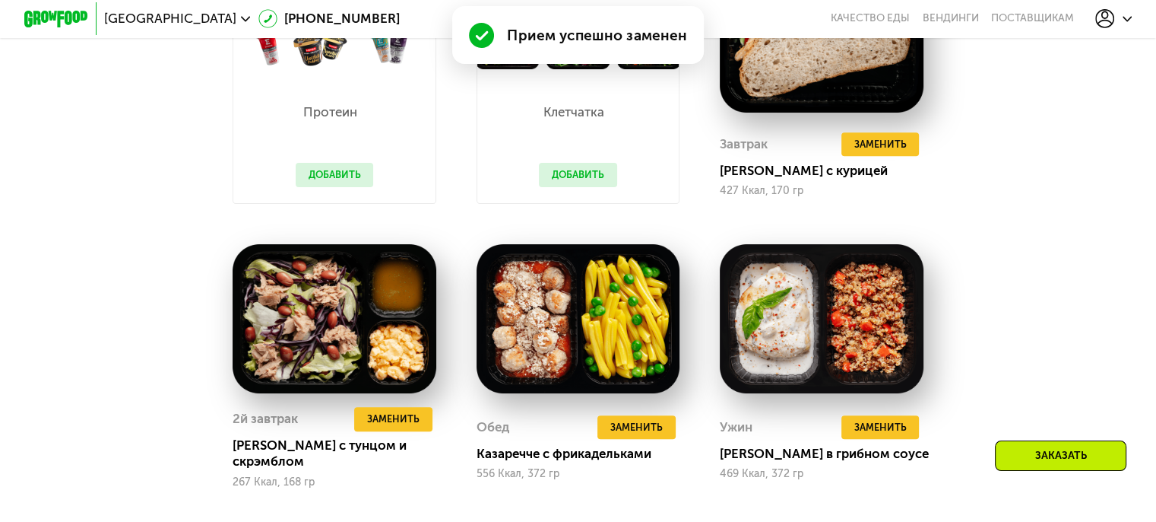
scroll to position [1486, 0]
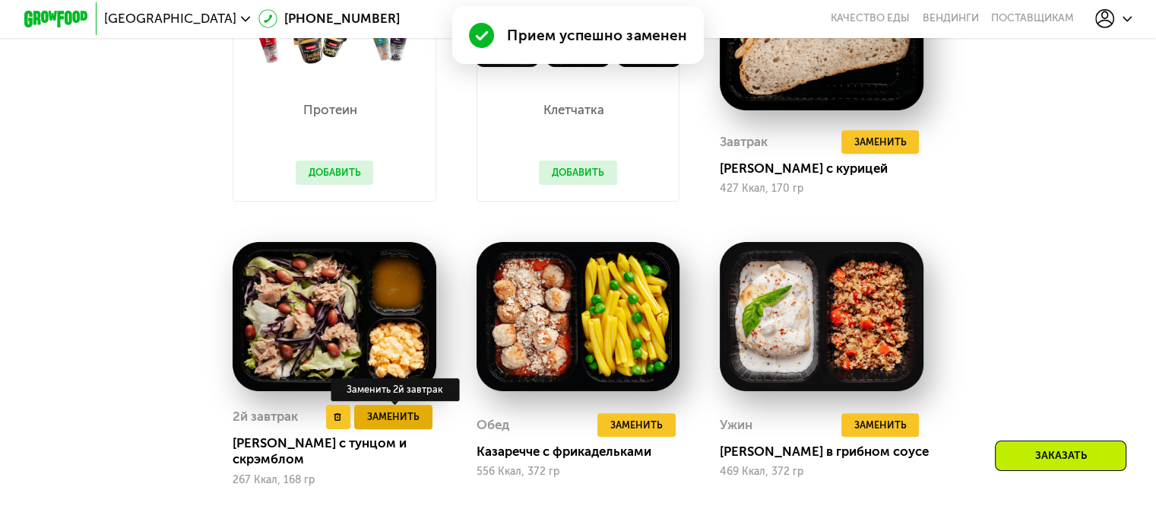
click at [390, 424] on span "Заменить" at bounding box center [393, 416] width 52 height 16
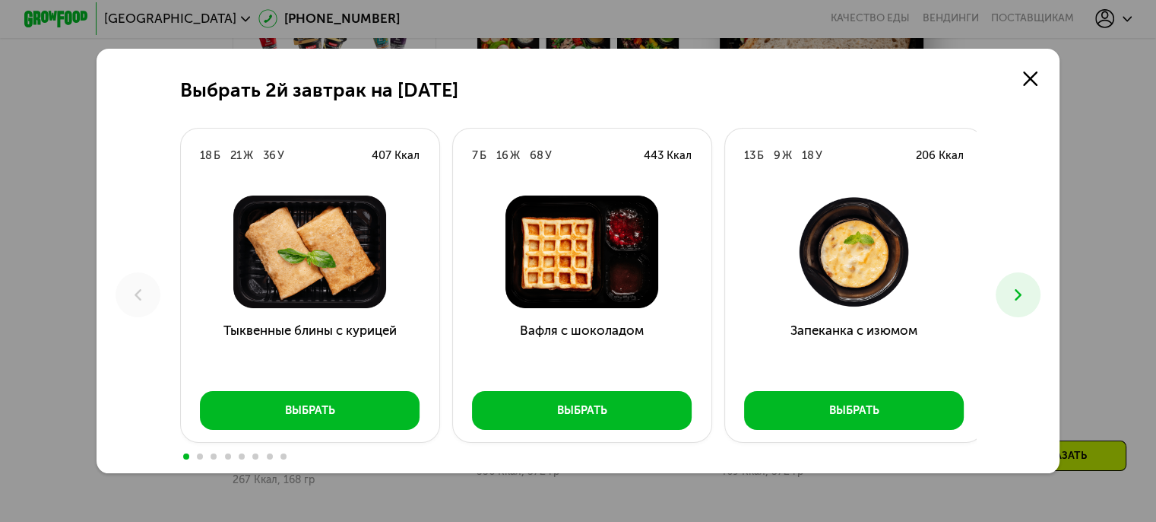
click at [1007, 275] on div "Выбрать 2й завтрак на [DATE] Б 21 Ж 36 У 407 Ккал Тыквенные блины с курицей Выб…" at bounding box center [579, 261] width 964 height 424
click at [1020, 294] on icon at bounding box center [1018, 294] width 19 height 19
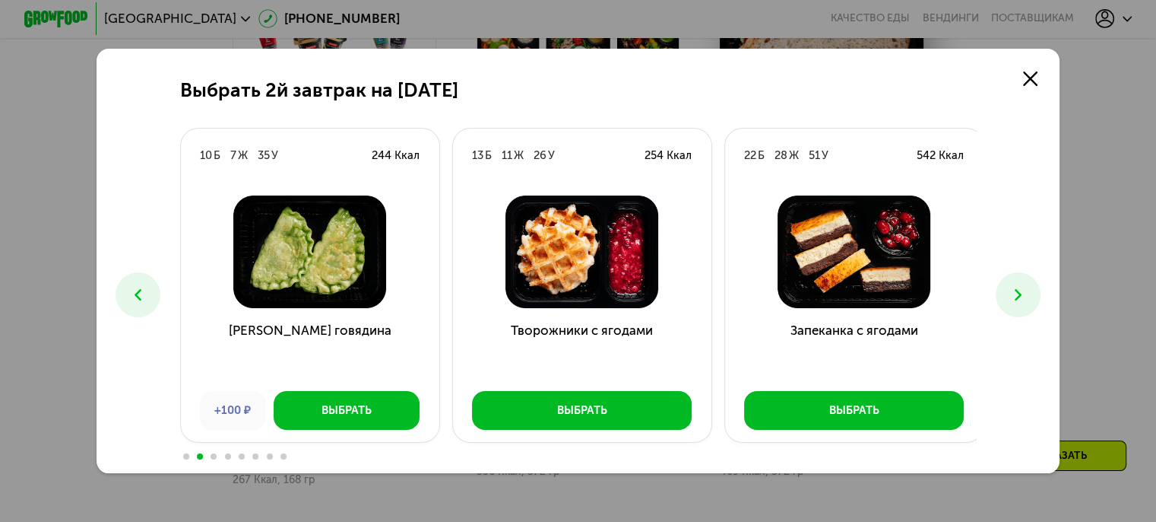
click at [1020, 294] on icon at bounding box center [1018, 294] width 19 height 19
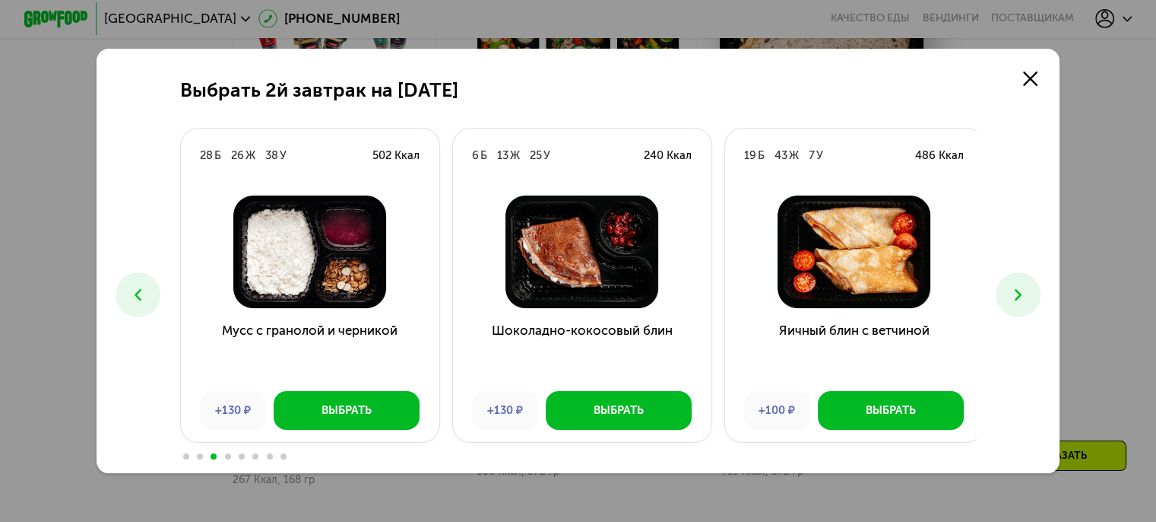
click at [1020, 294] on icon at bounding box center [1018, 294] width 19 height 19
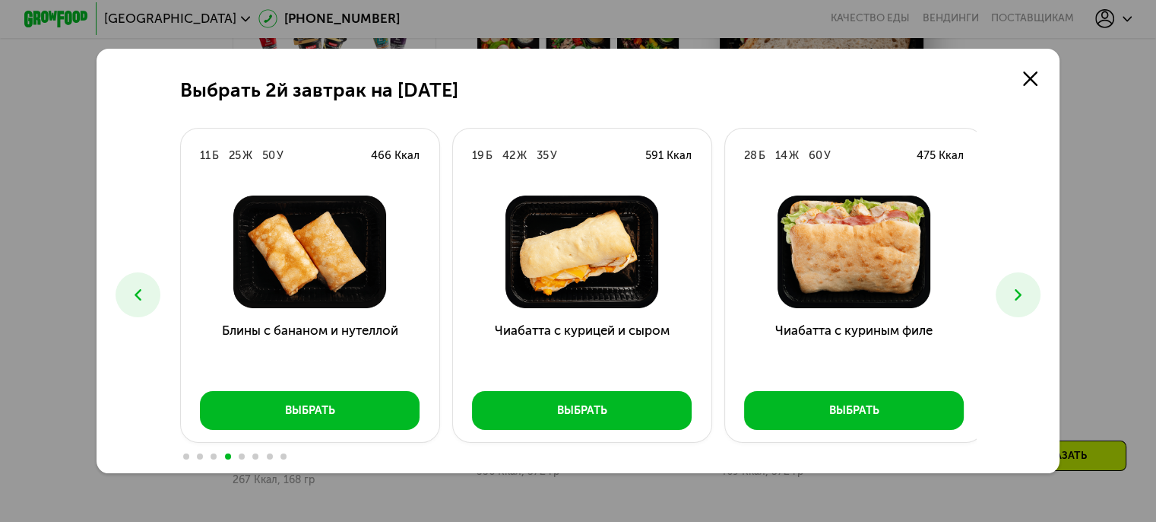
click at [1020, 294] on icon at bounding box center [1018, 294] width 19 height 19
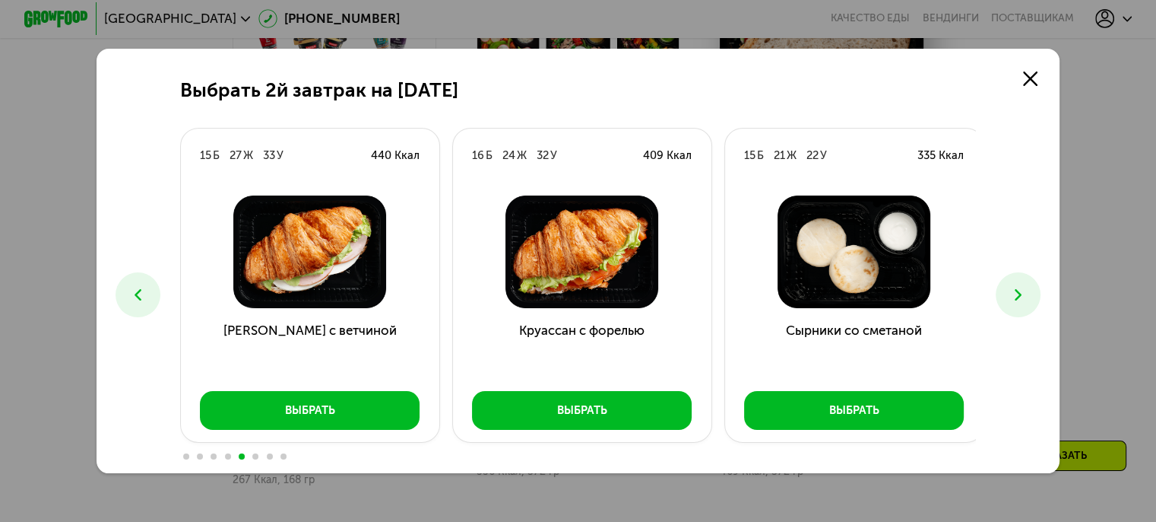
click at [1020, 294] on icon at bounding box center [1018, 294] width 19 height 19
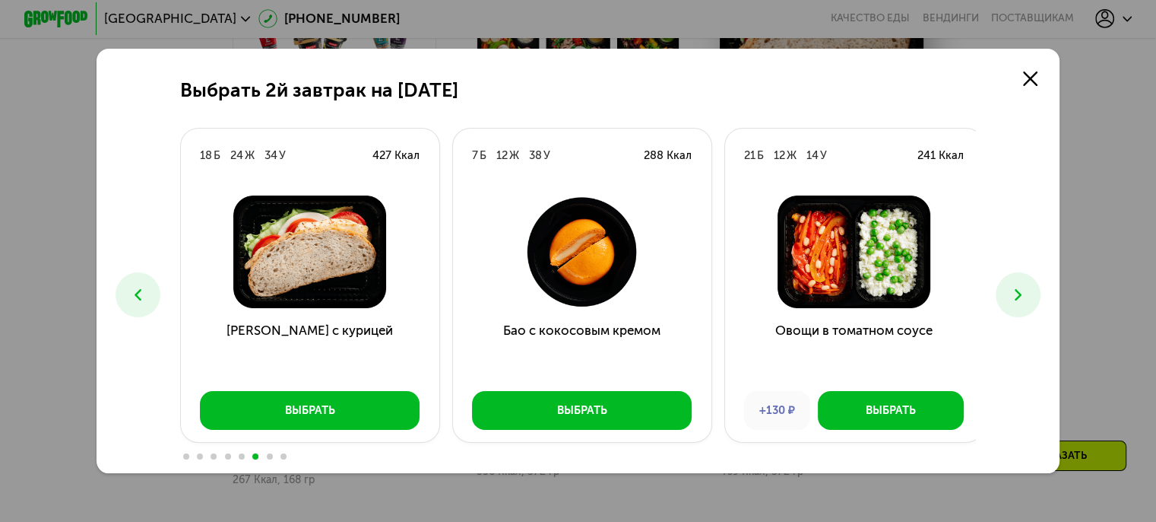
click at [1020, 294] on icon at bounding box center [1018, 294] width 19 height 19
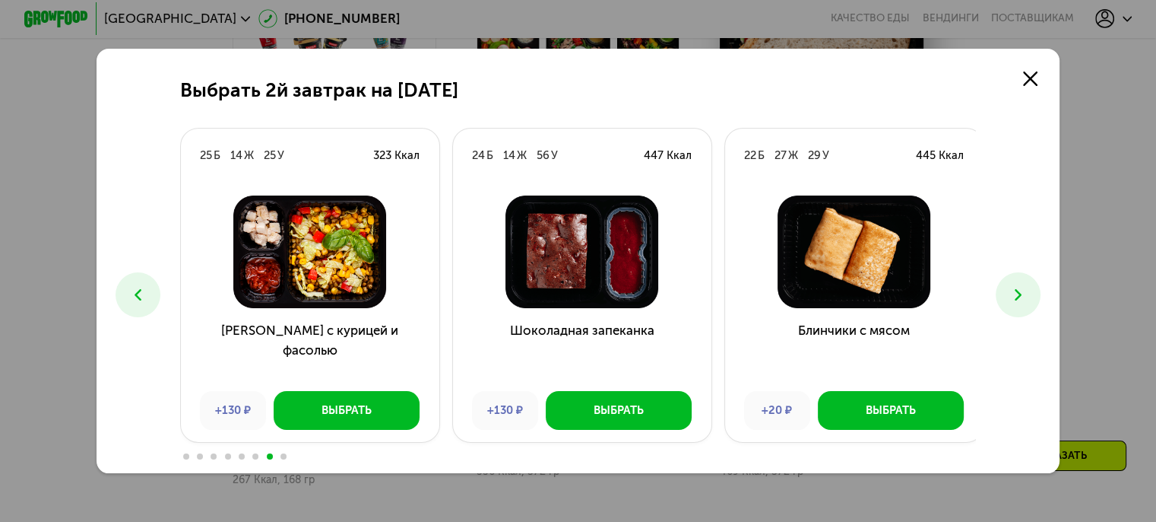
click at [1020, 294] on icon at bounding box center [1018, 294] width 19 height 19
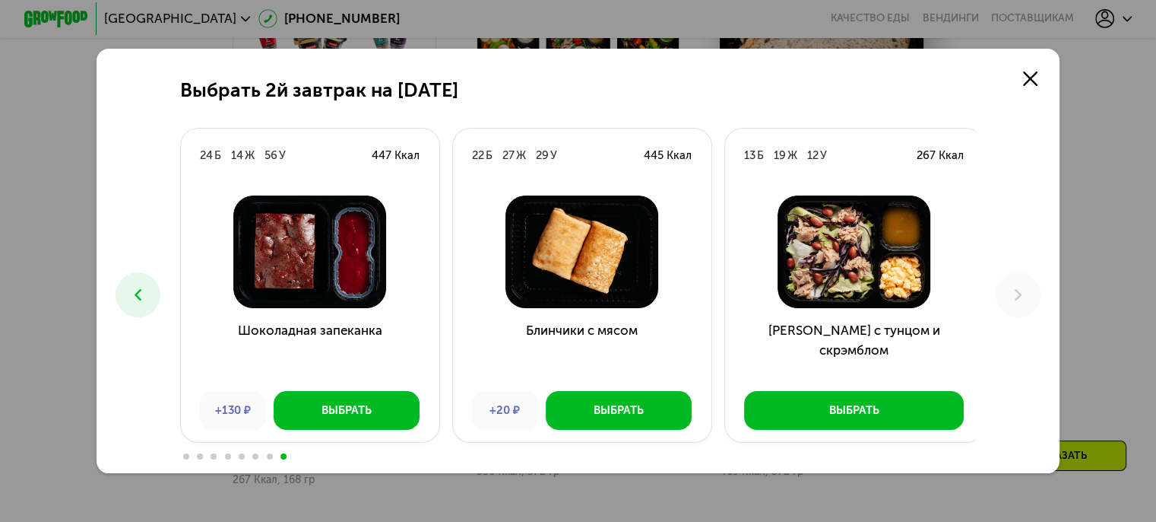
click at [129, 281] on button at bounding box center [138, 294] width 45 height 45
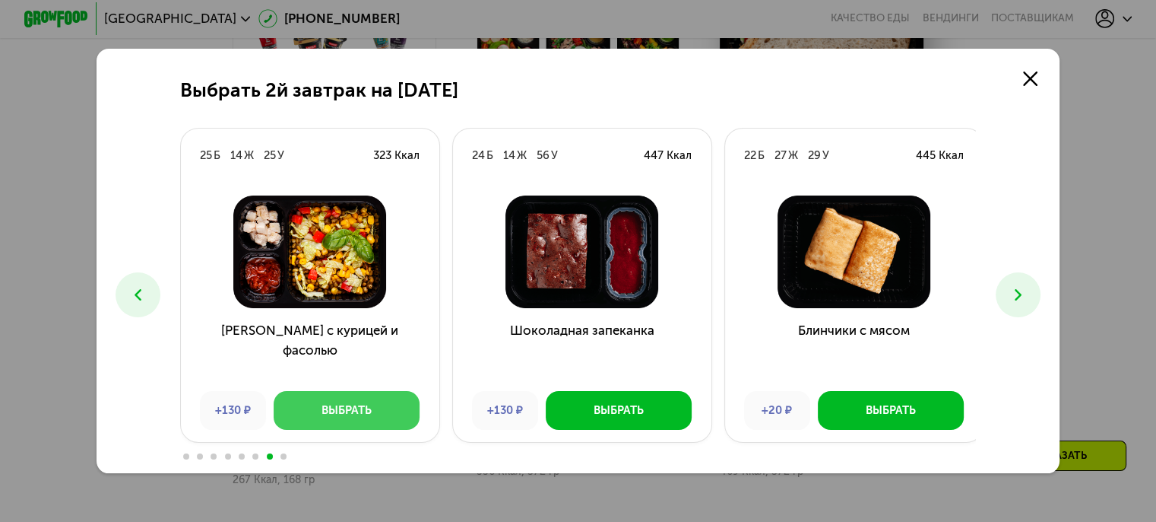
click at [319, 399] on button "Выбрать" at bounding box center [347, 410] width 146 height 39
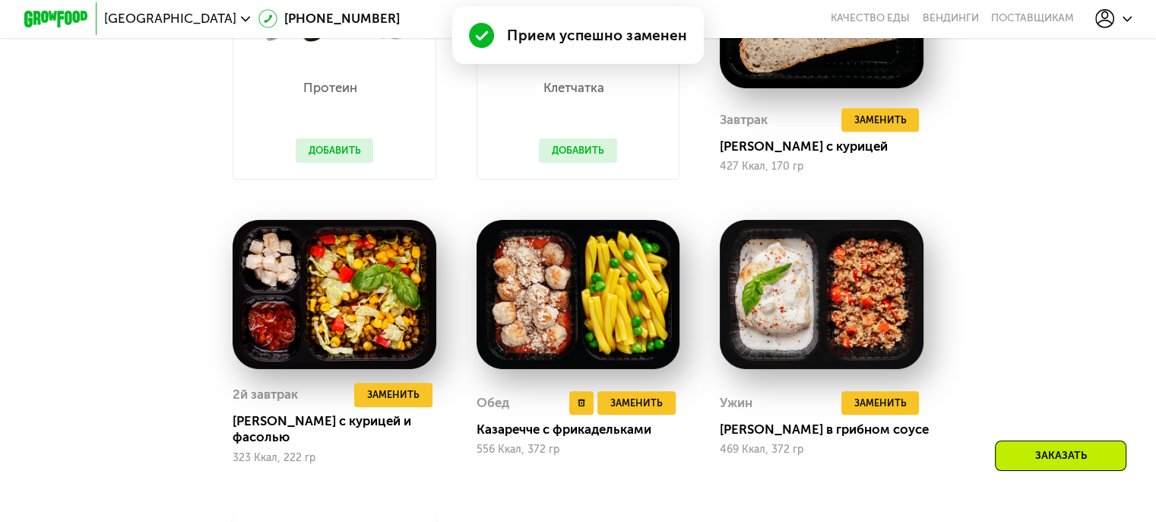
scroll to position [1520, 0]
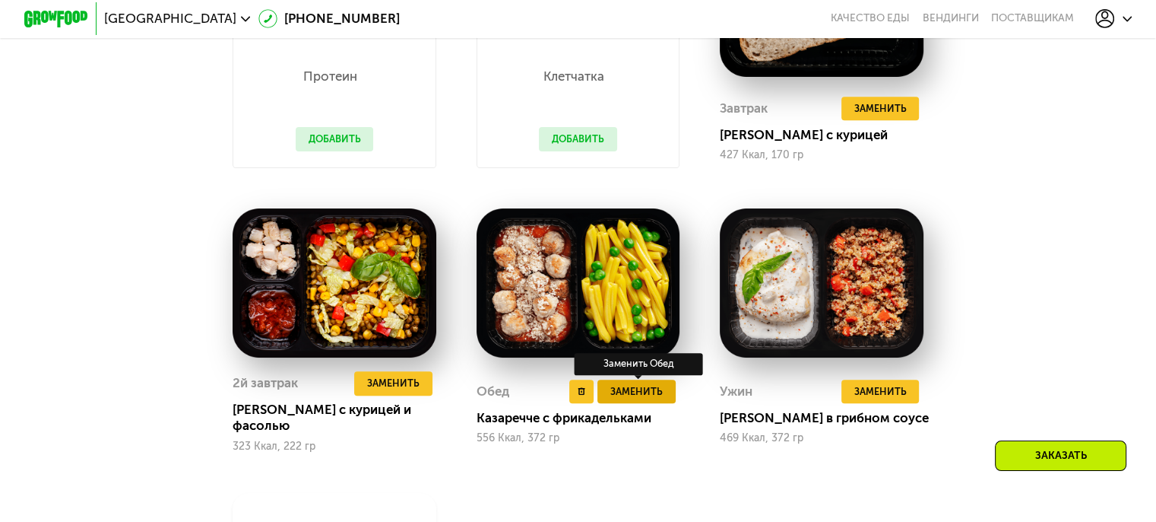
click at [617, 399] on span "Заменить" at bounding box center [637, 391] width 52 height 16
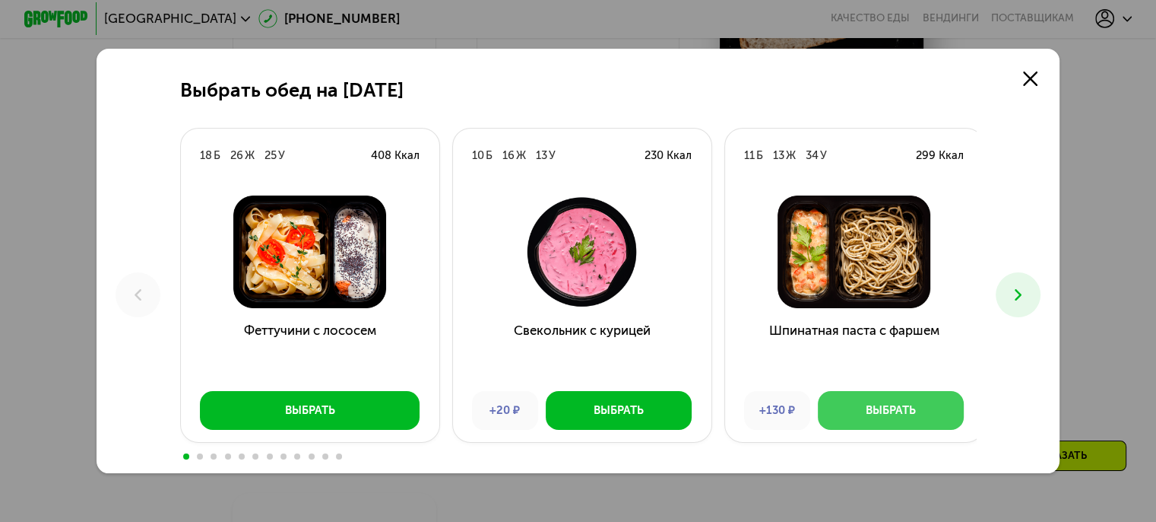
click at [865, 400] on button "Выбрать" at bounding box center [891, 410] width 146 height 39
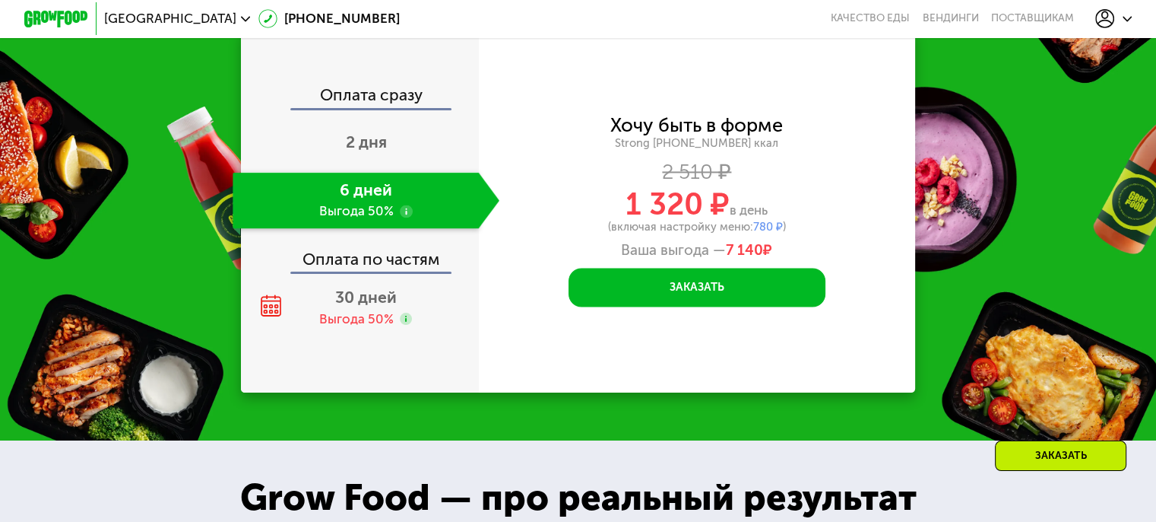
scroll to position [2331, 0]
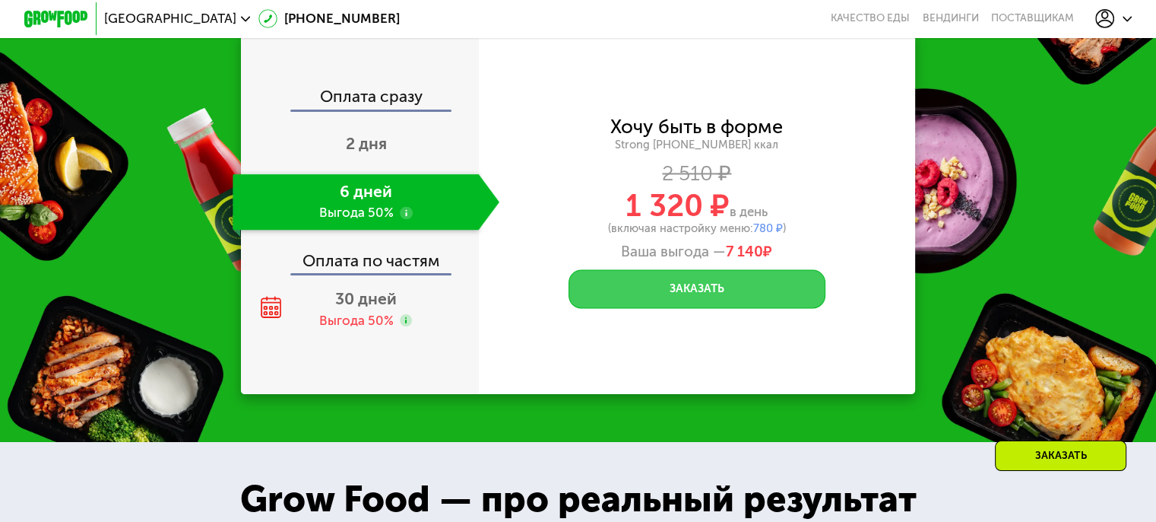
click at [695, 303] on button "Заказать" at bounding box center [697, 288] width 257 height 39
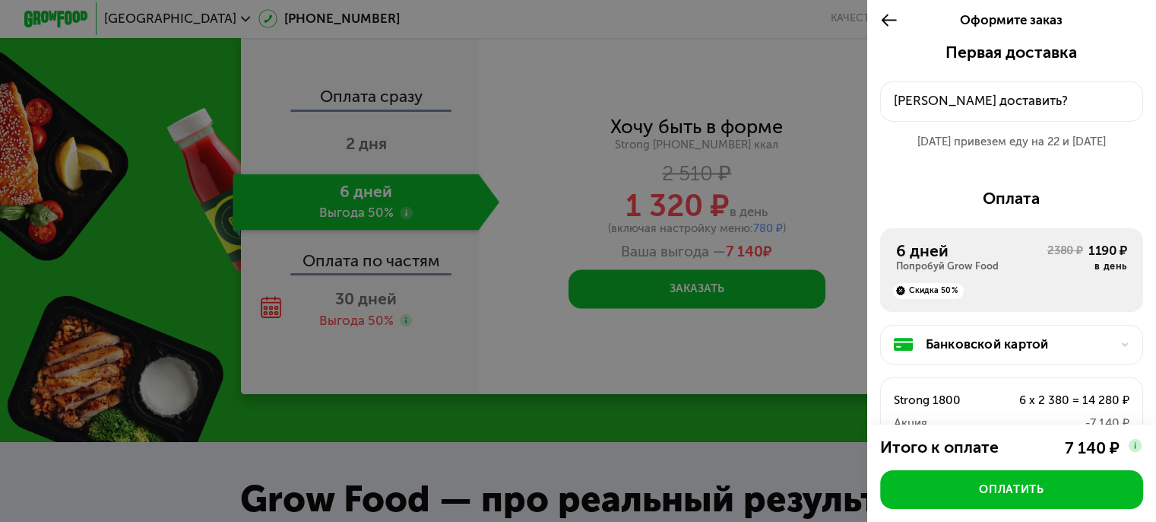
scroll to position [2, 0]
click at [985, 89] on button "[PERSON_NAME] доставить?" at bounding box center [1011, 102] width 263 height 40
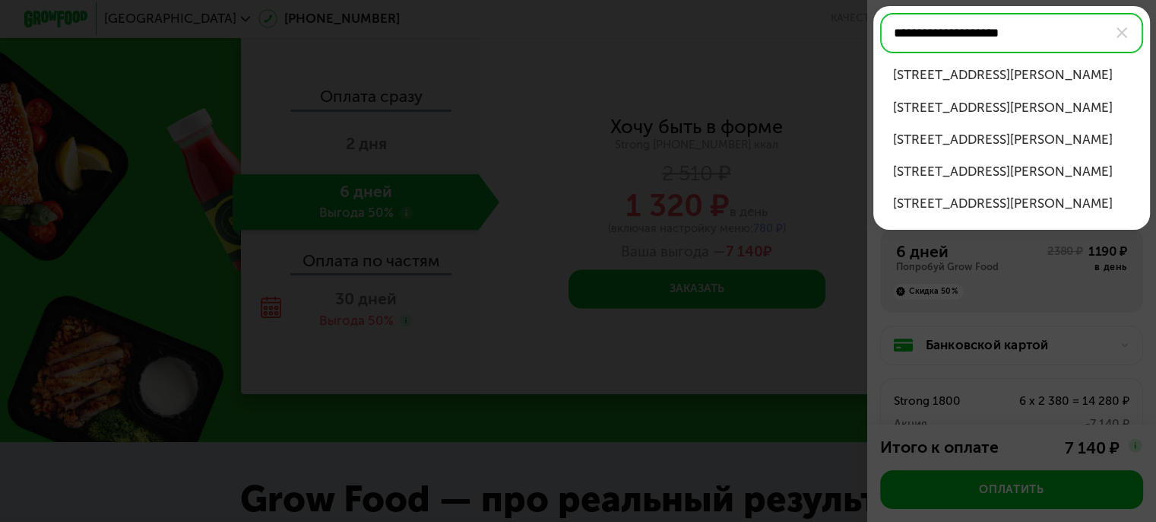
click at [1001, 107] on div "[STREET_ADDRESS][PERSON_NAME]" at bounding box center [1012, 107] width 238 height 19
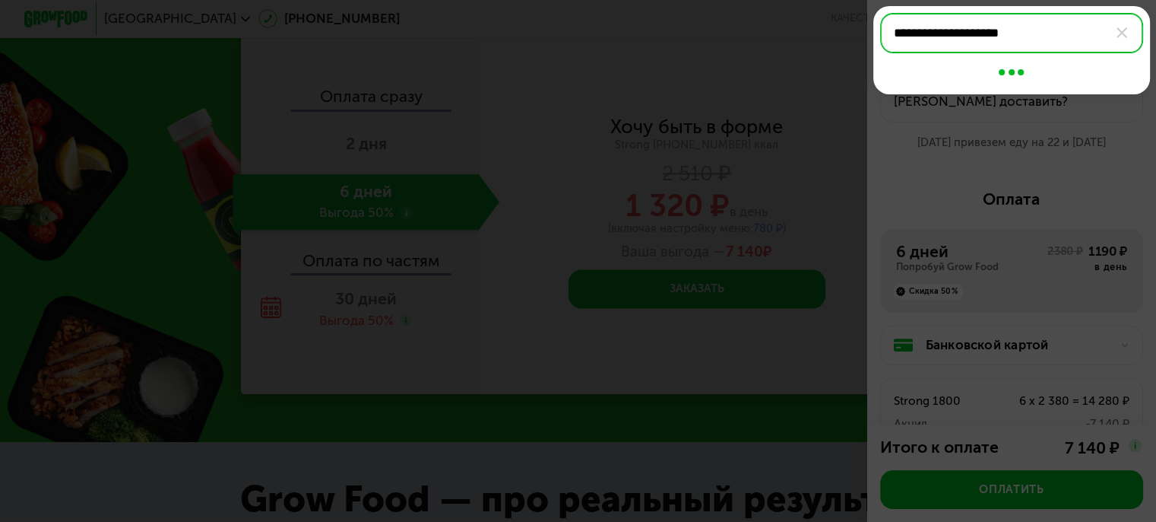
type input "**********"
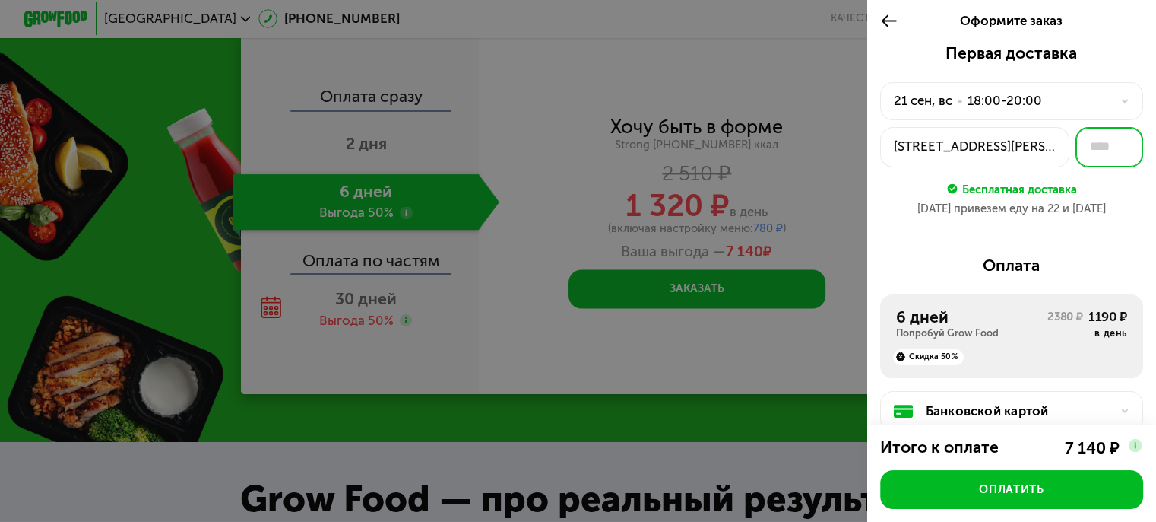
click at [1082, 147] on input "text" at bounding box center [1110, 147] width 68 height 40
type input "**"
click at [1035, 147] on div "[STREET_ADDRESS][PERSON_NAME]" at bounding box center [975, 146] width 163 height 19
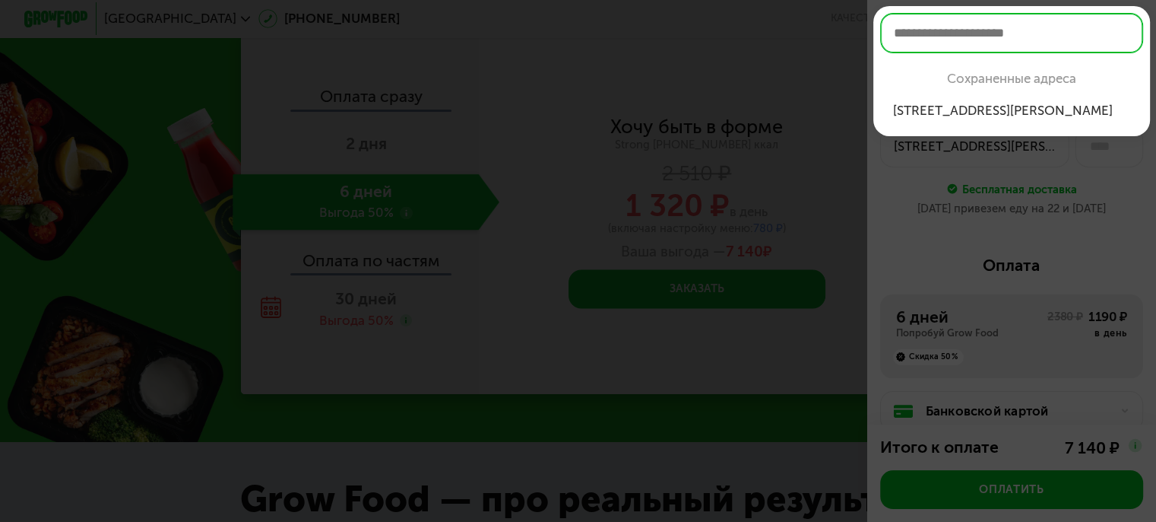
type input "**"
click at [981, 100] on li "[STREET_ADDRESS][PERSON_NAME]" at bounding box center [1011, 110] width 263 height 32
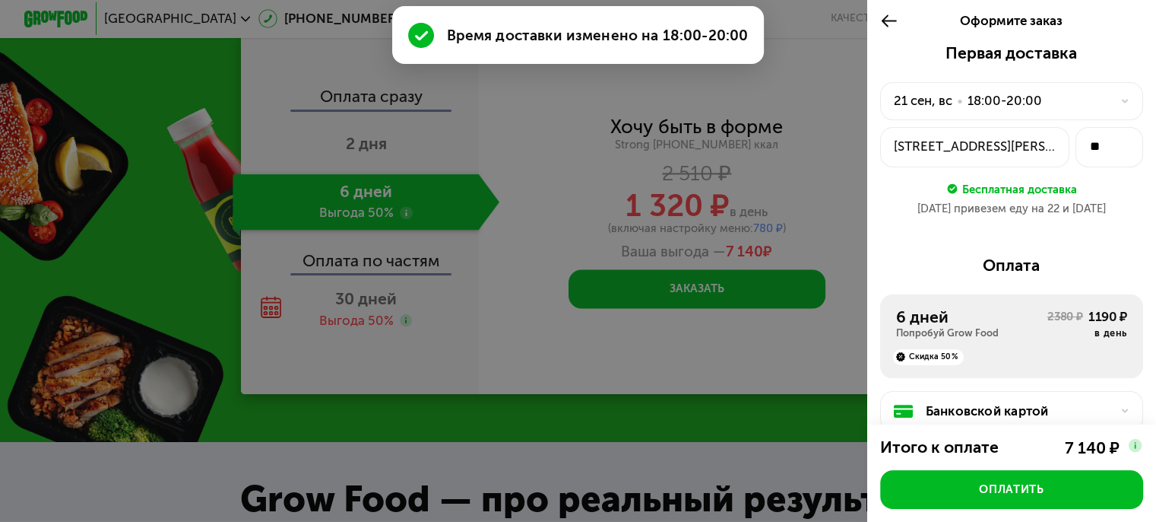
click at [989, 150] on div "[STREET_ADDRESS][PERSON_NAME]" at bounding box center [975, 146] width 163 height 19
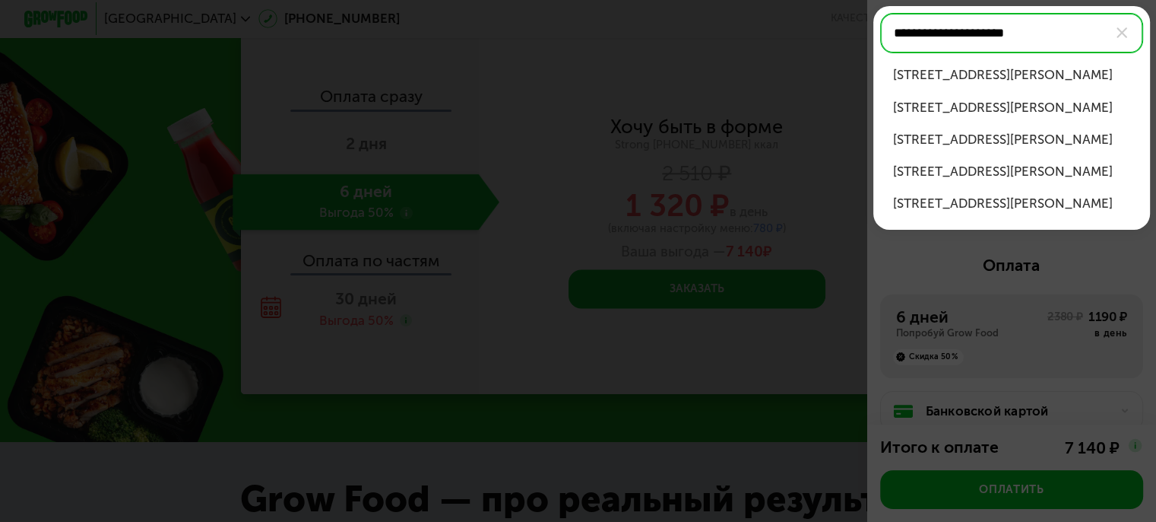
click at [1013, 74] on div "[STREET_ADDRESS][PERSON_NAME]" at bounding box center [1012, 74] width 238 height 19
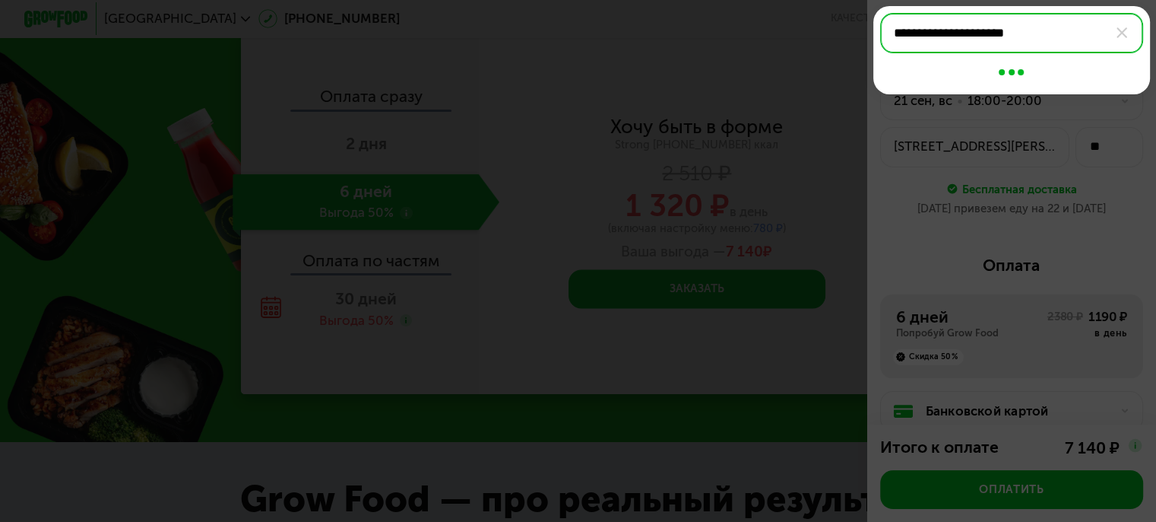
type input "**********"
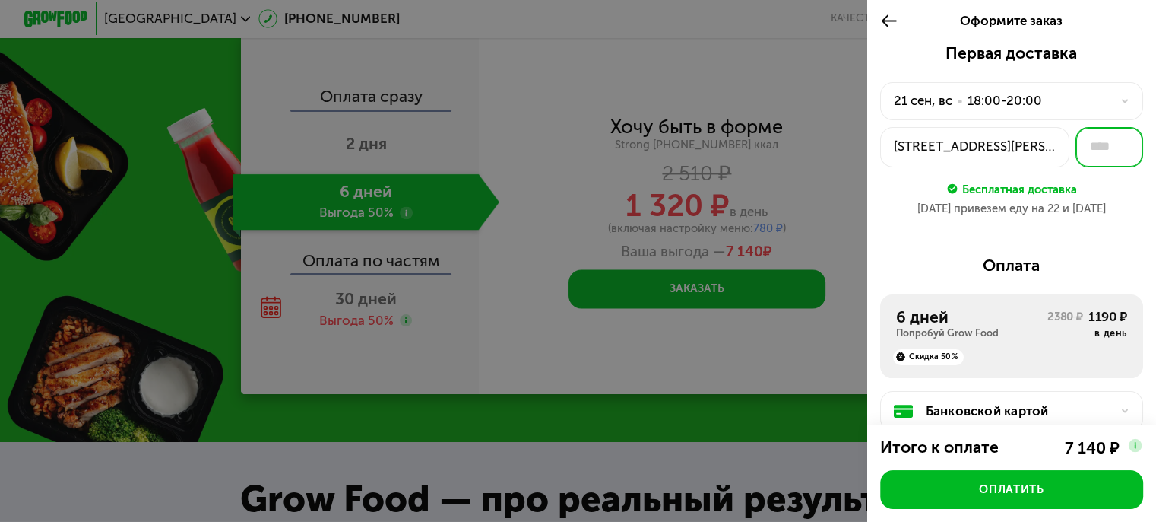
click at [1089, 144] on input "text" at bounding box center [1110, 147] width 68 height 40
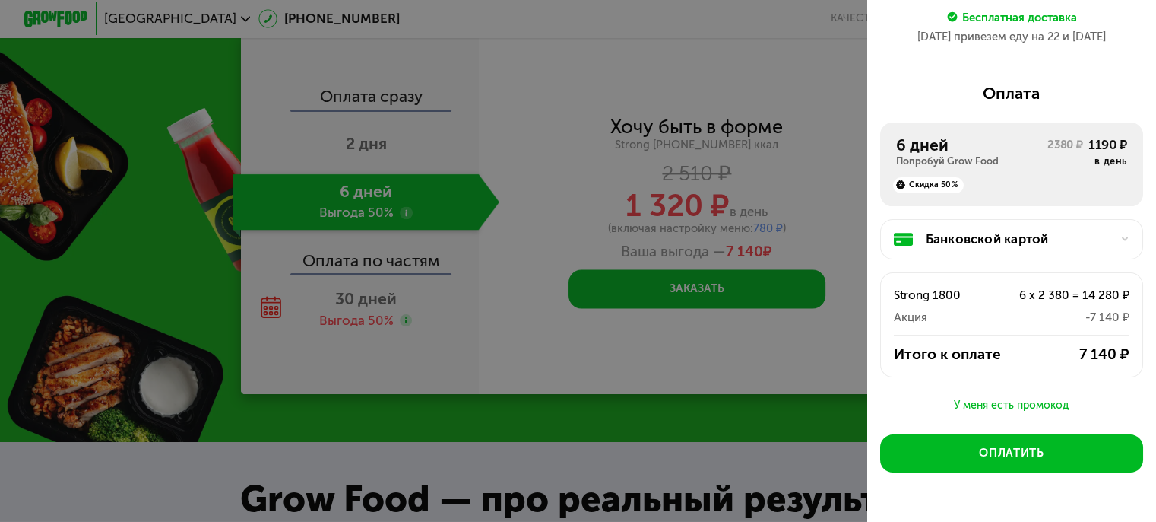
scroll to position [223, 0]
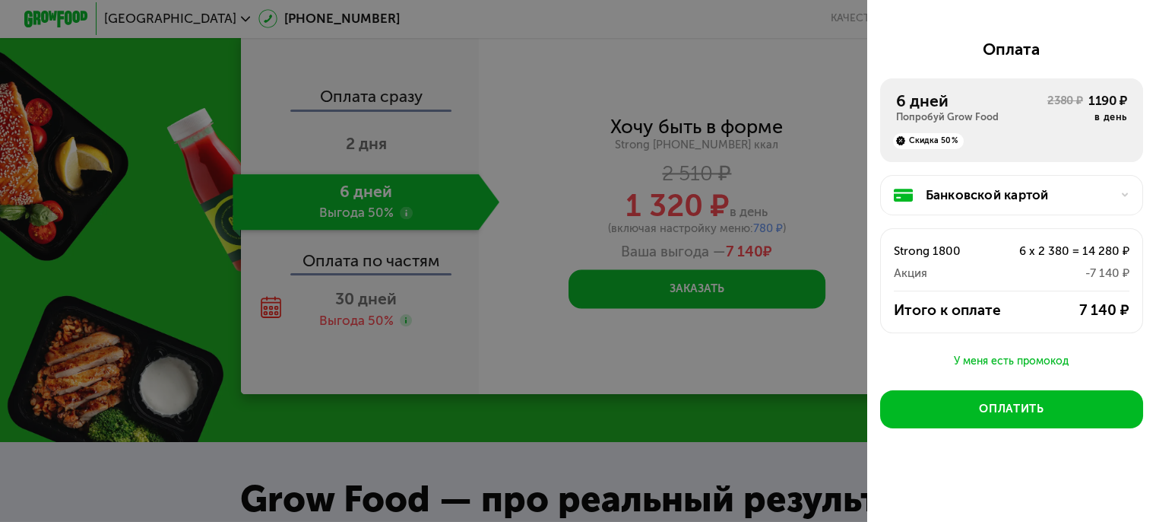
type input "**"
click at [963, 186] on div "Банковской картой" at bounding box center [1018, 195] width 185 height 19
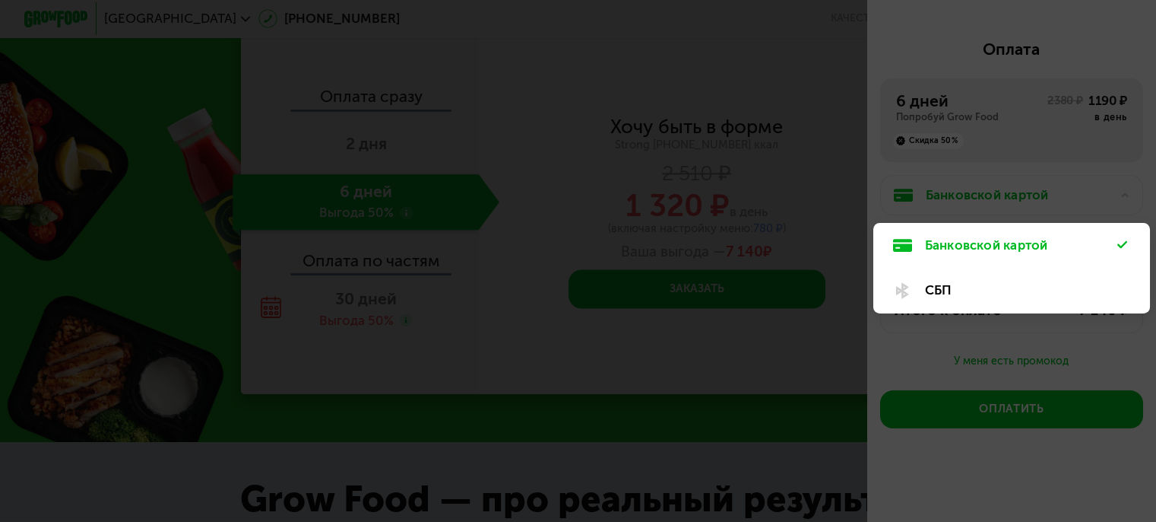
click at [961, 187] on div at bounding box center [578, 261] width 1156 height 522
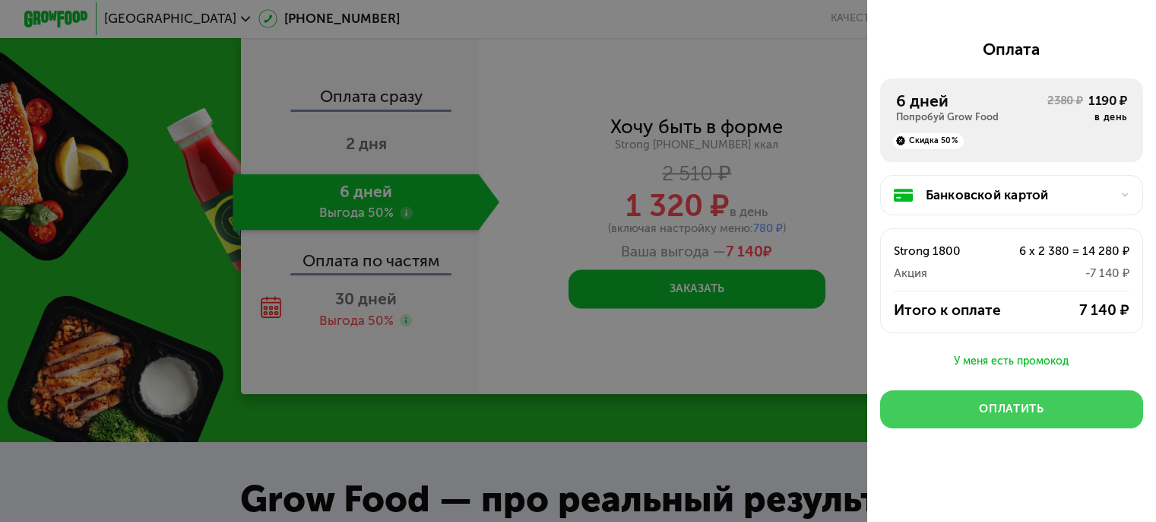
click at [1022, 401] on div "Оплатить" at bounding box center [1011, 409] width 65 height 16
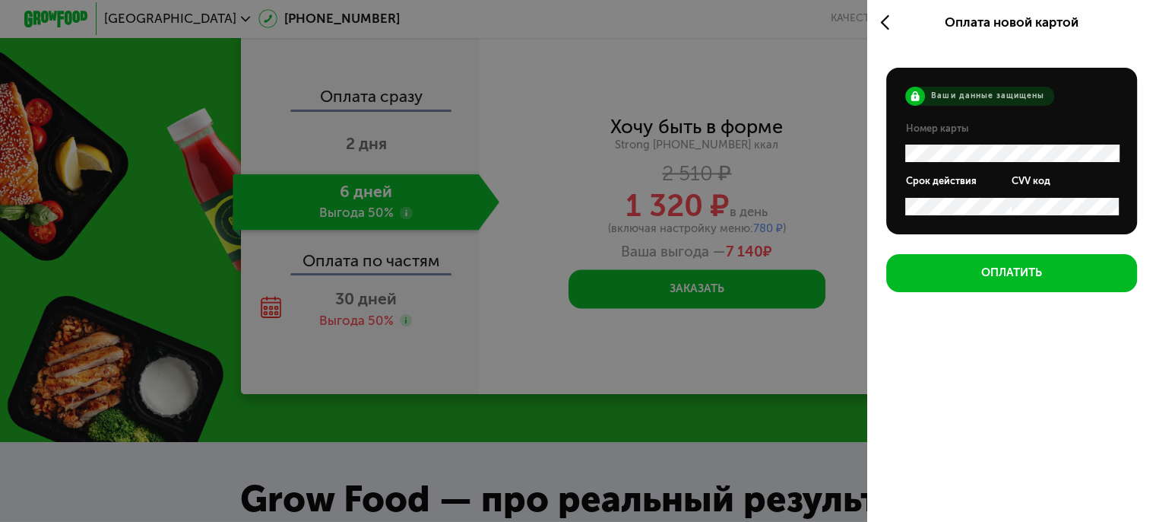
scroll to position [0, 0]
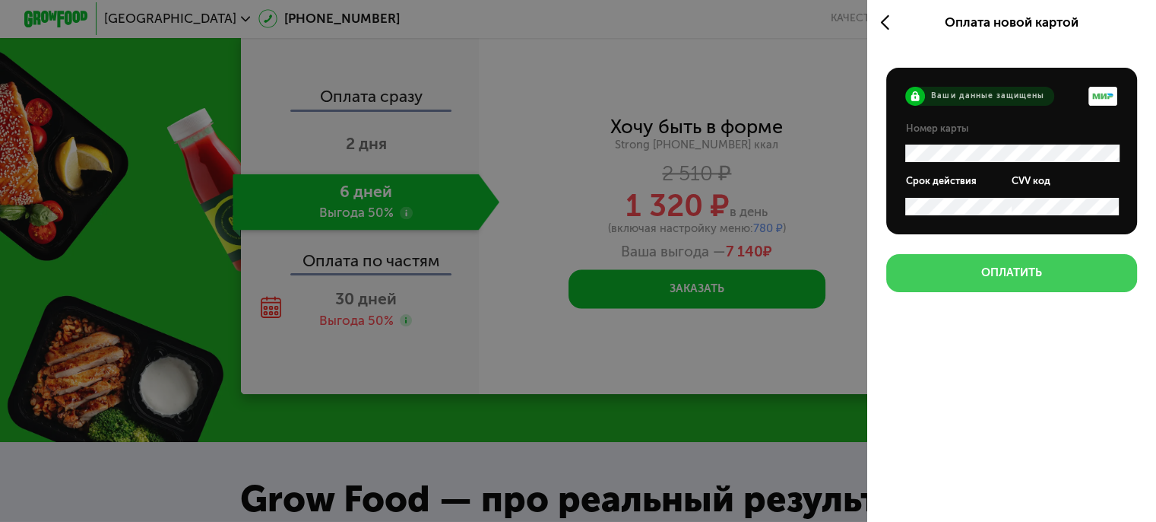
click at [1006, 268] on div "Оплатить" at bounding box center [1012, 273] width 61 height 16
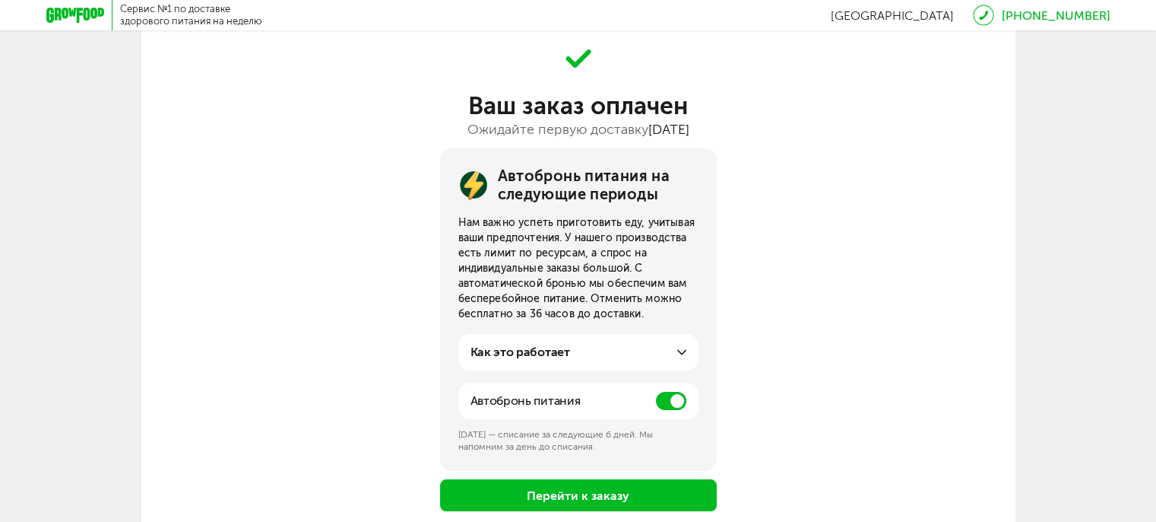
scroll to position [70, 0]
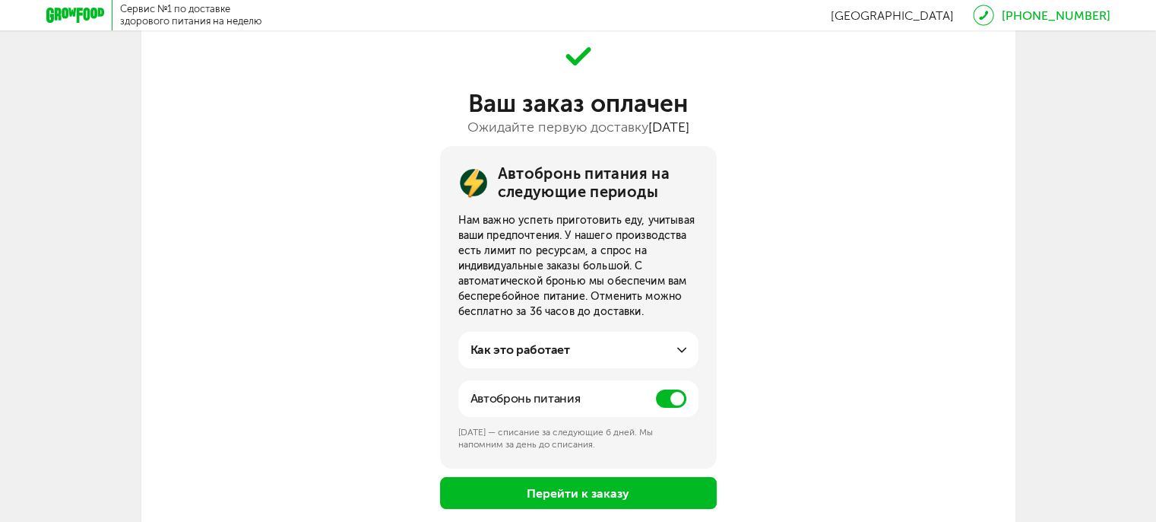
click at [672, 398] on span at bounding box center [671, 398] width 30 height 18
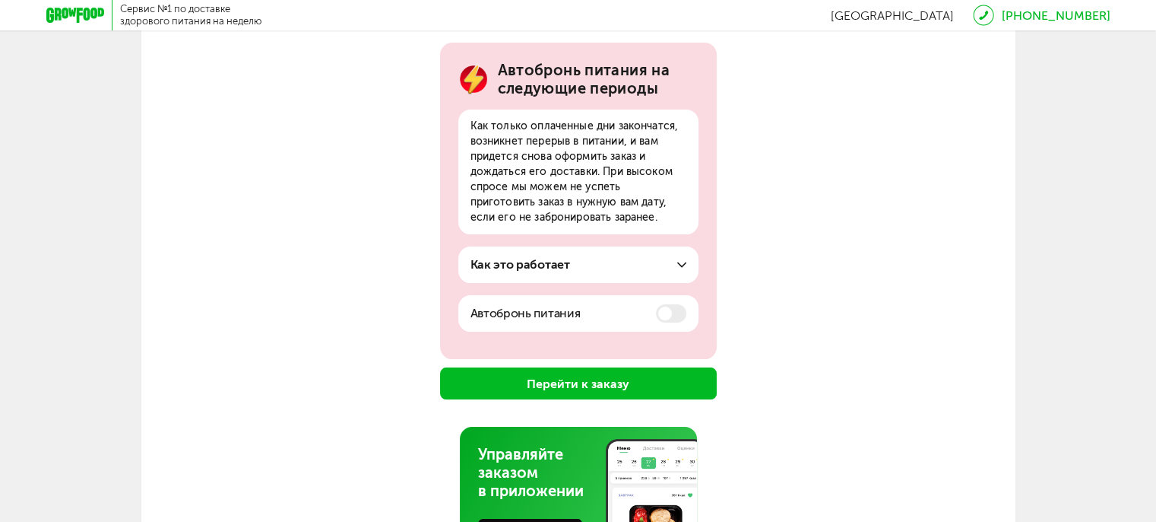
scroll to position [175, 0]
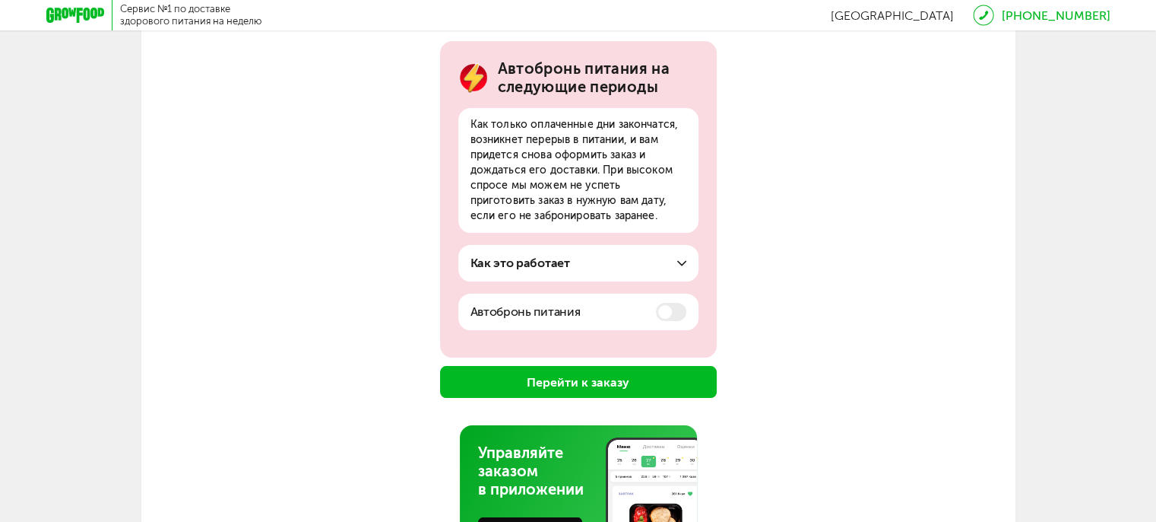
click at [681, 266] on icon at bounding box center [681, 263] width 9 height 9
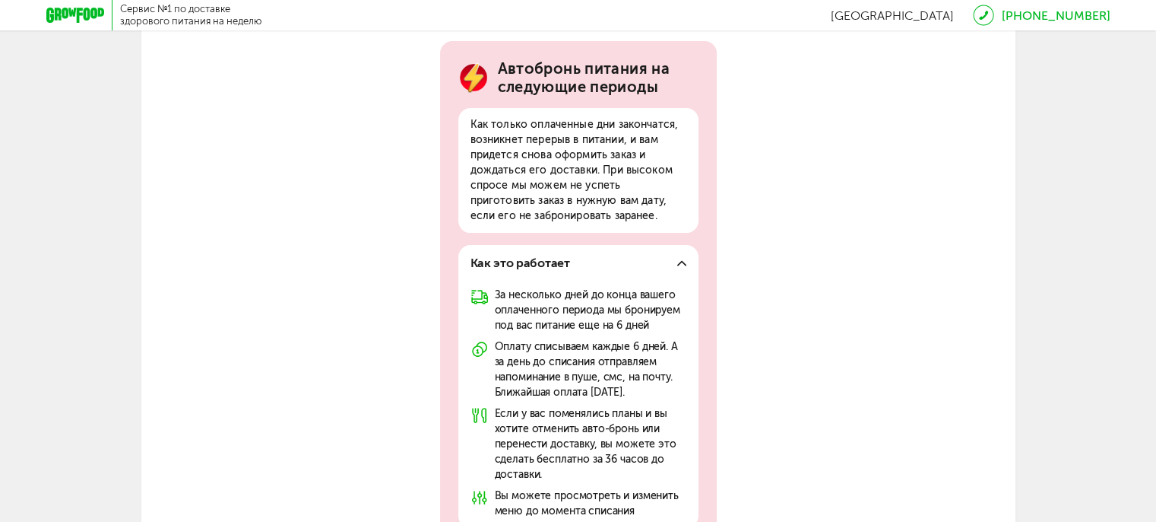
click at [681, 267] on icon at bounding box center [681, 263] width 9 height 9
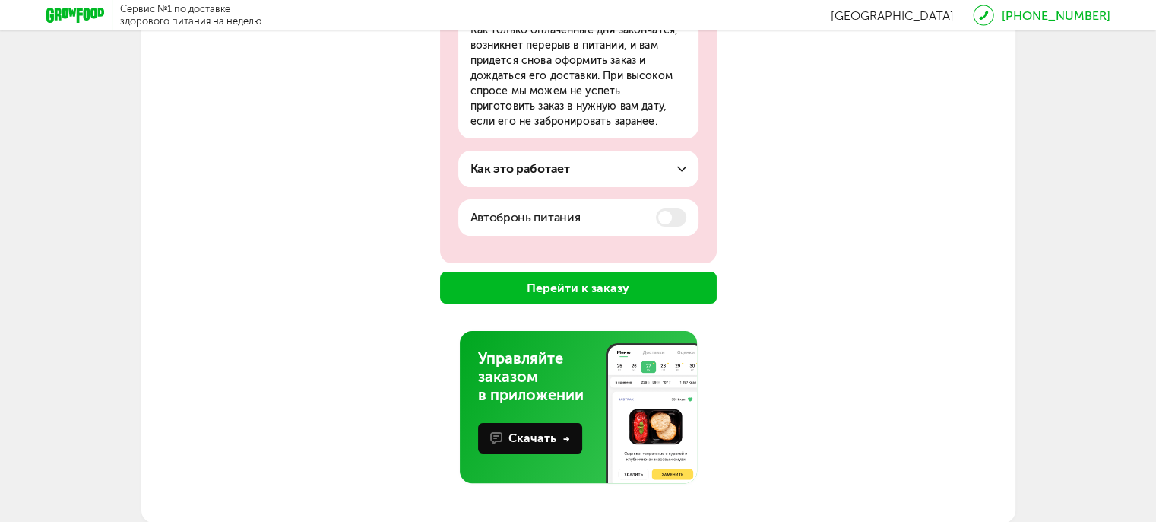
scroll to position [271, 0]
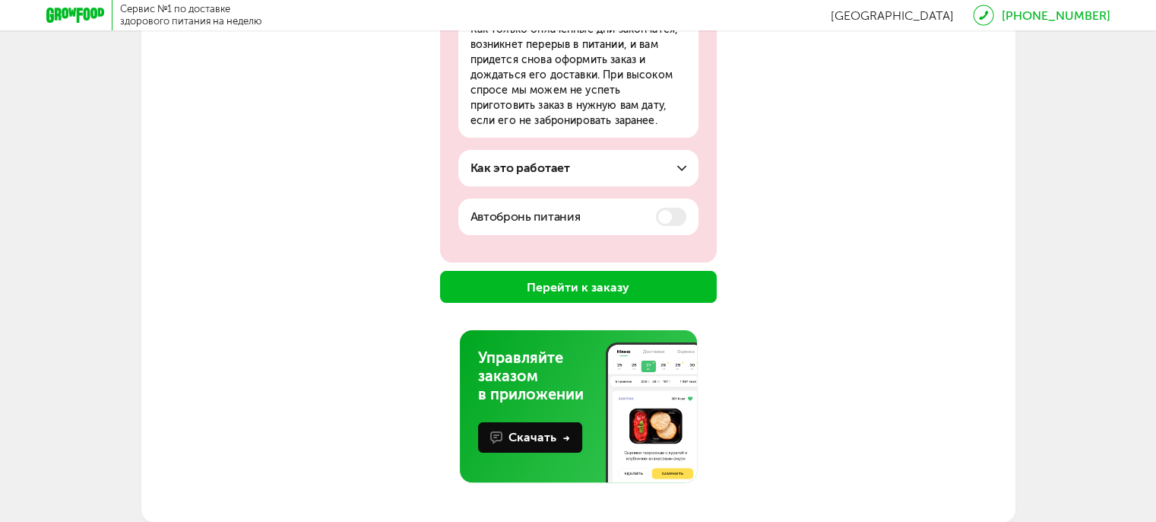
click at [642, 281] on button "Перейти к заказу" at bounding box center [578, 287] width 277 height 32
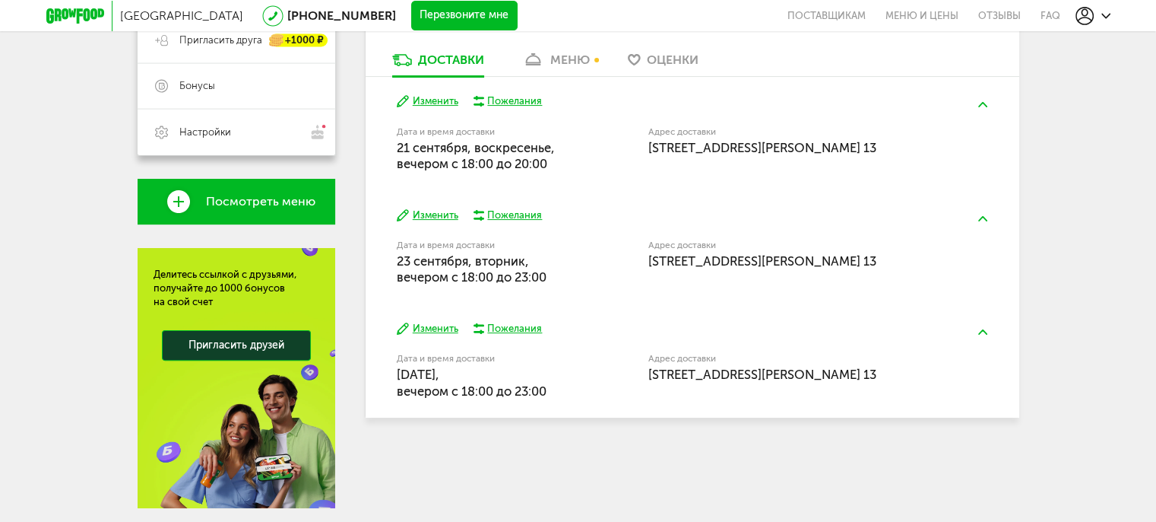
scroll to position [376, 0]
